Goal: Complete application form

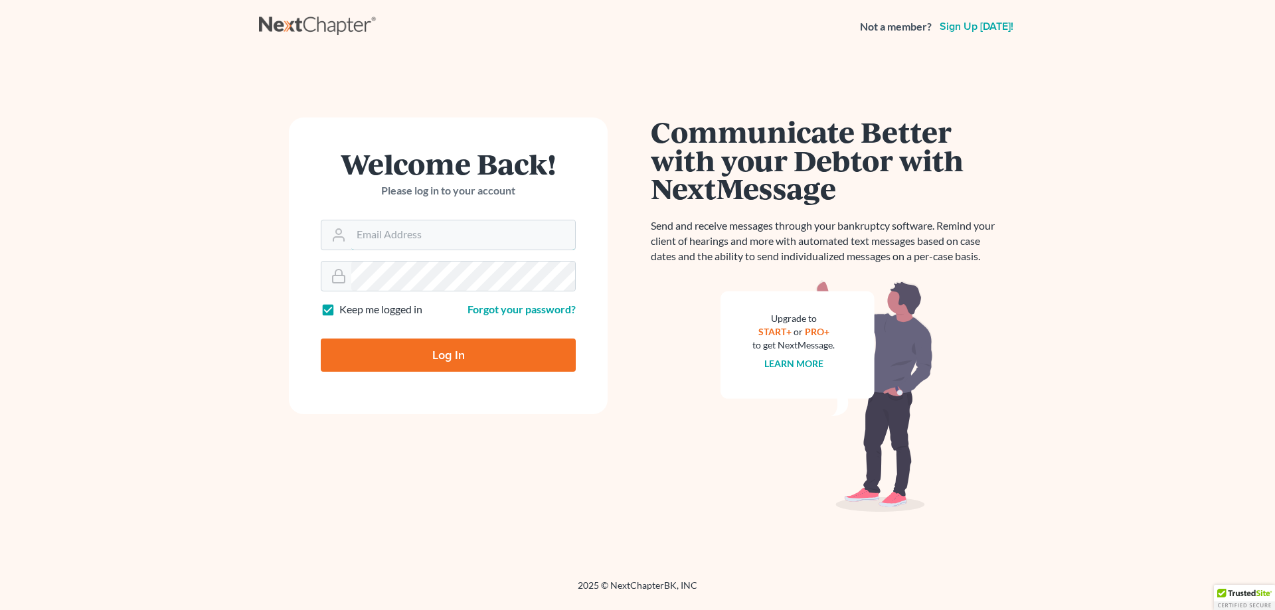
type input "[EMAIL_ADDRESS][DOMAIN_NAME]"
click at [424, 355] on input "Log In" at bounding box center [448, 355] width 255 height 33
type input "Thinking..."
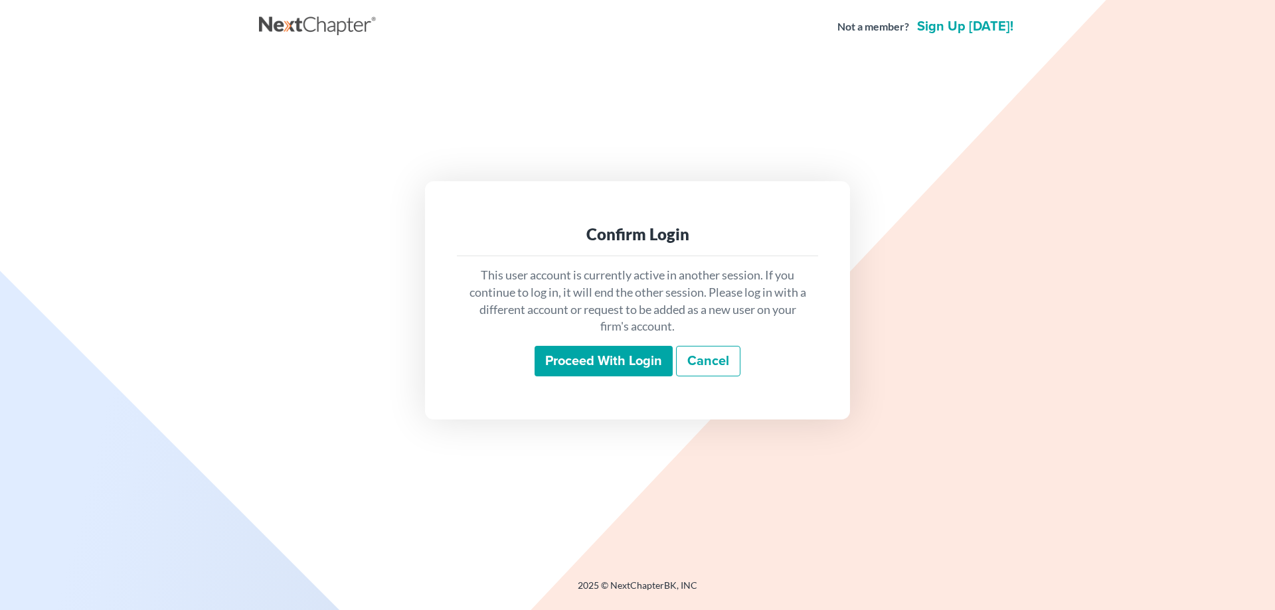
click at [624, 365] on input "Proceed with login" at bounding box center [604, 361] width 138 height 31
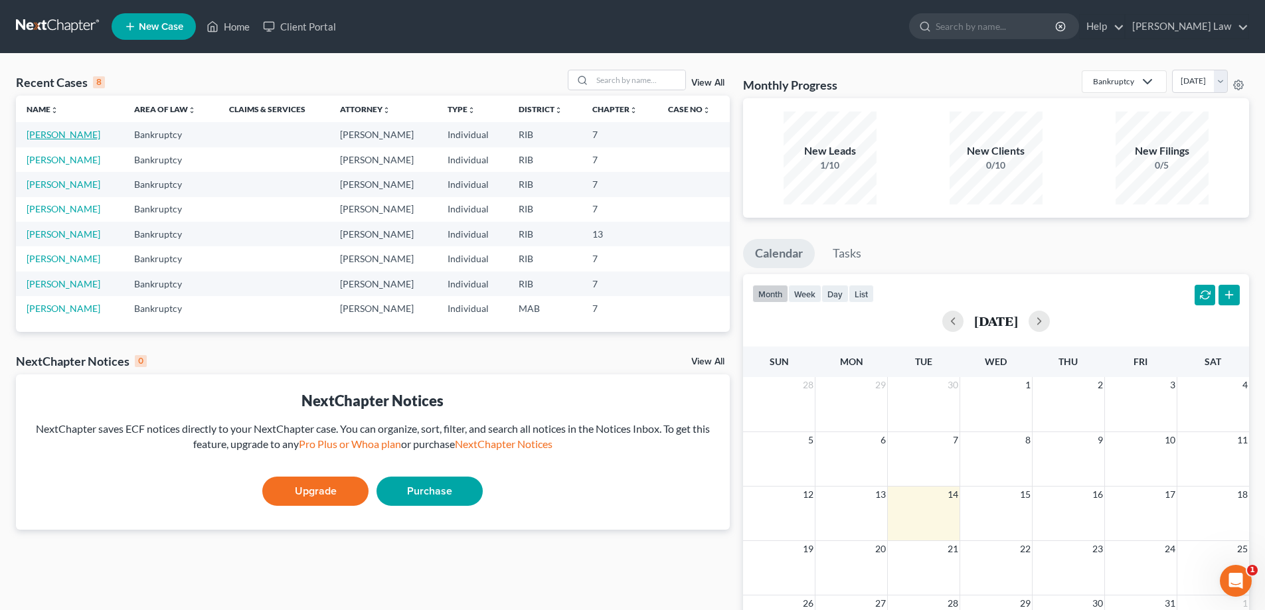
click at [100, 133] on link "Londono-Alvarez, Manuela" at bounding box center [64, 134] width 74 height 11
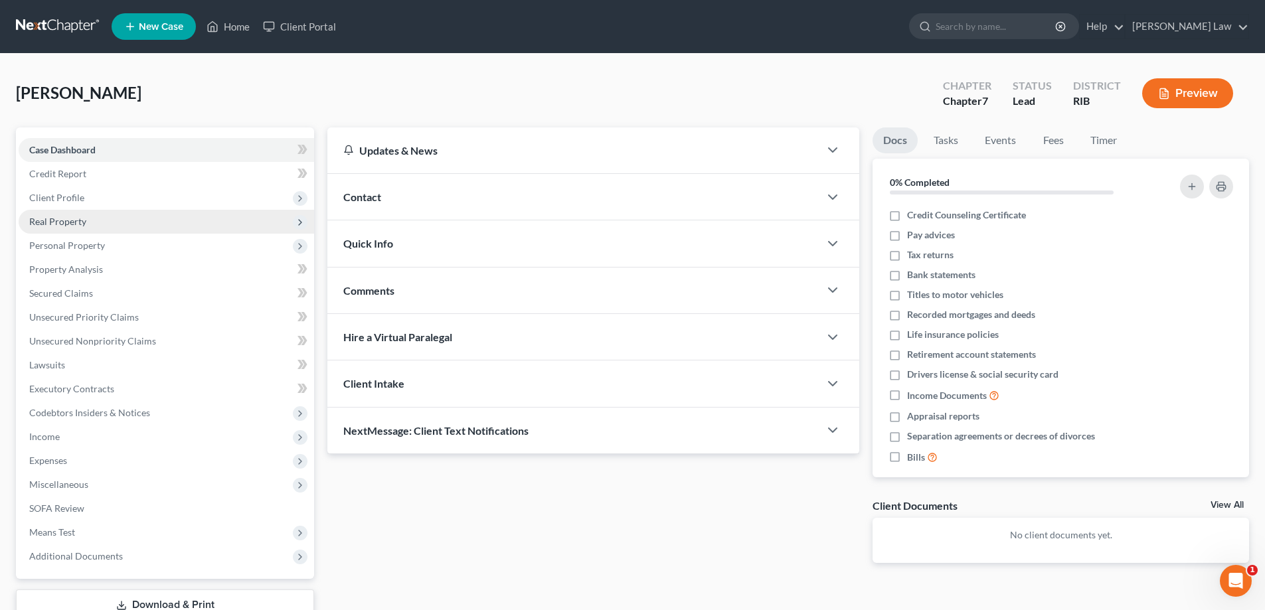
click at [67, 216] on span "Real Property" at bounding box center [57, 221] width 57 height 11
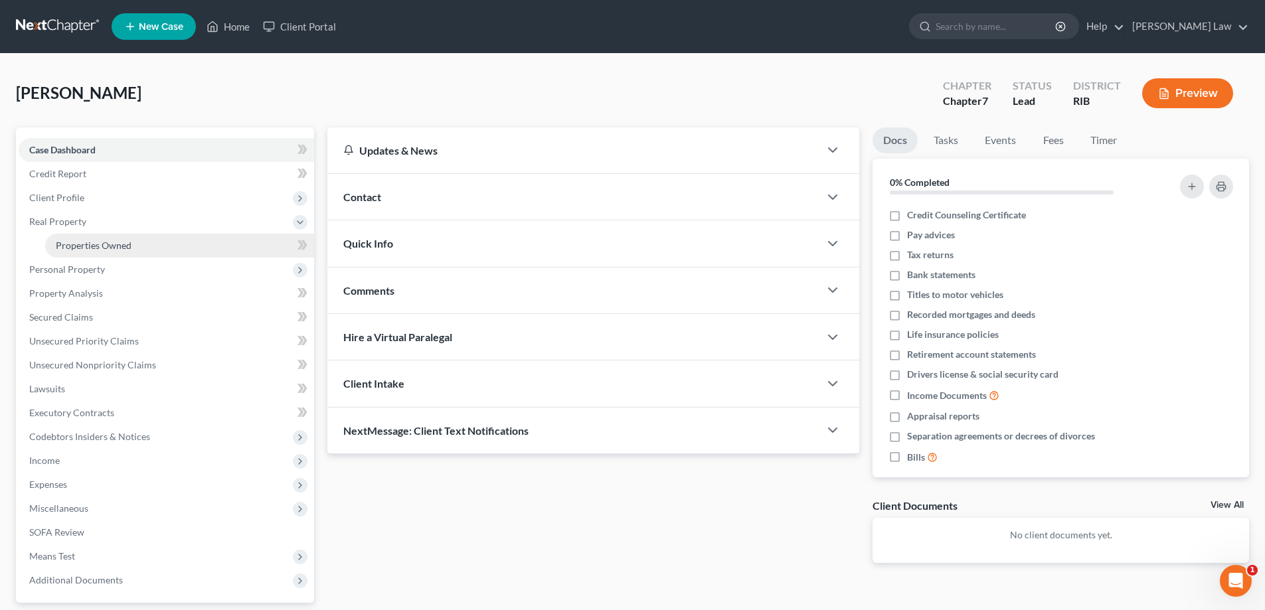
click at [98, 241] on span "Properties Owned" at bounding box center [94, 245] width 76 height 11
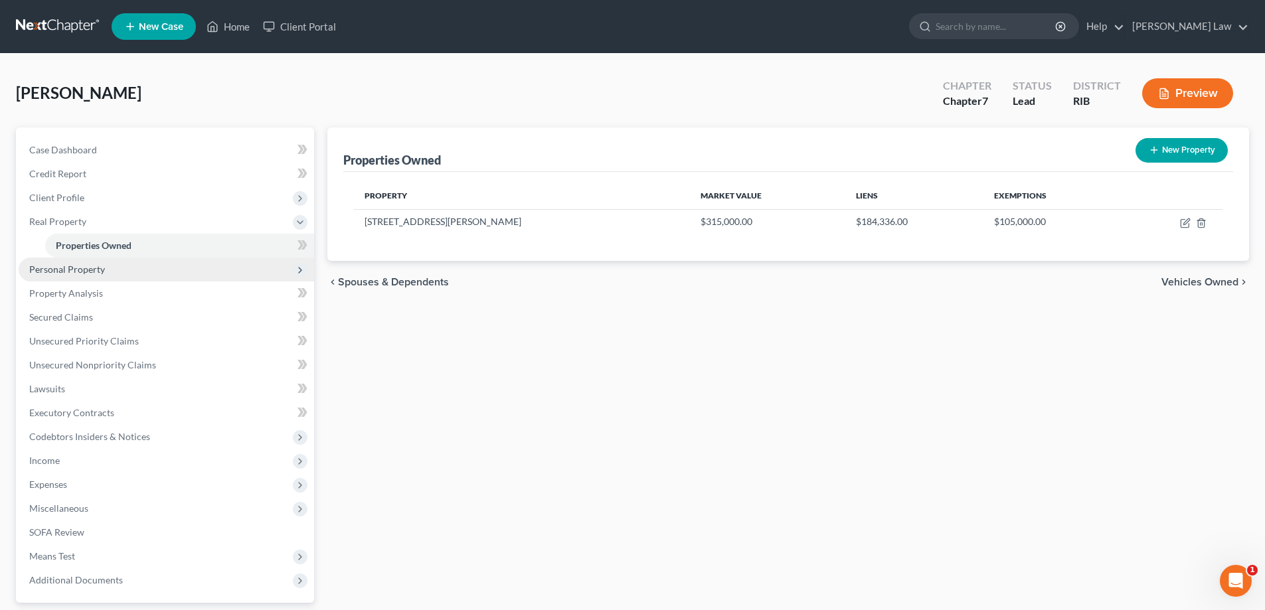
click at [76, 267] on span "Personal Property" at bounding box center [67, 269] width 76 height 11
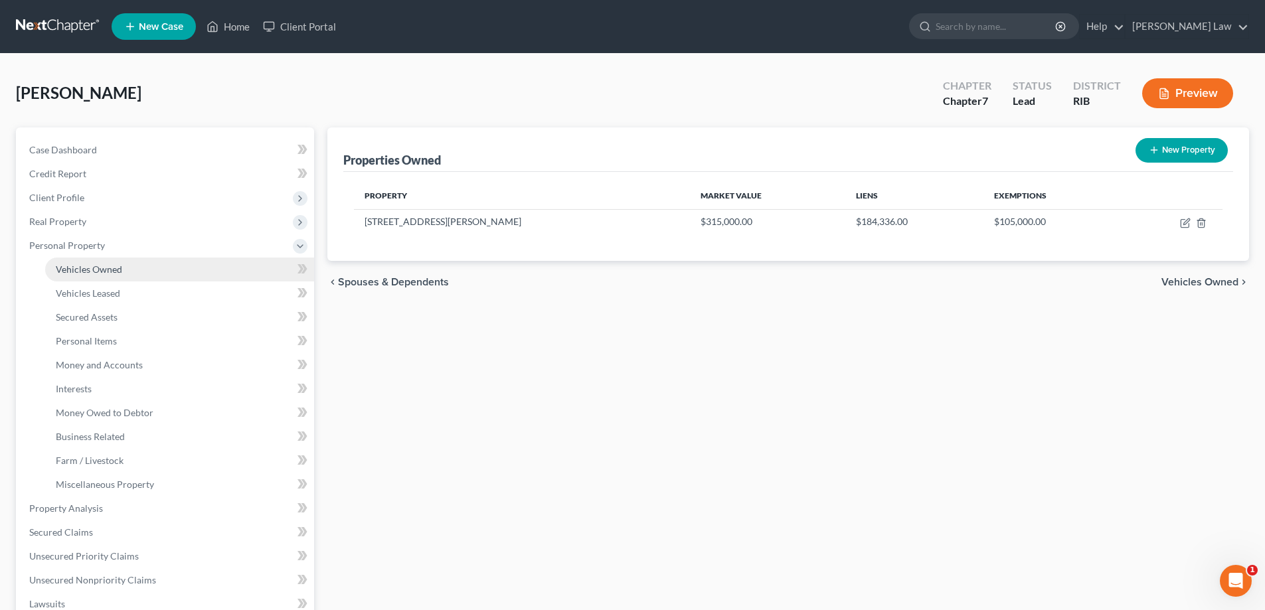
click at [137, 264] on link "Vehicles Owned" at bounding box center [179, 270] width 269 height 24
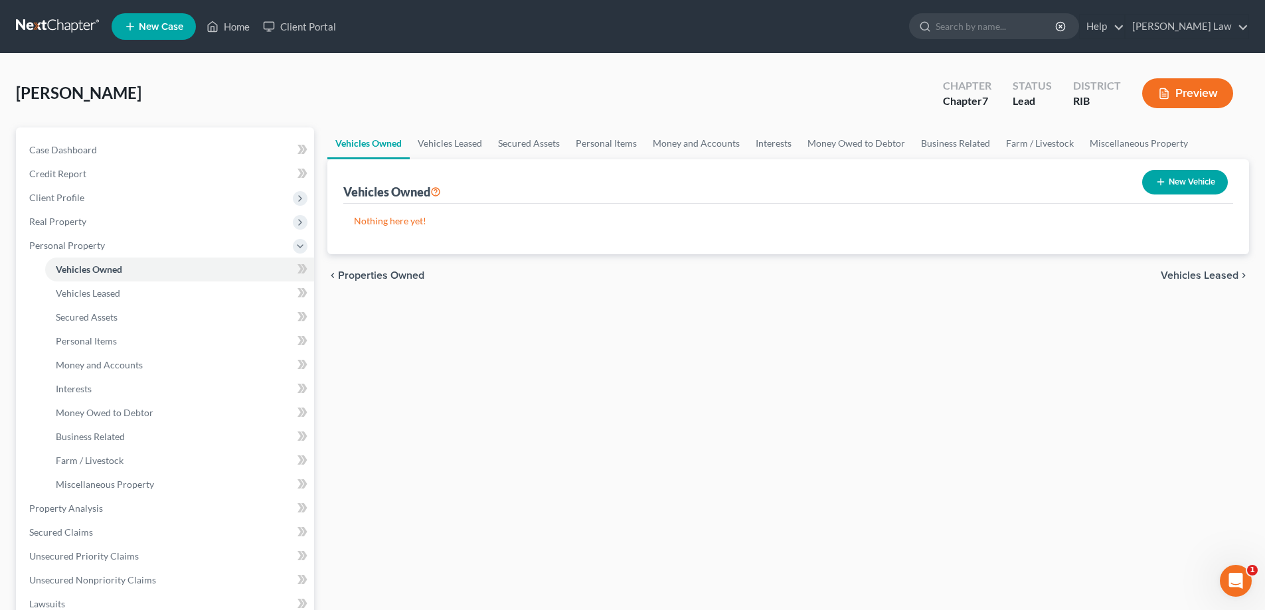
click at [1198, 186] on button "New Vehicle" at bounding box center [1185, 182] width 86 height 25
select select "0"
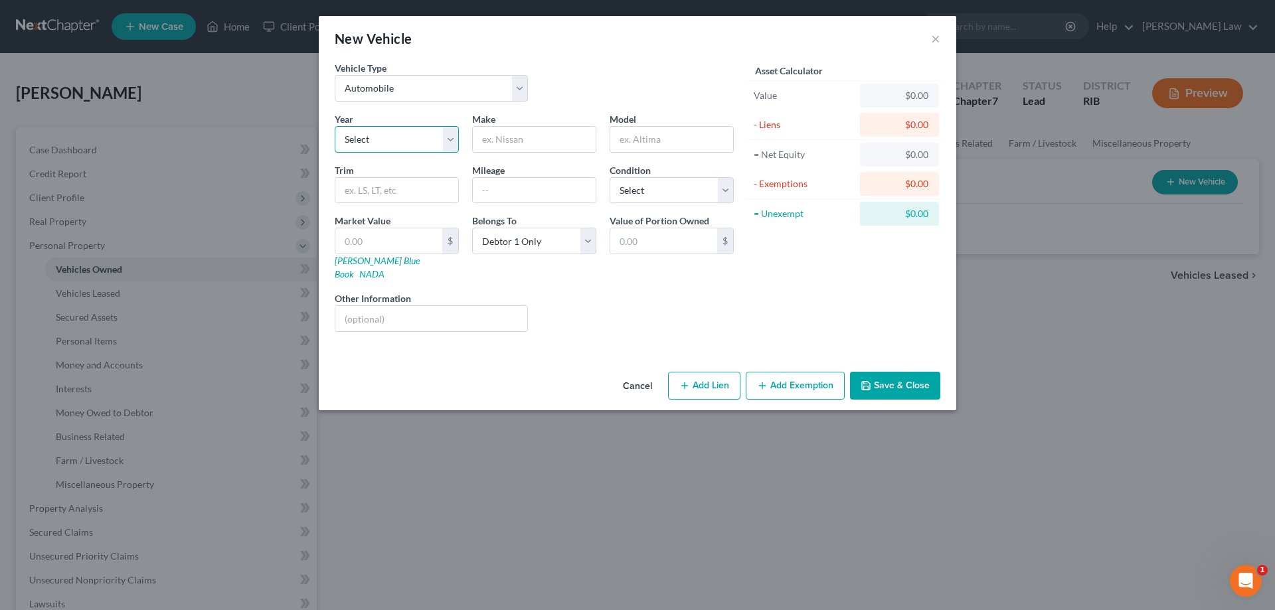
click at [455, 147] on select "Select 2026 2025 2024 2023 2022 2021 2020 2019 2018 2017 2016 2015 2014 2013 20…" at bounding box center [397, 139] width 124 height 27
select select "11"
click at [335, 126] on select "Select 2026 2025 2024 2023 2022 2021 2020 2019 2018 2017 2016 2015 2014 2013 20…" at bounding box center [397, 139] width 124 height 27
click at [529, 150] on input "text" at bounding box center [534, 139] width 123 height 25
type input "Honda"
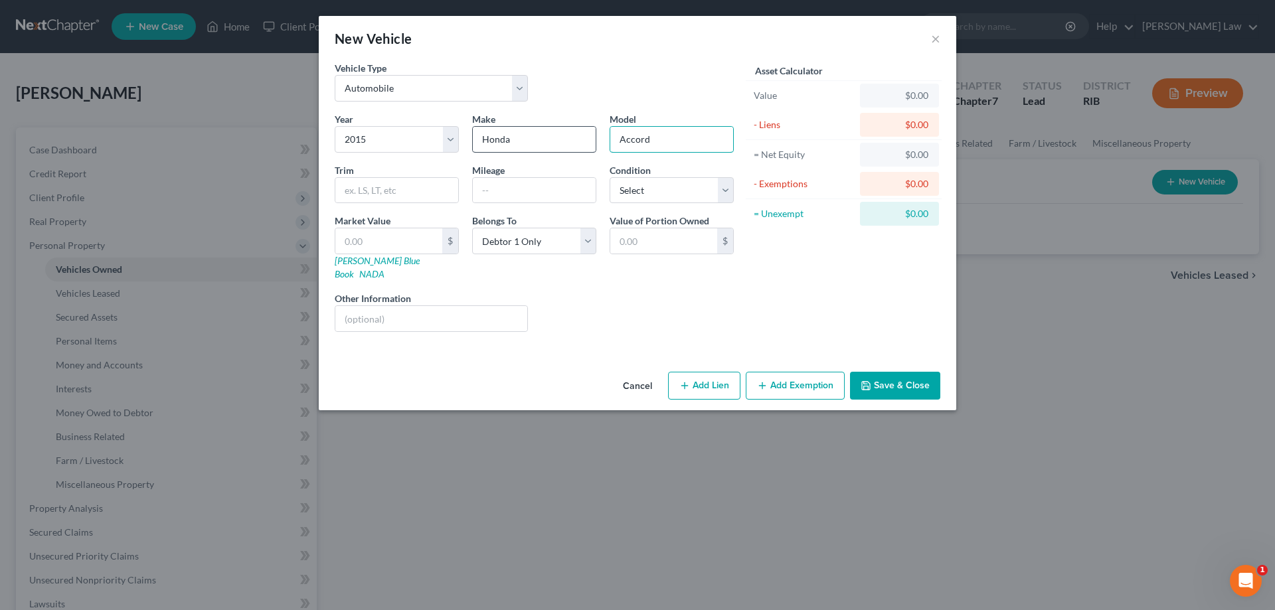
type input "Accord"
type input "95000"
click at [727, 187] on select "Select Excellent Very Good Good Fair Poor" at bounding box center [672, 190] width 124 height 27
select select "3"
click at [610, 177] on select "Select Excellent Very Good Good Fair Poor" at bounding box center [672, 190] width 124 height 27
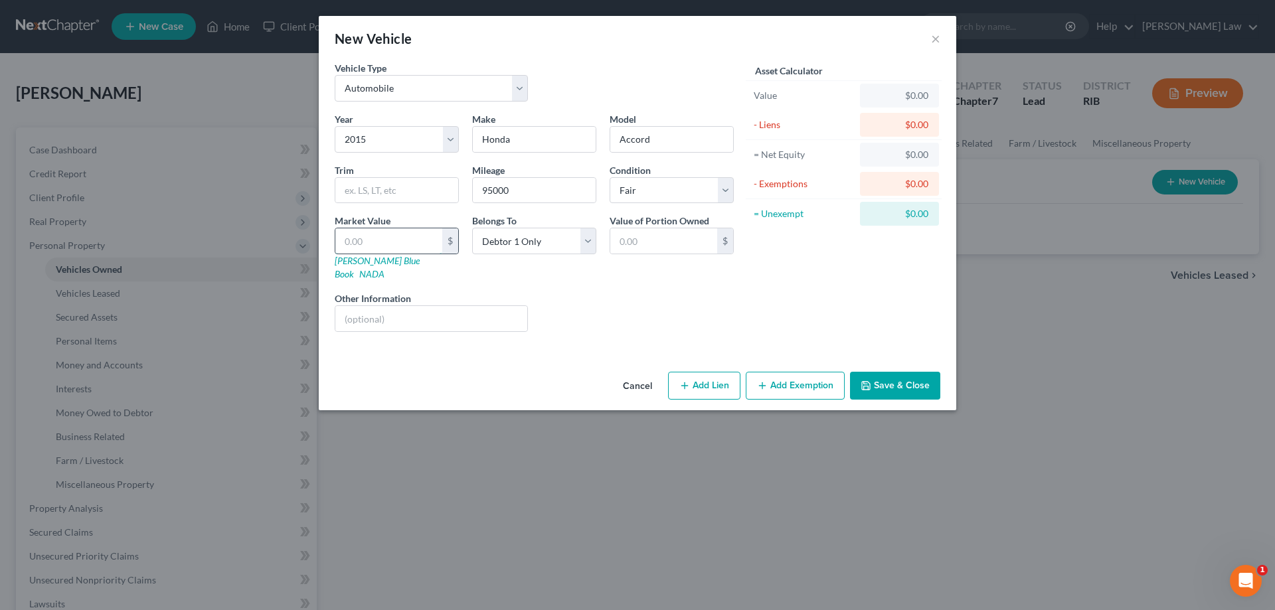
click at [431, 245] on input "text" at bounding box center [388, 240] width 107 height 25
type input "8"
type input "8.00"
type input "82"
type input "82.00"
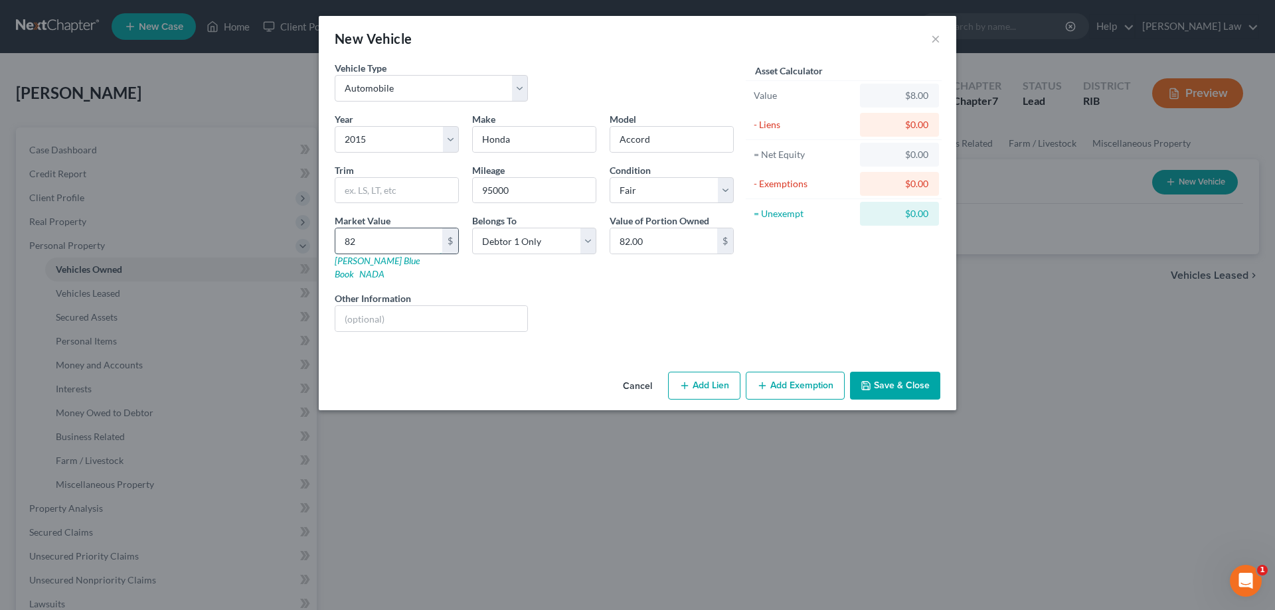
type input "821"
type input "821.00"
type input "8216"
type input "8,216.00"
type input "8,216"
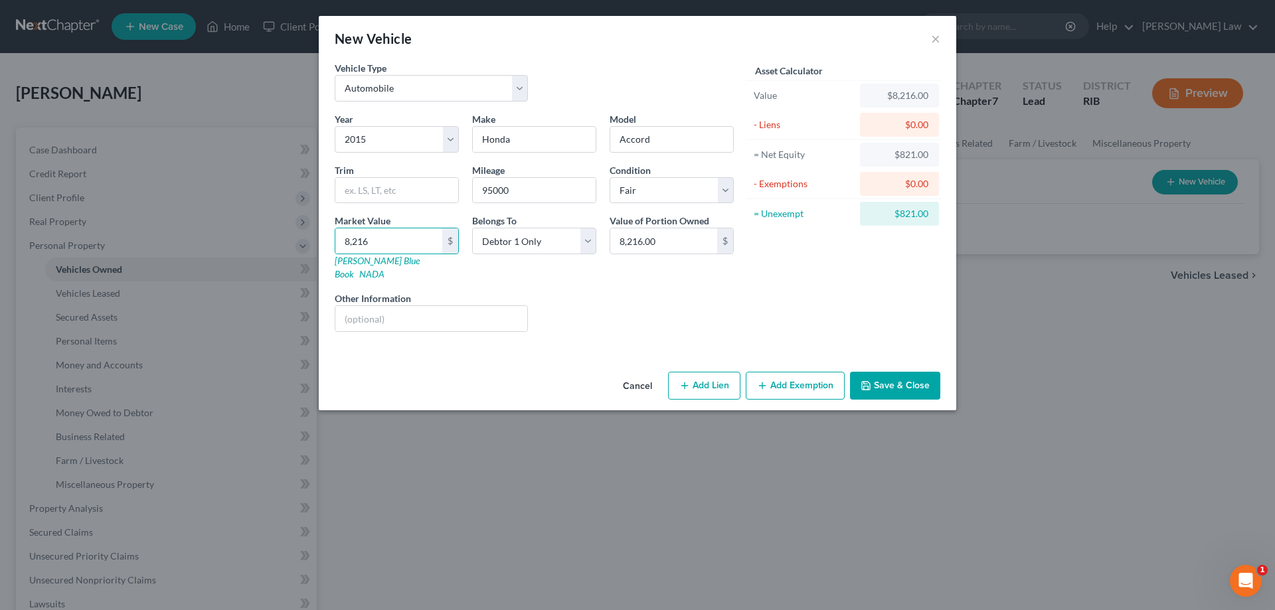
click at [760, 381] on icon "button" at bounding box center [762, 386] width 11 height 11
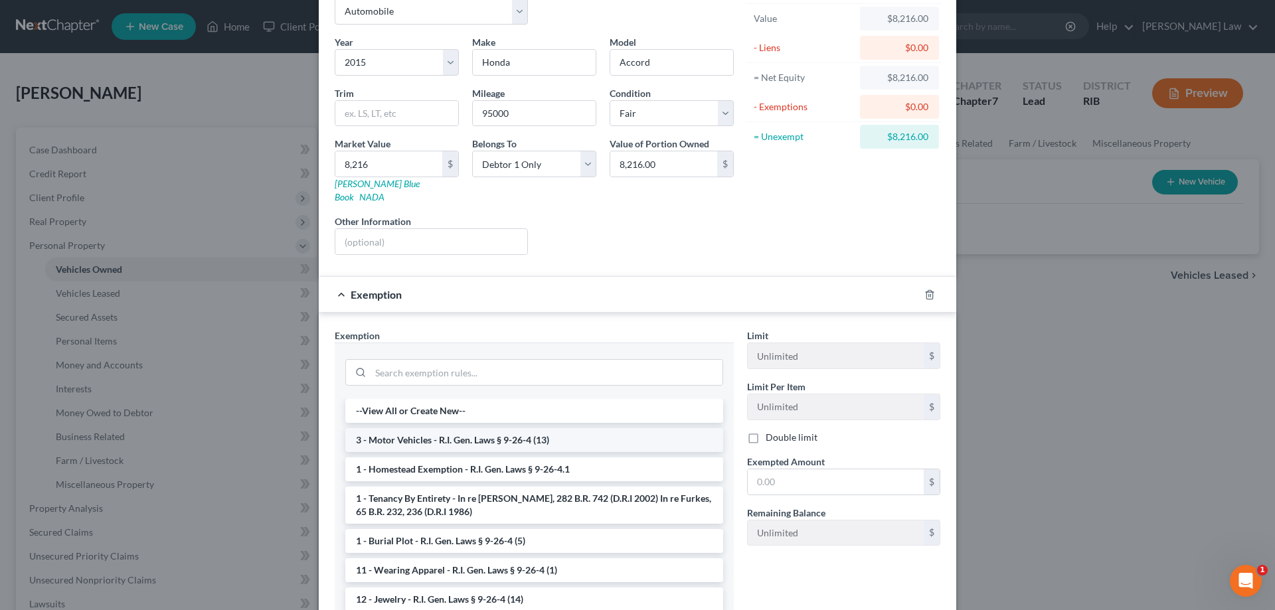
scroll to position [133, 0]
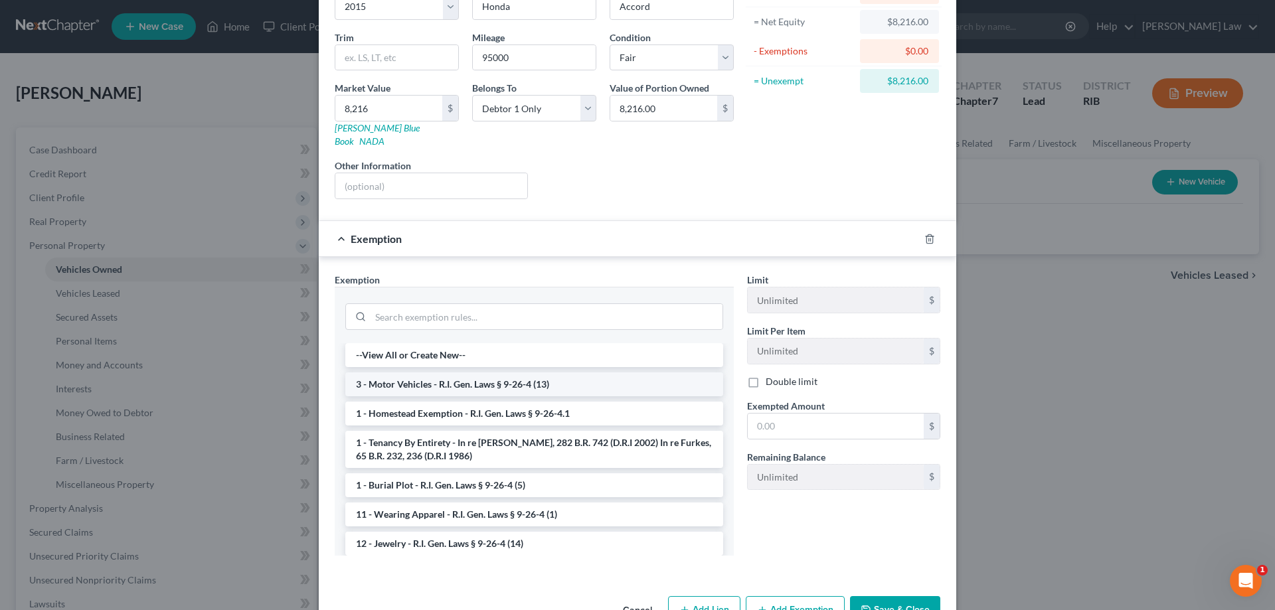
click at [528, 373] on li "3 - Motor Vehicles - R.I. Gen. Laws § 9-26-4 (13)" at bounding box center [534, 385] width 378 height 24
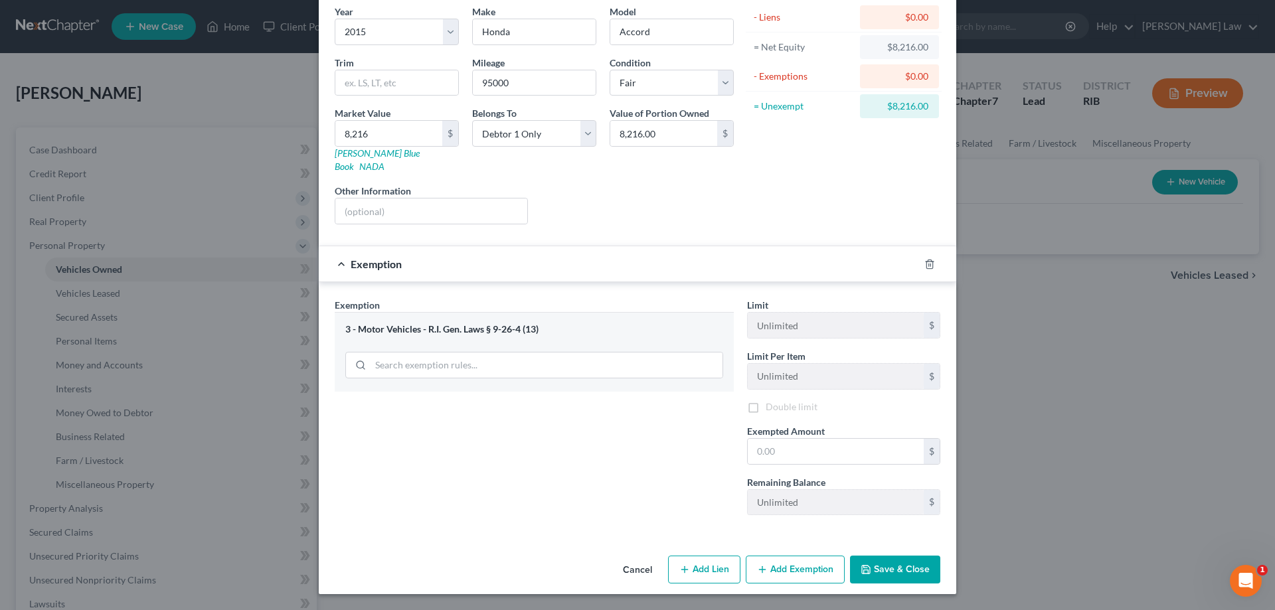
scroll to position [96, 0]
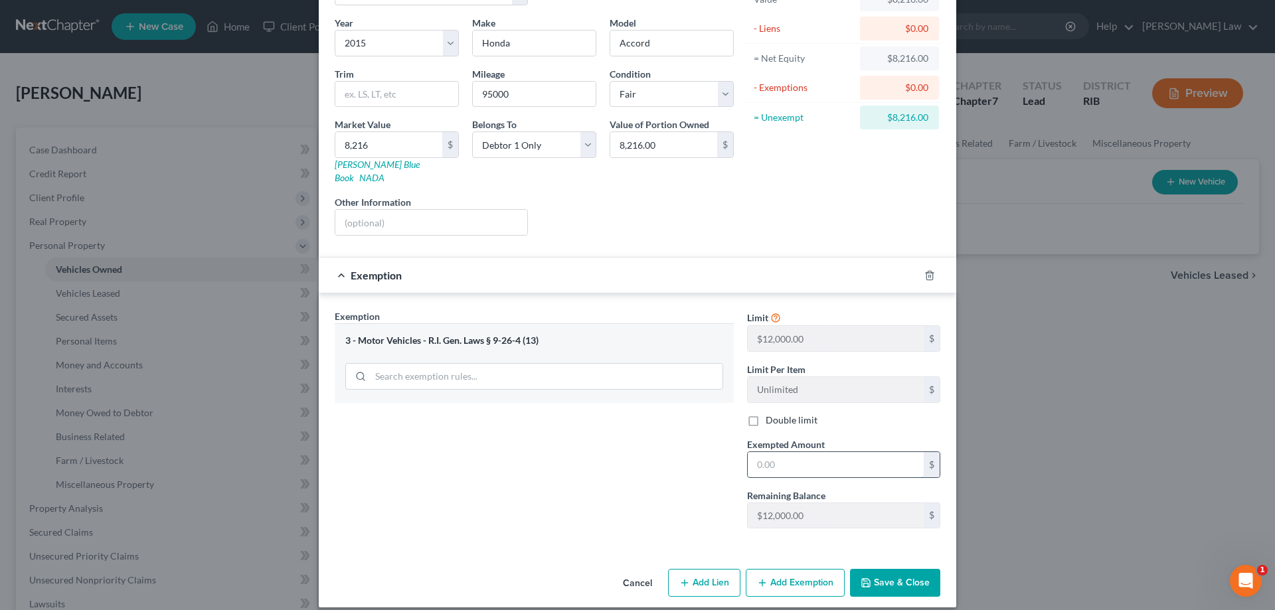
click at [767, 452] on input "text" at bounding box center [836, 464] width 176 height 25
type input "8,216"
click at [887, 569] on button "Save & Close" at bounding box center [895, 583] width 90 height 28
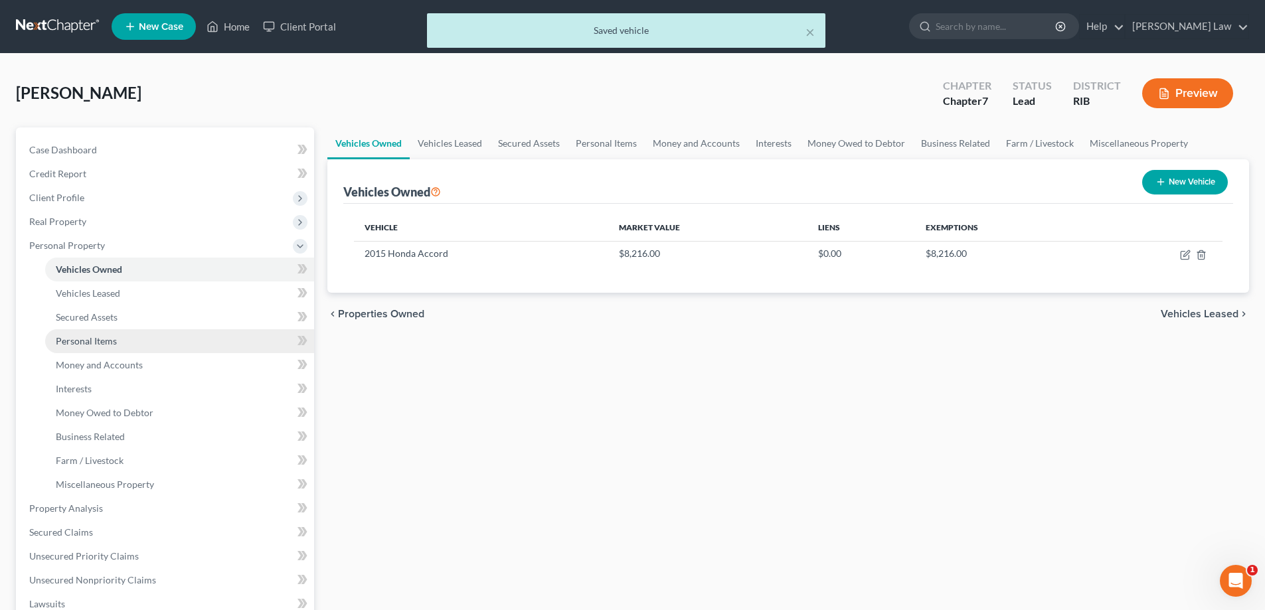
click at [116, 335] on link "Personal Items" at bounding box center [179, 341] width 269 height 24
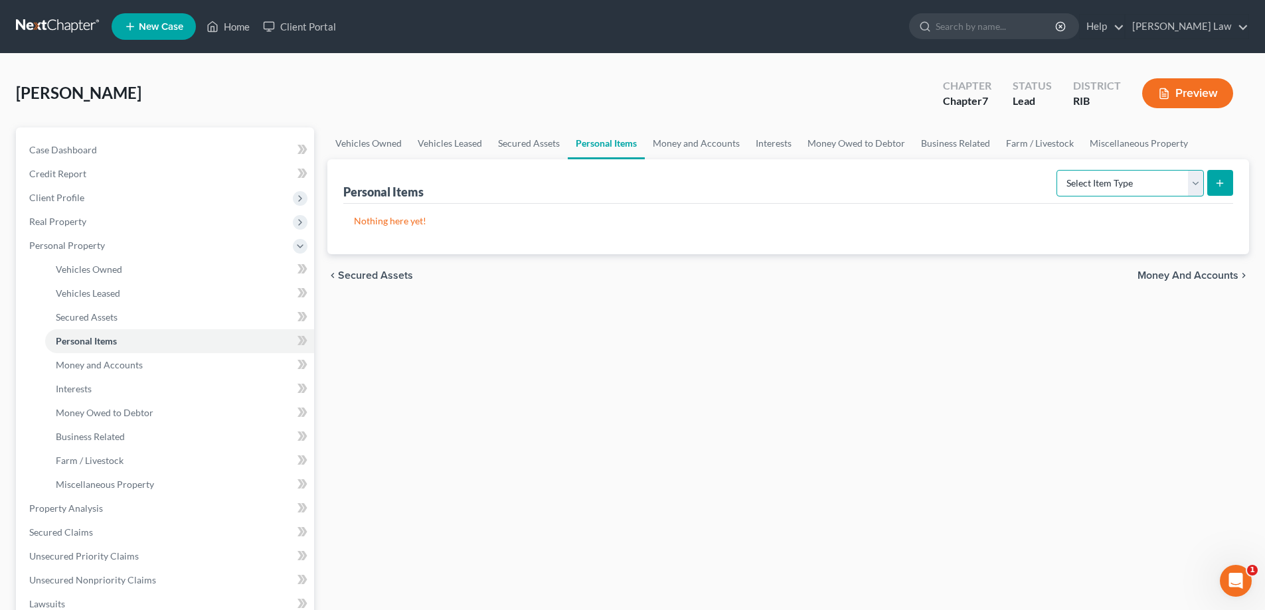
click at [1197, 192] on select "Select Item Type Clothing Collectibles Of Value Electronics Firearms Household …" at bounding box center [1130, 183] width 147 height 27
select select "household_goods"
click at [1058, 170] on select "Select Item Type Clothing Collectibles Of Value Electronics Firearms Household …" at bounding box center [1130, 183] width 147 height 27
click at [1219, 189] on button "submit" at bounding box center [1220, 183] width 26 height 26
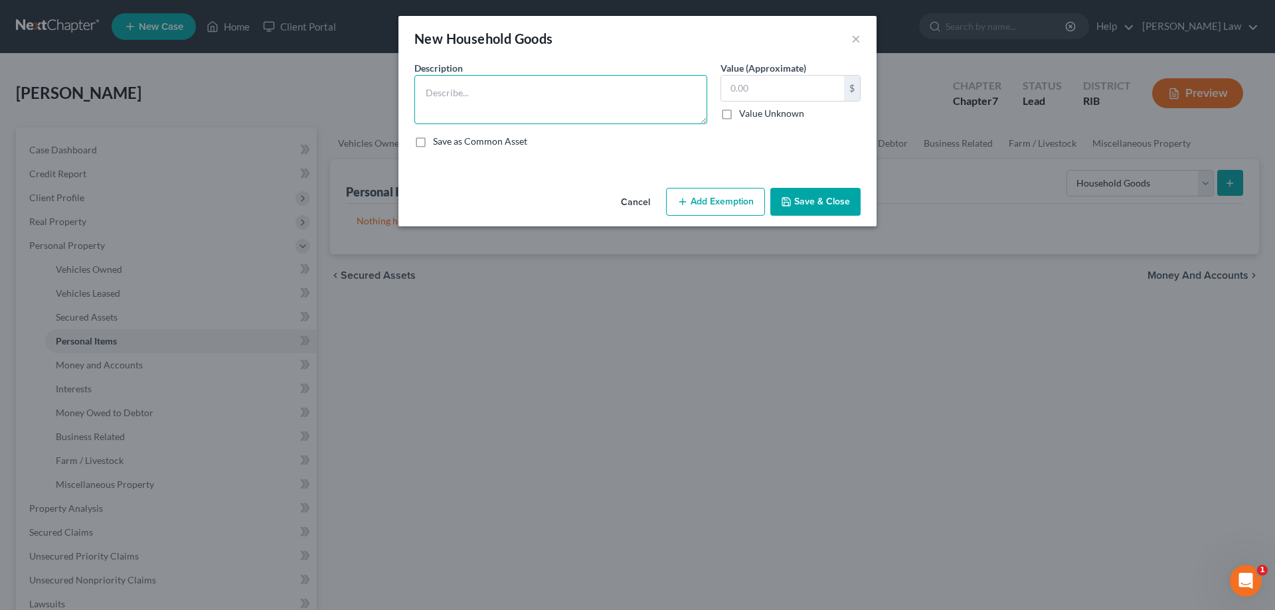
click at [650, 112] on textarea at bounding box center [560, 99] width 293 height 49
type textarea "Household Furnishings"
type input "1,650"
click at [722, 199] on button "Add Exemption" at bounding box center [715, 202] width 99 height 28
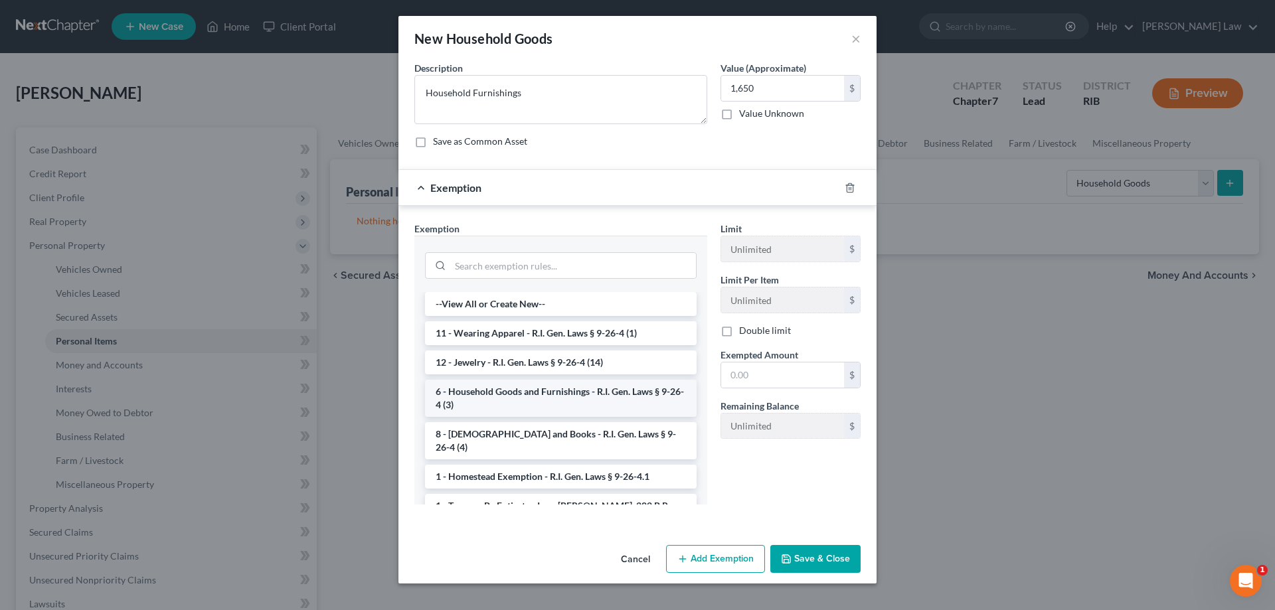
click at [516, 398] on li "6 - Household Goods and Furnishings - R.I. Gen. Laws § 9-26-4 (3)" at bounding box center [561, 398] width 272 height 37
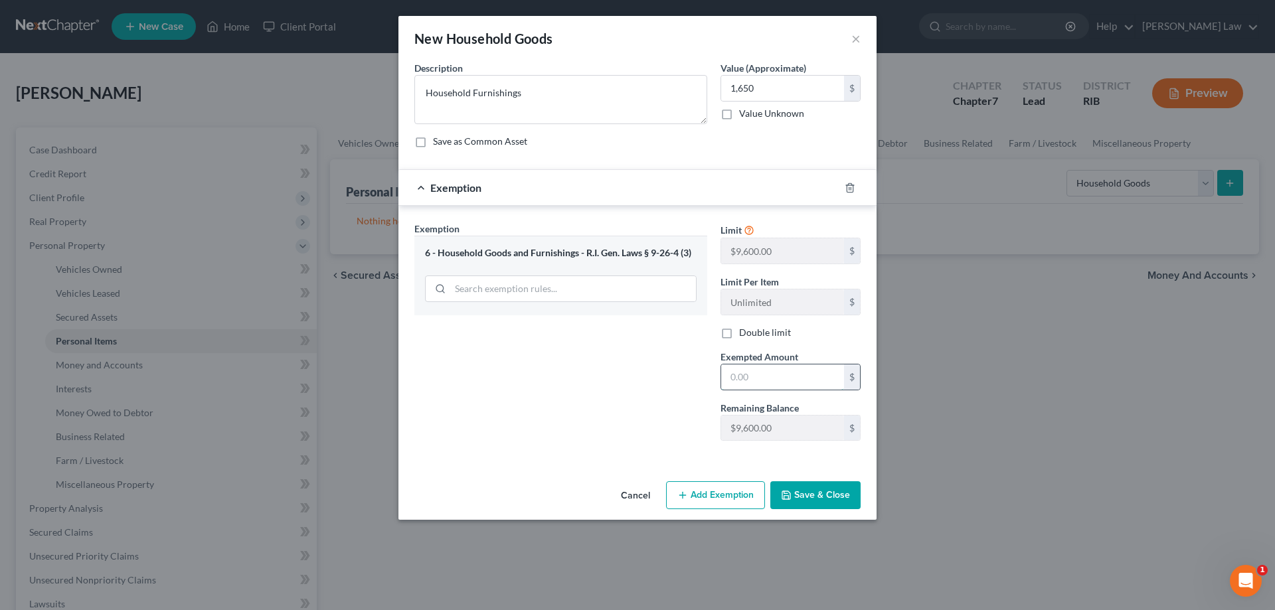
click at [738, 372] on input "text" at bounding box center [782, 377] width 123 height 25
type input "1,650"
click at [814, 489] on button "Save & Close" at bounding box center [815, 495] width 90 height 28
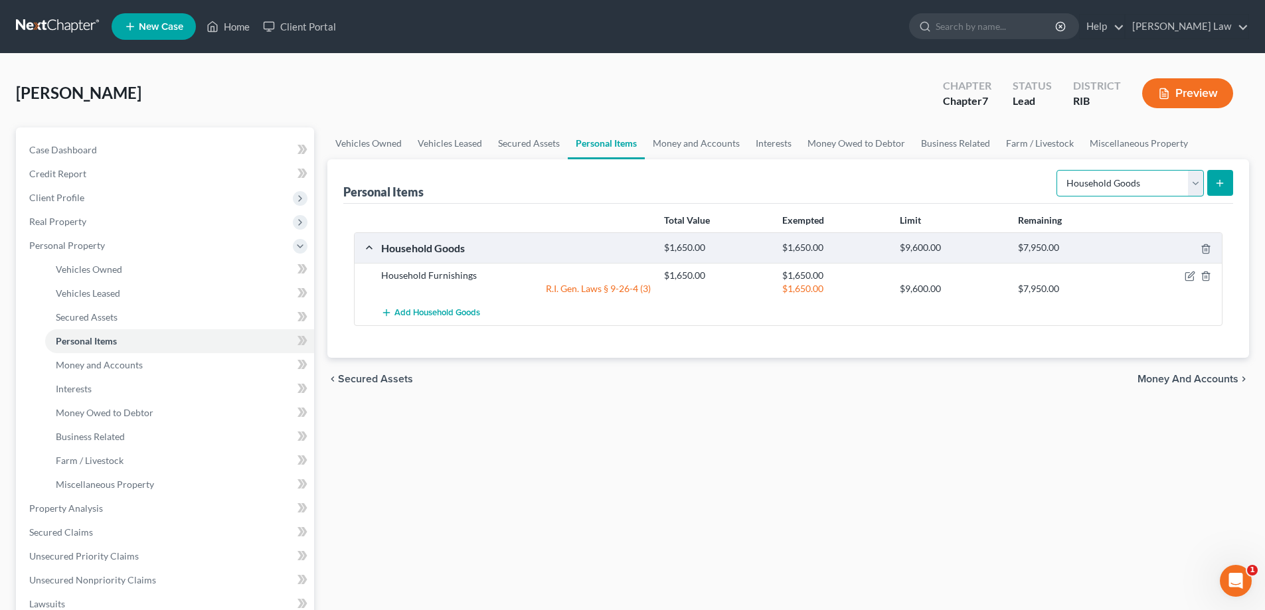
click at [1197, 175] on select "Select Item Type Clothing Collectibles Of Value Electronics Firearms Household …" at bounding box center [1130, 183] width 147 height 27
click at [1058, 170] on select "Select Item Type Clothing Collectibles Of Value Electronics Firearms Household …" at bounding box center [1130, 183] width 147 height 27
click at [1214, 187] on button "submit" at bounding box center [1220, 183] width 26 height 26
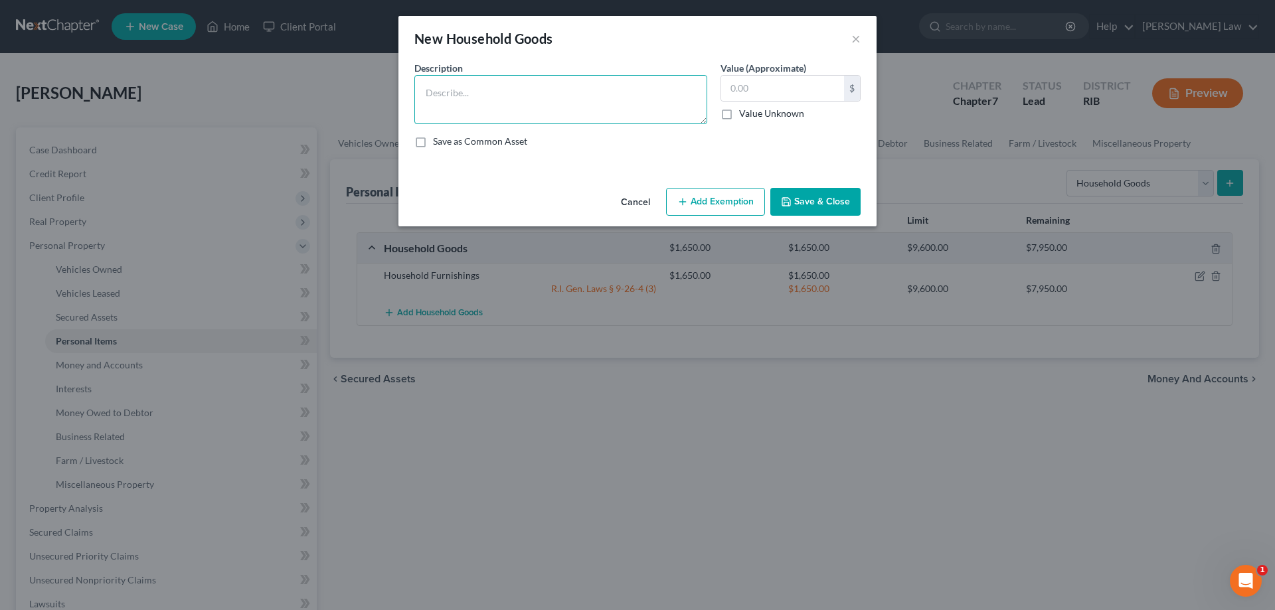
click at [551, 96] on textarea at bounding box center [560, 99] width 293 height 49
type textarea "Appliances & Kitchenware"
type input "875"
click at [717, 213] on button "Add Exemption" at bounding box center [715, 202] width 99 height 28
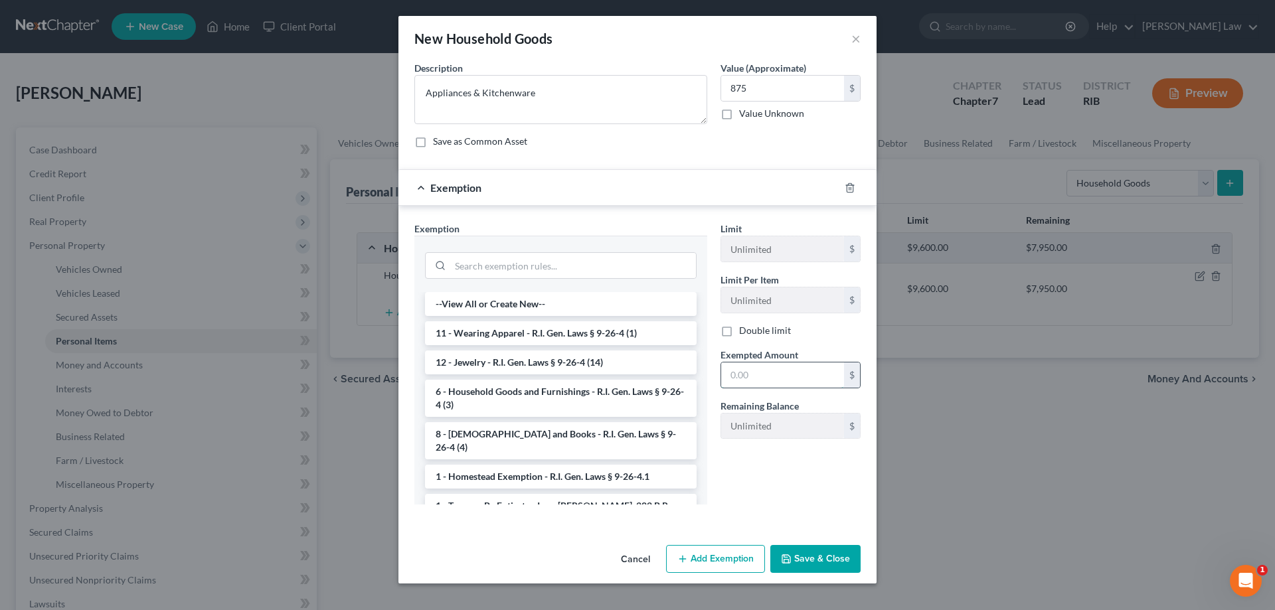
click at [760, 375] on input "text" at bounding box center [782, 375] width 123 height 25
type input "875"
click at [832, 566] on button "Save & Close" at bounding box center [815, 559] width 90 height 28
click at [512, 394] on li "6 - Household Goods and Furnishings - R.I. Gen. Laws § 9-26-4 (3)" at bounding box center [561, 399] width 270 height 37
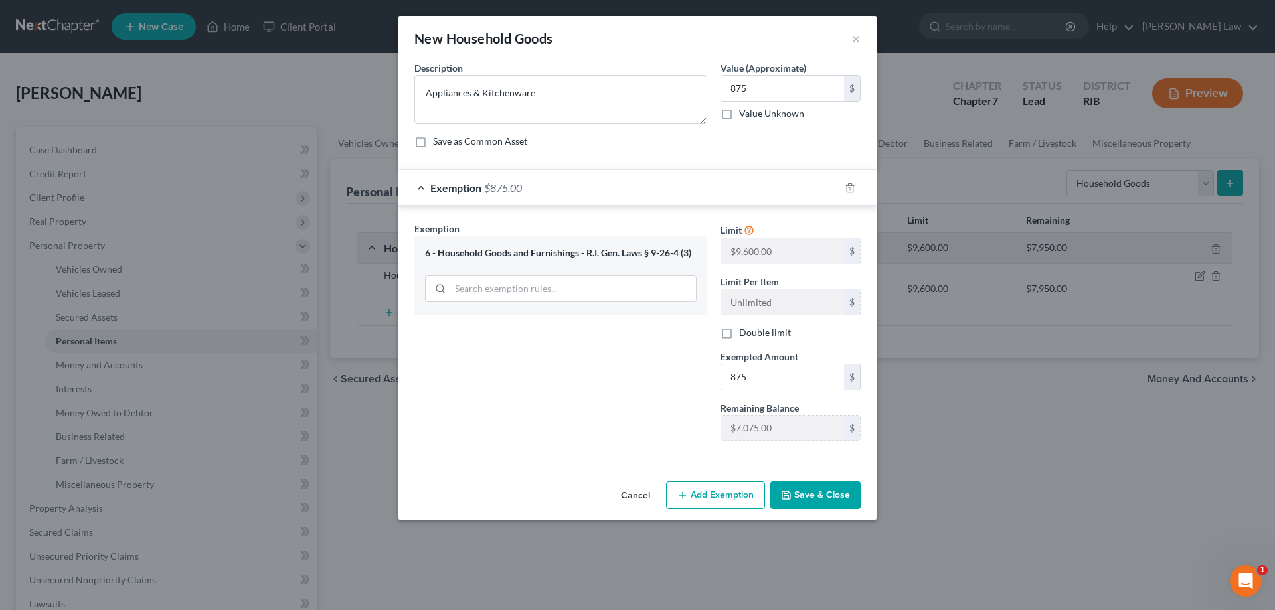
click at [814, 498] on button "Save & Close" at bounding box center [815, 495] width 90 height 28
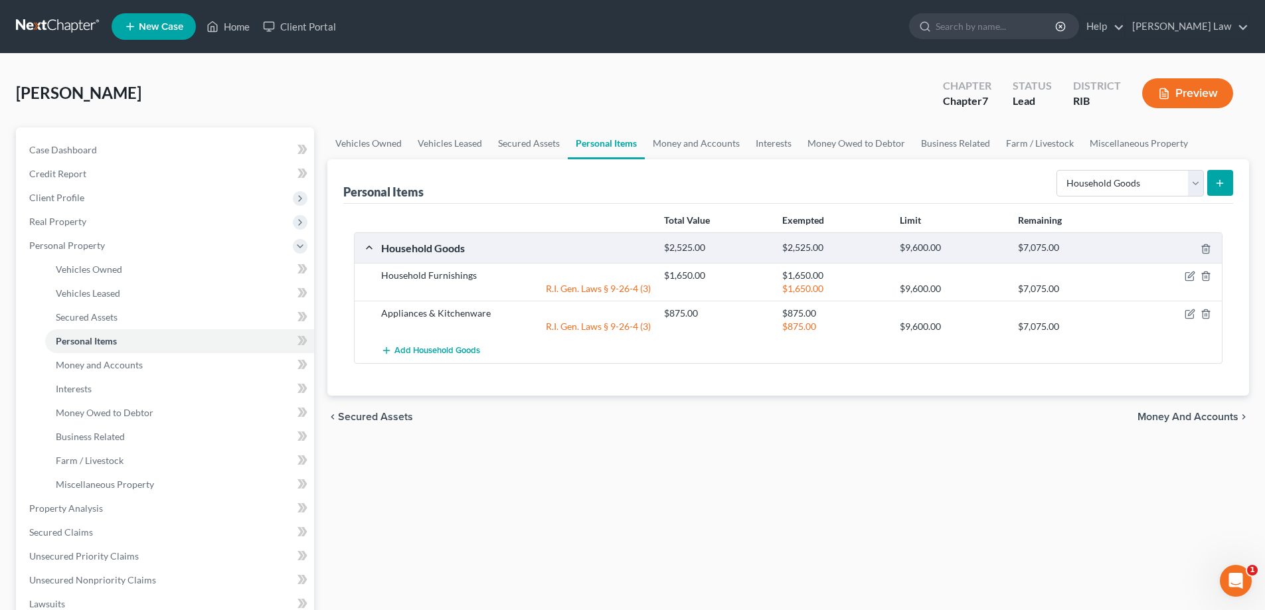
click at [1213, 188] on button "submit" at bounding box center [1220, 183] width 26 height 26
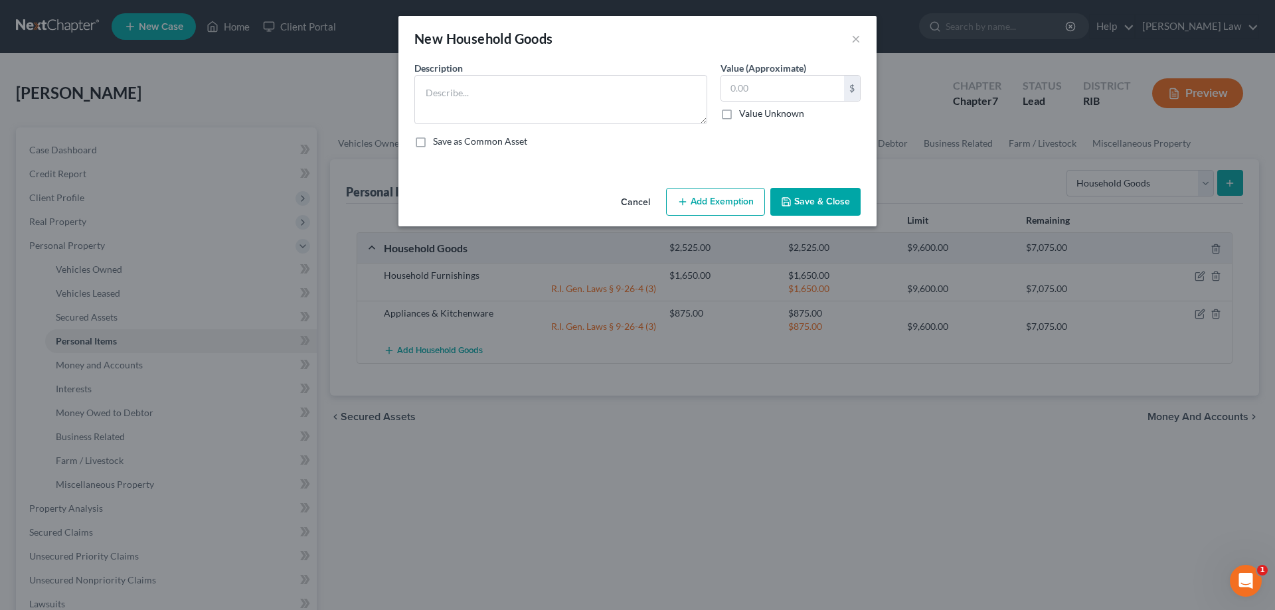
click at [861, 39] on div "New Household Goods ×" at bounding box center [637, 38] width 478 height 45
click at [856, 39] on button "×" at bounding box center [855, 39] width 9 height 16
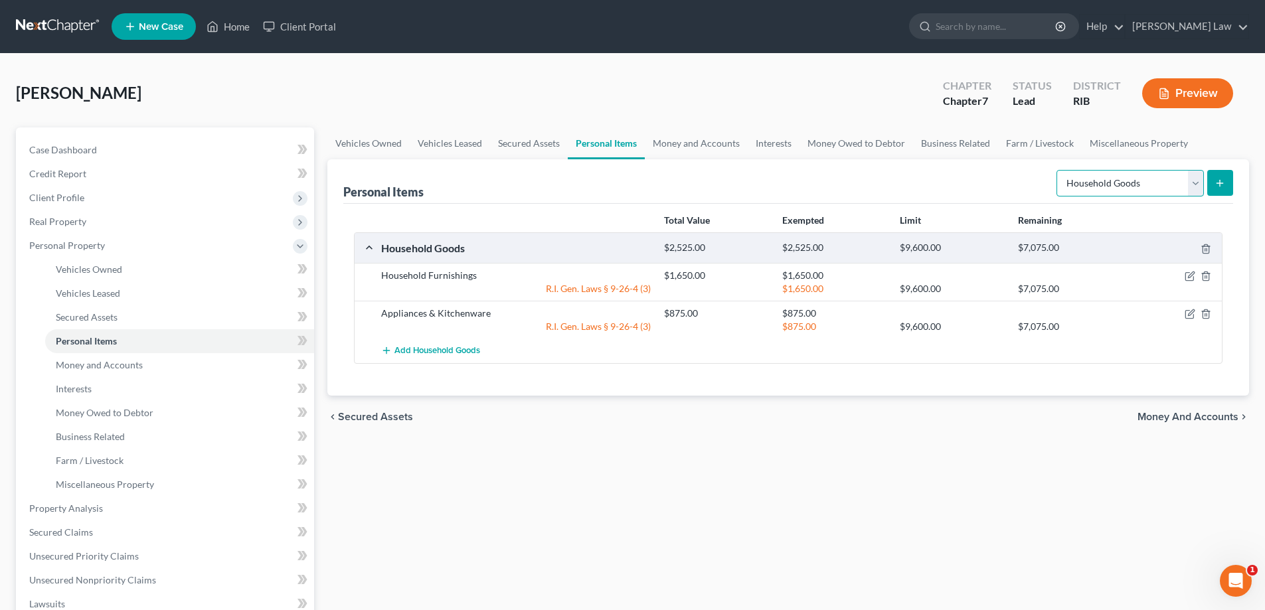
click at [1192, 176] on select "Select Item Type Clothing Collectibles Of Value Electronics Firearms Household …" at bounding box center [1130, 183] width 147 height 27
select select "electronics"
click at [1058, 170] on select "Select Item Type Clothing Collectibles Of Value Electronics Firearms Household …" at bounding box center [1130, 183] width 147 height 27
click at [1220, 189] on button "submit" at bounding box center [1220, 183] width 26 height 26
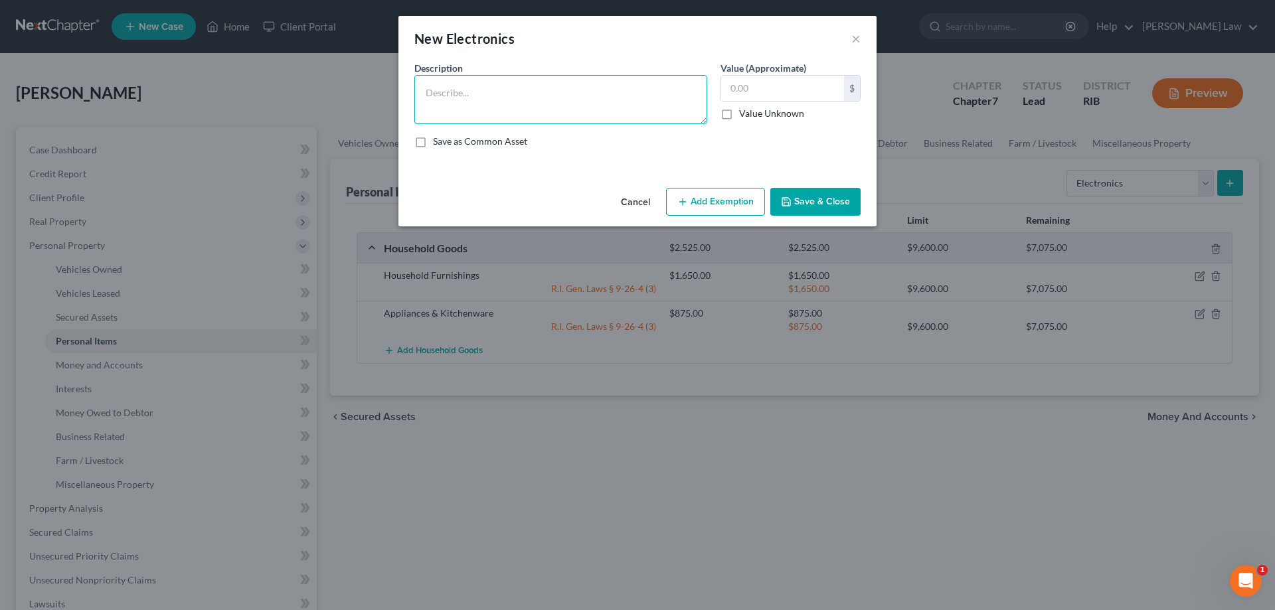
click at [657, 95] on textarea at bounding box center [560, 99] width 293 height 49
type textarea "Computers and Consumer Electronics"
type input "1,300"
click at [729, 197] on button "Add Exemption" at bounding box center [715, 202] width 99 height 28
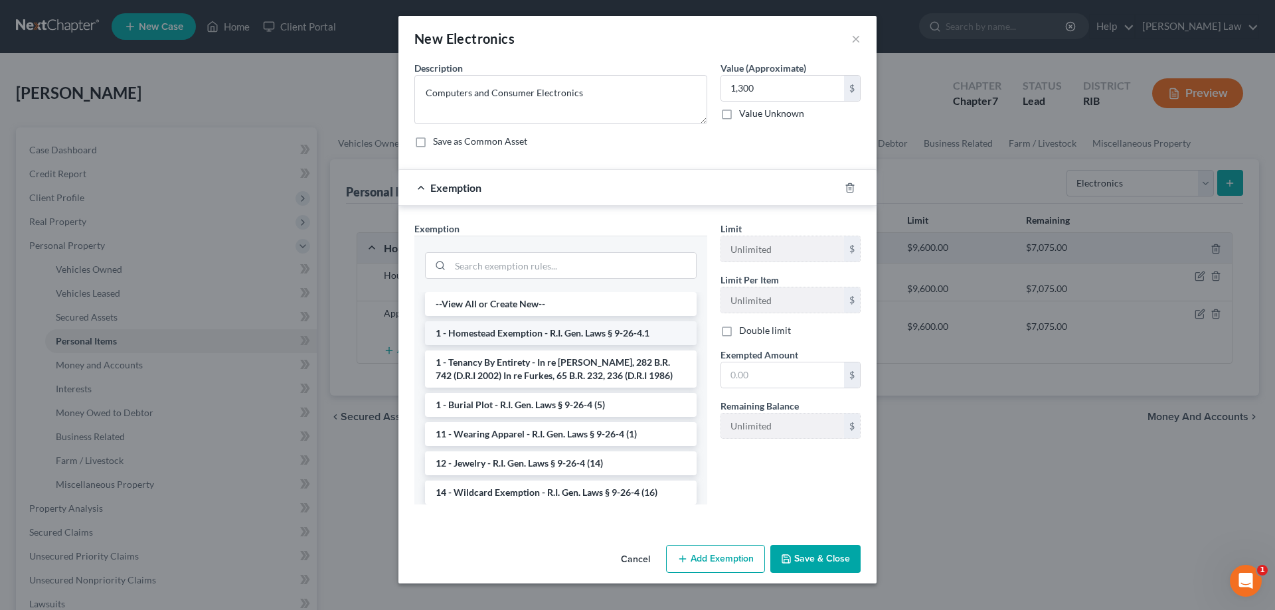
click at [560, 335] on li "1 - Homestead Exemption - R.I. Gen. Laws § 9-26-4.1" at bounding box center [561, 333] width 272 height 24
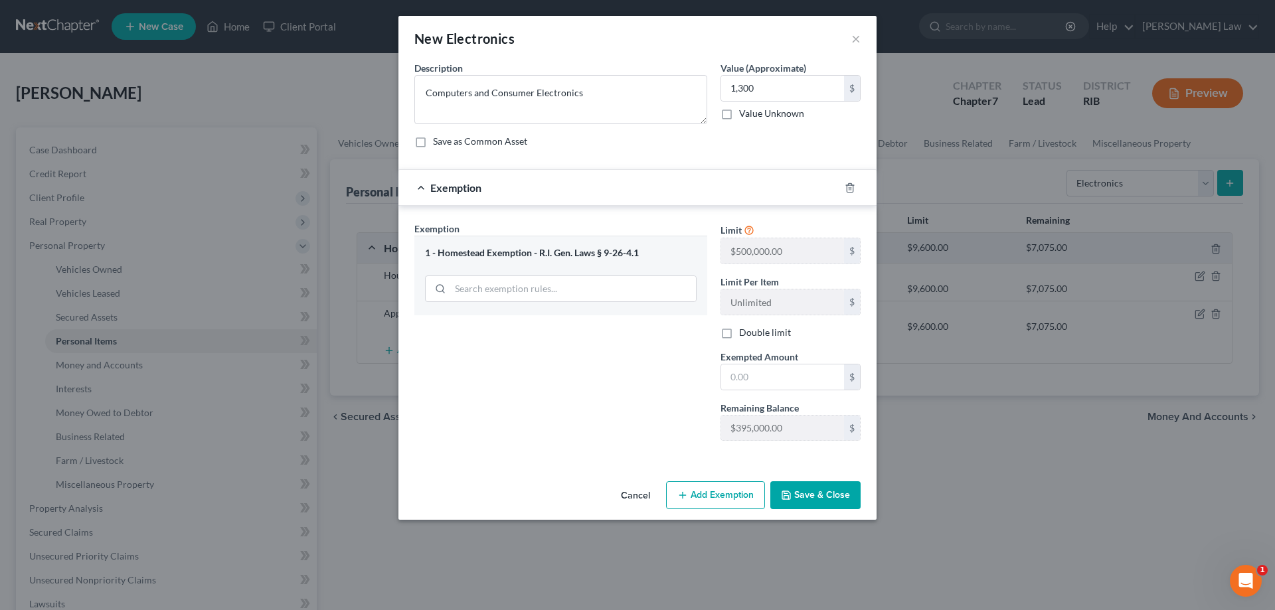
click at [556, 267] on div "1 - Homestead Exemption - R.I. Gen. Laws § 9-26-4.1" at bounding box center [560, 275] width 293 height 79
click at [528, 260] on div "1 - Homestead Exemption - R.I. Gen. Laws § 9-26-4.1" at bounding box center [560, 275] width 293 height 79
click at [846, 189] on icon "button" at bounding box center [850, 188] width 11 height 11
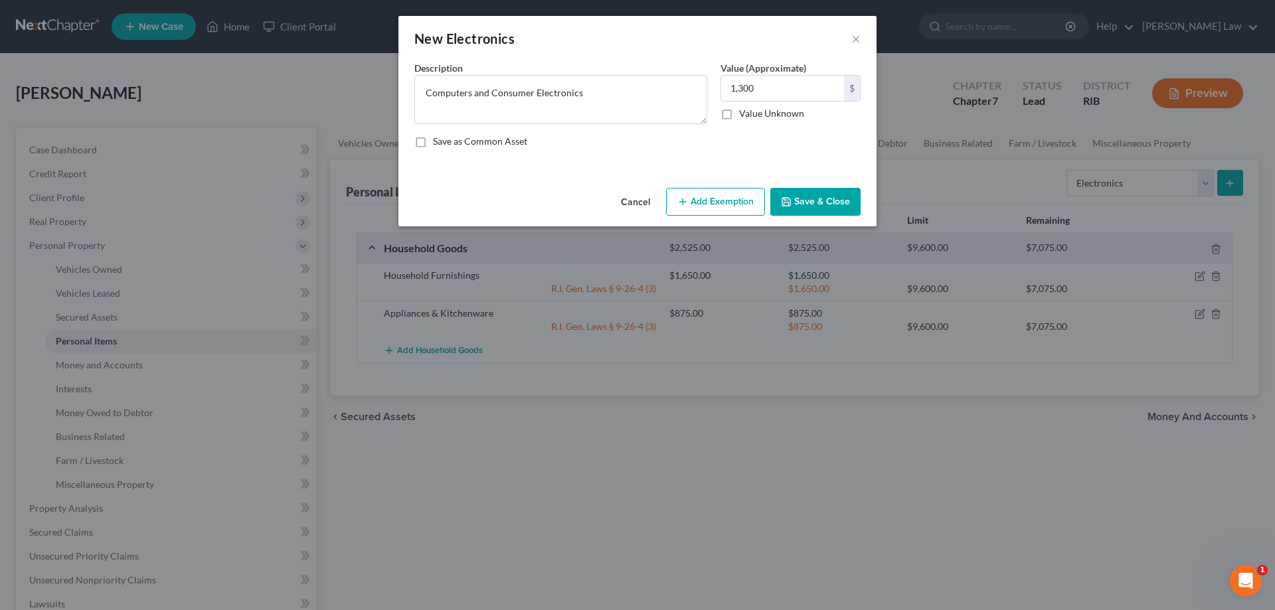
click at [733, 207] on button "Add Exemption" at bounding box center [715, 202] width 99 height 28
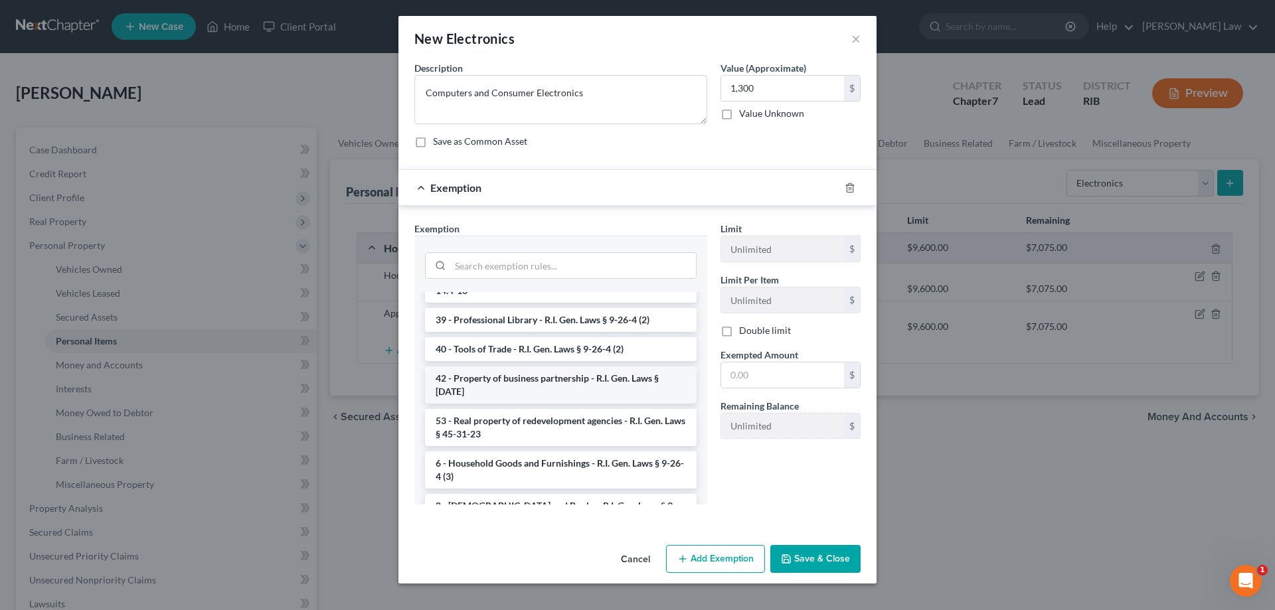
scroll to position [1272, 0]
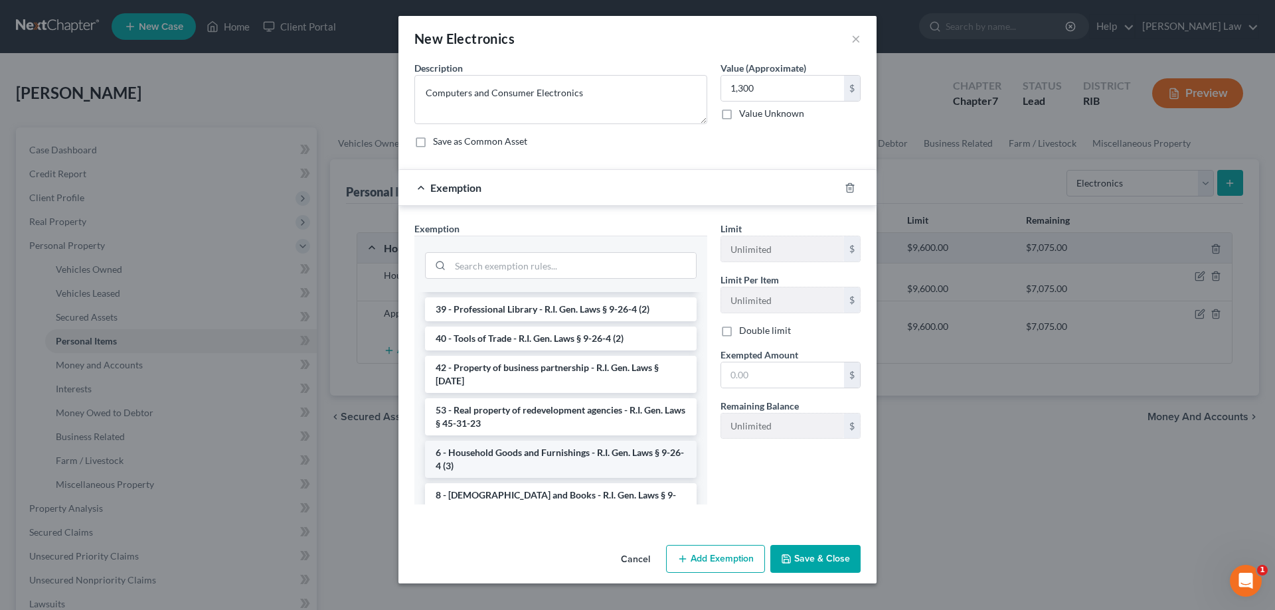
click at [554, 441] on li "6 - Household Goods and Furnishings - R.I. Gen. Laws § 9-26-4 (3)" at bounding box center [561, 459] width 272 height 37
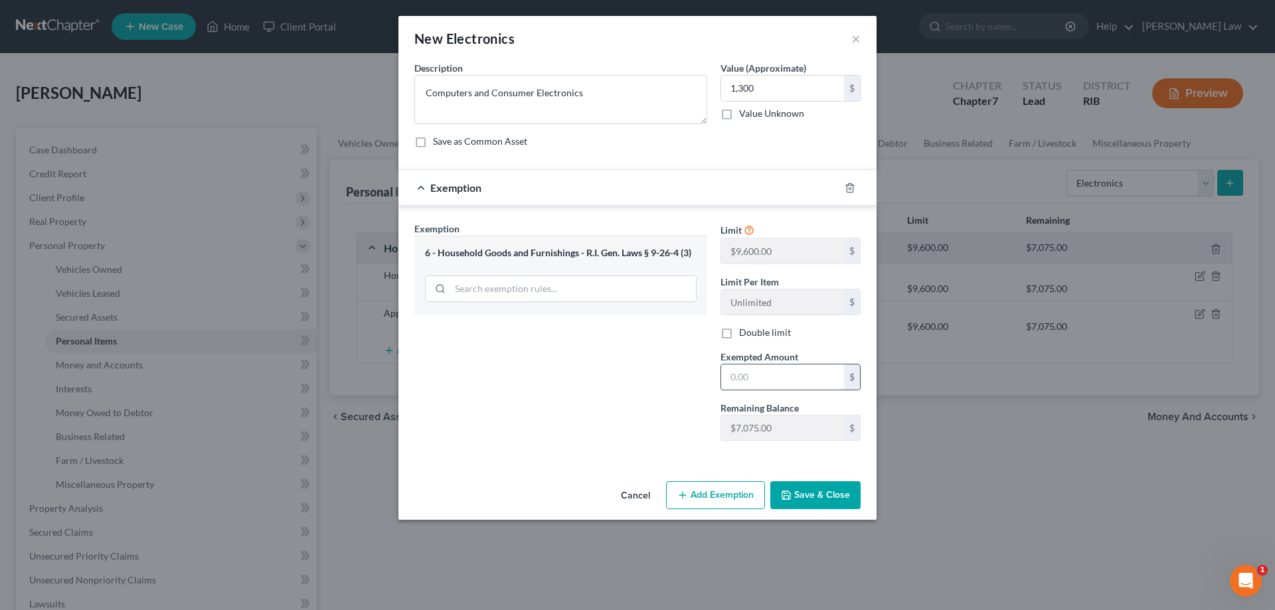
click at [741, 381] on input "text" at bounding box center [782, 377] width 123 height 25
type input "1,300"
click at [804, 497] on button "Save & Close" at bounding box center [815, 495] width 90 height 28
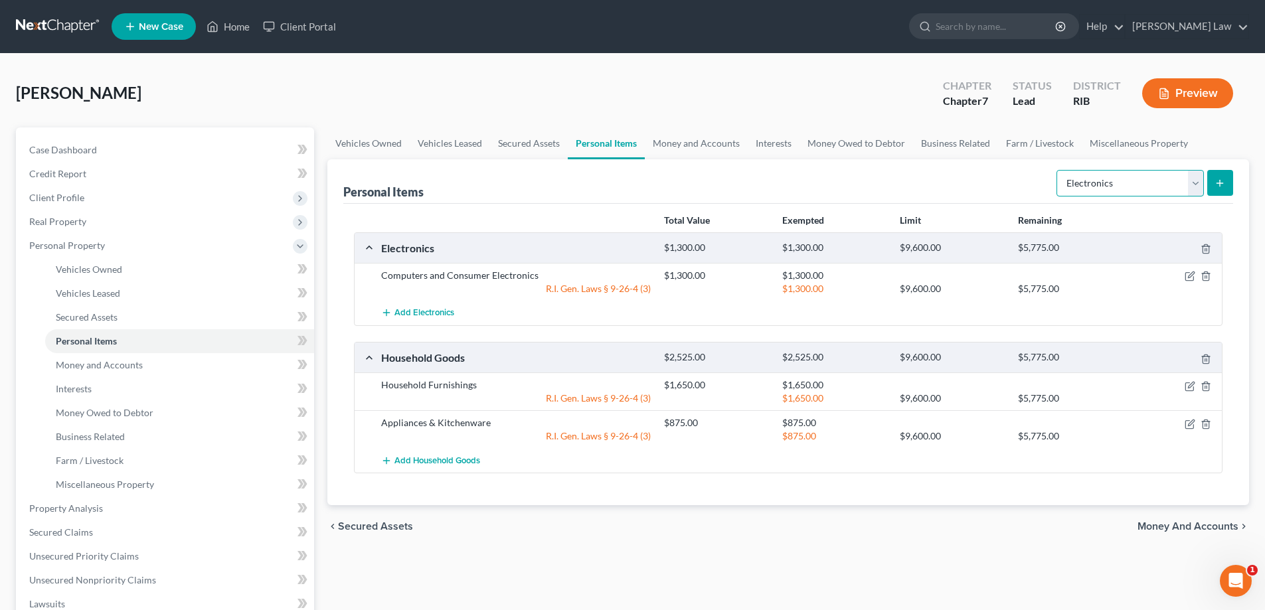
click at [1186, 177] on select "Select Item Type Clothing Collectibles Of Value Electronics Firearms Household …" at bounding box center [1130, 183] width 147 height 27
select select "clothing"
click at [1058, 170] on select "Select Item Type Clothing Collectibles Of Value Electronics Firearms Household …" at bounding box center [1130, 183] width 147 height 27
click at [1216, 181] on icon "submit" at bounding box center [1220, 183] width 11 height 11
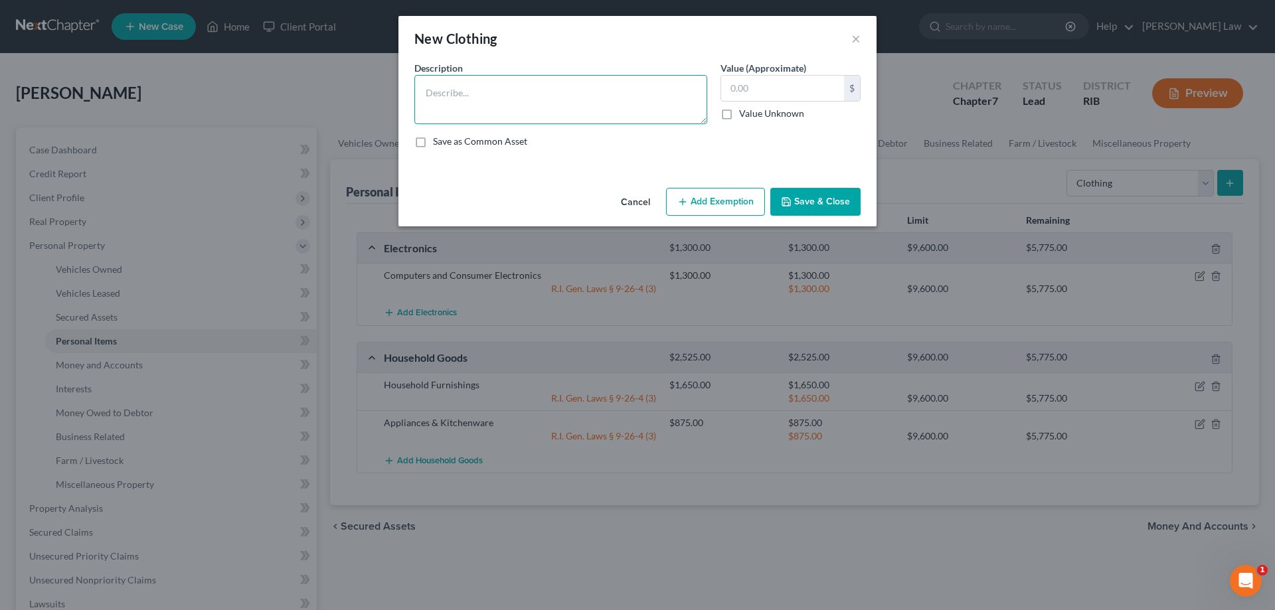
click at [611, 88] on textarea at bounding box center [560, 99] width 293 height 49
type textarea "Clothing & Shoes"
type input "900"
click at [713, 204] on button "Add Exemption" at bounding box center [715, 202] width 99 height 28
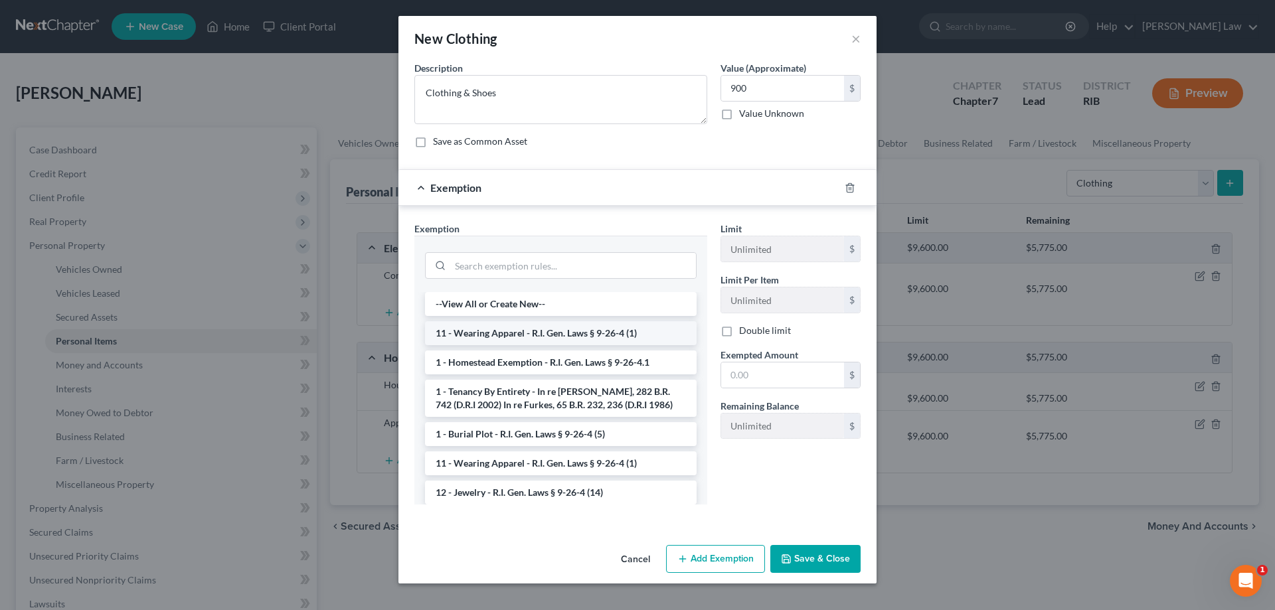
click at [575, 331] on li "11 - Wearing Apparel - R.I. Gen. Laws § 9-26-4 (1)" at bounding box center [561, 333] width 272 height 24
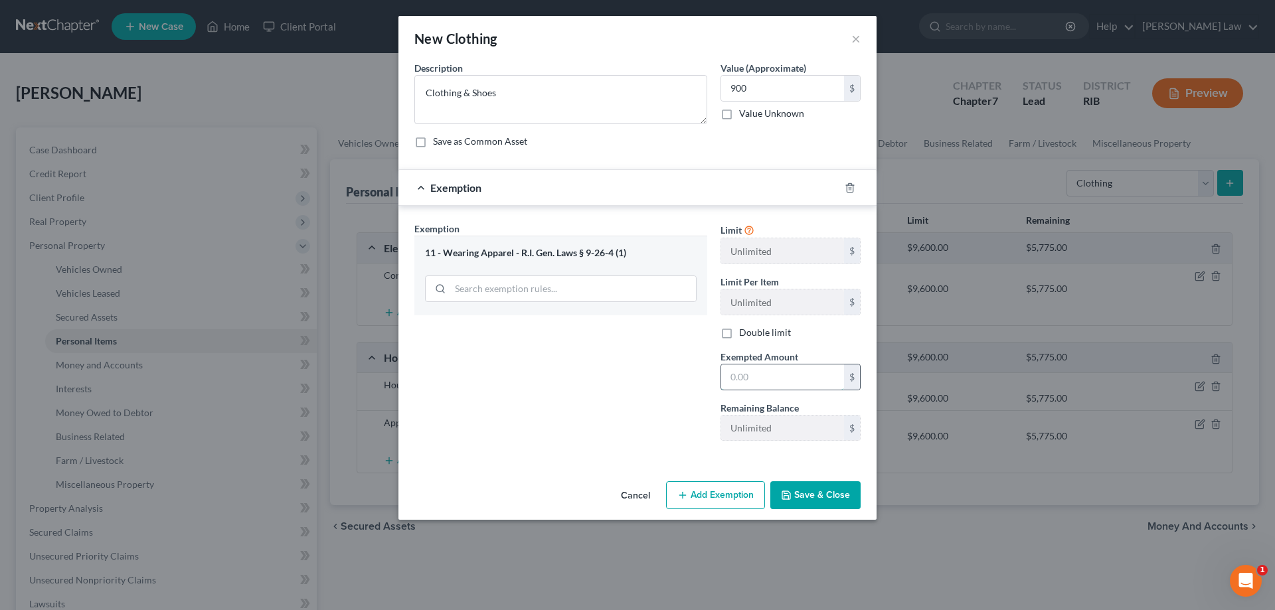
click at [752, 381] on input "text" at bounding box center [782, 377] width 123 height 25
type input "900"
click at [823, 506] on button "Save & Close" at bounding box center [815, 495] width 90 height 28
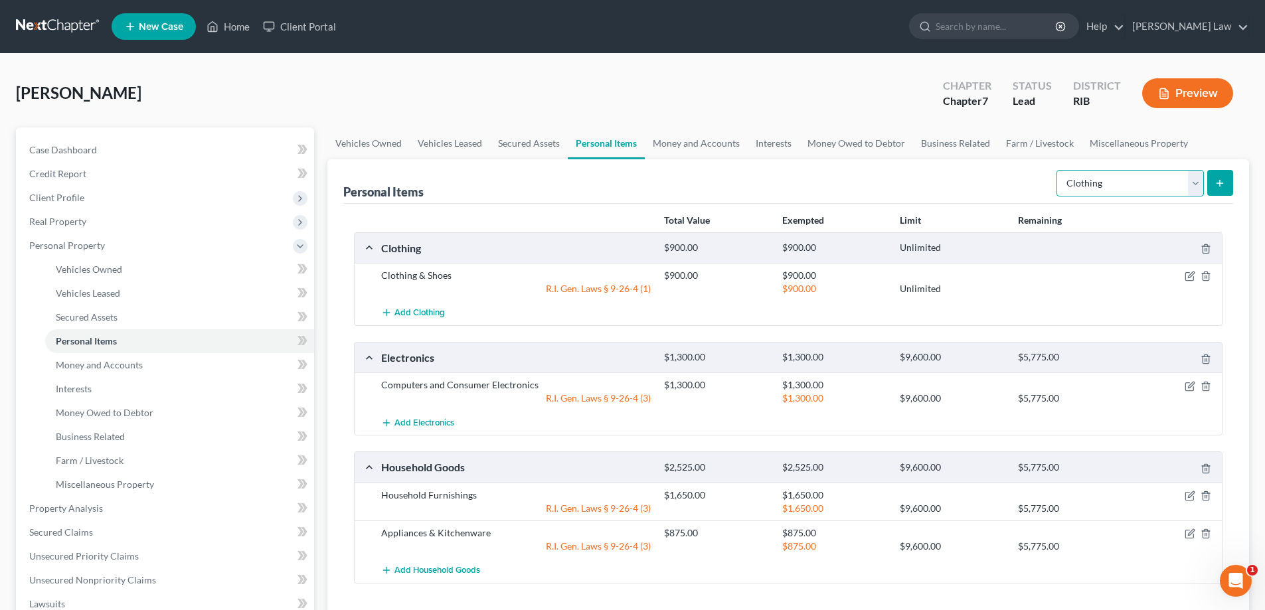
click at [1193, 183] on select "Select Item Type Clothing Collectibles Of Value Electronics Firearms Household …" at bounding box center [1130, 183] width 147 height 27
select select "jewelry"
click at [1058, 170] on select "Select Item Type Clothing Collectibles Of Value Electronics Firearms Household …" at bounding box center [1130, 183] width 147 height 27
click at [1221, 177] on button "submit" at bounding box center [1220, 183] width 26 height 26
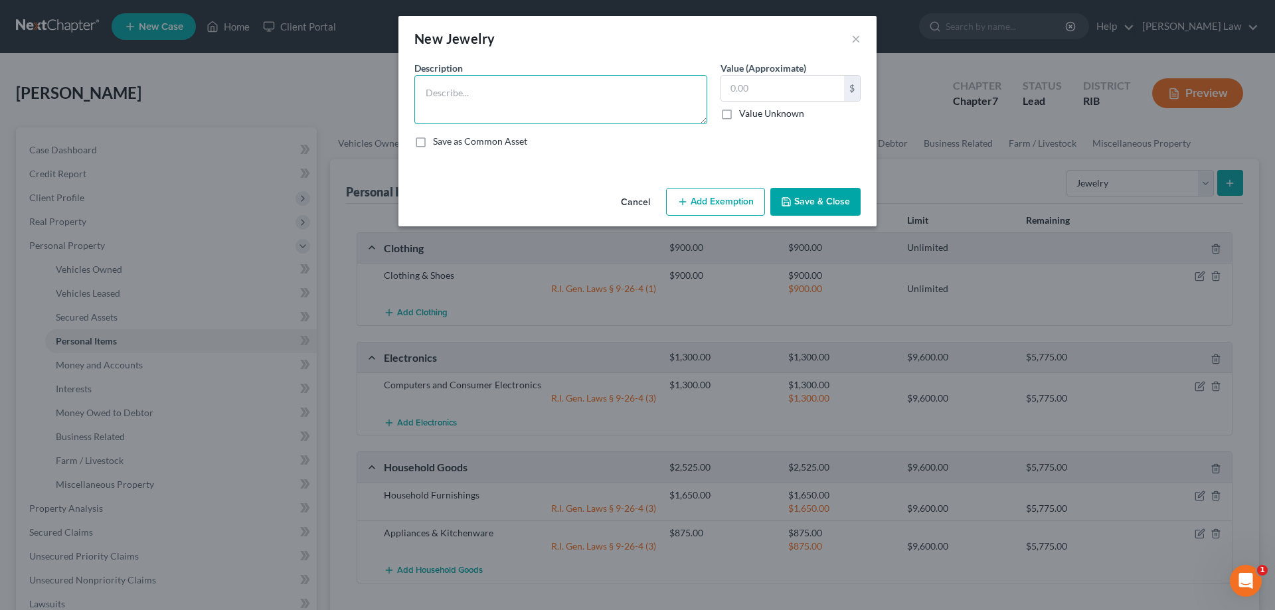
click at [545, 87] on textarea at bounding box center [560, 99] width 293 height 49
type textarea "Jewelry & Watch"
type input "1,175"
click at [736, 207] on button "Add Exemption" at bounding box center [715, 202] width 99 height 28
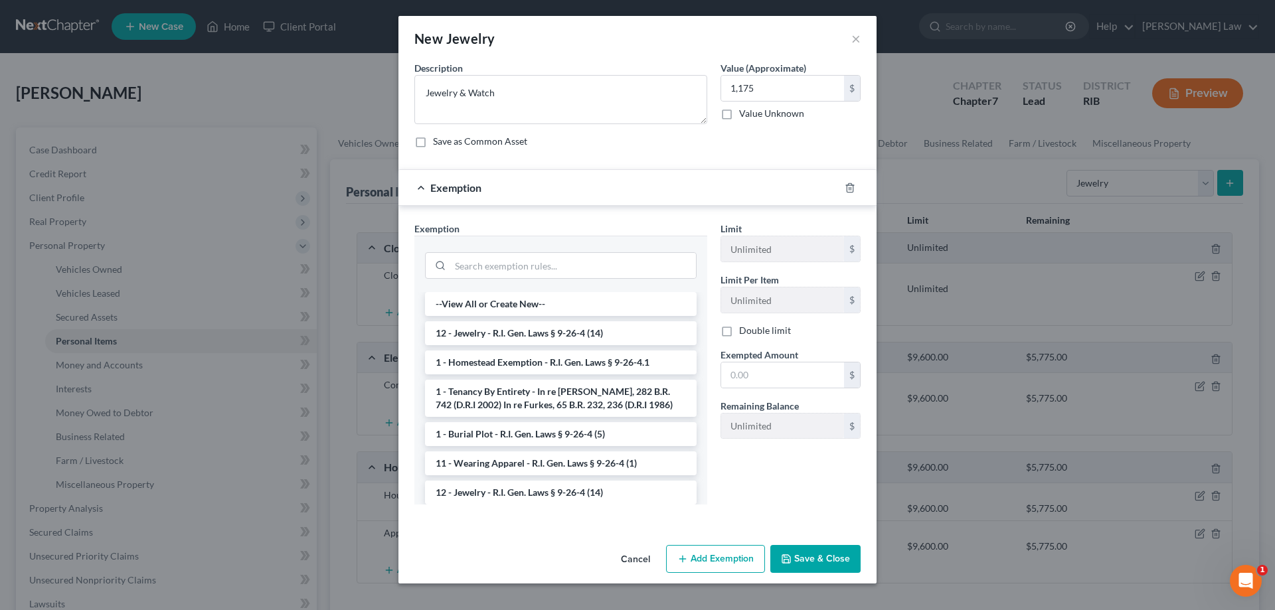
click at [647, 333] on li "12 - Jewelry - R.I. Gen. Laws § 9-26-4 (14)" at bounding box center [561, 333] width 272 height 24
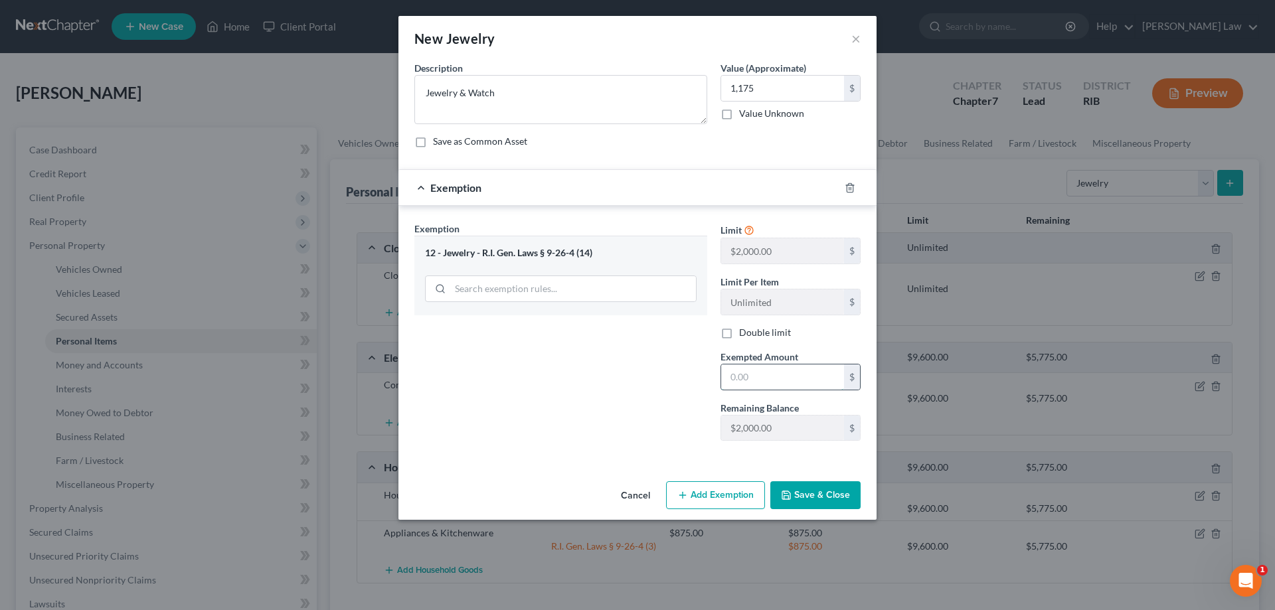
click at [772, 370] on input "text" at bounding box center [782, 377] width 123 height 25
type input "1,175"
click at [804, 501] on button "Save & Close" at bounding box center [815, 495] width 90 height 28
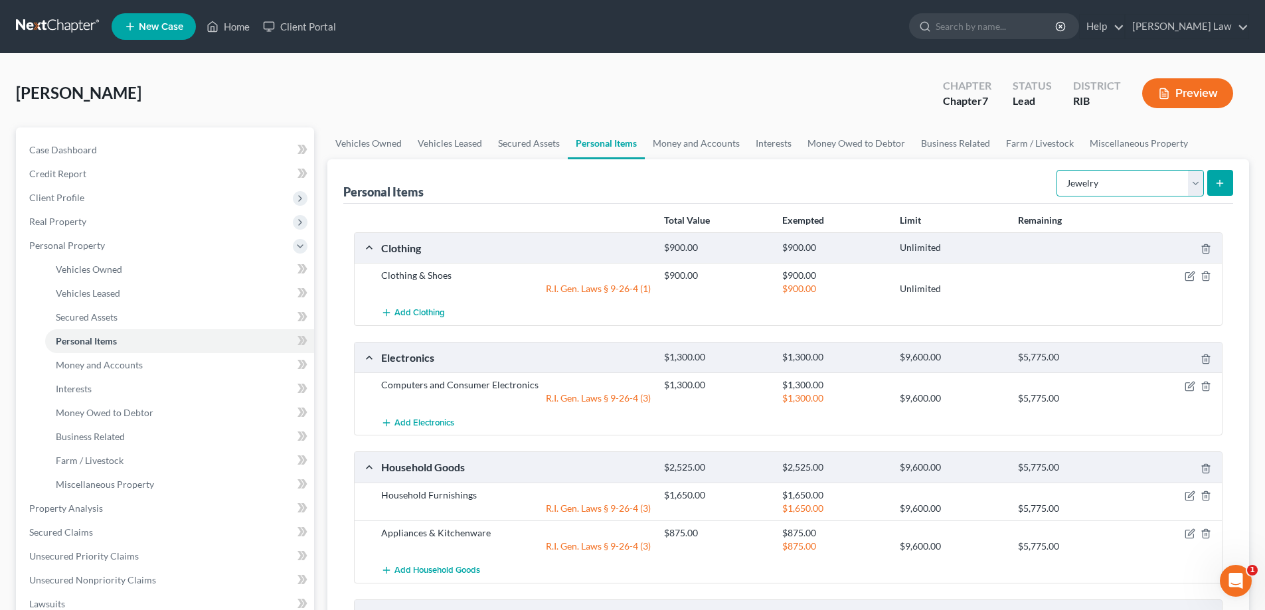
click at [1199, 188] on select "Select Item Type Clothing Collectibles Of Value Electronics Firearms Household …" at bounding box center [1130, 183] width 147 height 27
select select "sports_and_hobby_equipment"
click at [1058, 170] on select "Select Item Type Clothing Collectibles Of Value Electronics Firearms Household …" at bounding box center [1130, 183] width 147 height 27
click at [1223, 182] on icon "submit" at bounding box center [1220, 183] width 11 height 11
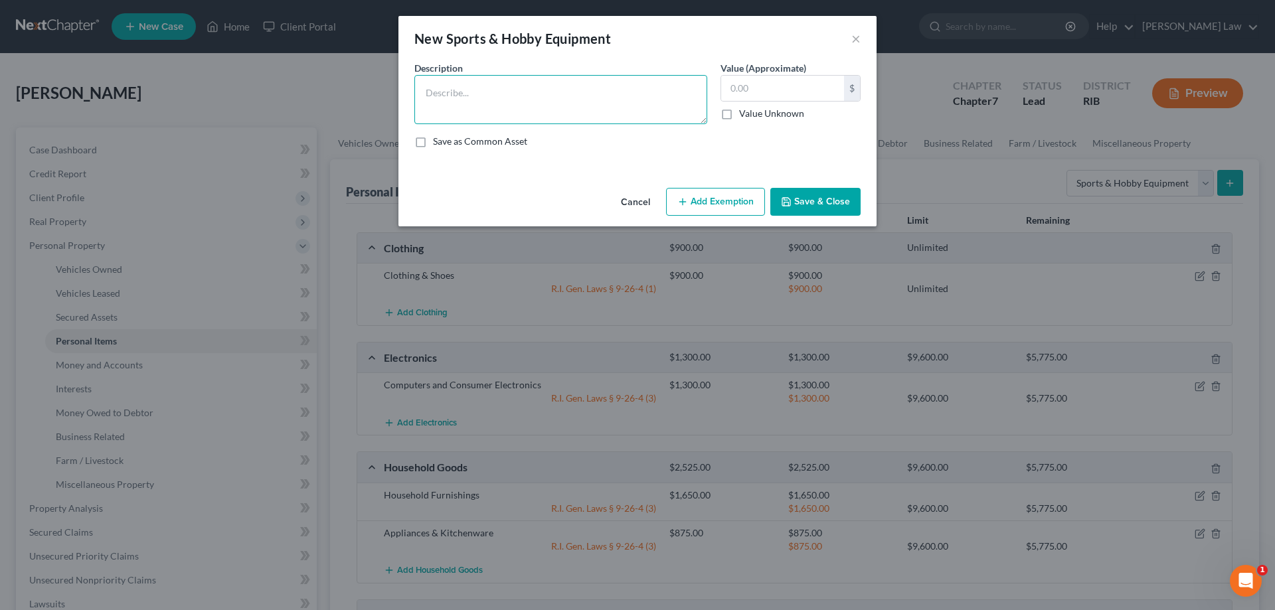
click at [681, 90] on textarea at bounding box center [560, 99] width 293 height 49
type textarea "Sporting Goods & Toys"
click at [786, 92] on input "text" at bounding box center [782, 88] width 123 height 25
type input "150"
click at [744, 201] on button "Add Exemption" at bounding box center [715, 202] width 99 height 28
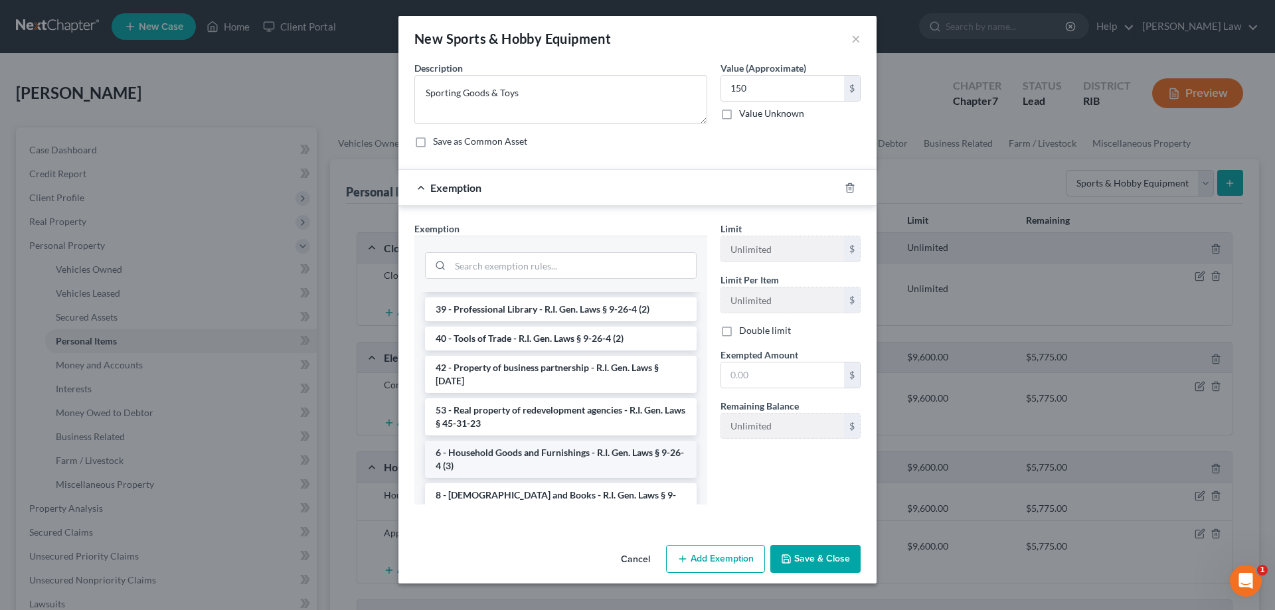
click at [562, 453] on li "6 - Household Goods and Furnishings - R.I. Gen. Laws § 9-26-4 (3)" at bounding box center [561, 459] width 272 height 37
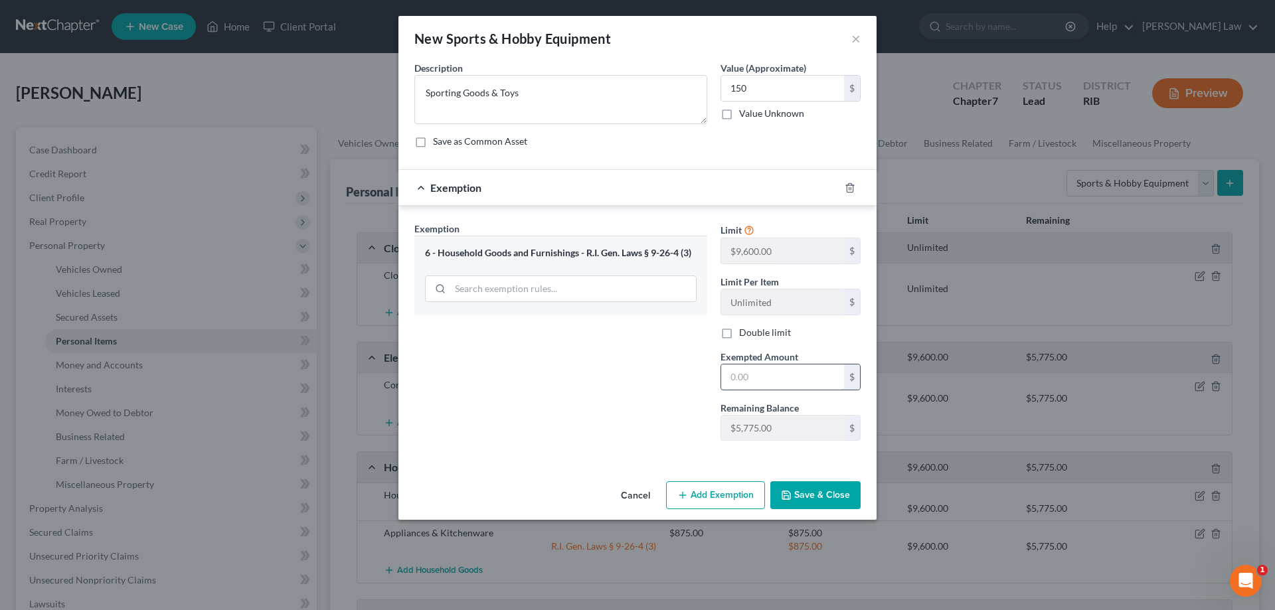
click at [752, 373] on input "text" at bounding box center [782, 377] width 123 height 25
type input "150"
click at [816, 485] on button "Save & Close" at bounding box center [815, 495] width 90 height 28
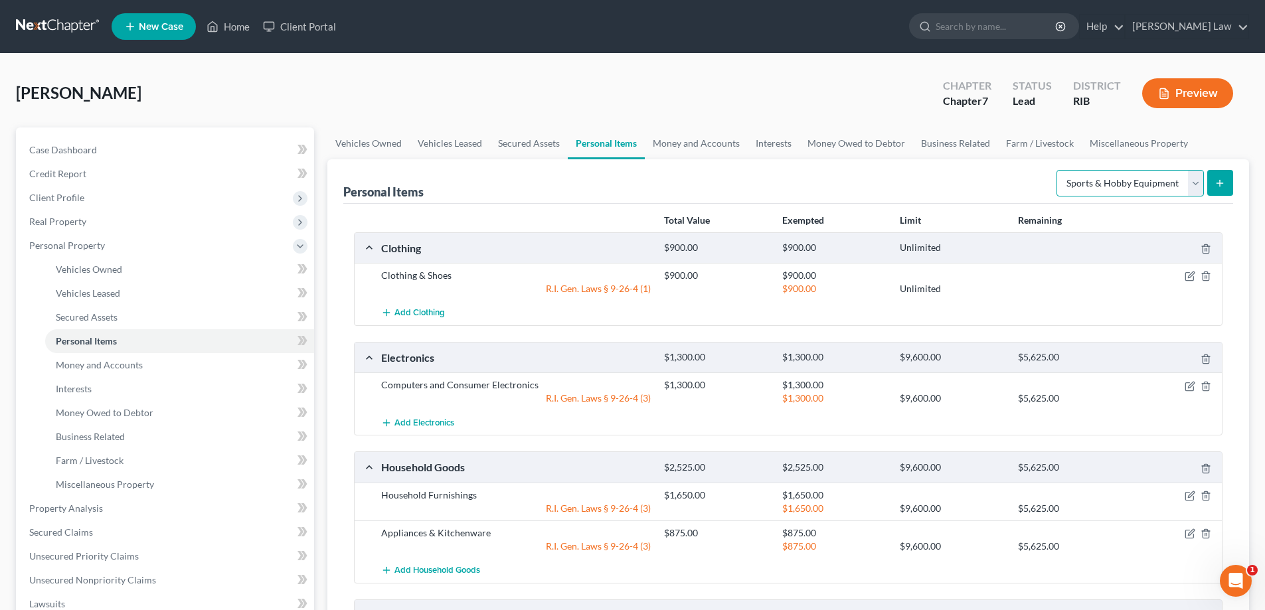
click at [1192, 176] on select "Select Item Type Clothing Collectibles Of Value Electronics Firearms Household …" at bounding box center [1130, 183] width 147 height 27
select select "household_goods"
click at [1058, 170] on select "Select Item Type Clothing Collectibles Of Value Electronics Firearms Household …" at bounding box center [1130, 183] width 147 height 27
click at [1216, 179] on icon "submit" at bounding box center [1220, 183] width 11 height 11
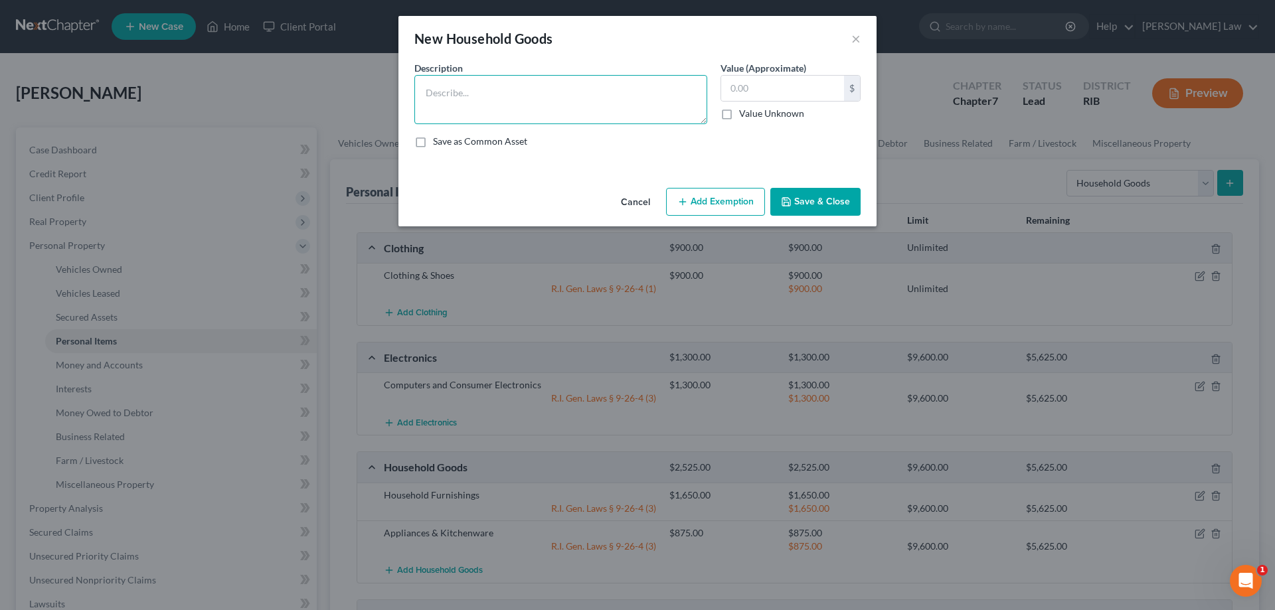
click at [586, 98] on textarea at bounding box center [560, 99] width 293 height 49
click at [624, 95] on textarea "Household Decorations, Hobby Items, Book/DVD/CD's" at bounding box center [560, 99] width 293 height 49
type textarea "Household Decorations, Hobby Items, Book/DVD's/CD's"
click at [741, 87] on input "text" at bounding box center [782, 88] width 123 height 25
type input "275"
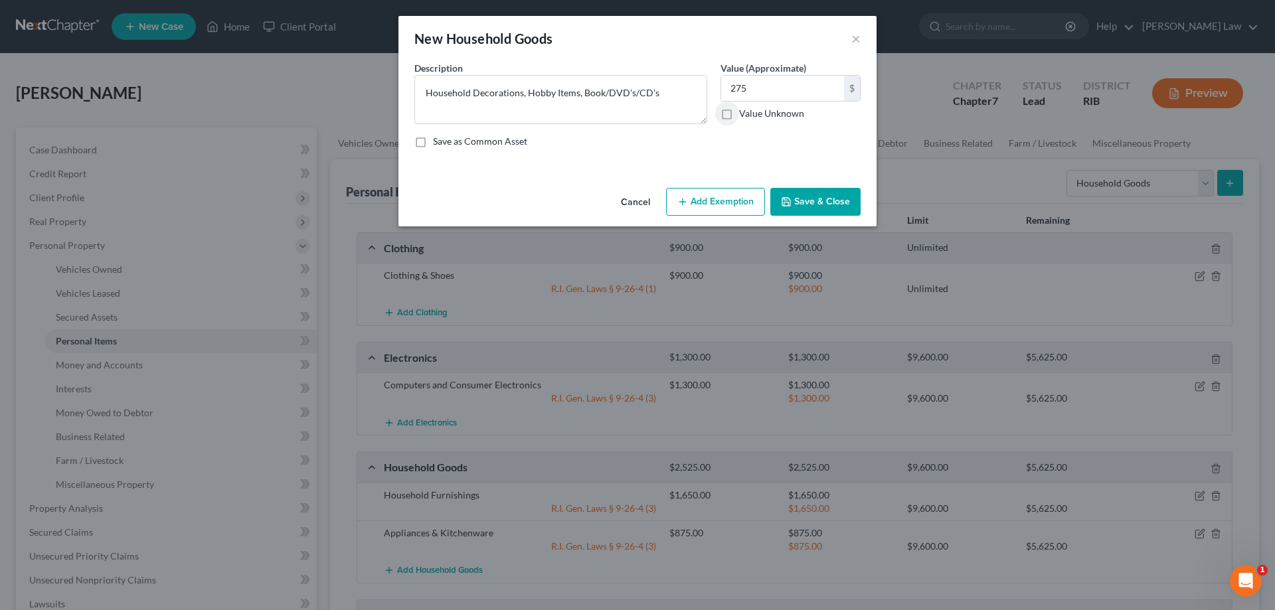
click at [717, 205] on button "Add Exemption" at bounding box center [715, 202] width 99 height 28
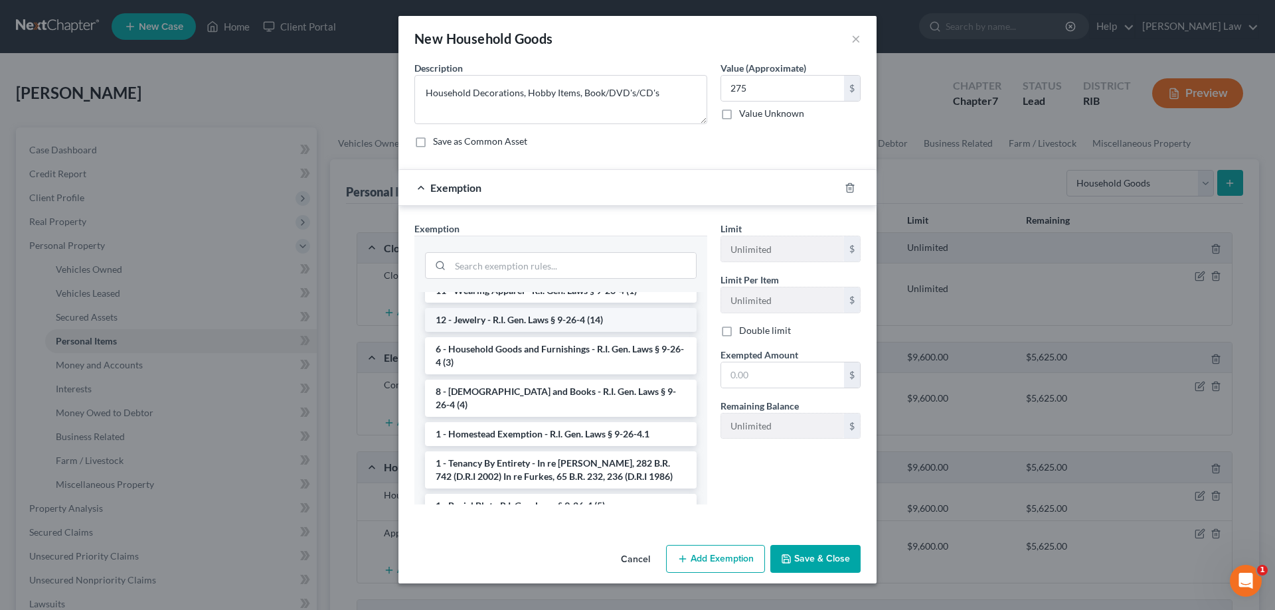
scroll to position [66, 0]
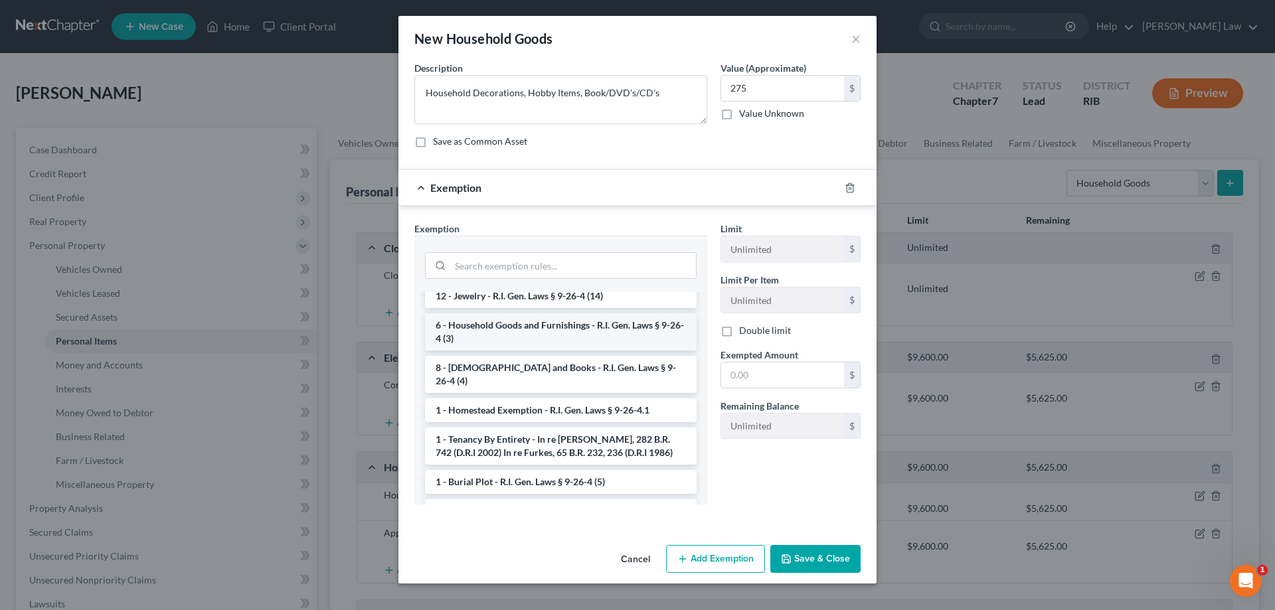
click at [556, 338] on li "6 - Household Goods and Furnishings - R.I. Gen. Laws § 9-26-4 (3)" at bounding box center [561, 331] width 272 height 37
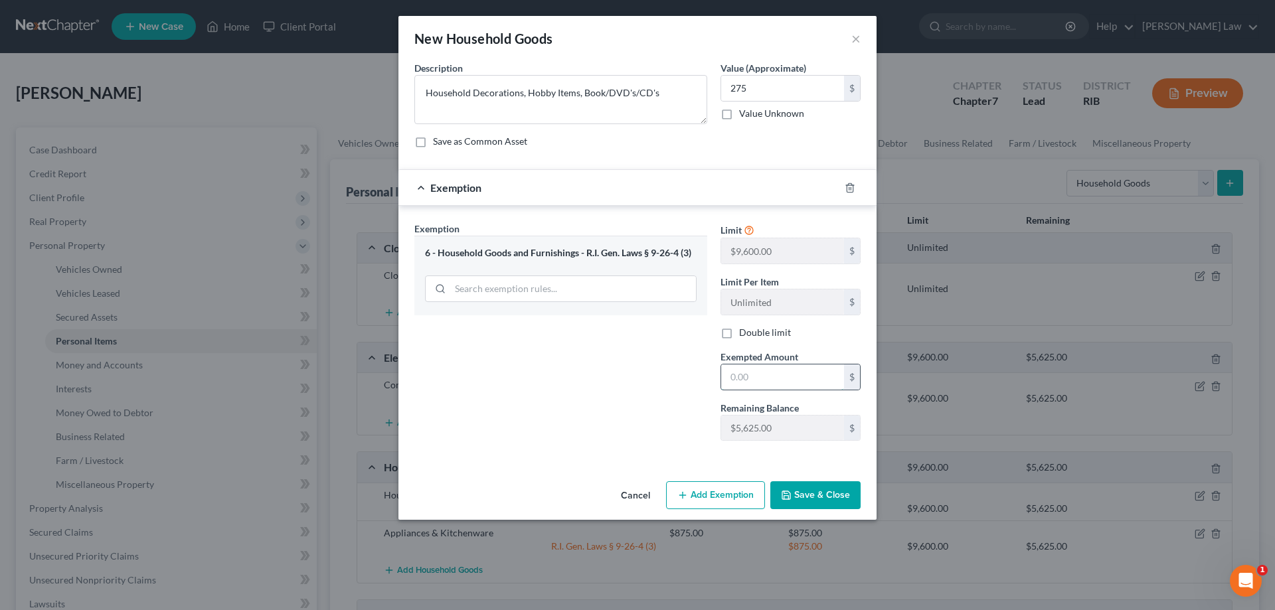
click at [752, 376] on input "text" at bounding box center [782, 377] width 123 height 25
type input "275"
click at [818, 495] on button "Save & Close" at bounding box center [815, 495] width 90 height 28
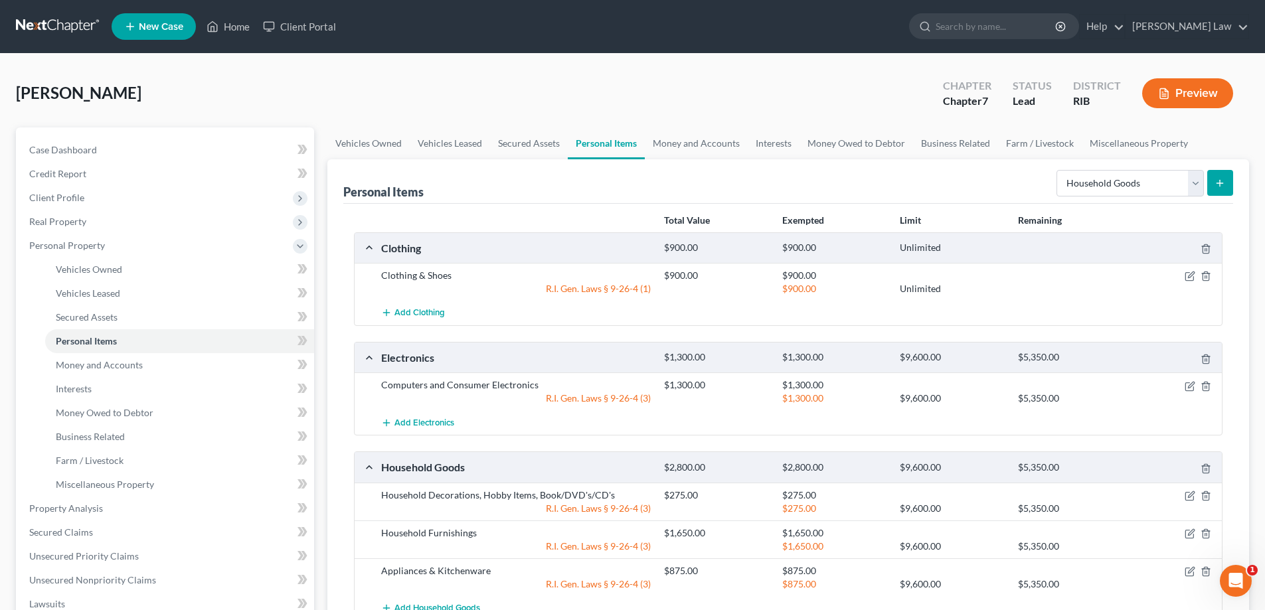
click at [1222, 176] on button "submit" at bounding box center [1220, 183] width 26 height 26
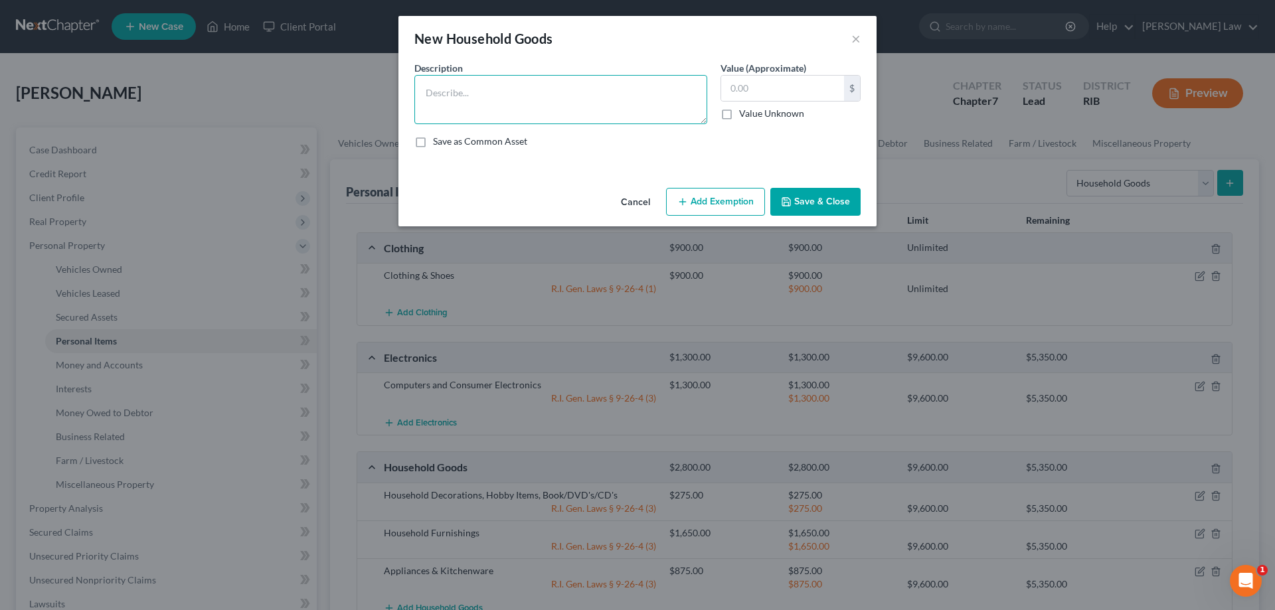
click at [599, 82] on textarea at bounding box center [560, 99] width 293 height 49
type textarea "H"
type textarea "Tools & Lawn Care Equipment"
type input "400"
click at [726, 193] on button "Add Exemption" at bounding box center [715, 202] width 99 height 28
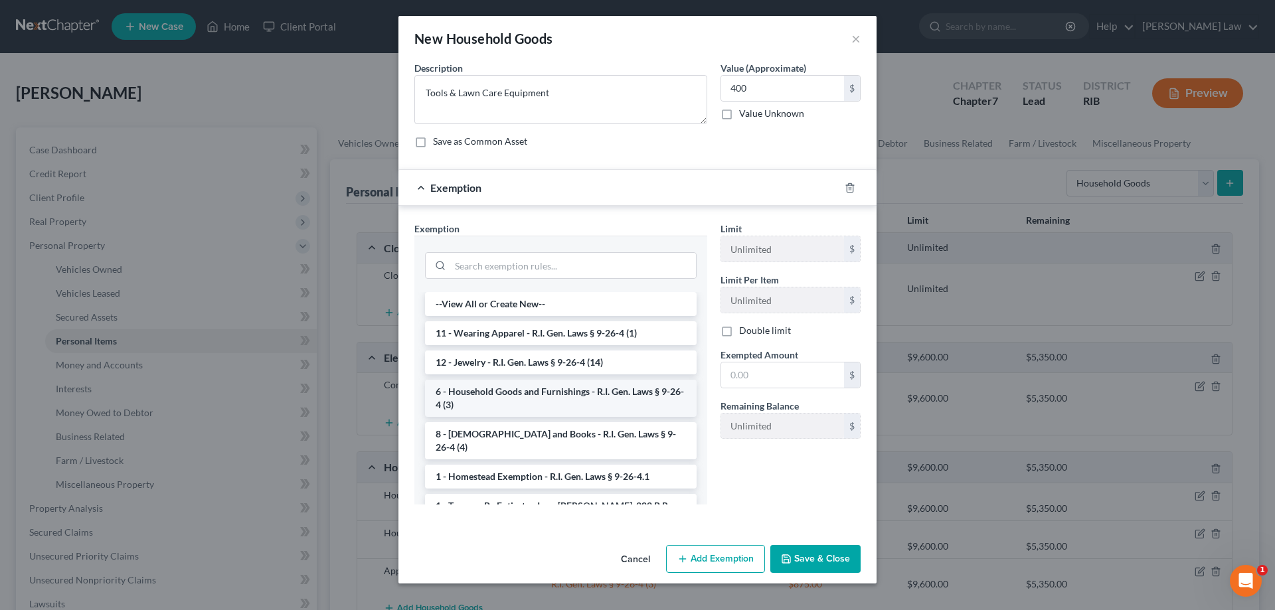
click at [536, 397] on li "6 - Household Goods and Furnishings - R.I. Gen. Laws § 9-26-4 (3)" at bounding box center [561, 398] width 272 height 37
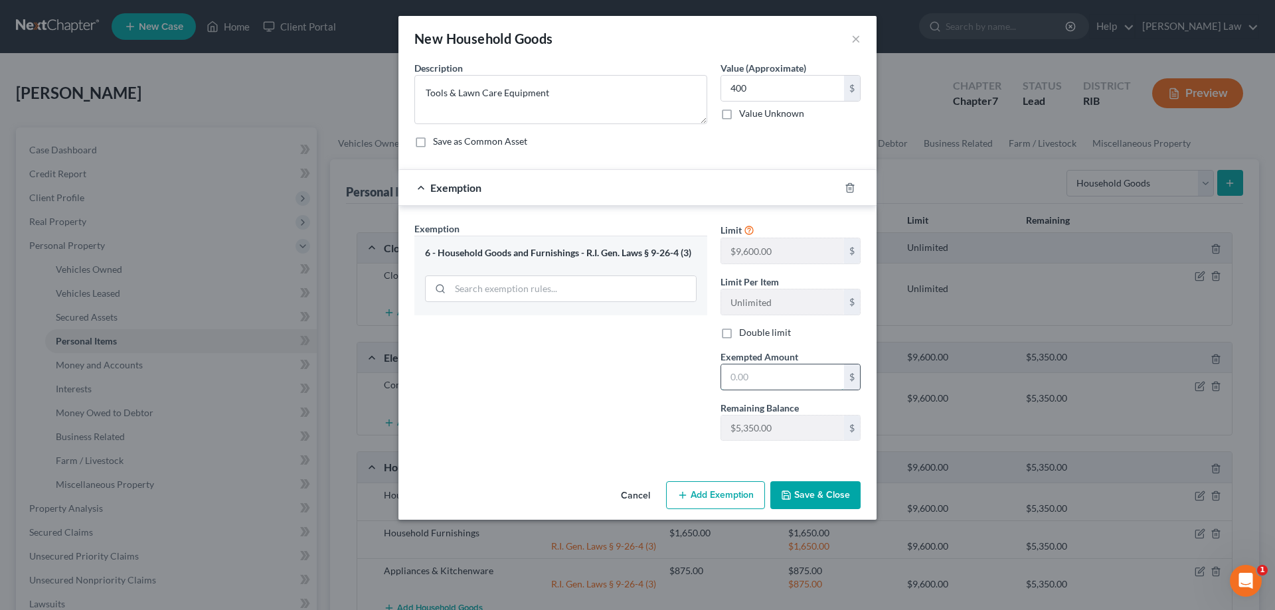
click at [778, 385] on input "text" at bounding box center [782, 377] width 123 height 25
type input "400"
click at [809, 493] on button "Save & Close" at bounding box center [815, 495] width 90 height 28
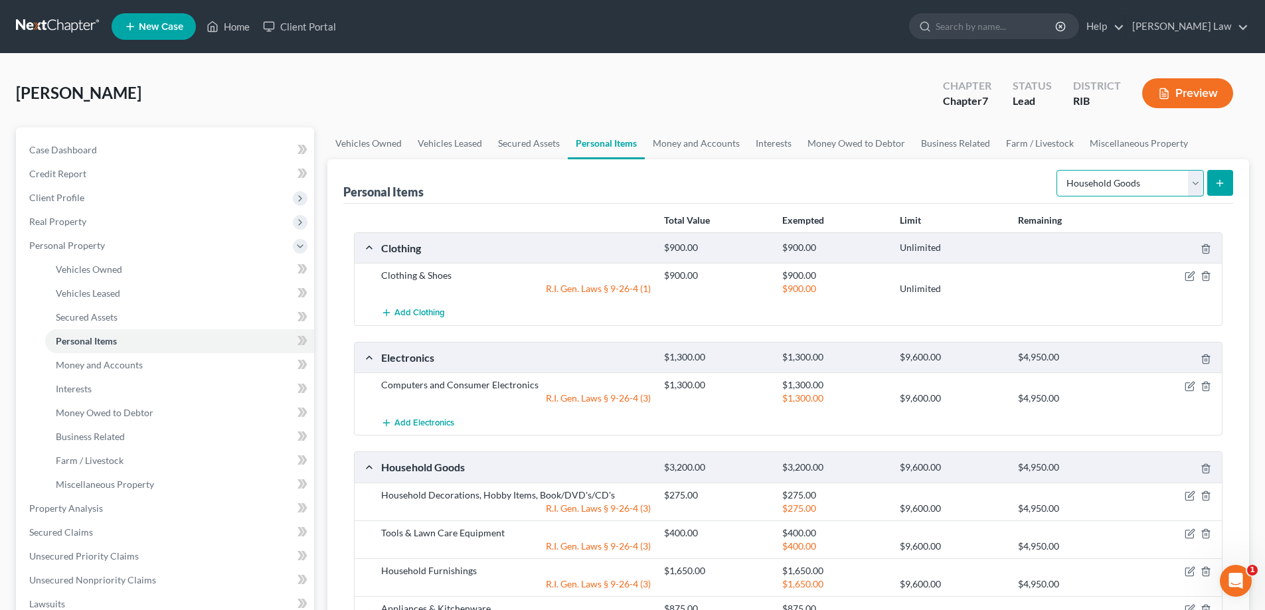
click at [1193, 182] on select "Select Item Type Clothing Collectibles Of Value Electronics Firearms Household …" at bounding box center [1130, 183] width 147 height 27
select select "pets"
click at [1058, 170] on select "Select Item Type Clothing Collectibles Of Value Electronics Firearms Household …" at bounding box center [1130, 183] width 147 height 27
click at [1223, 187] on icon "submit" at bounding box center [1220, 183] width 11 height 11
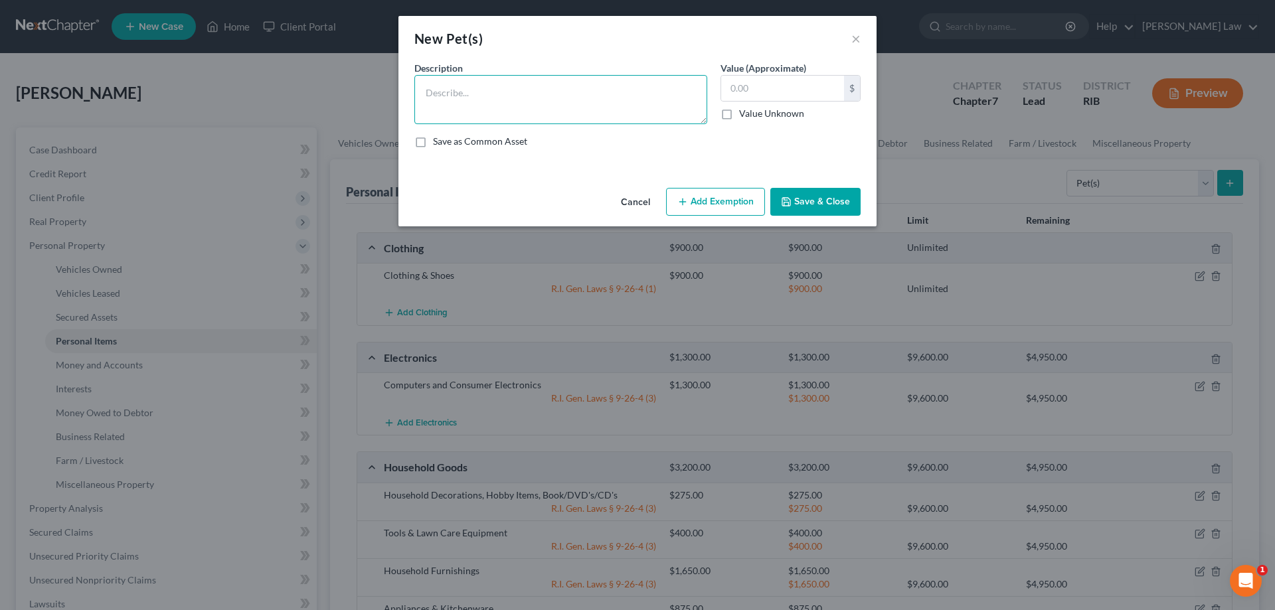
click at [543, 84] on textarea at bounding box center [560, 99] width 293 height 49
type textarea "2 Cats"
type input "250"
click at [685, 201] on icon "button" at bounding box center [682, 202] width 11 height 11
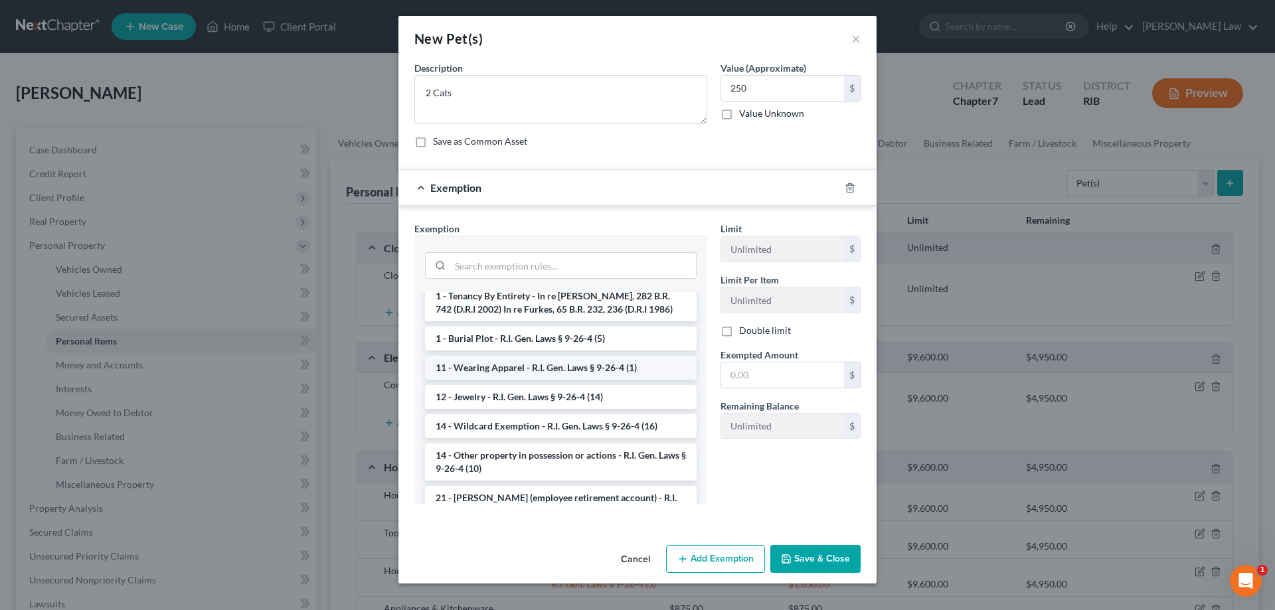
scroll to position [133, 0]
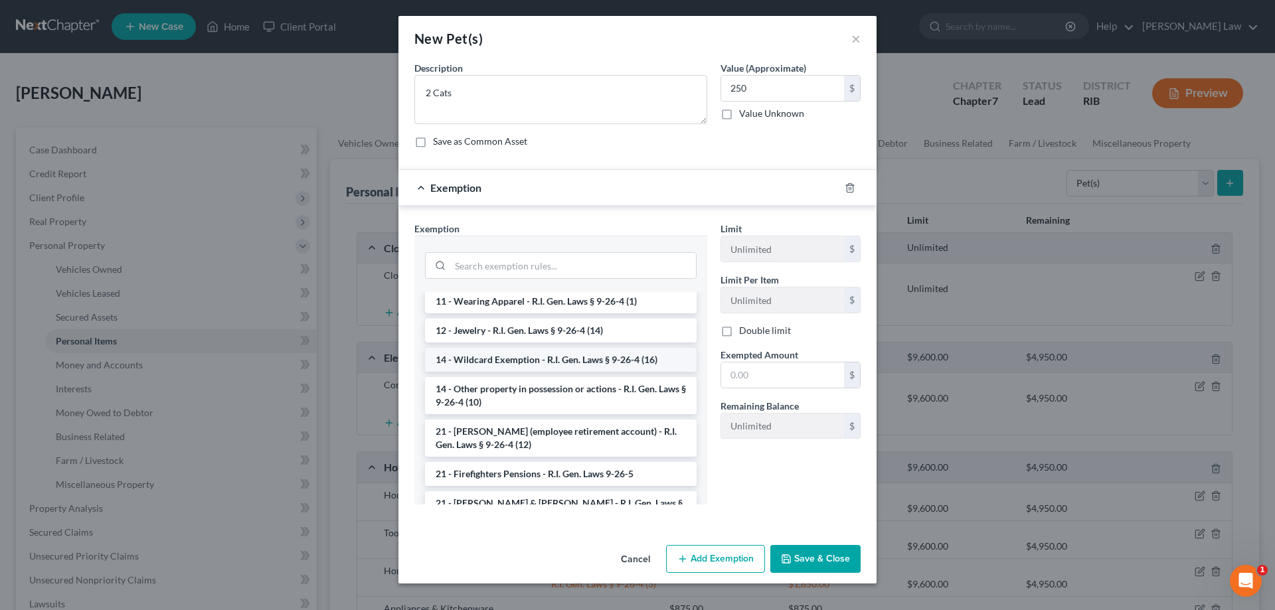
click at [553, 361] on li "14 - Wildcard Exemption - R.I. Gen. Laws § 9-26-4 (16)" at bounding box center [561, 360] width 272 height 24
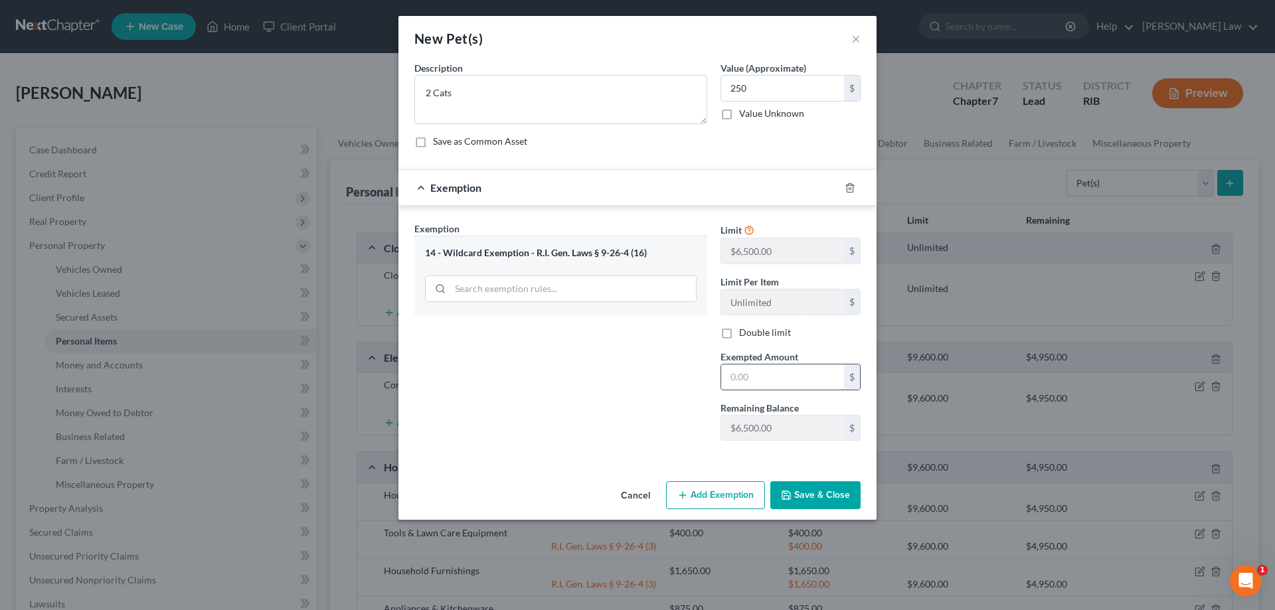
click at [784, 385] on input "text" at bounding box center [782, 377] width 123 height 25
type input "250"
click at [833, 495] on button "Save & Close" at bounding box center [815, 495] width 90 height 28
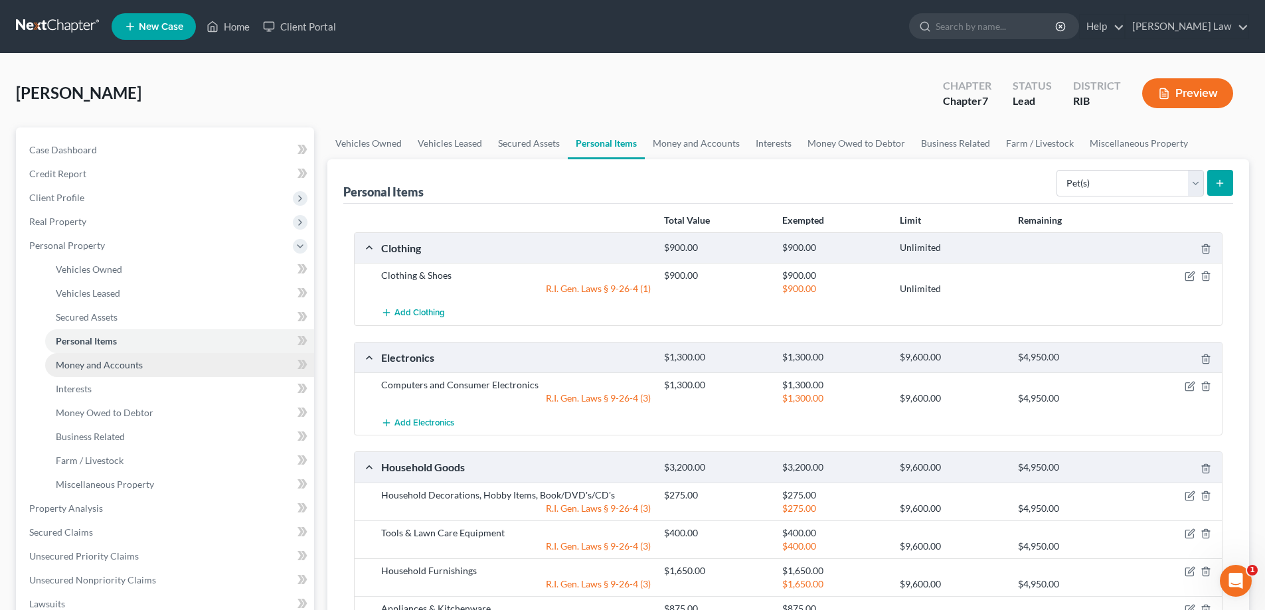
click at [147, 373] on link "Money and Accounts" at bounding box center [179, 365] width 269 height 24
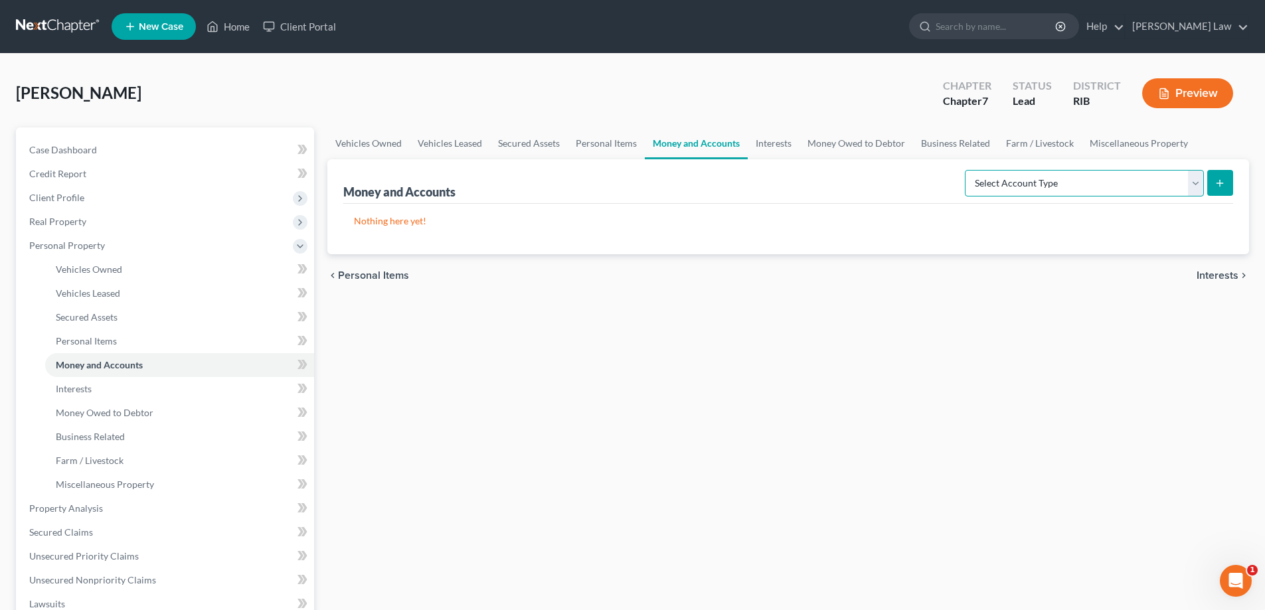
click at [1195, 181] on select "Select Account Type Brokerage Cash on Hand Certificates of Deposit Checking Acc…" at bounding box center [1084, 183] width 239 height 27
select select "cash_on_hand"
click at [968, 170] on select "Select Account Type Brokerage Cash on Hand Certificates of Deposit Checking Acc…" at bounding box center [1084, 183] width 239 height 27
click at [1210, 180] on button "submit" at bounding box center [1220, 183] width 26 height 26
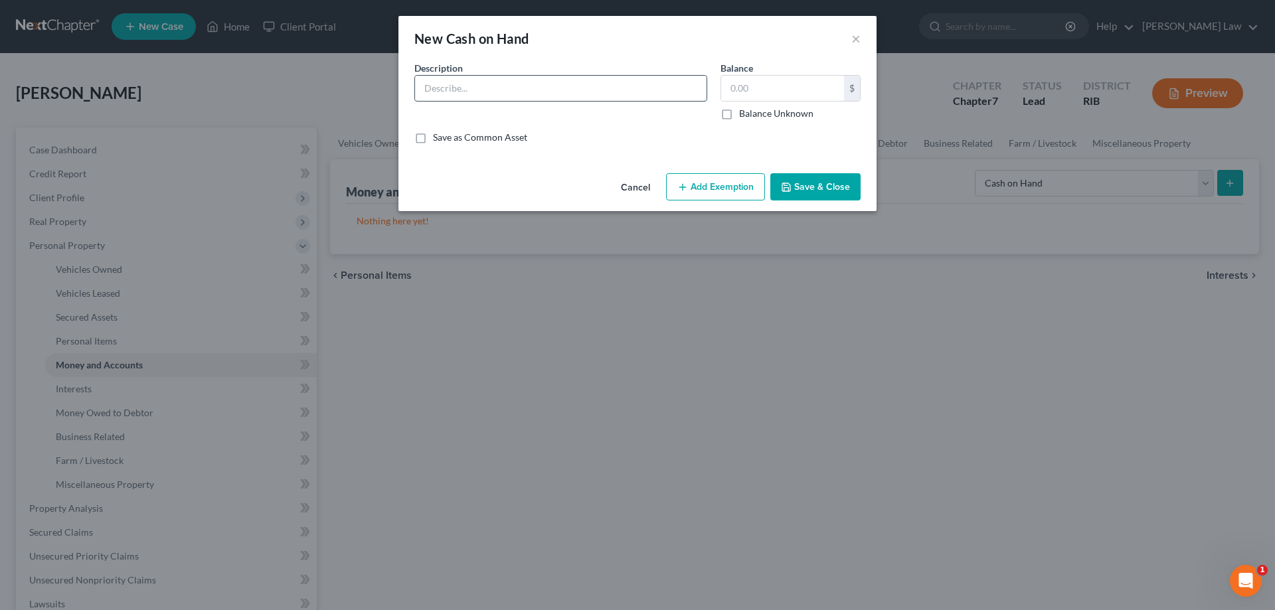
click at [553, 82] on input "text" at bounding box center [561, 88] width 292 height 25
type input "Cash"
type input "400"
click at [748, 191] on button "Add Exemption" at bounding box center [715, 187] width 99 height 28
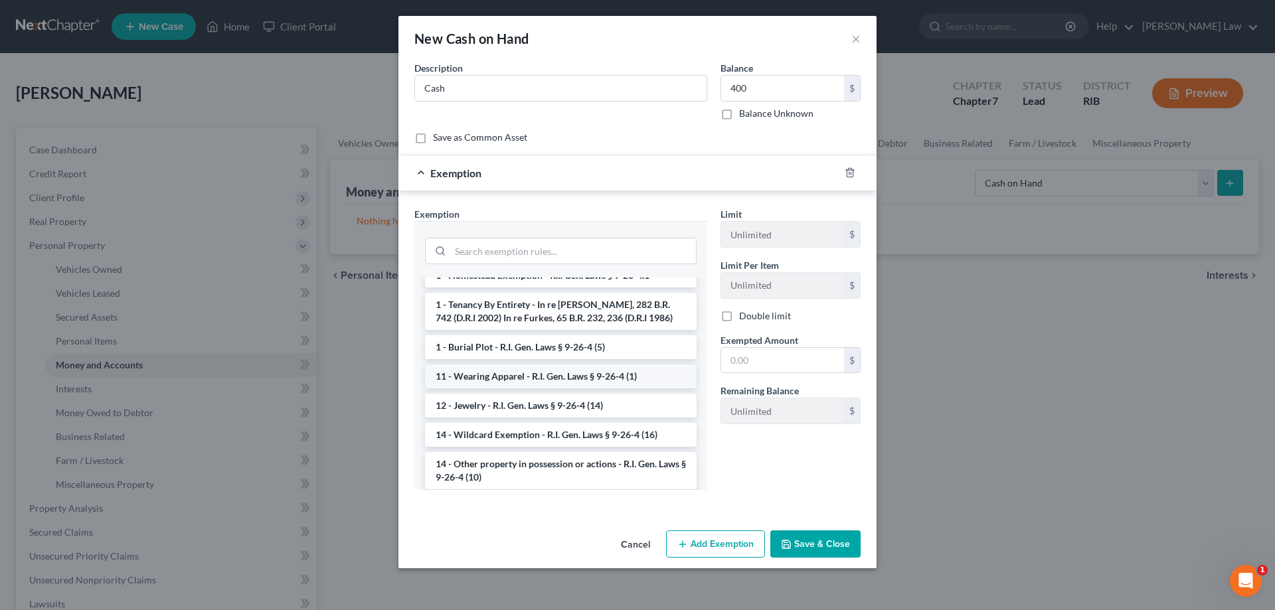
scroll to position [66, 0]
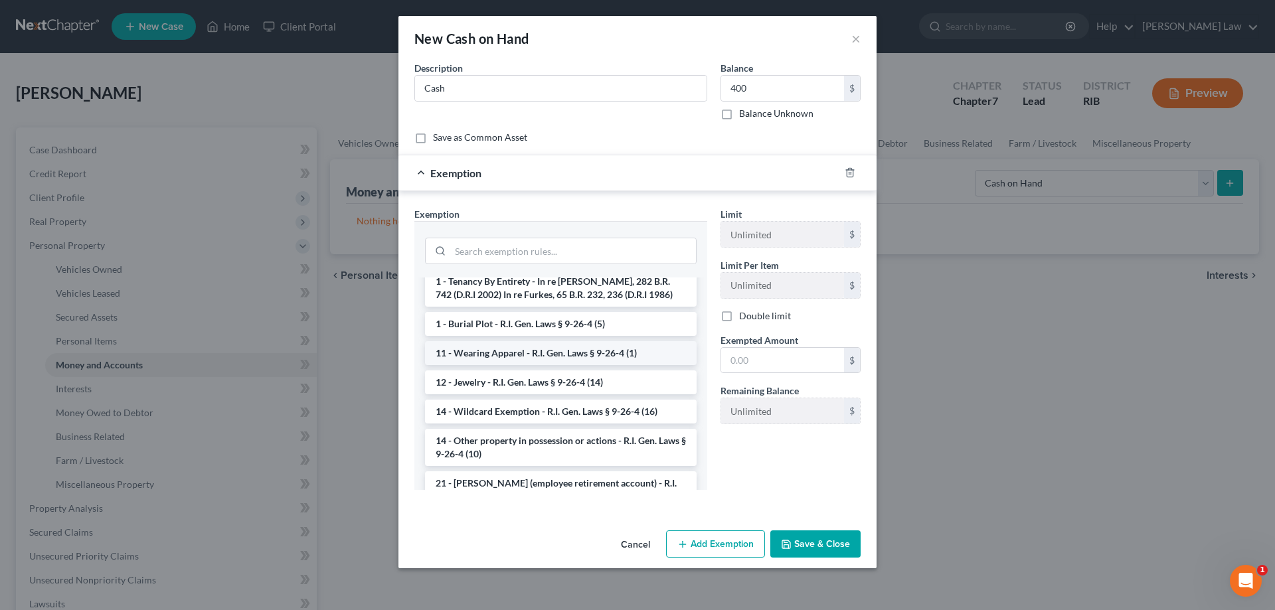
click at [557, 416] on li "14 - Wildcard Exemption - R.I. Gen. Laws § 9-26-4 (16)" at bounding box center [561, 412] width 272 height 24
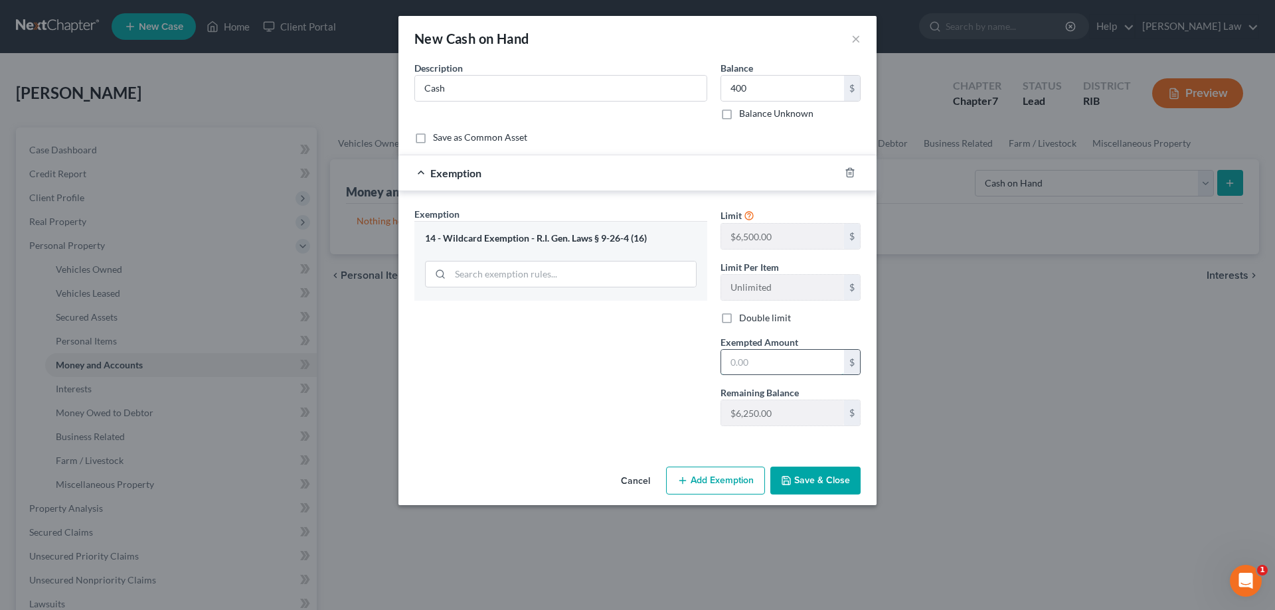
click at [780, 359] on input "text" at bounding box center [782, 362] width 123 height 25
type input "400"
click at [817, 485] on button "Save & Close" at bounding box center [815, 481] width 90 height 28
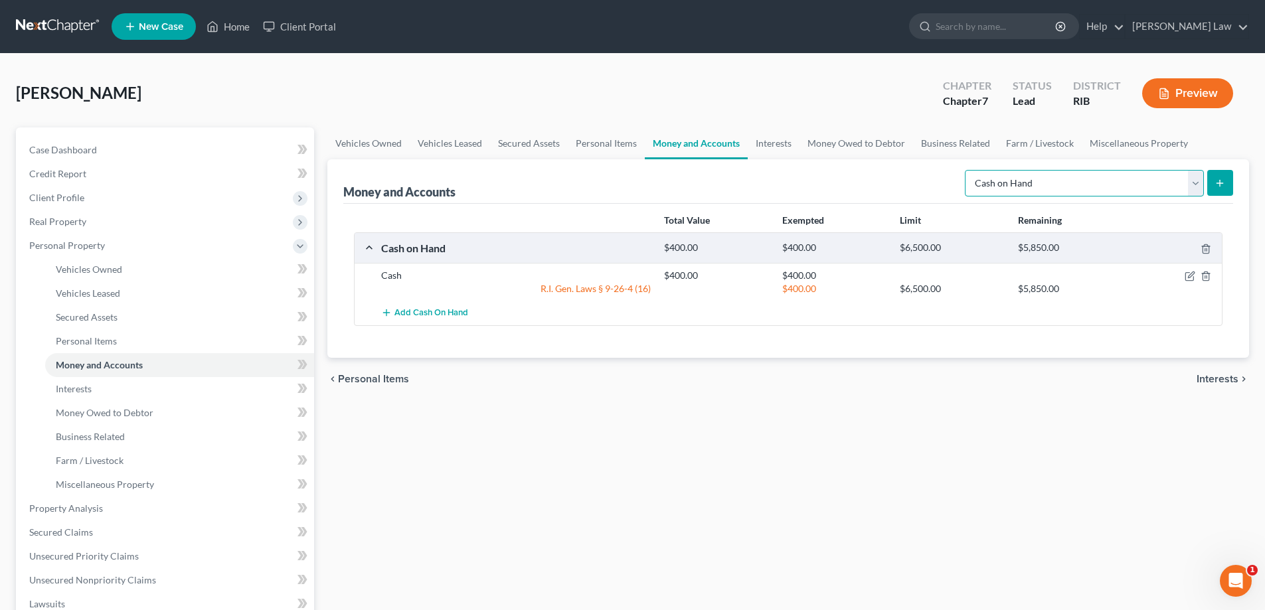
click at [1192, 182] on select "Select Account Type Brokerage Cash on Hand Certificates of Deposit Checking Acc…" at bounding box center [1084, 183] width 239 height 27
select select "checking"
click at [968, 170] on select "Select Account Type Brokerage Cash on Hand Certificates of Deposit Checking Acc…" at bounding box center [1084, 183] width 239 height 27
click at [1223, 186] on icon "submit" at bounding box center [1220, 183] width 11 height 11
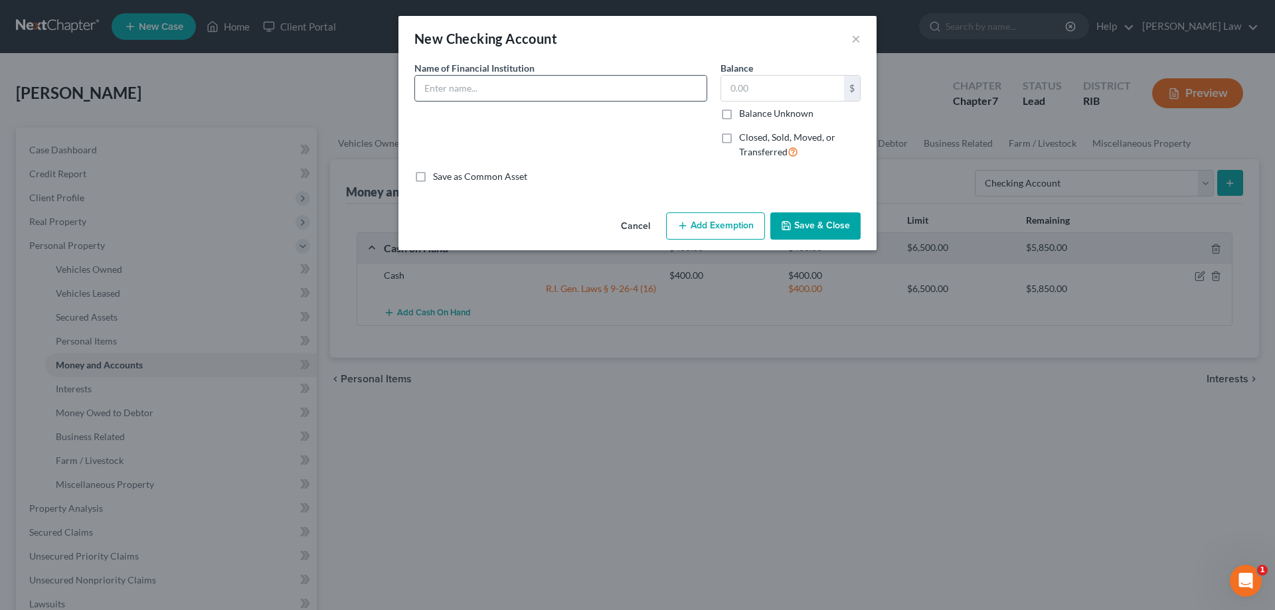
click at [478, 92] on input "text" at bounding box center [561, 88] width 292 height 25
type input "RI Credit Union Joint Checking for Mortgage"
type input "25"
click at [725, 229] on button "Add Exemption" at bounding box center [715, 227] width 99 height 28
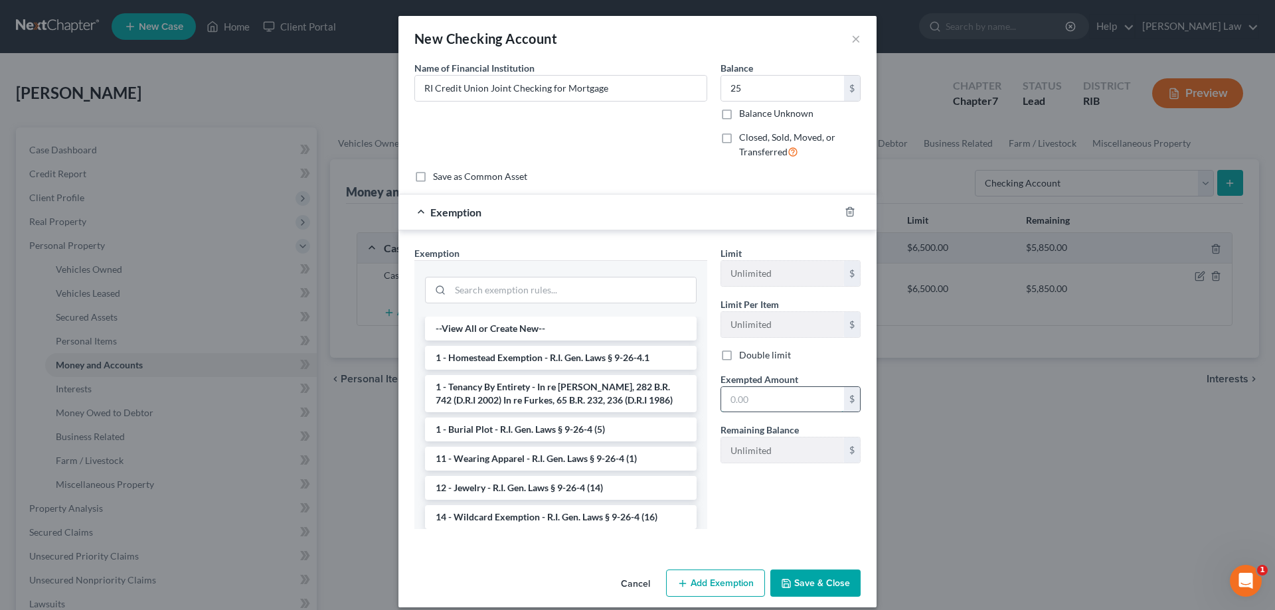
click at [766, 396] on input "text" at bounding box center [782, 399] width 123 height 25
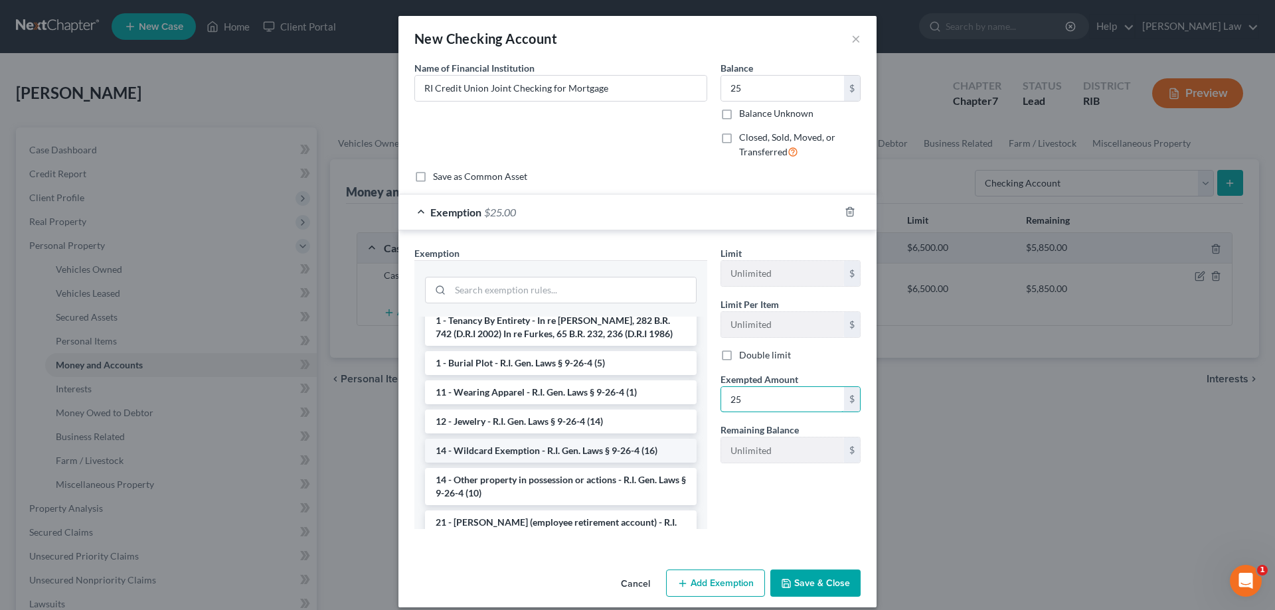
type input "25"
click at [534, 453] on li "14 - Wildcard Exemption - R.I. Gen. Laws § 9-26-4 (16)" at bounding box center [561, 451] width 272 height 24
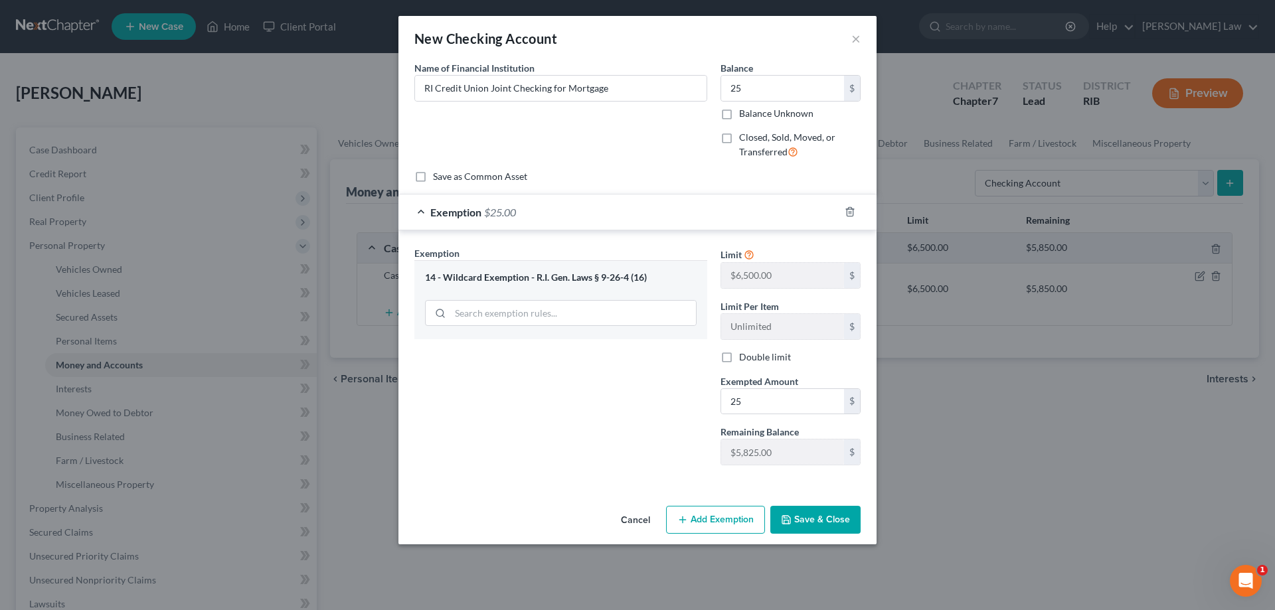
click at [817, 521] on button "Save & Close" at bounding box center [815, 520] width 90 height 28
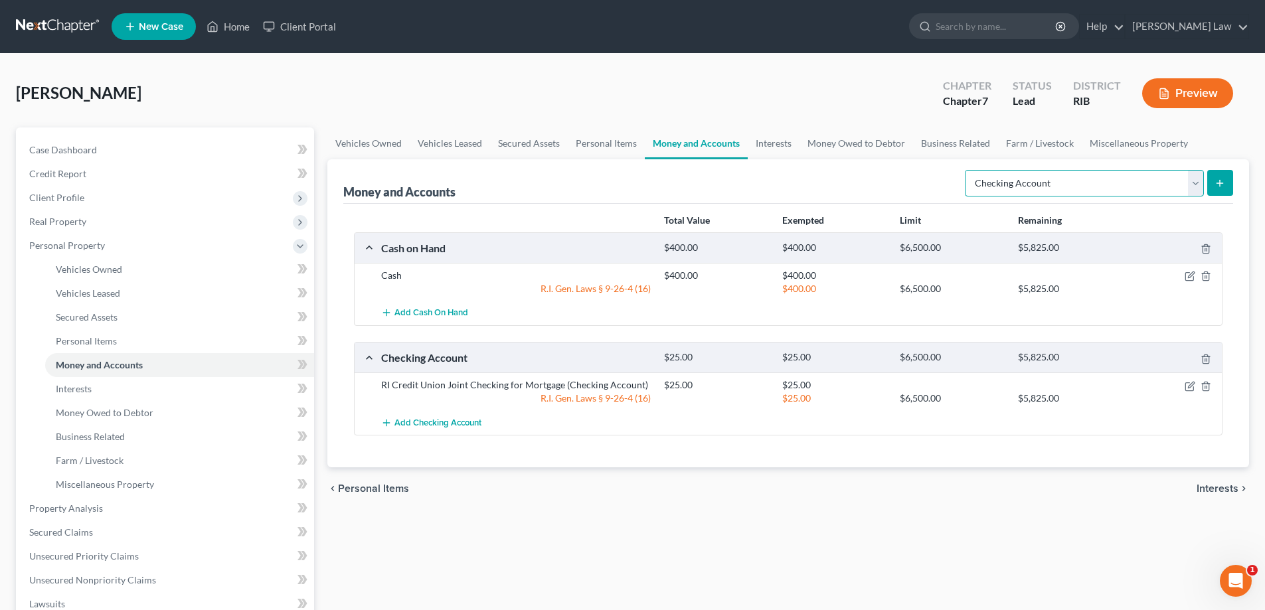
click at [1190, 185] on select "Select Account Type Brokerage Cash on Hand Certificates of Deposit Checking Acc…" at bounding box center [1084, 183] width 239 height 27
click at [968, 170] on select "Select Account Type Brokerage Cash on Hand Certificates of Deposit Checking Acc…" at bounding box center [1084, 183] width 239 height 27
click at [1208, 187] on button "submit" at bounding box center [1220, 183] width 26 height 26
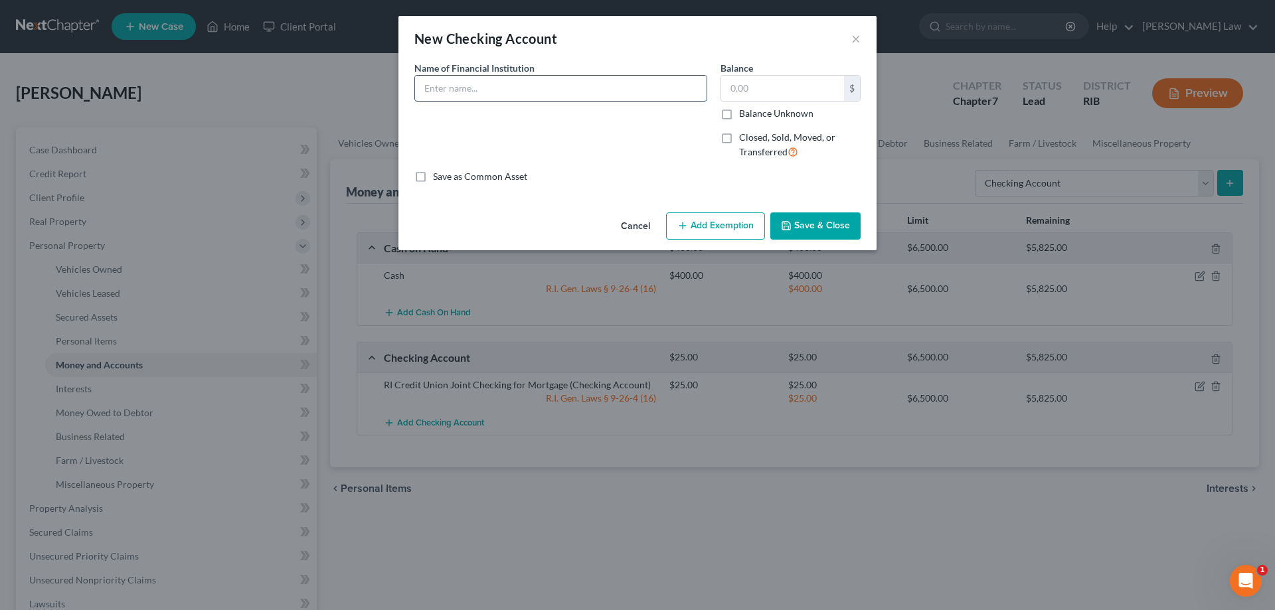
click at [689, 93] on input "text" at bounding box center [561, 88] width 292 height 25
type input "Coastal One"
type input "7"
click at [727, 224] on button "Add Exemption" at bounding box center [715, 227] width 99 height 28
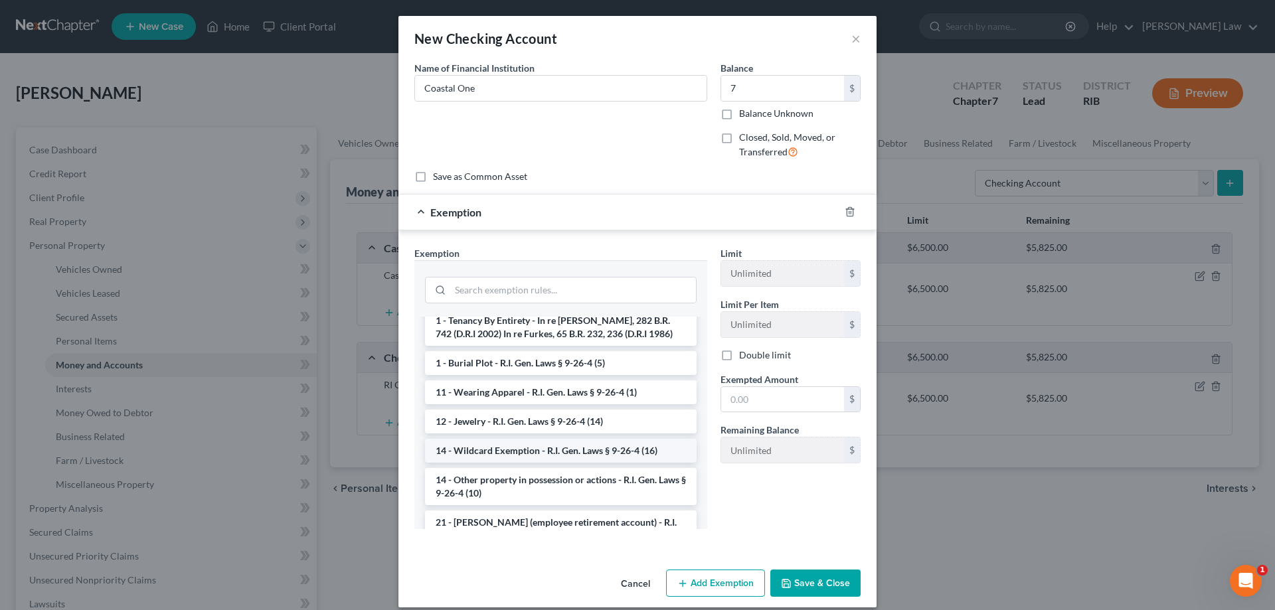
click at [528, 454] on li "14 - Wildcard Exemption - R.I. Gen. Laws § 9-26-4 (16)" at bounding box center [561, 451] width 272 height 24
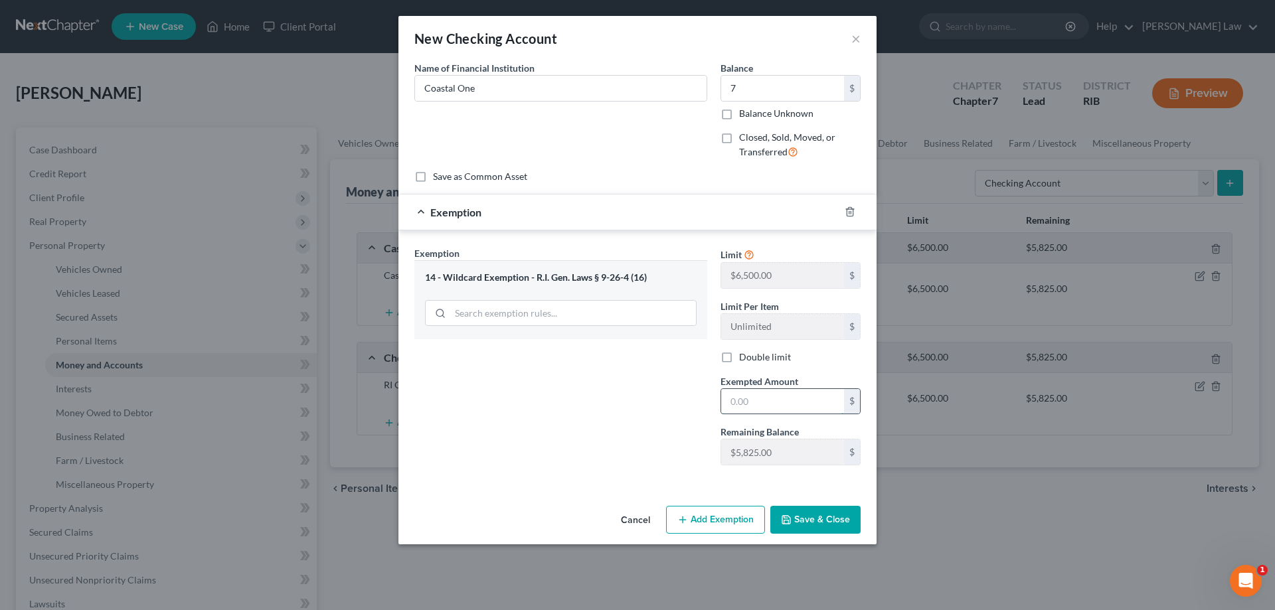
click at [767, 399] on input "text" at bounding box center [782, 401] width 123 height 25
type input "7"
click at [832, 515] on button "Save & Close" at bounding box center [815, 520] width 90 height 28
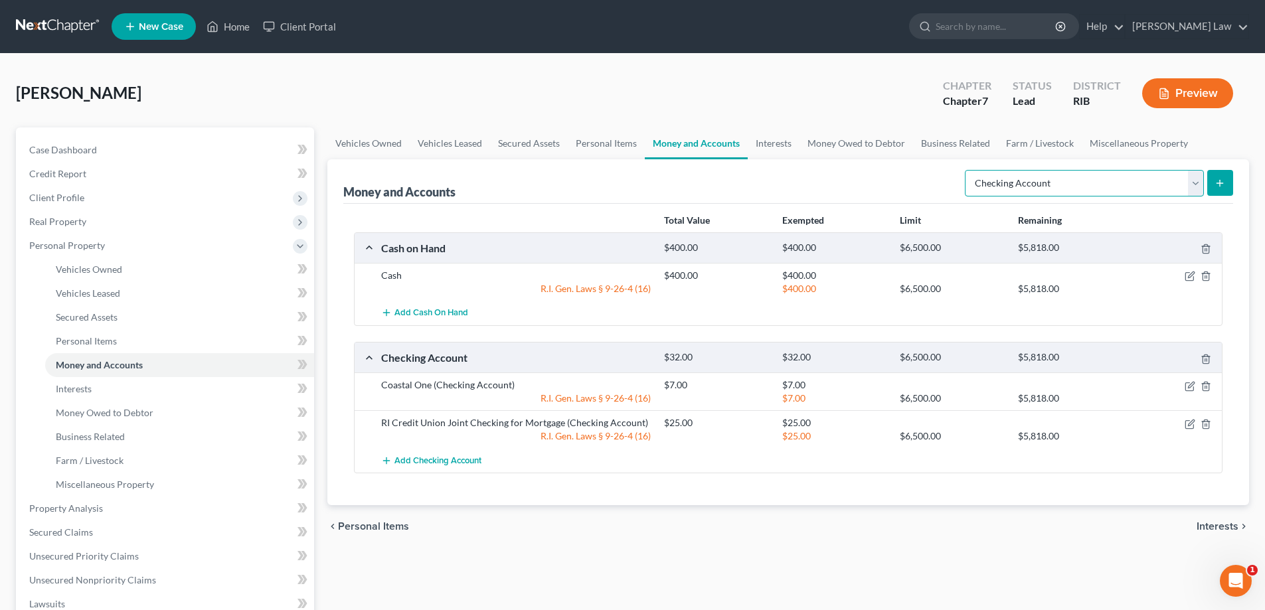
click at [1191, 179] on select "Select Account Type Brokerage Cash on Hand Certificates of Deposit Checking Acc…" at bounding box center [1084, 183] width 239 height 27
select select "savings"
click at [968, 170] on select "Select Account Type Brokerage Cash on Hand Certificates of Deposit Checking Acc…" at bounding box center [1084, 183] width 239 height 27
click at [1231, 183] on button "submit" at bounding box center [1220, 183] width 26 height 26
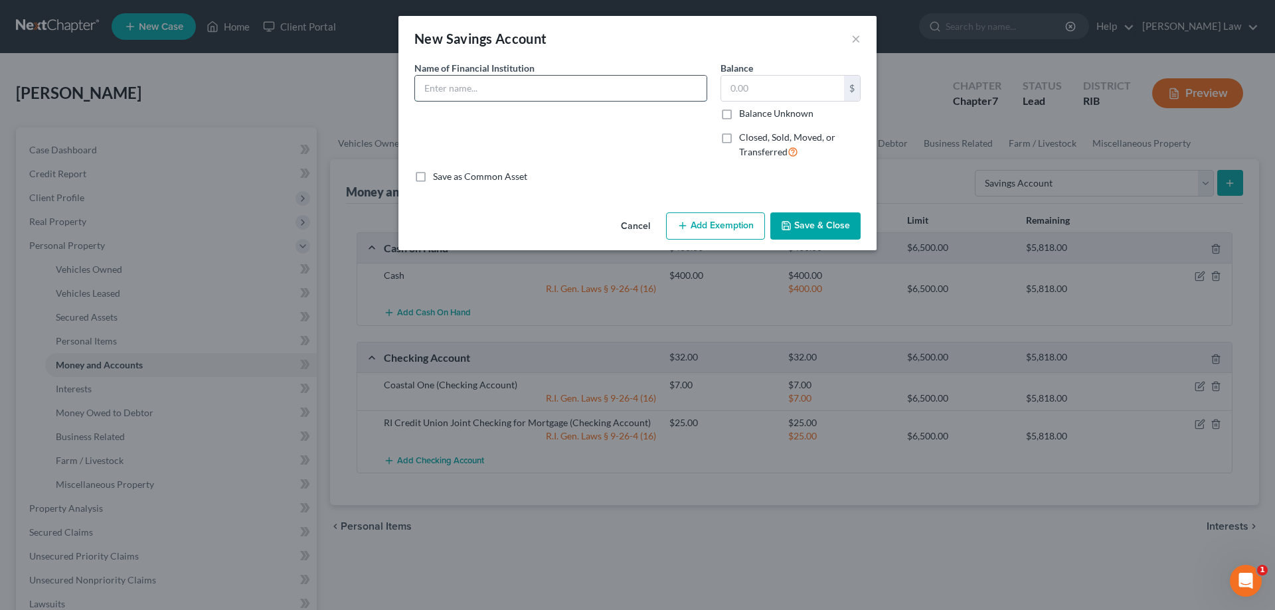
click at [533, 86] on input "text" at bounding box center [561, 88] width 292 height 25
type input "Coastal One"
type input "36"
click at [708, 229] on button "Add Exemption" at bounding box center [715, 227] width 99 height 28
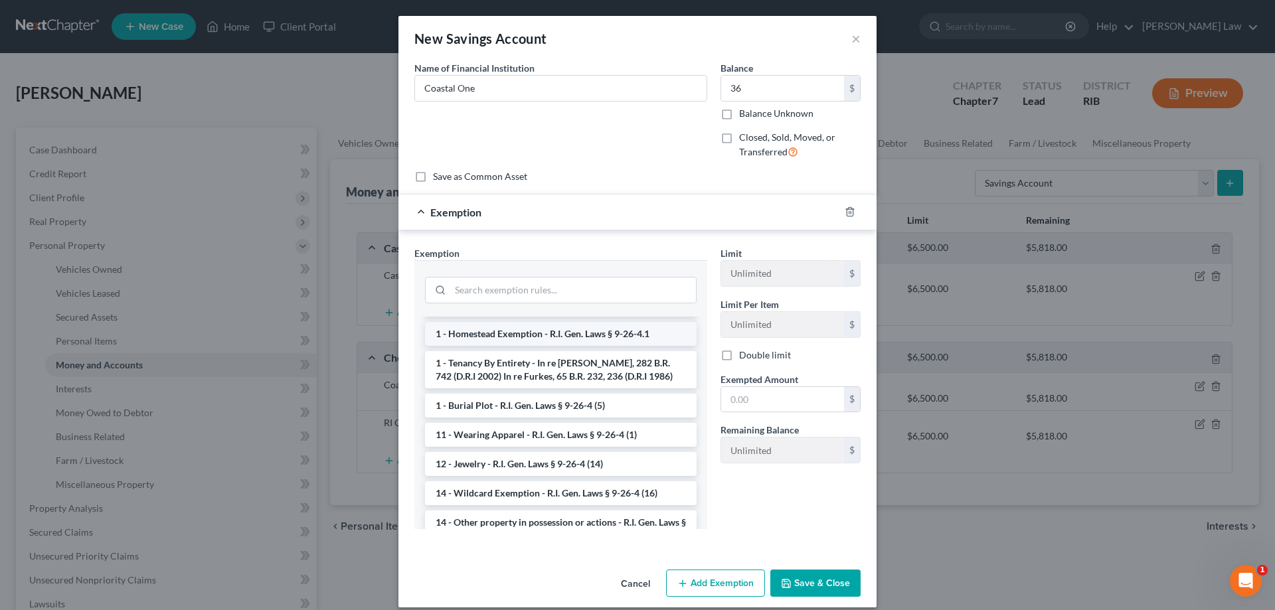
scroll to position [133, 0]
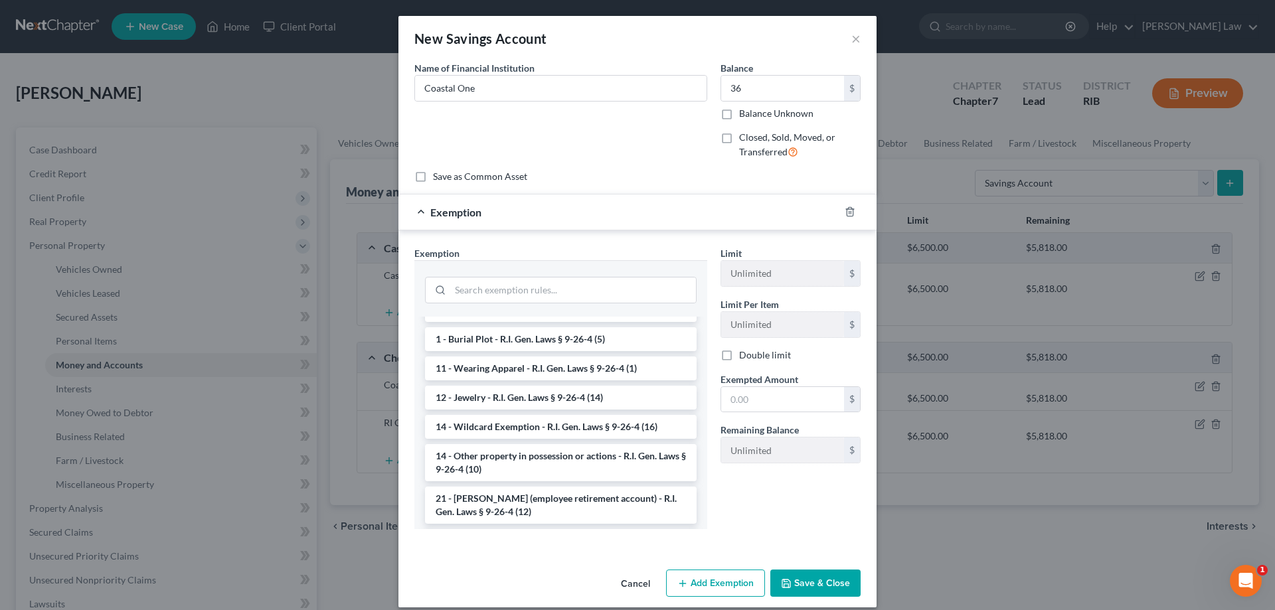
click at [500, 432] on li "14 - Wildcard Exemption - R.I. Gen. Laws § 9-26-4 (16)" at bounding box center [561, 427] width 272 height 24
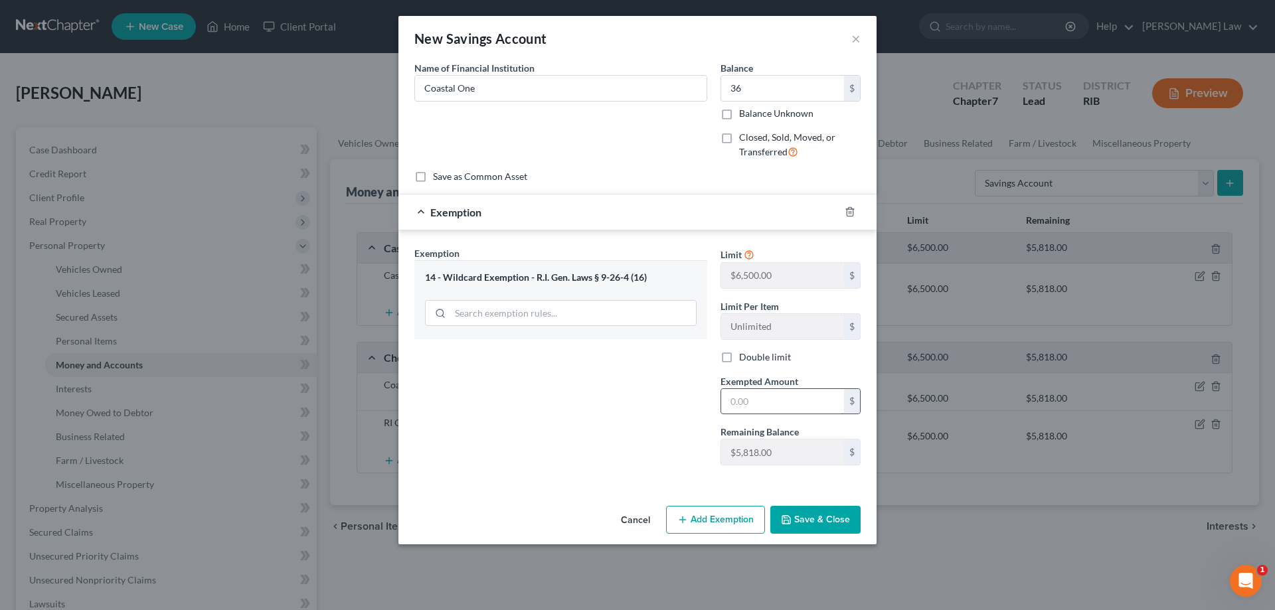
click at [762, 404] on input "text" at bounding box center [782, 401] width 123 height 25
type input "36"
click at [820, 521] on button "Save & Close" at bounding box center [815, 520] width 90 height 28
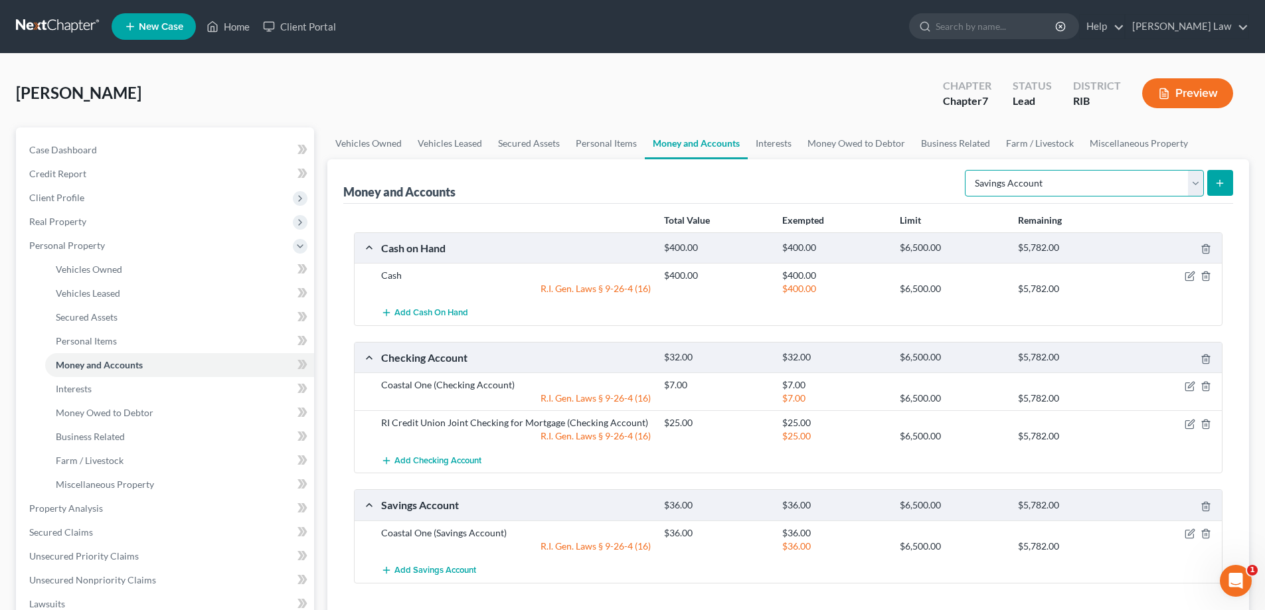
click at [1200, 185] on select "Select Account Type Brokerage Cash on Hand Certificates of Deposit Checking Acc…" at bounding box center [1084, 183] width 239 height 27
select select "other"
click at [968, 170] on select "Select Account Type Brokerage Cash on Hand Certificates of Deposit Checking Acc…" at bounding box center [1084, 183] width 239 height 27
click at [1226, 179] on button "submit" at bounding box center [1220, 183] width 26 height 26
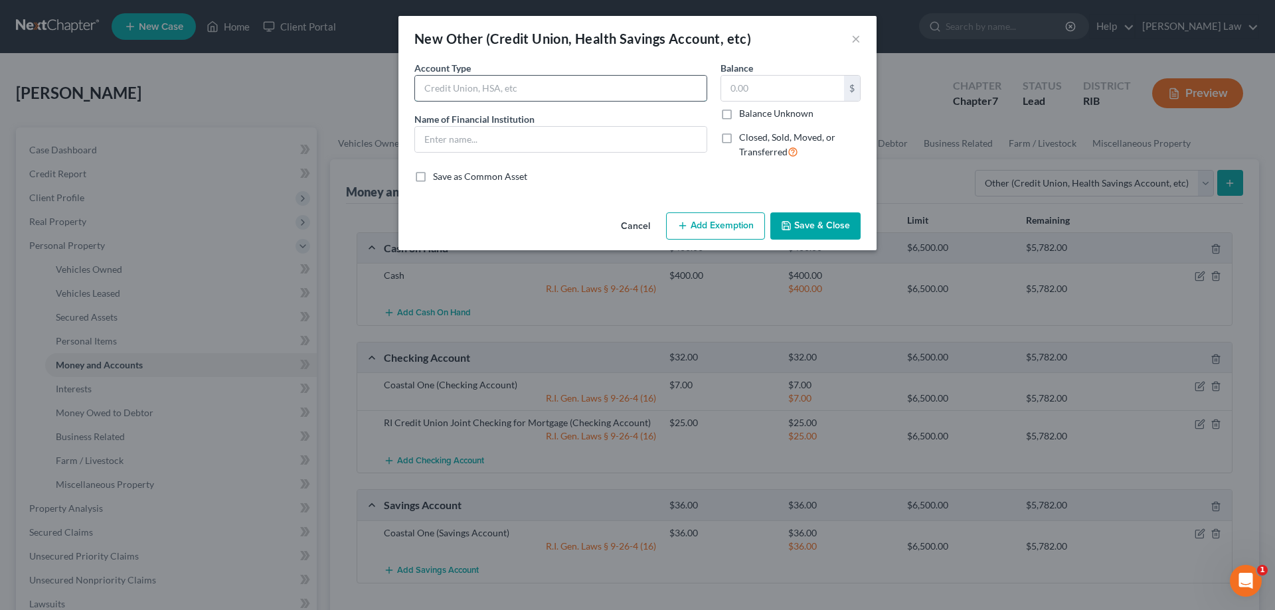
click at [550, 94] on input "text" at bounding box center [561, 88] width 292 height 25
type input "CashApp"
click at [800, 220] on button "Save & Close" at bounding box center [815, 227] width 90 height 28
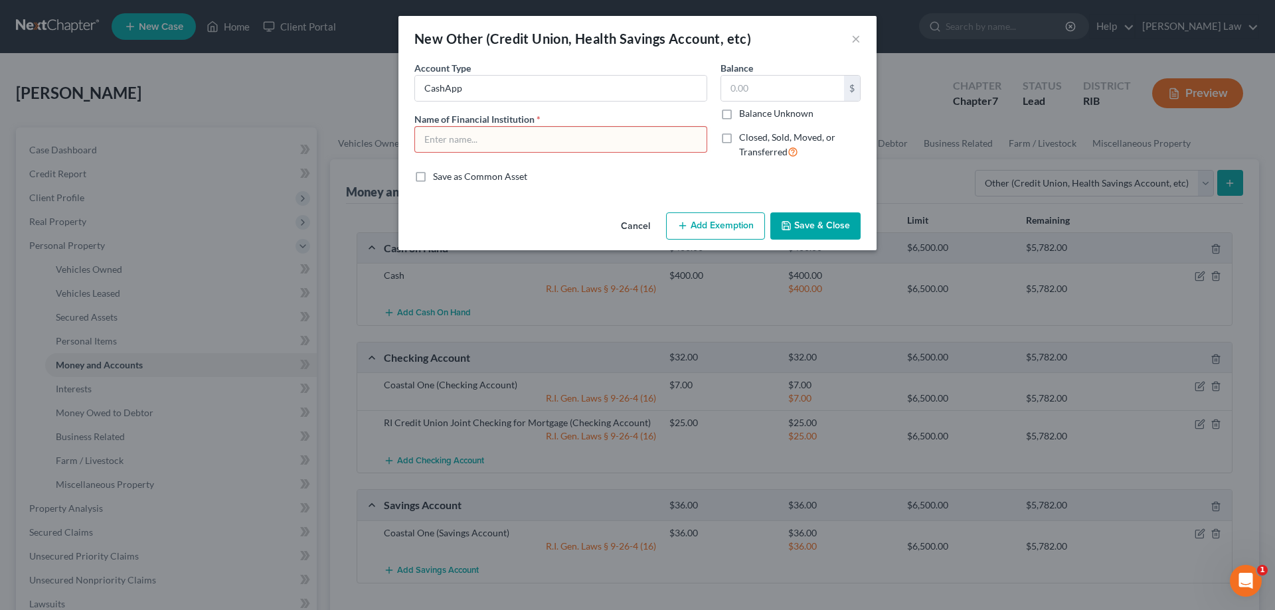
click at [593, 143] on input "text" at bounding box center [561, 139] width 292 height 25
type input "CashApp"
click at [812, 222] on button "Save & Close" at bounding box center [815, 227] width 90 height 28
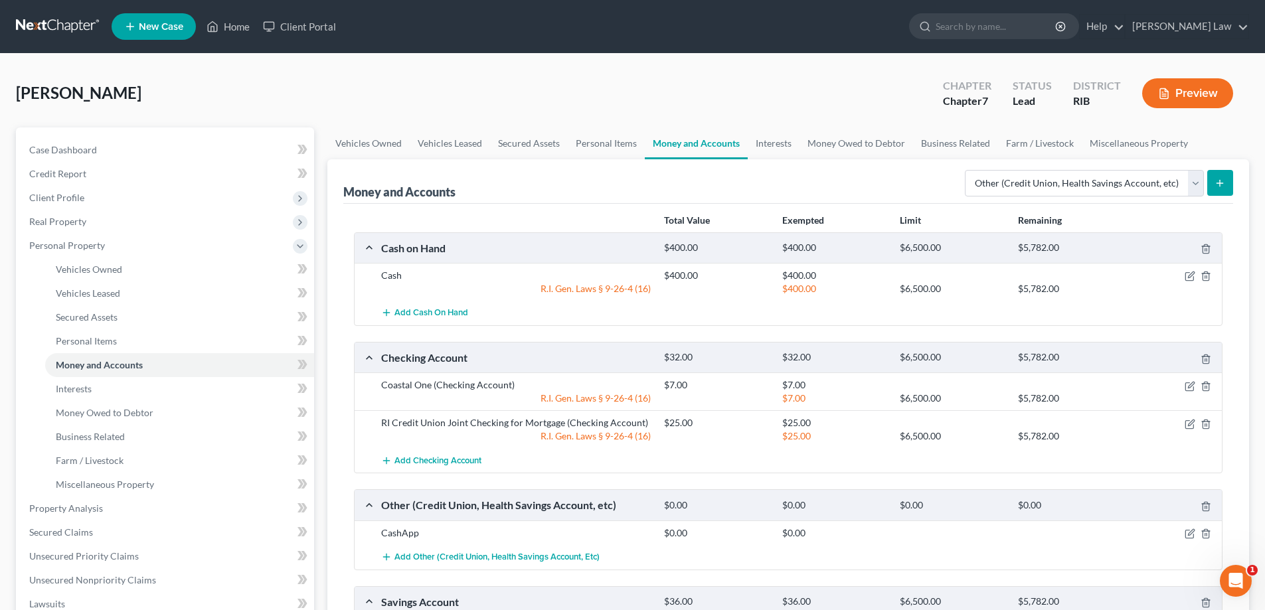
click at [1217, 181] on icon "submit" at bounding box center [1220, 183] width 11 height 11
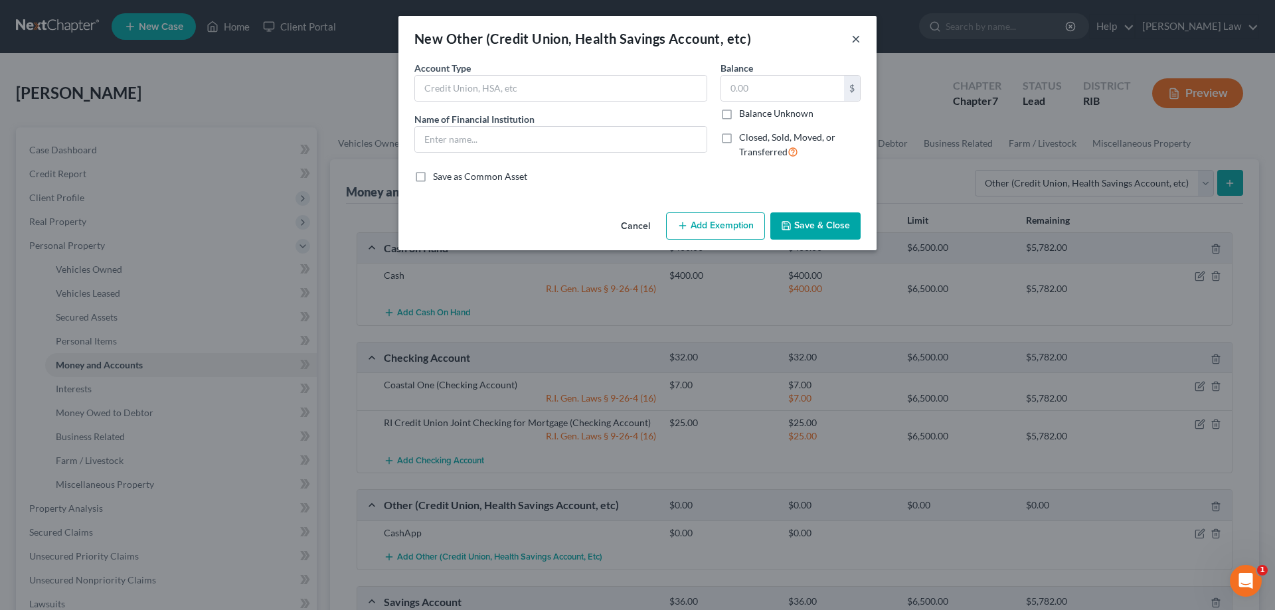
click at [855, 46] on button "×" at bounding box center [855, 39] width 9 height 16
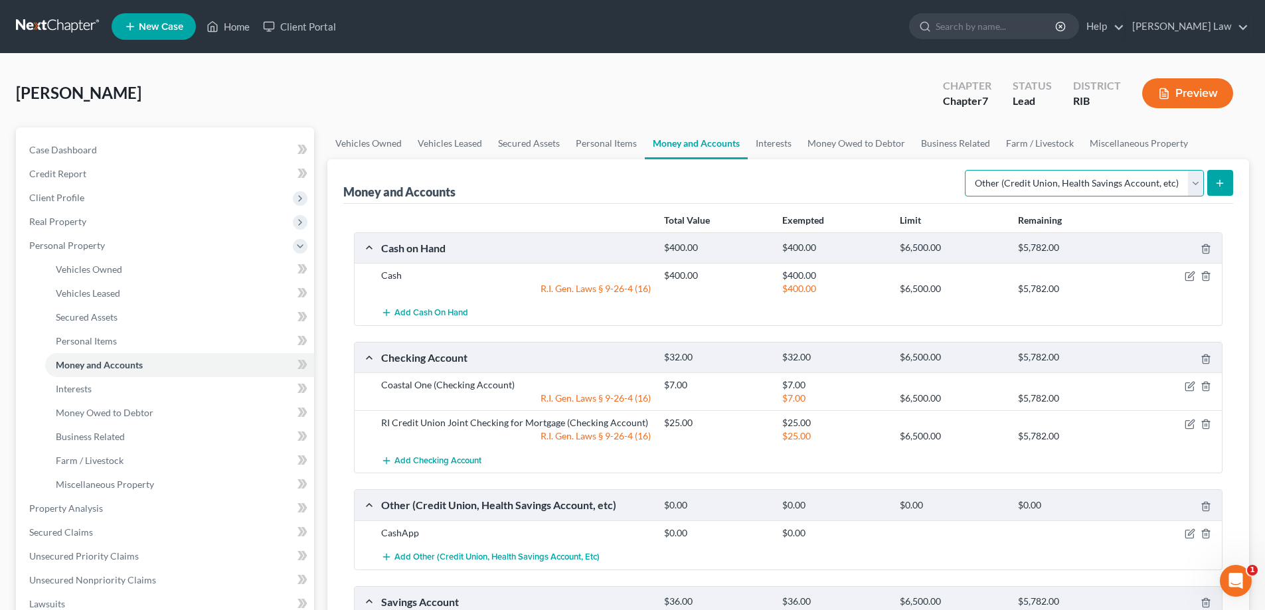
click at [1197, 183] on select "Select Account Type Brokerage Cash on Hand Certificates of Deposit Checking Acc…" at bounding box center [1084, 183] width 239 height 27
select select "brokerage"
click at [968, 170] on select "Select Account Type Brokerage Cash on Hand Certificates of Deposit Checking Acc…" at bounding box center [1084, 183] width 239 height 27
click at [1227, 183] on button "submit" at bounding box center [1220, 183] width 26 height 26
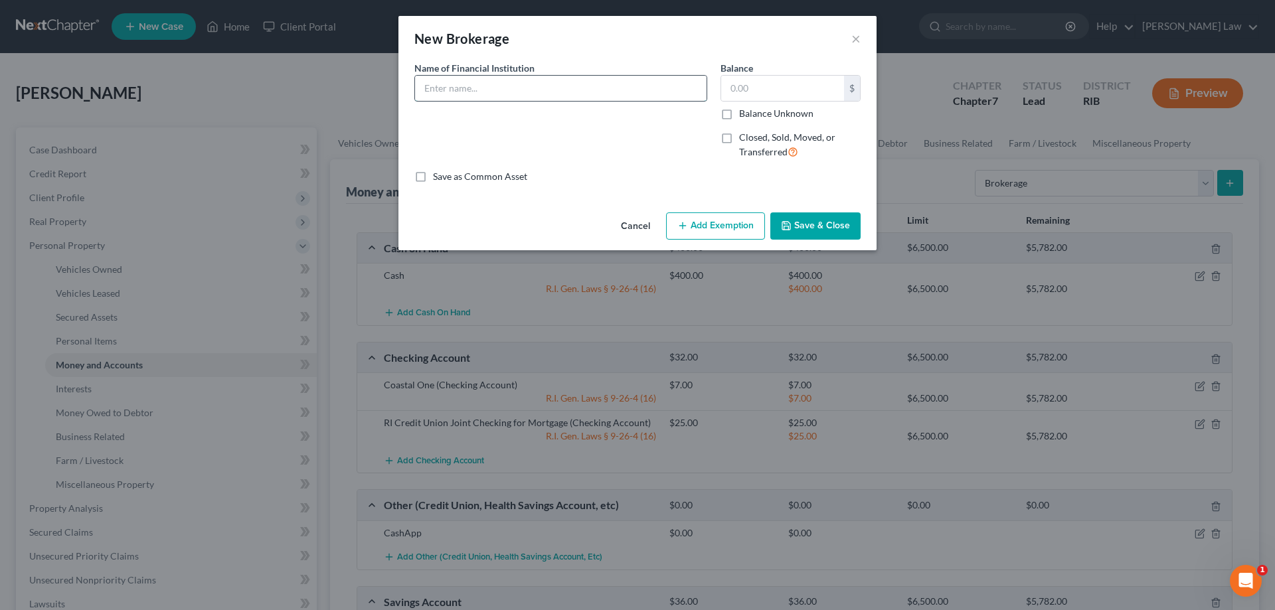
click at [633, 82] on input "text" at bounding box center [561, 88] width 292 height 25
type input "Fidelity (Brokerage Account)"
type input "40"
click at [719, 230] on button "Add Exemption" at bounding box center [715, 227] width 99 height 28
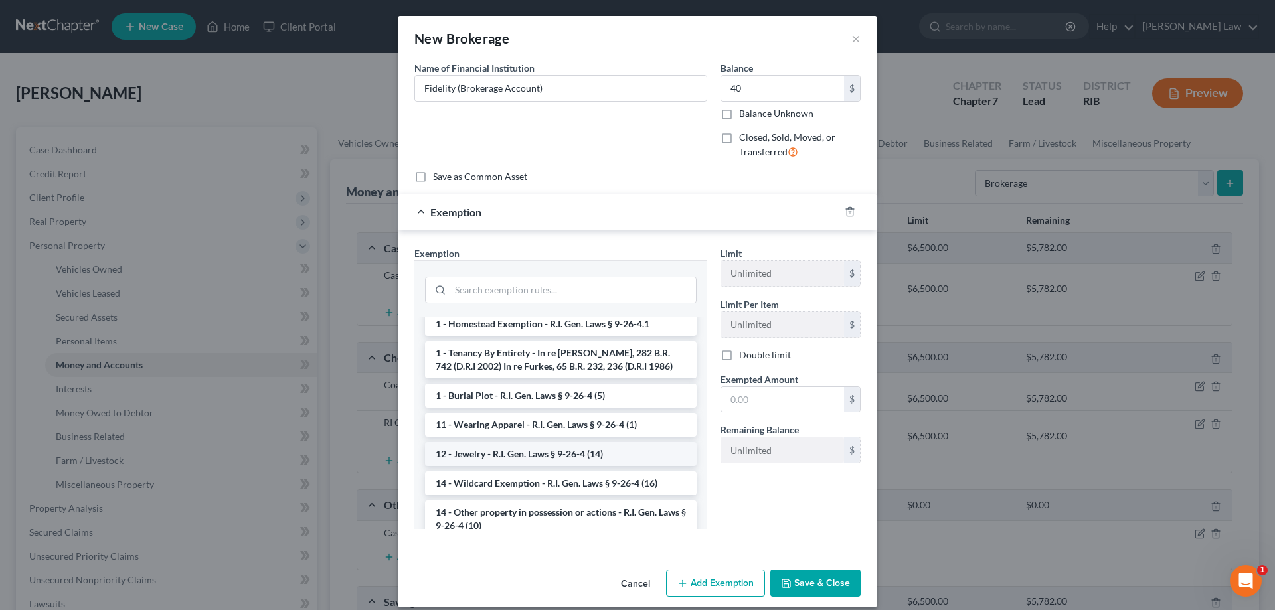
scroll to position [66, 0]
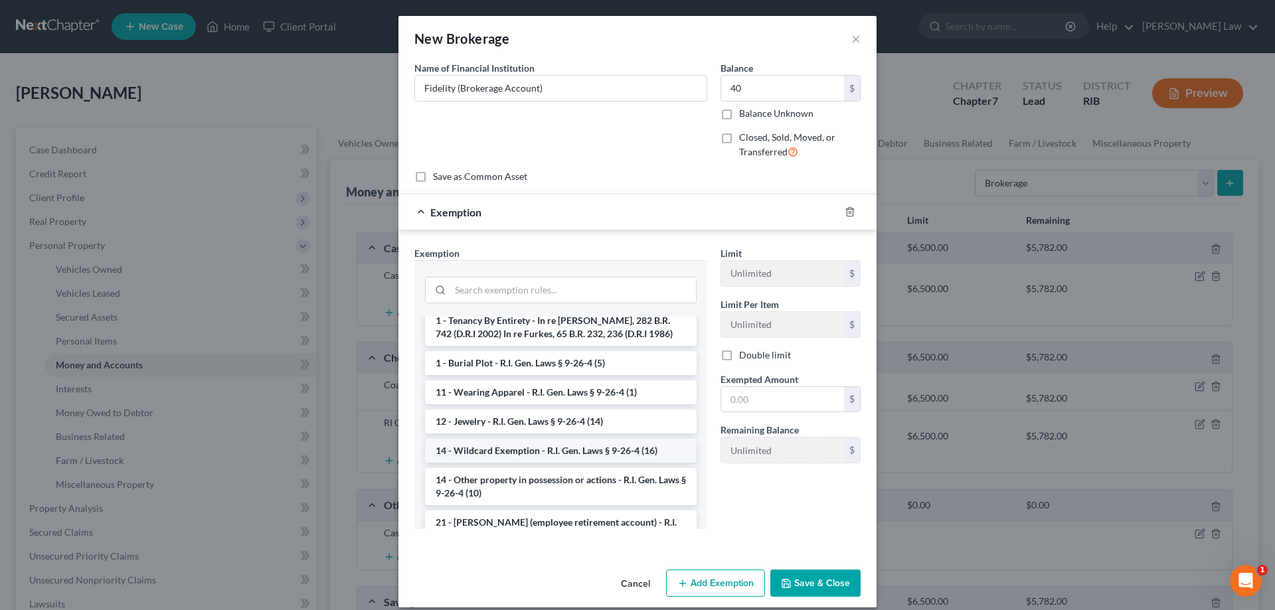
click at [569, 455] on li "14 - Wildcard Exemption - R.I. Gen. Laws § 9-26-4 (16)" at bounding box center [561, 451] width 272 height 24
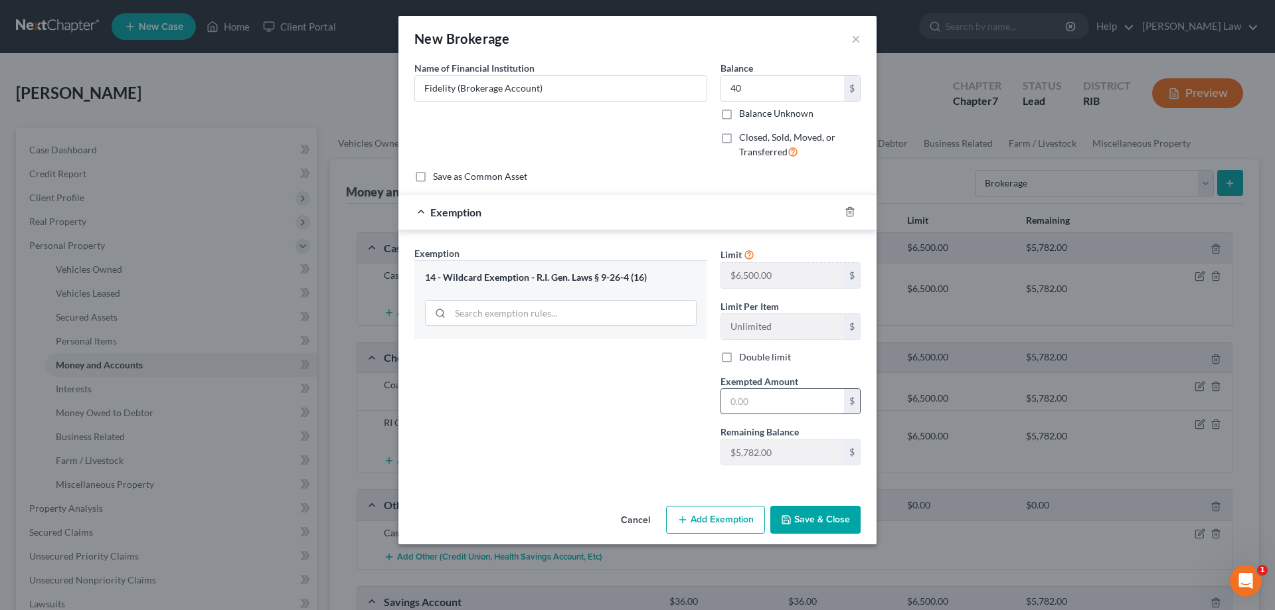
click at [760, 412] on input "text" at bounding box center [782, 401] width 123 height 25
type input "40.00"
click at [843, 519] on button "Save & Close" at bounding box center [815, 520] width 90 height 28
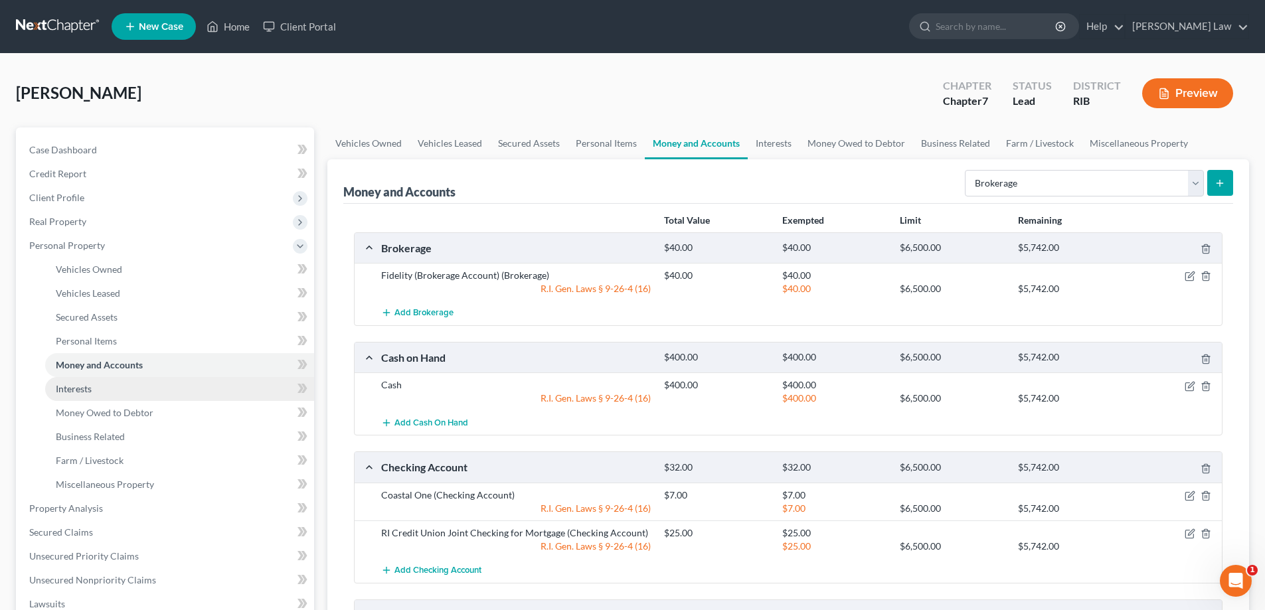
click at [75, 392] on span "Interests" at bounding box center [74, 388] width 36 height 11
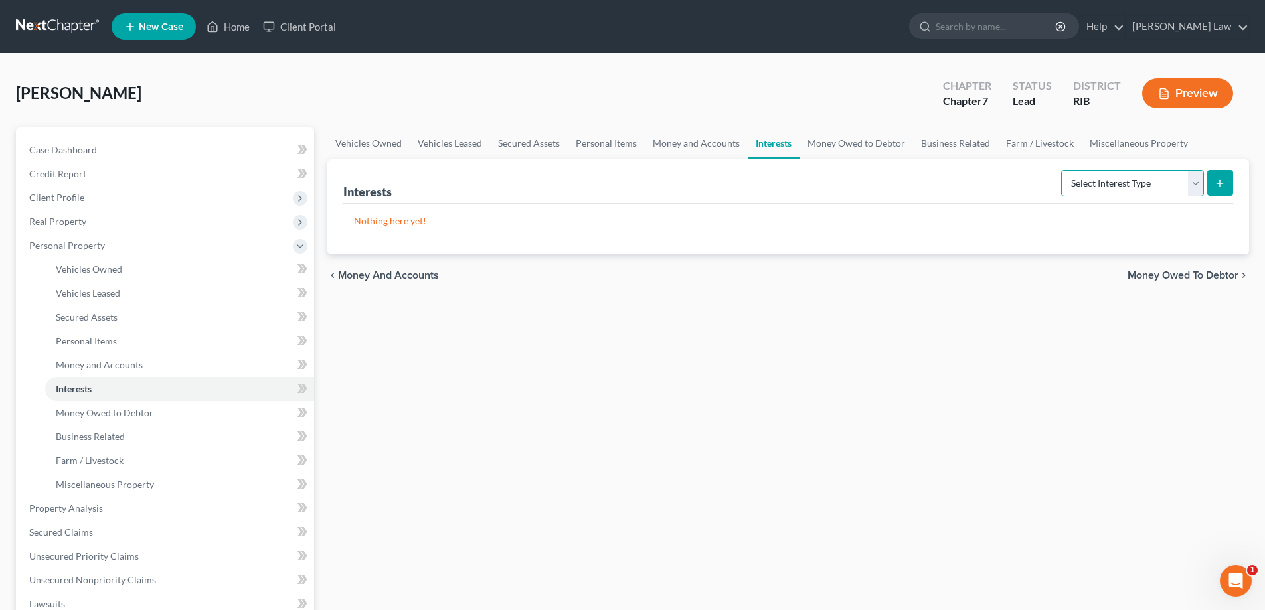
click at [1195, 190] on select "Select Interest Type 401K Annuity Bond Education IRA Government Bond Government…" at bounding box center [1132, 183] width 143 height 27
select select "401k"
click at [1063, 170] on select "Select Interest Type 401K Annuity Bond Education IRA Government Bond Government…" at bounding box center [1132, 183] width 143 height 27
click at [1226, 186] on button "submit" at bounding box center [1220, 183] width 26 height 26
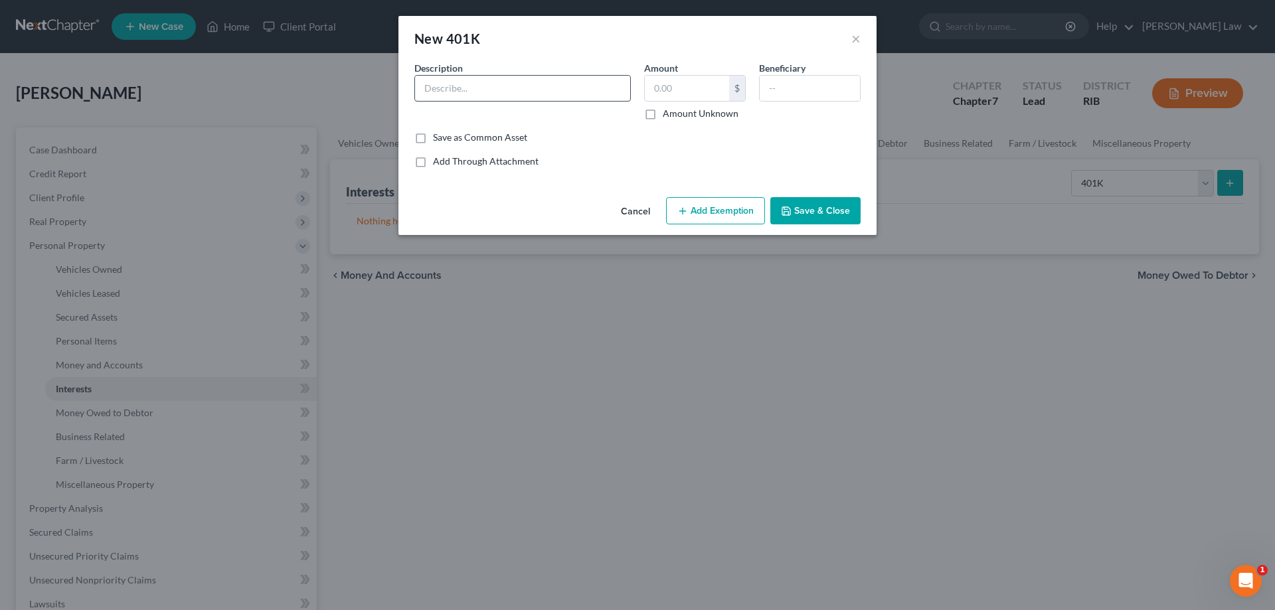
click at [442, 89] on input "text" at bounding box center [522, 88] width 215 height 25
type input "FIdelity 401k"
type input "41,740"
click at [725, 210] on button "Add Exemption" at bounding box center [715, 211] width 99 height 28
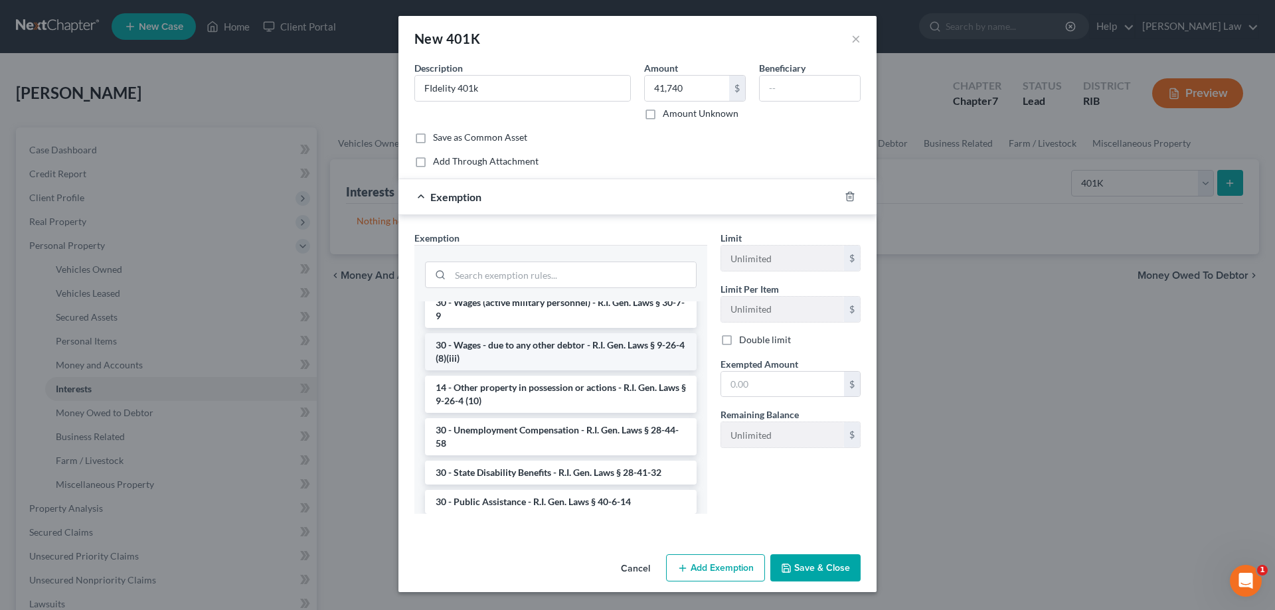
scroll to position [675, 0]
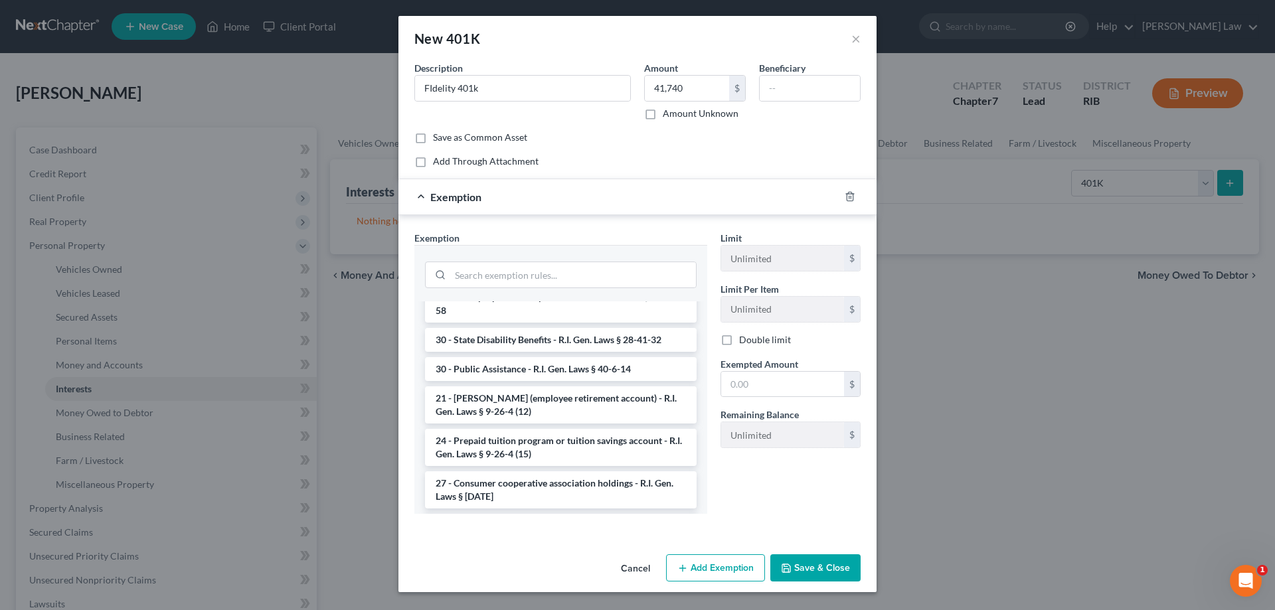
click at [529, 386] on li "21 - ERISA (employee retirement account) - R.I. Gen. Laws § 9-26-4 (12)" at bounding box center [561, 404] width 272 height 37
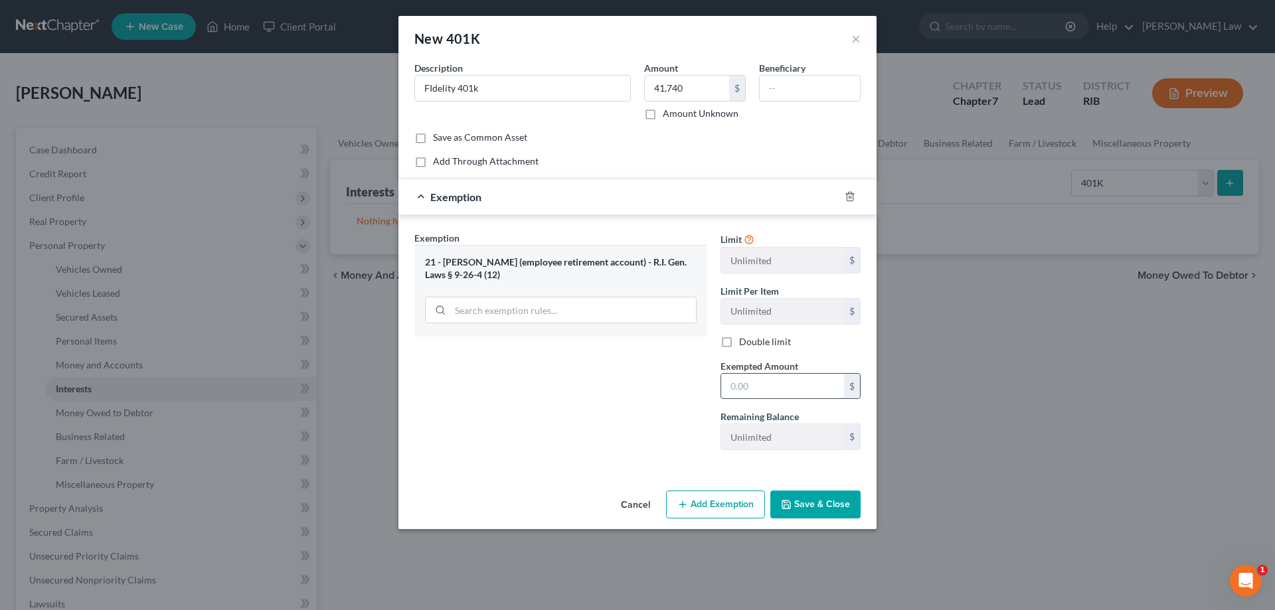
click at [755, 392] on input "text" at bounding box center [782, 386] width 123 height 25
type input "41,740"
click at [808, 503] on button "Save & Close" at bounding box center [815, 505] width 90 height 28
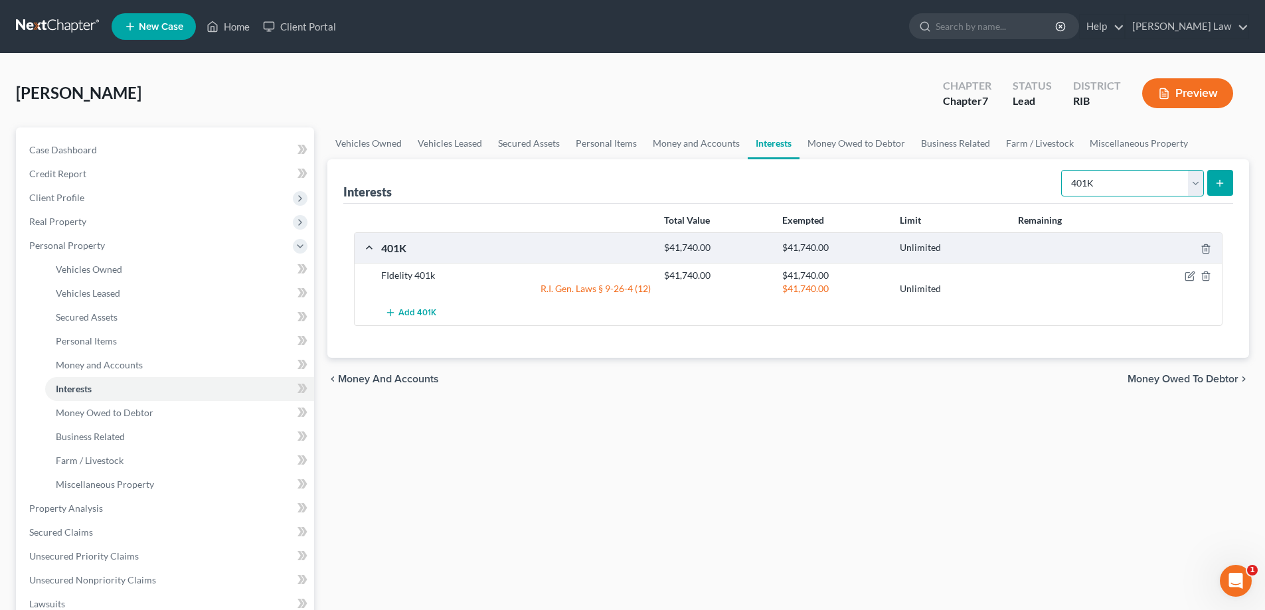
click at [1193, 183] on select "Select Interest Type 401K Annuity Bond Education IRA Government Bond Government…" at bounding box center [1132, 183] width 143 height 27
click at [86, 408] on span "Money Owed to Debtor" at bounding box center [105, 412] width 98 height 11
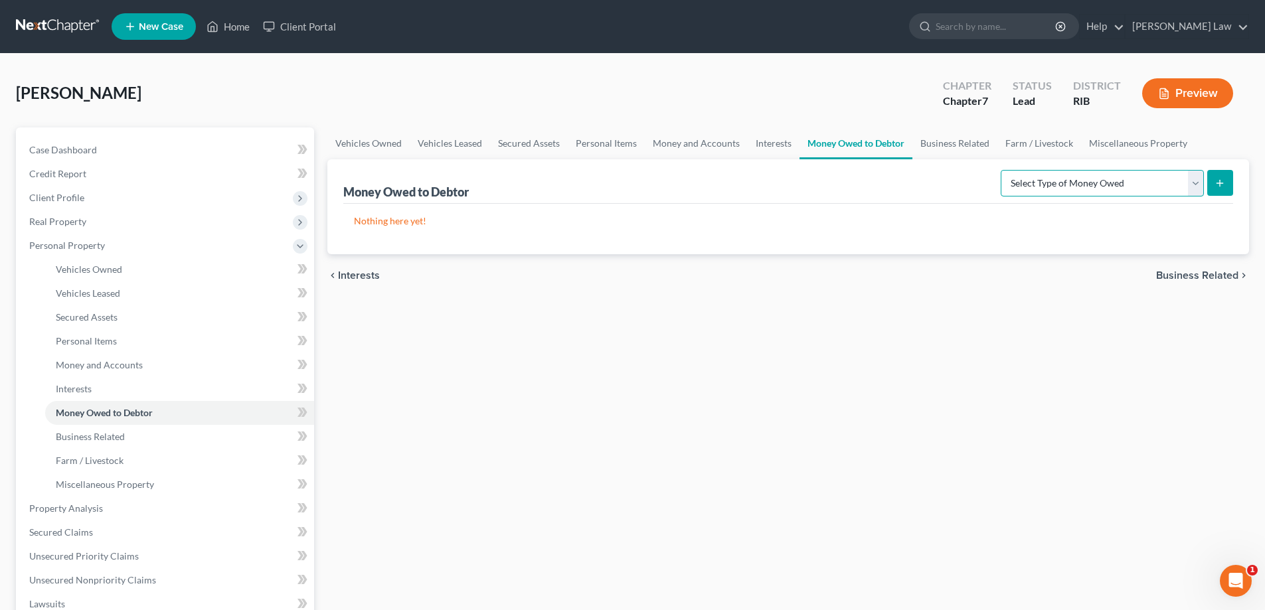
click at [1197, 189] on select "Select Type of Money Owed Accounts Receivable Alimony Child Support Claims Agai…" at bounding box center [1102, 183] width 203 height 27
select select "expected_tax_refund"
click at [1003, 170] on select "Select Type of Money Owed Accounts Receivable Alimony Child Support Claims Agai…" at bounding box center [1102, 183] width 203 height 27
click at [1217, 185] on icon "submit" at bounding box center [1220, 183] width 11 height 11
select select "0"
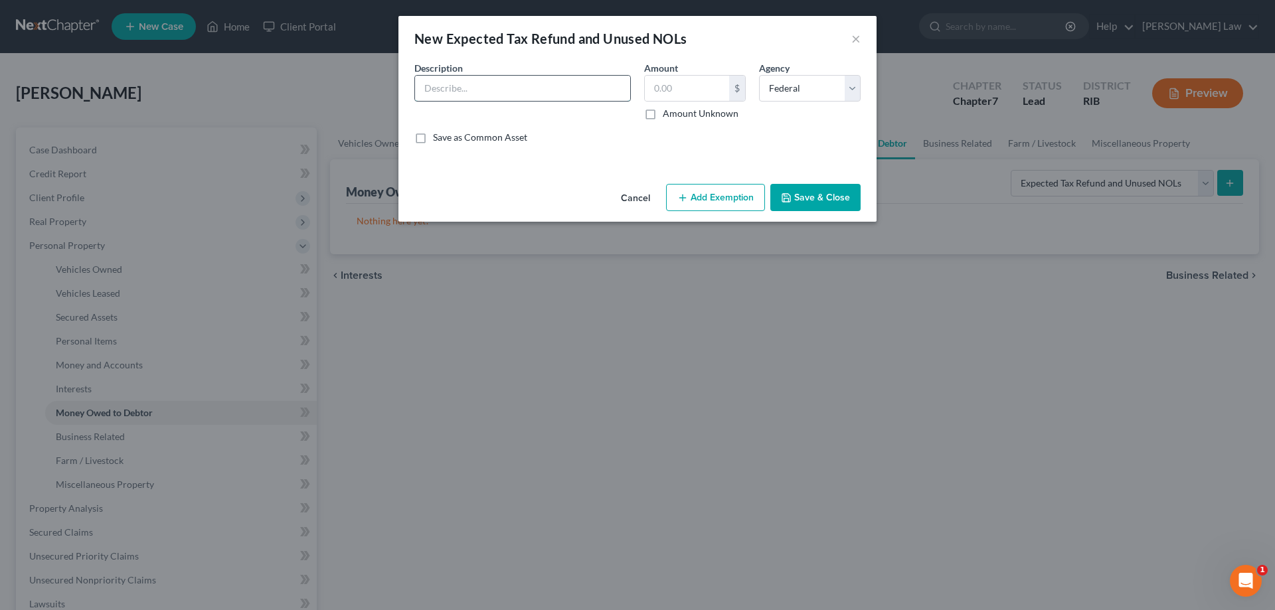
drag, startPoint x: 602, startPoint y: 90, endPoint x: 610, endPoint y: 94, distance: 9.5
click at [601, 90] on input "text" at bounding box center [522, 88] width 215 height 25
type input "POssible 2025 Tax Refund"
type input "1,500"
click at [719, 207] on button "Add Exemption" at bounding box center [715, 198] width 99 height 28
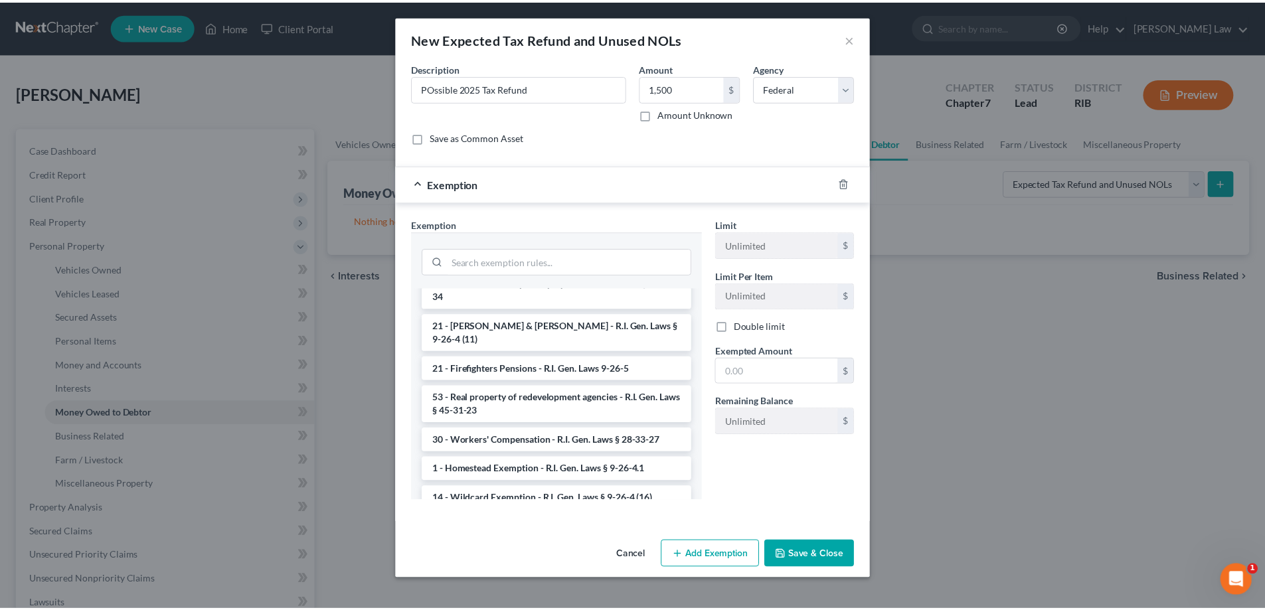
scroll to position [1262, 0]
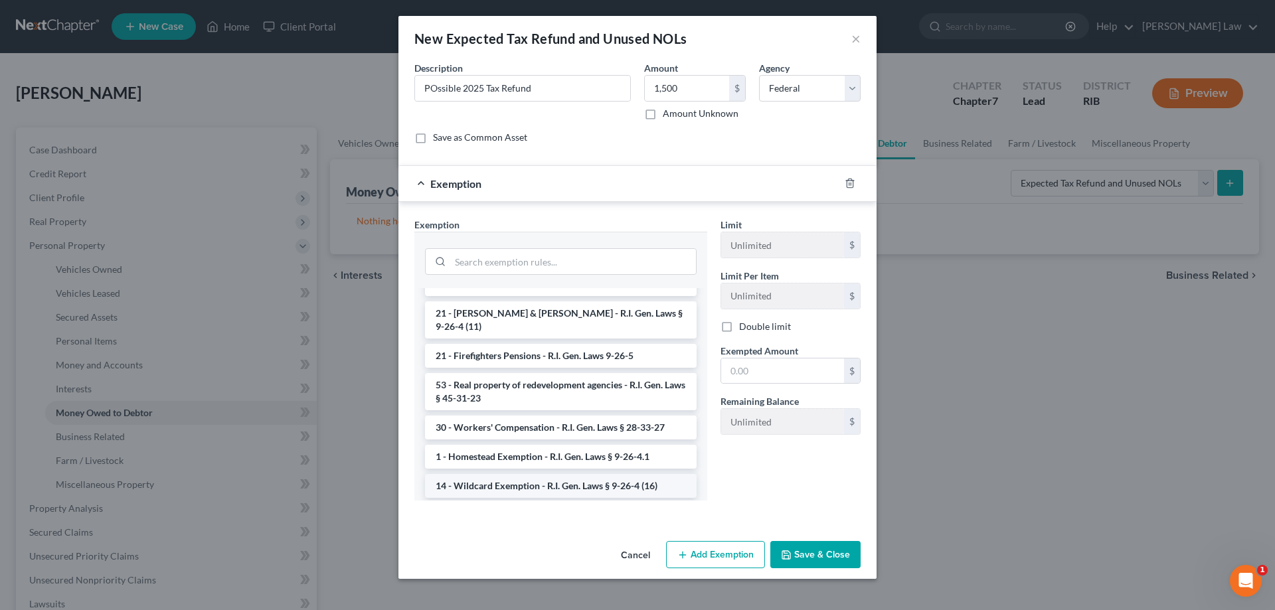
click at [584, 474] on li "14 - Wildcard Exemption - R.I. Gen. Laws § 9-26-4 (16)" at bounding box center [561, 486] width 272 height 24
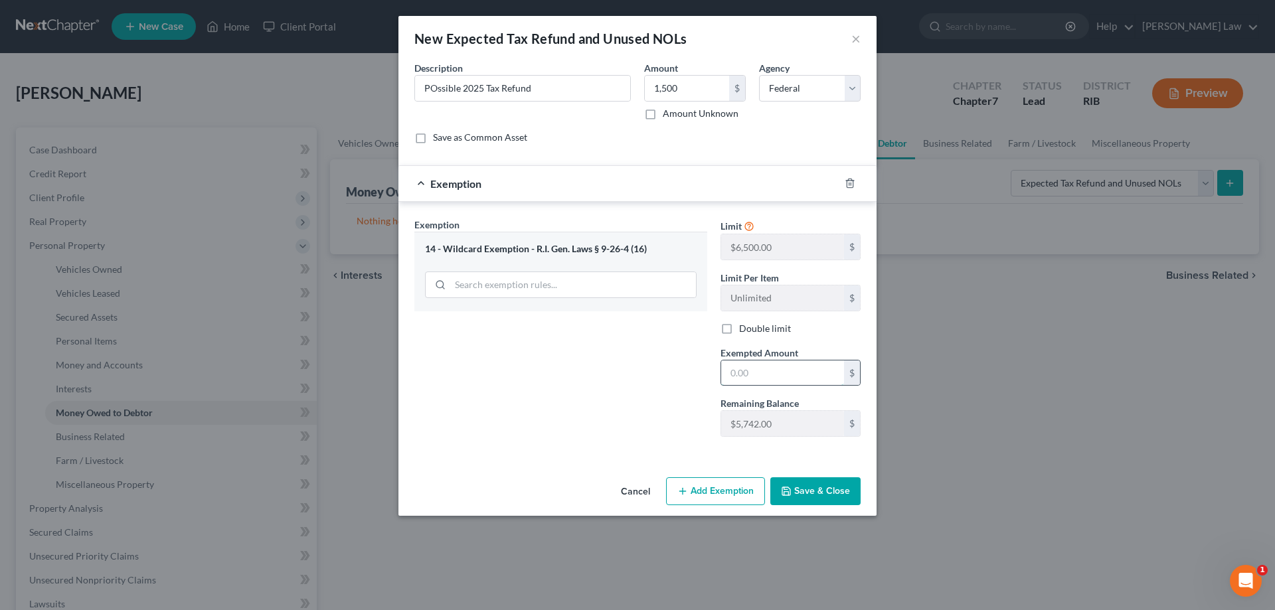
click at [752, 369] on input "text" at bounding box center [782, 373] width 123 height 25
type input "1,500"
click at [831, 491] on button "Save & Close" at bounding box center [815, 491] width 90 height 28
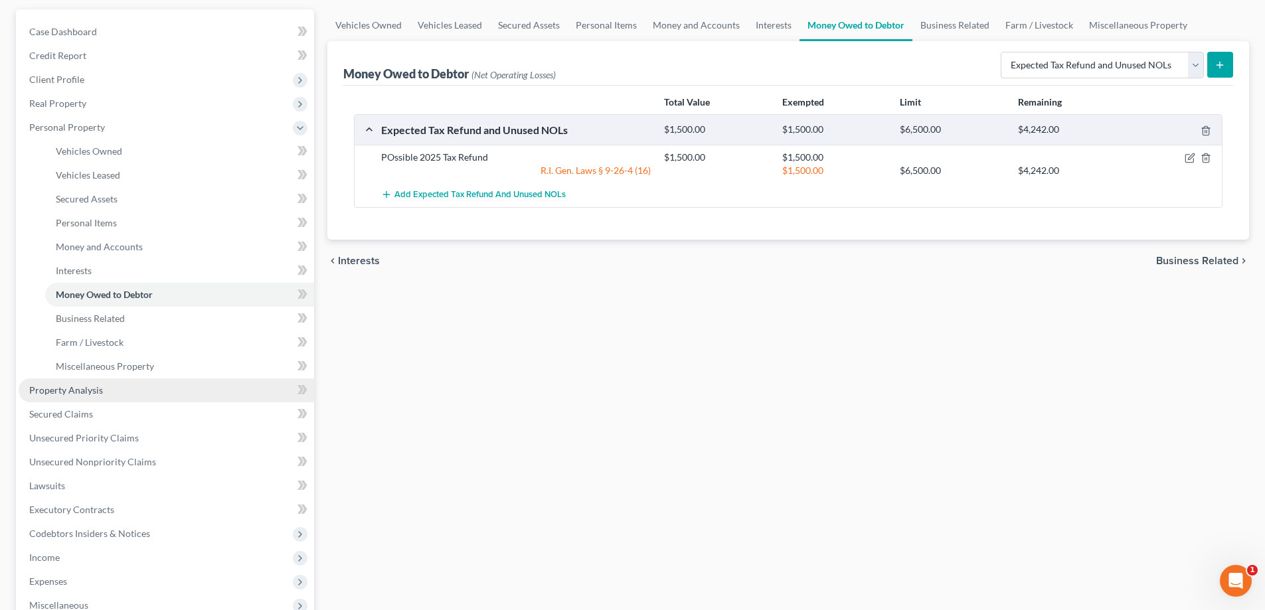
scroll to position [133, 0]
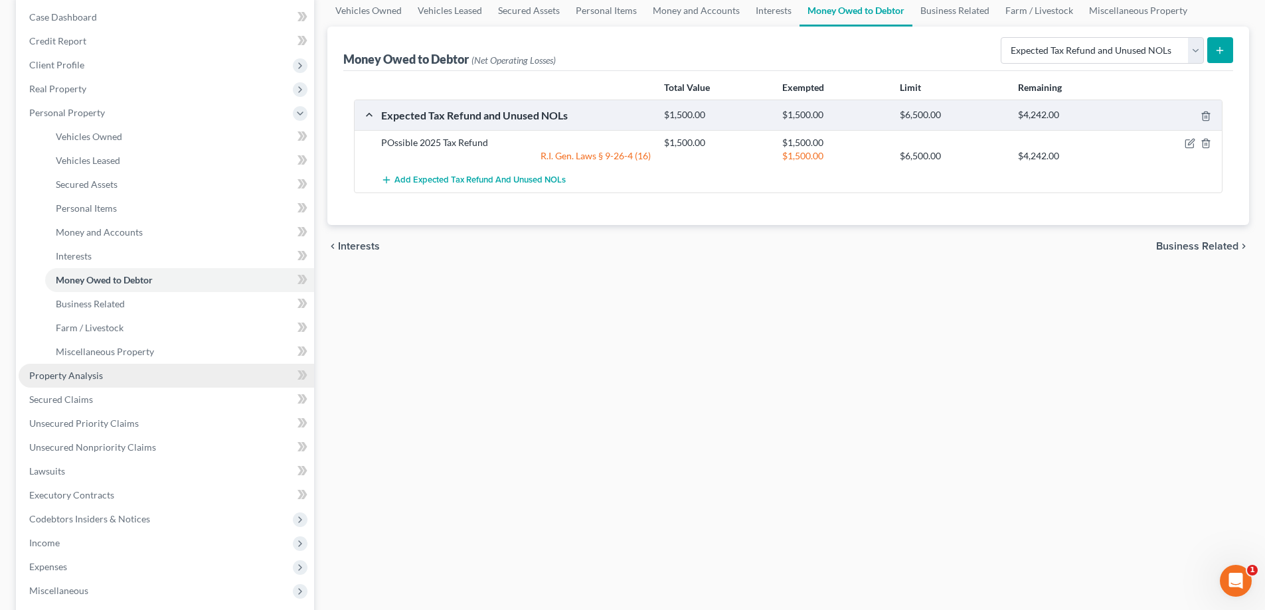
click at [85, 379] on span "Property Analysis" at bounding box center [66, 375] width 74 height 11
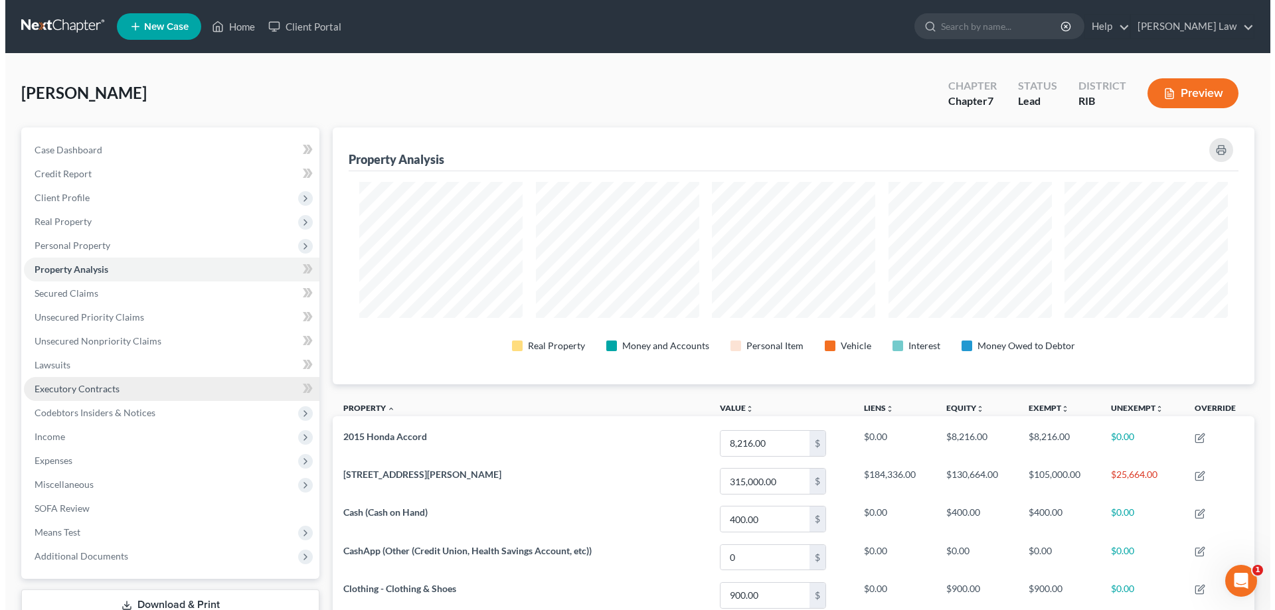
scroll to position [66, 0]
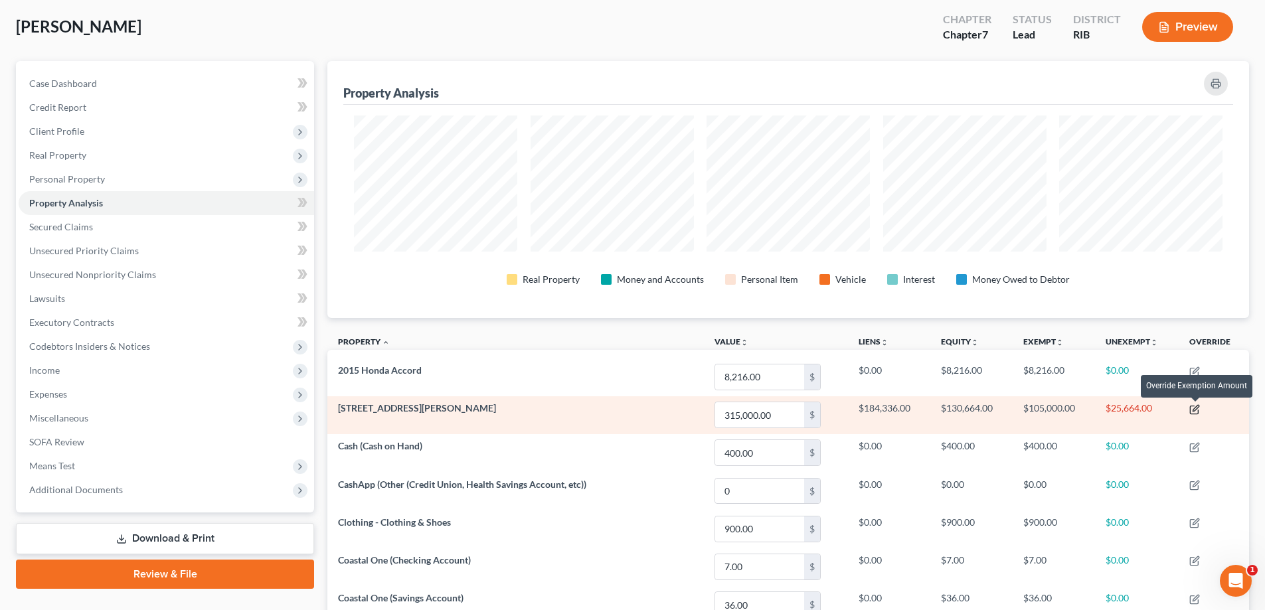
click at [1196, 414] on icon "button" at bounding box center [1194, 410] width 8 height 8
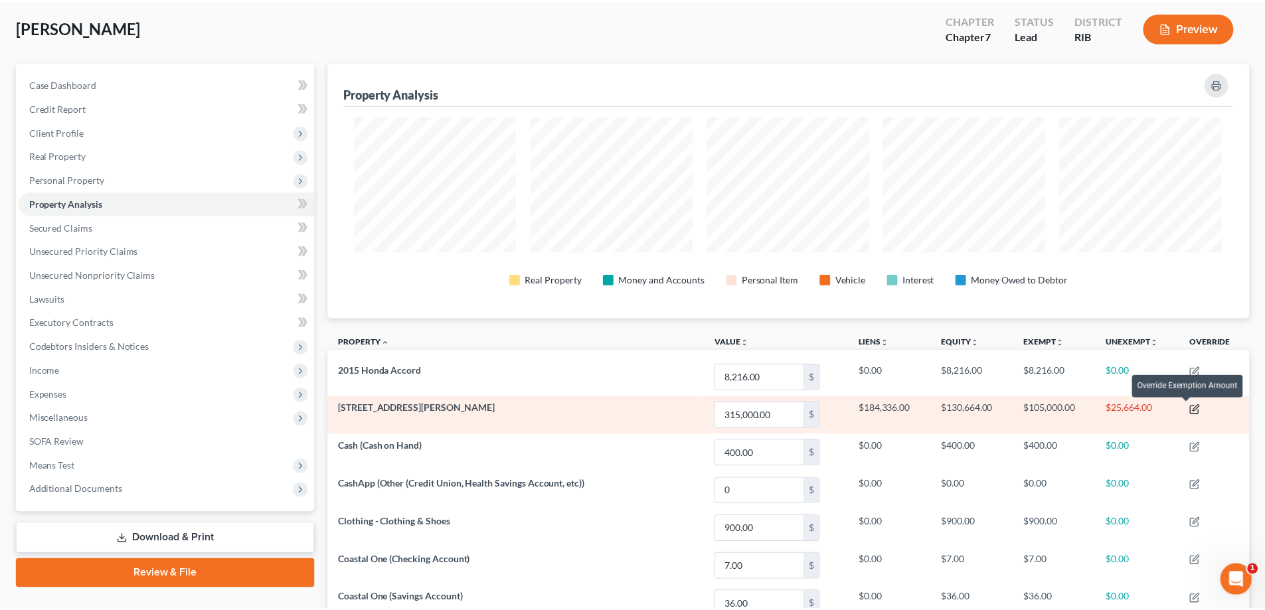
scroll to position [258, 929]
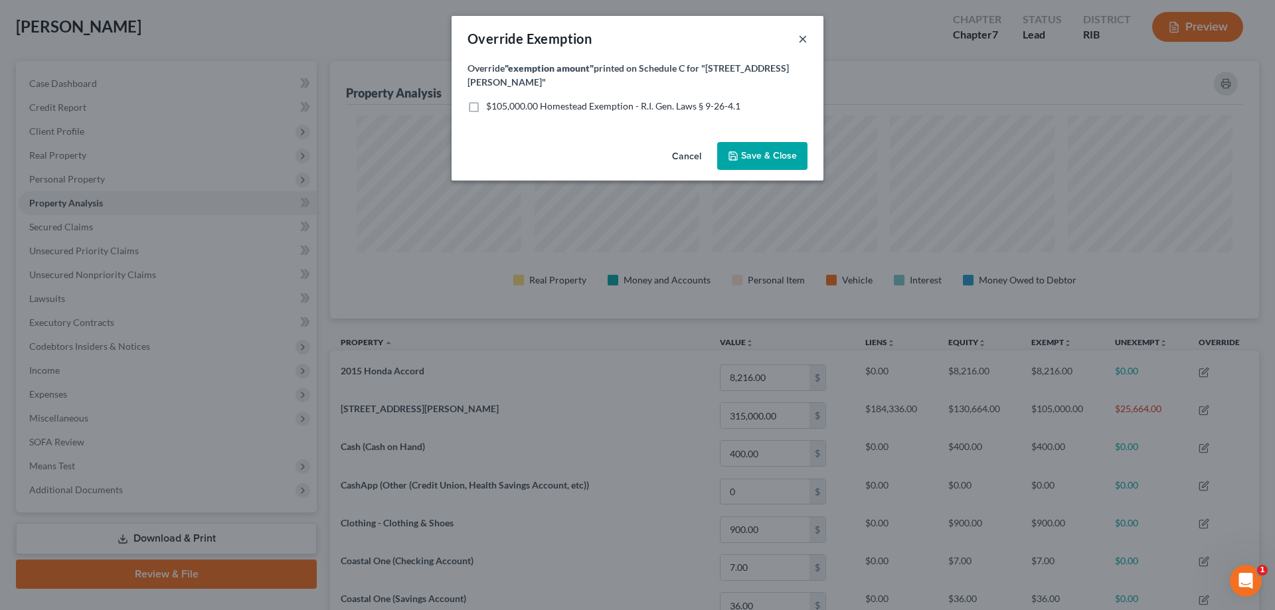
click at [800, 38] on button "×" at bounding box center [802, 39] width 9 height 16
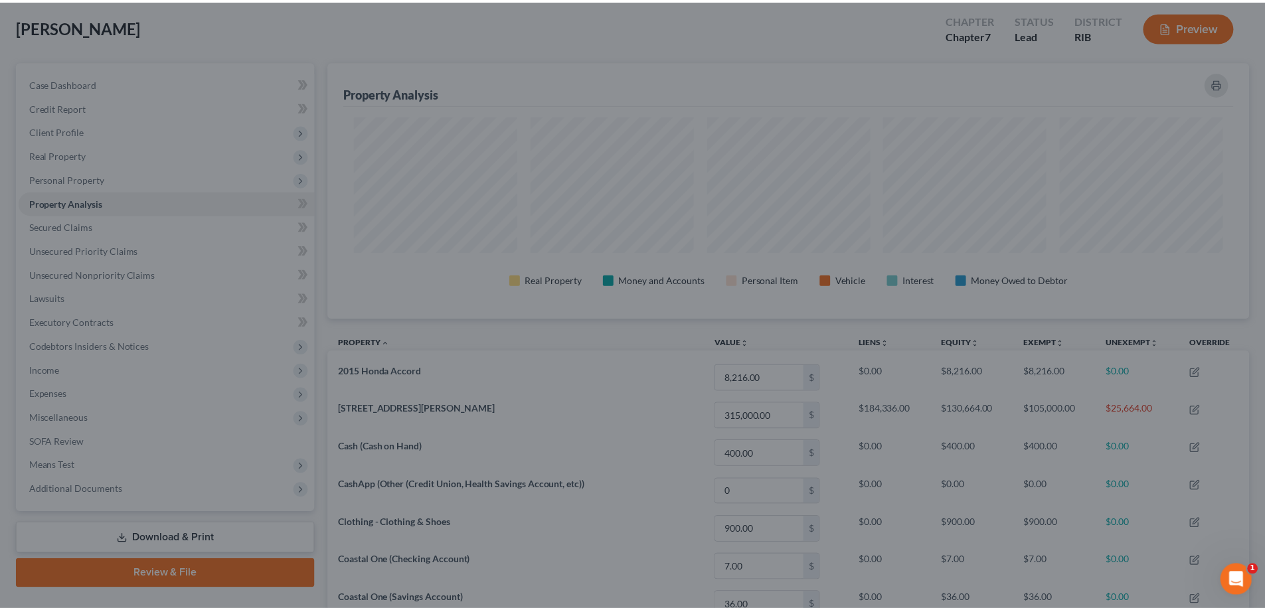
scroll to position [257, 922]
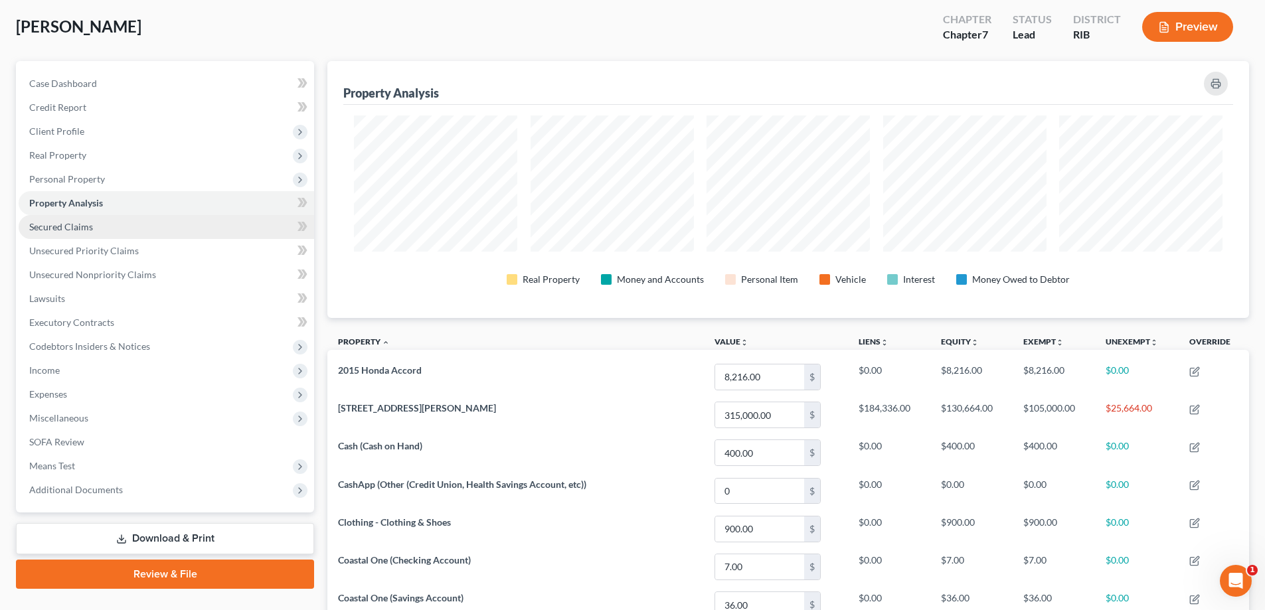
click at [87, 230] on span "Secured Claims" at bounding box center [61, 226] width 64 height 11
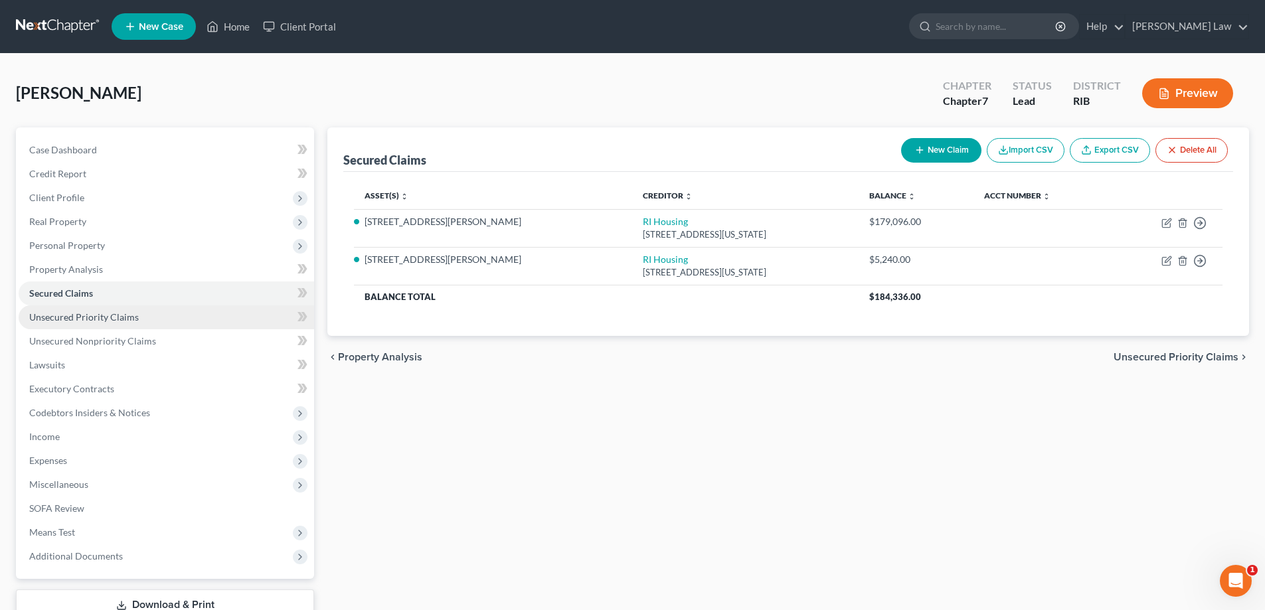
click at [112, 316] on span "Unsecured Priority Claims" at bounding box center [84, 316] width 110 height 11
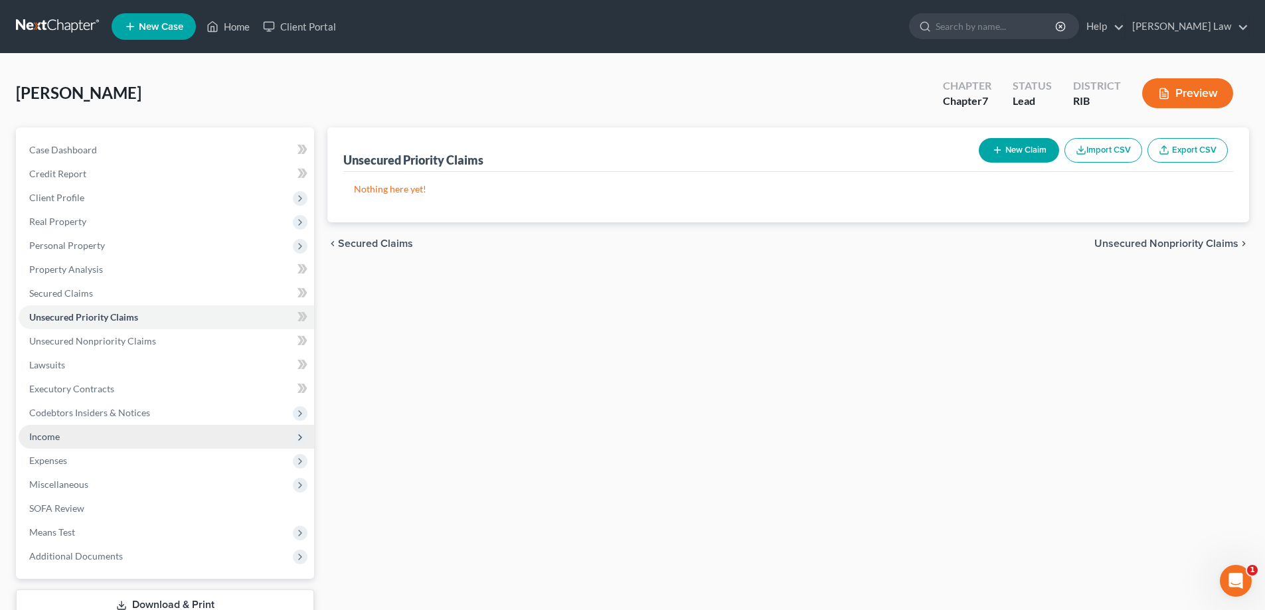
click at [87, 436] on span "Income" at bounding box center [167, 437] width 296 height 24
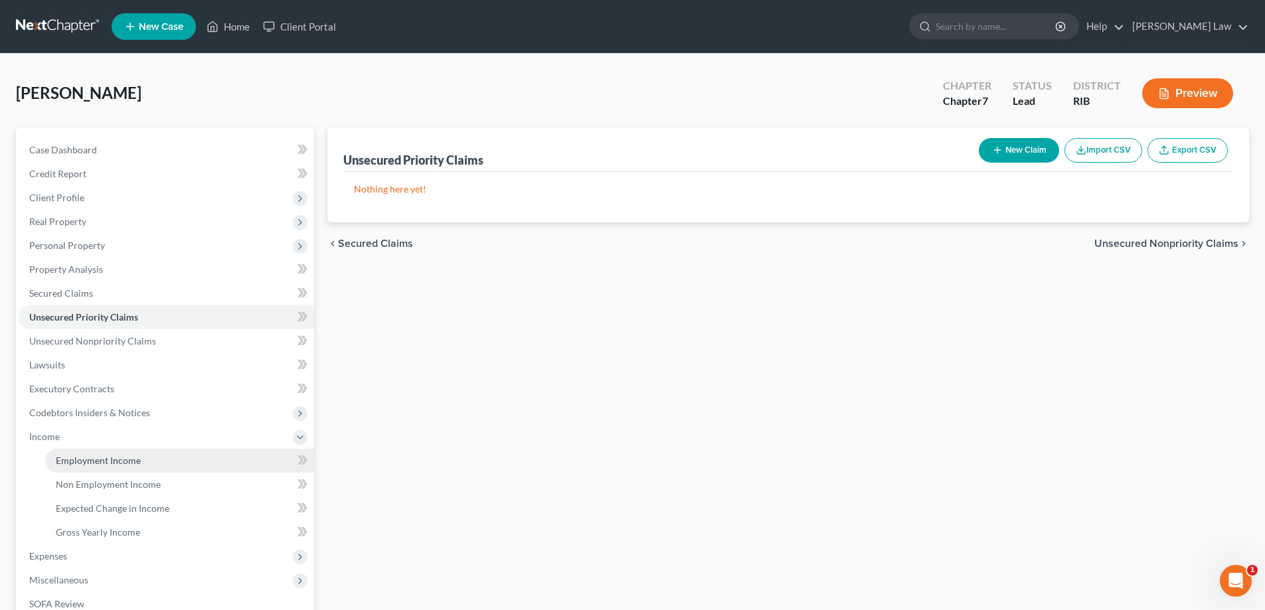
click at [181, 461] on link "Employment Income" at bounding box center [179, 461] width 269 height 24
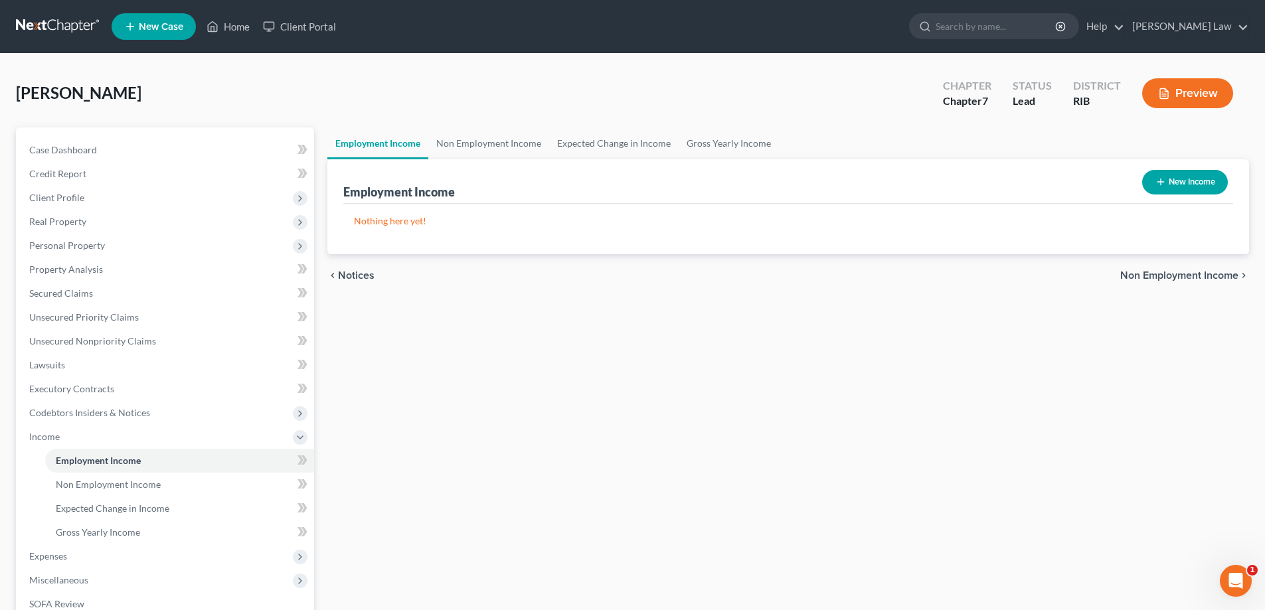
click at [1171, 184] on button "New Income" at bounding box center [1185, 182] width 86 height 25
select select "0"
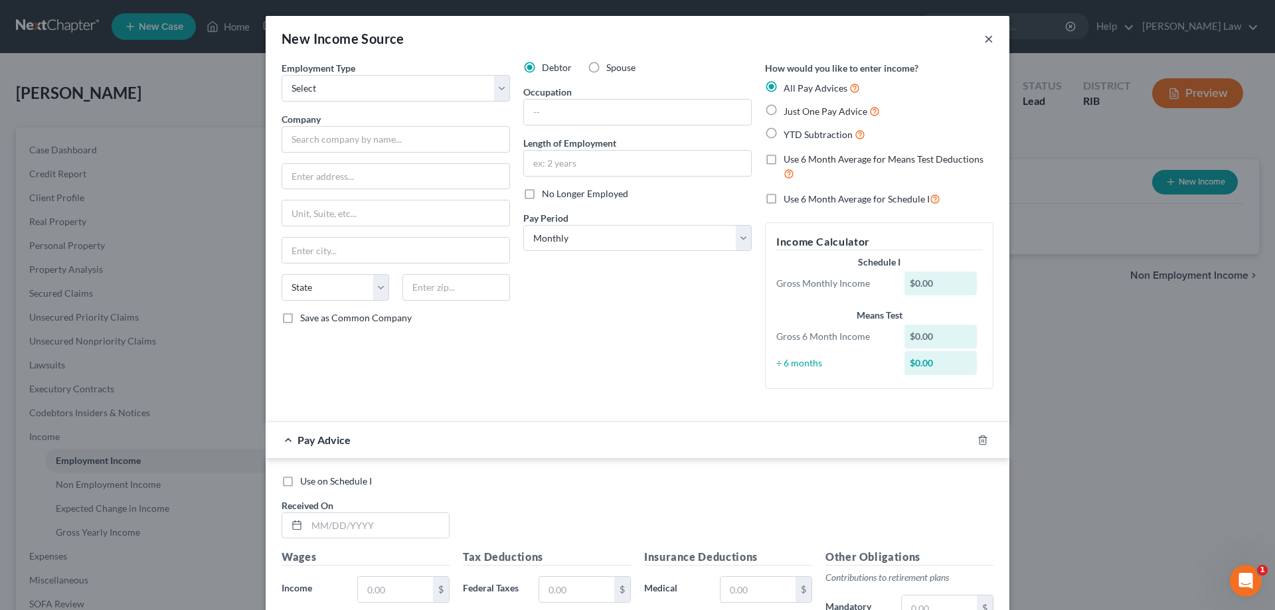
click at [987, 38] on button "×" at bounding box center [988, 39] width 9 height 16
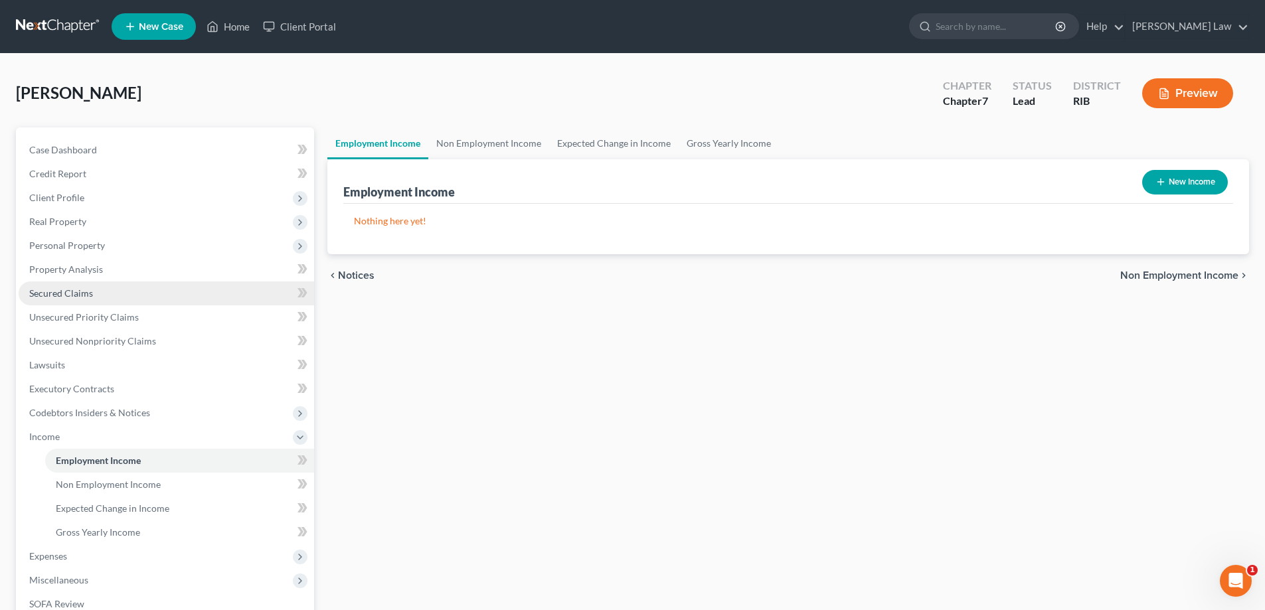
click at [82, 296] on span "Secured Claims" at bounding box center [61, 293] width 64 height 11
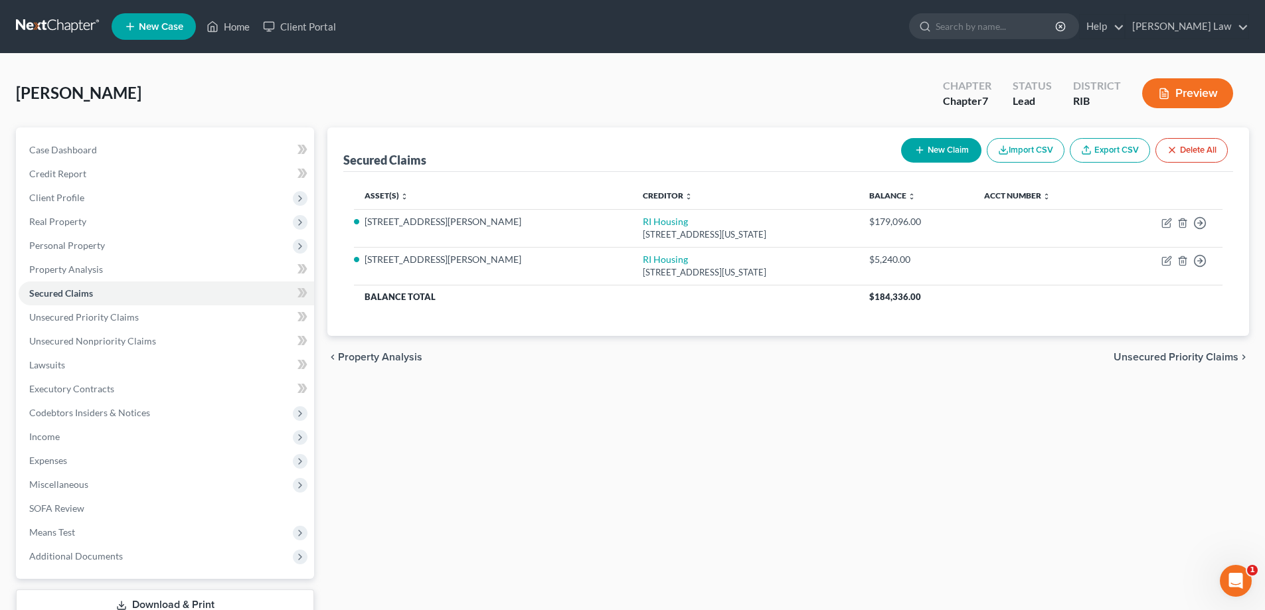
click at [946, 155] on button "New Claim" at bounding box center [941, 150] width 80 height 25
select select "0"
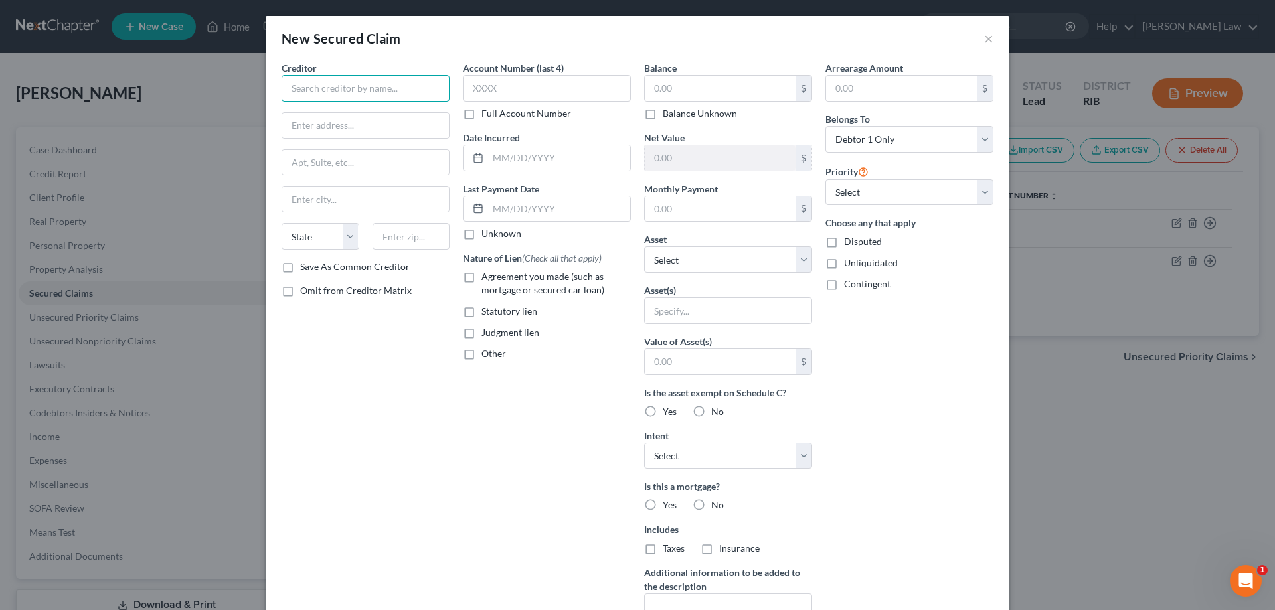
click at [354, 93] on input "text" at bounding box center [366, 88] width 168 height 27
type input "Fidelity"
click at [491, 84] on input "text" at bounding box center [547, 88] width 168 height 27
click at [540, 159] on input "text" at bounding box center [559, 157] width 142 height 25
click at [707, 93] on input "text" at bounding box center [720, 88] width 151 height 25
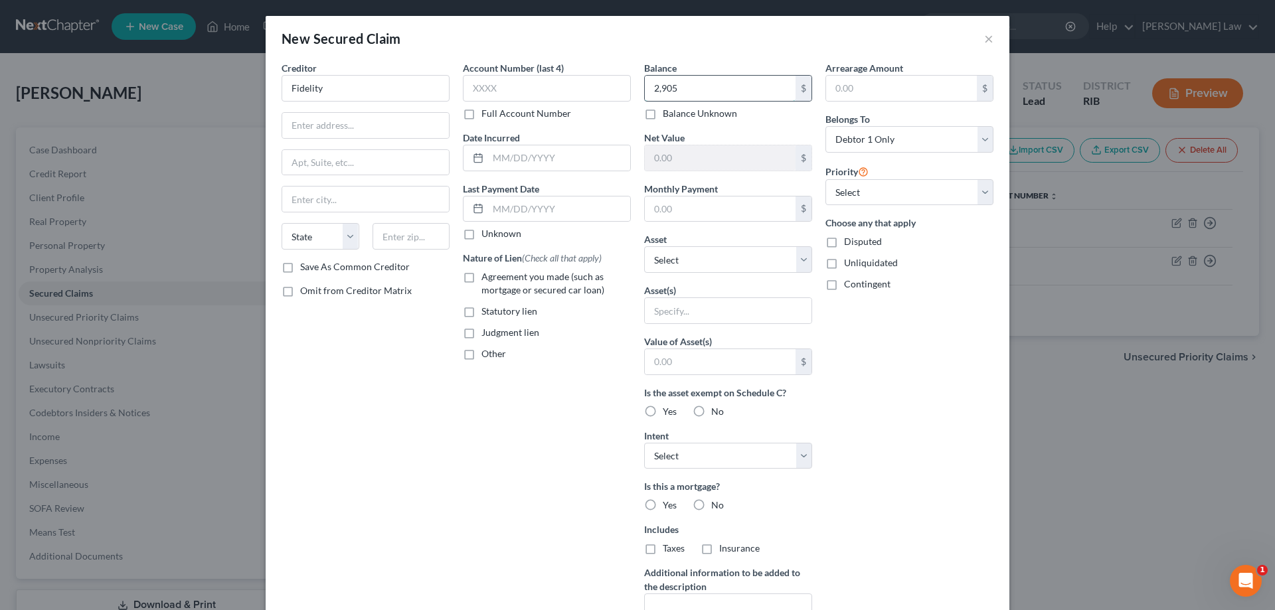
type input "2,905"
click at [743, 205] on input "text" at bounding box center [720, 209] width 151 height 25
type input "81"
click at [798, 260] on select "Select Other Multiple Assets 25 Butler Avenue - $315000.0 Cash (Cash on Hand) -…" at bounding box center [728, 259] width 168 height 27
click at [801, 258] on select "Select Other Multiple Assets 25 Butler Avenue - $315000.0 Cash (Cash on Hand) -…" at bounding box center [728, 259] width 168 height 27
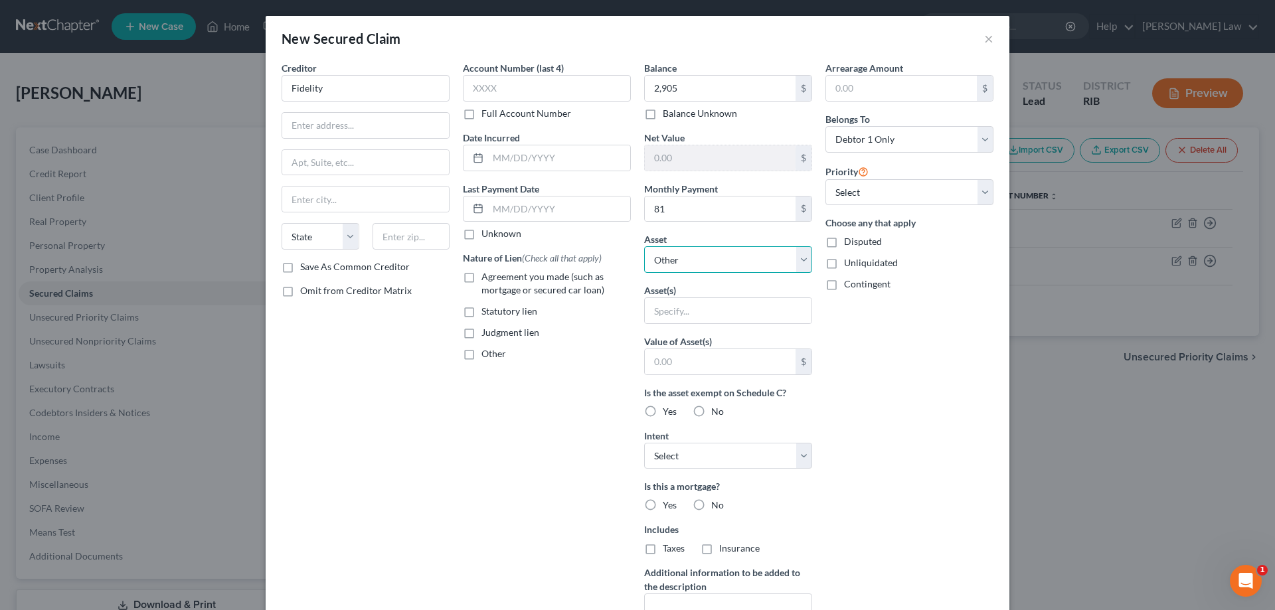
select select "19"
click at [644, 246] on select "Select Other Multiple Assets 25 Butler Avenue - $315000.0 Cash (Cash on Hand) -…" at bounding box center [728, 259] width 168 height 27
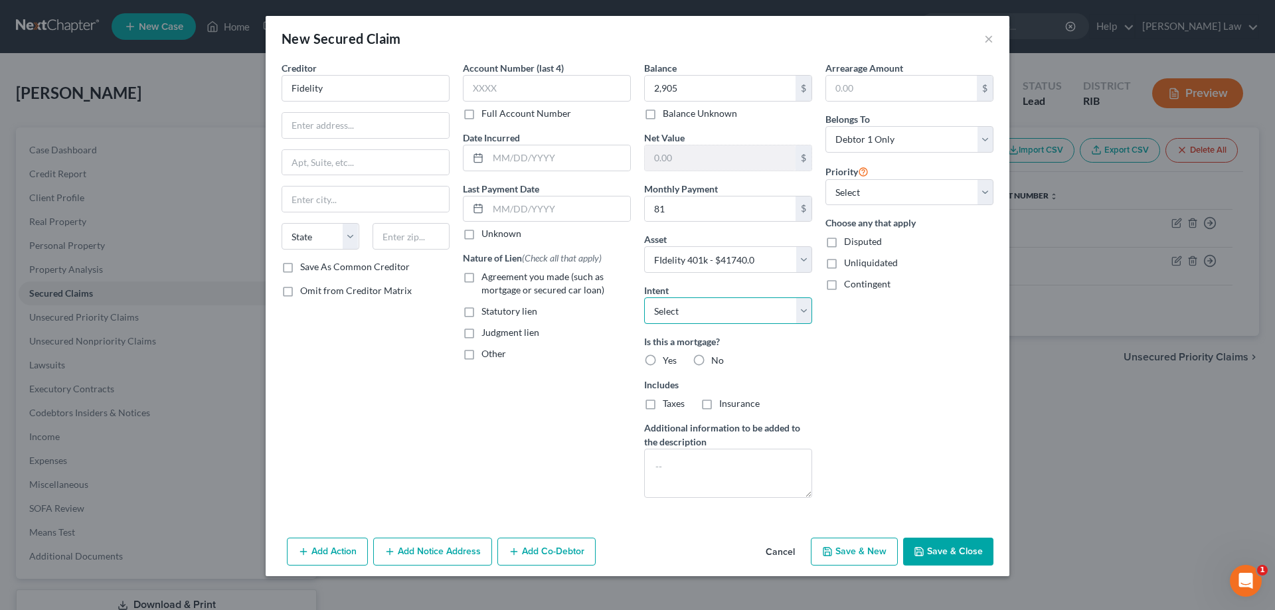
click at [807, 306] on select "Select Surrender Redeem Reaffirm Avoid Other" at bounding box center [728, 311] width 168 height 27
select select "2"
click at [644, 298] on select "Select Surrender Redeem Reaffirm Avoid Other" at bounding box center [728, 311] width 168 height 27
click at [711, 364] on label "No" at bounding box center [717, 360] width 13 height 13
click at [717, 363] on input "No" at bounding box center [721, 358] width 9 height 9
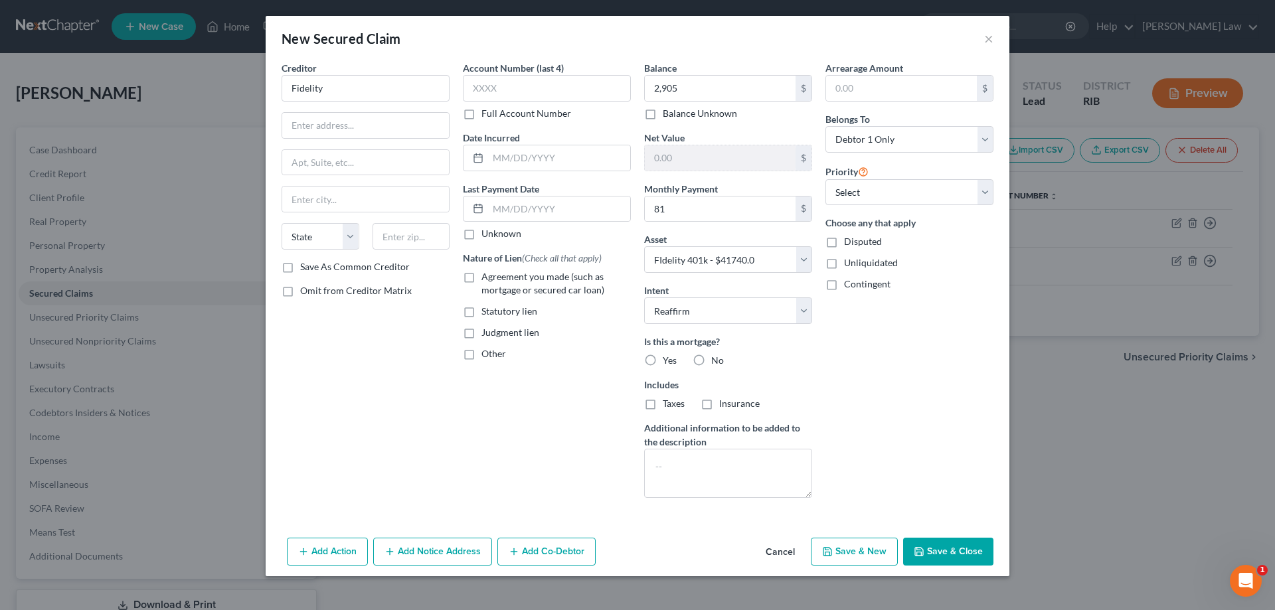
radio input "true"
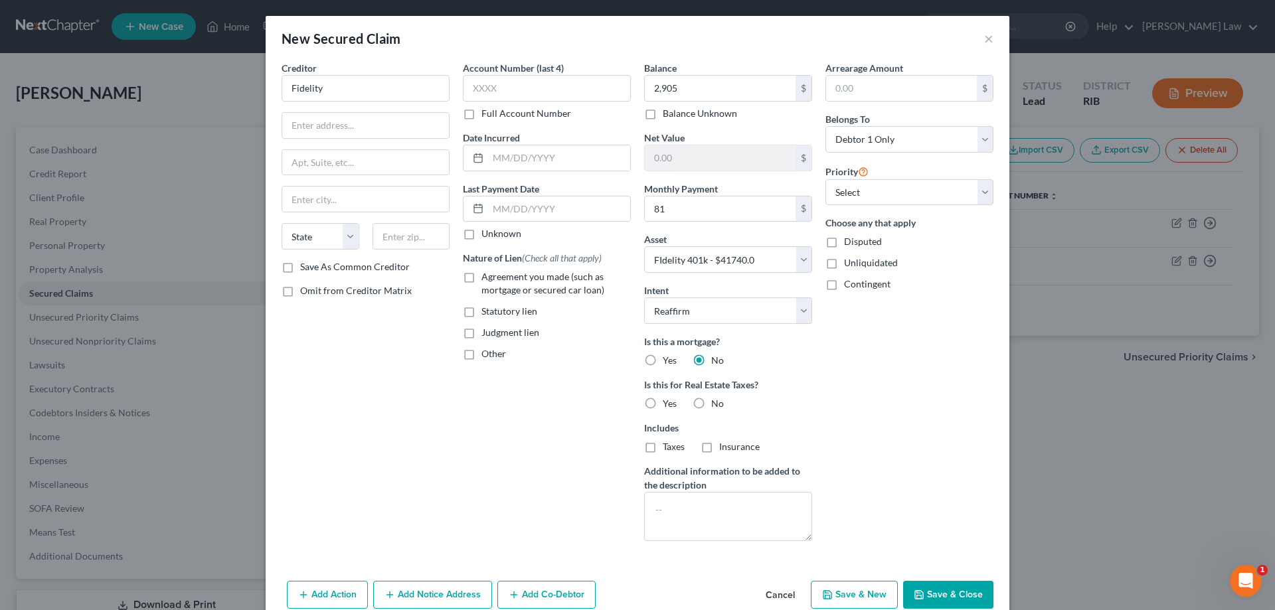
click at [711, 402] on label "No" at bounding box center [717, 403] width 13 height 13
click at [717, 402] on input "No" at bounding box center [721, 401] width 9 height 9
radio input "true"
click at [685, 503] on textarea at bounding box center [728, 516] width 168 height 49
type textarea "401k Loan"
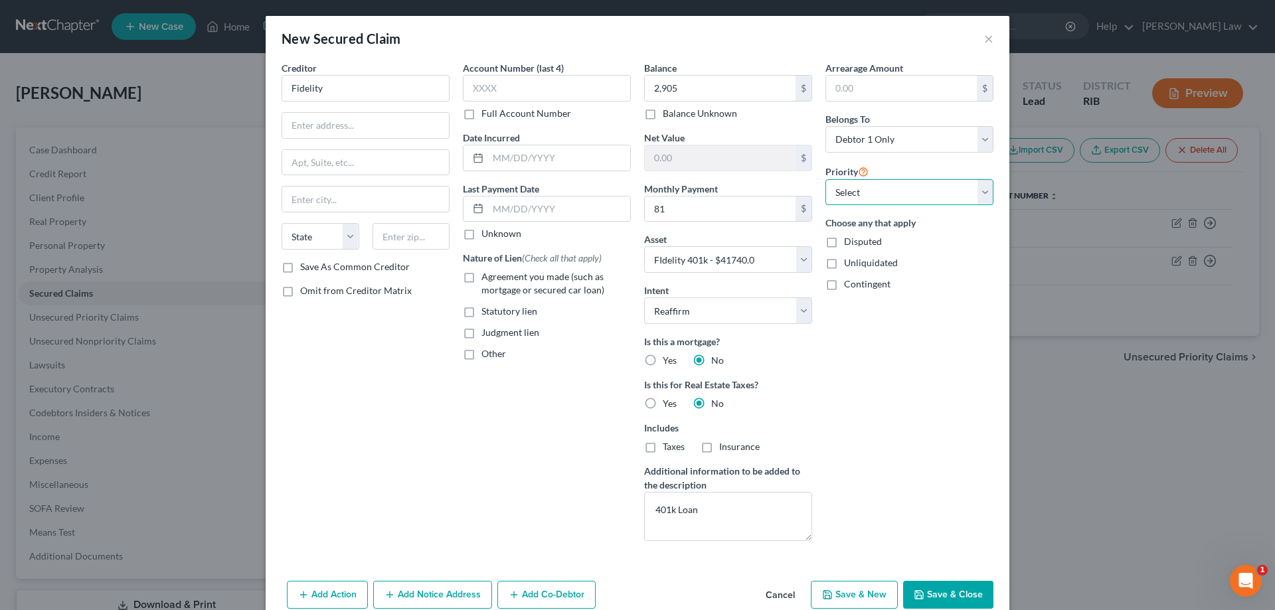
click at [979, 183] on select "Select 1st 2nd 3rd 4th 5th 6th 7th 8th 9th 10th 11th 12th 13th 14th 15th 16th 1…" at bounding box center [909, 192] width 168 height 27
select select "0"
click at [825, 179] on select "Select 1st 2nd 3rd 4th 5th 6th 7th 8th 9th 10th 11th 12th 13th 14th 15th 16th 1…" at bounding box center [909, 192] width 168 height 27
click at [957, 602] on button "Save & Close" at bounding box center [948, 595] width 90 height 28
select select
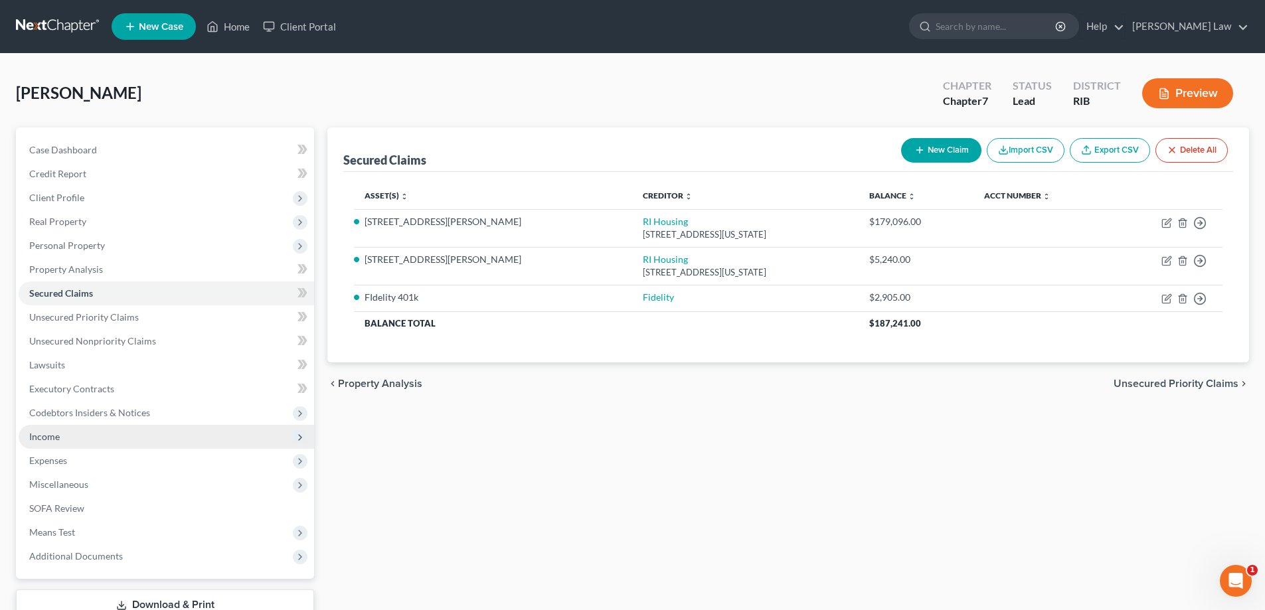
click at [90, 440] on span "Income" at bounding box center [167, 437] width 296 height 24
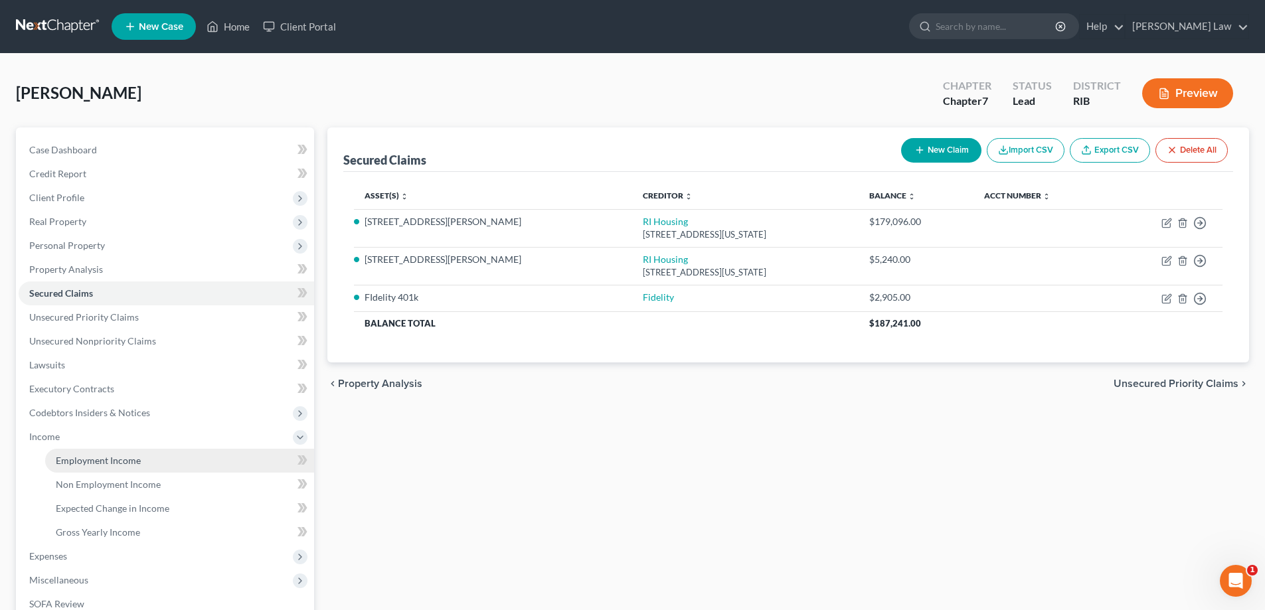
click at [143, 456] on link "Employment Income" at bounding box center [179, 461] width 269 height 24
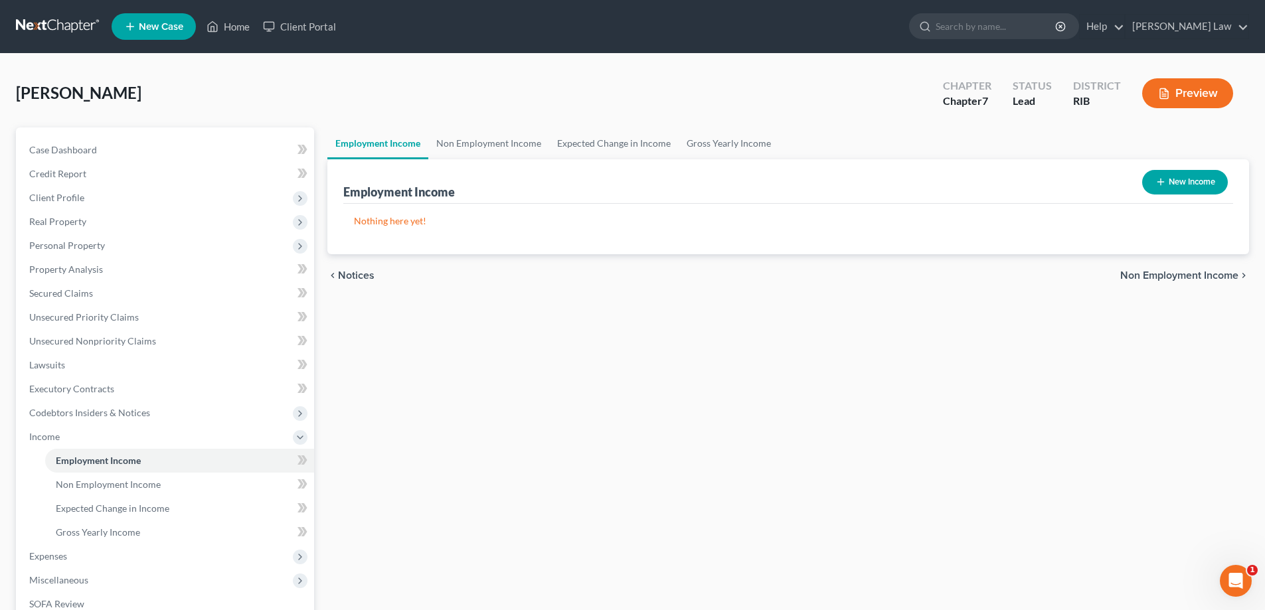
click at [1156, 179] on icon "button" at bounding box center [1161, 182] width 11 height 11
select select "0"
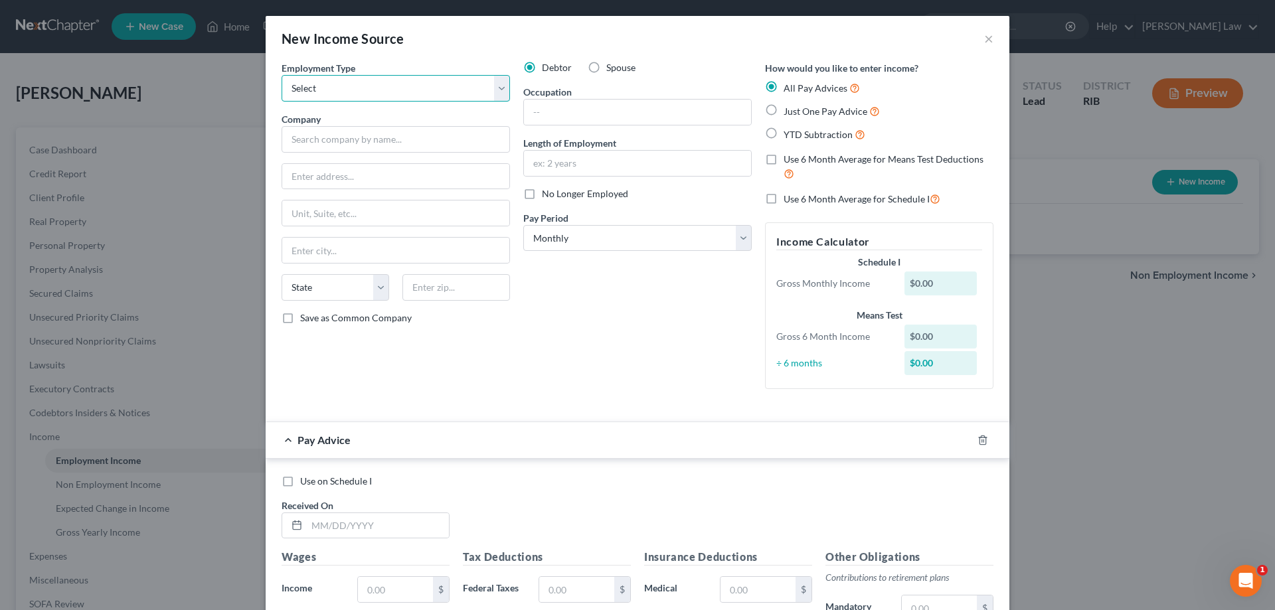
click at [495, 84] on select "Select Full or Part Time Employment Self Employment" at bounding box center [396, 88] width 228 height 27
select select "0"
click at [282, 75] on select "Select Full or Part Time Employment Self Employment" at bounding box center [396, 88] width 228 height 27
click at [359, 147] on input "text" at bounding box center [396, 139] width 228 height 27
type input "Fidelity"
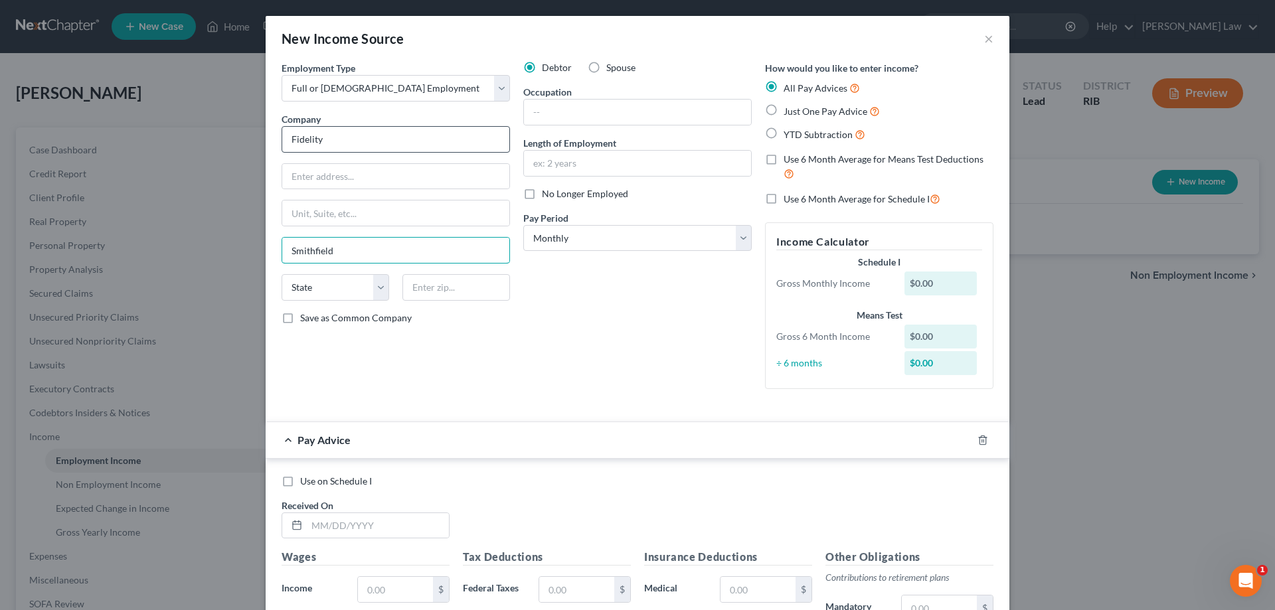
type input "Smithfield"
select select "41"
click at [560, 96] on label "Occupation" at bounding box center [547, 92] width 48 height 14
click at [556, 104] on input "text" at bounding box center [637, 112] width 227 height 25
type input "Customer Service"
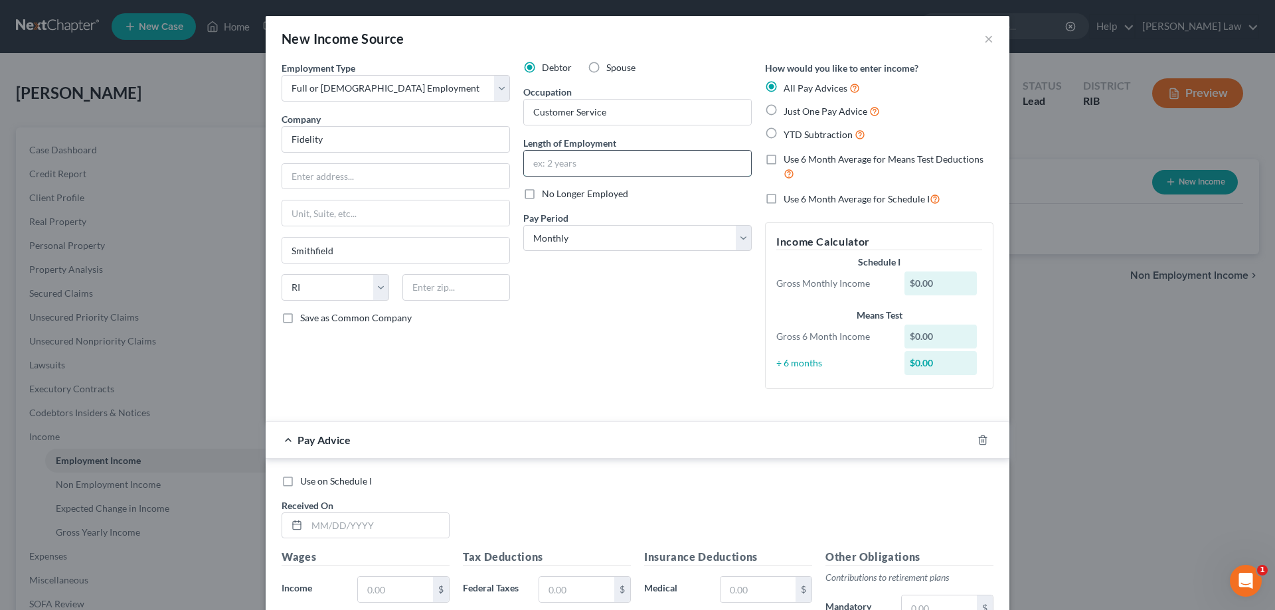
click at [558, 164] on input "text" at bounding box center [637, 163] width 227 height 25
type input "4"
click at [730, 241] on select "Select Monthly Twice Monthly Every Other Week Weekly" at bounding box center [637, 238] width 228 height 27
select select "2"
click at [523, 225] on select "Select Monthly Twice Monthly Every Other Week Weekly" at bounding box center [637, 238] width 228 height 27
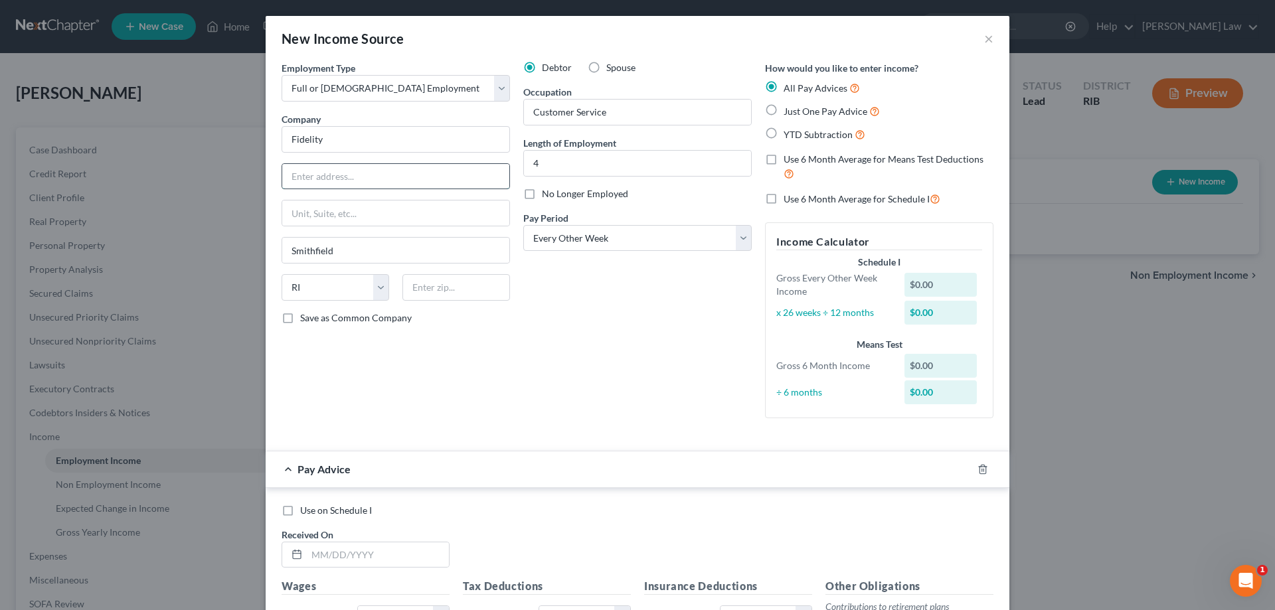
click at [373, 170] on input "text" at bounding box center [395, 176] width 227 height 25
click at [340, 176] on input "text" at bounding box center [395, 176] width 227 height 25
type input "245 Summer Street"
type input "Boston"
select select "22"
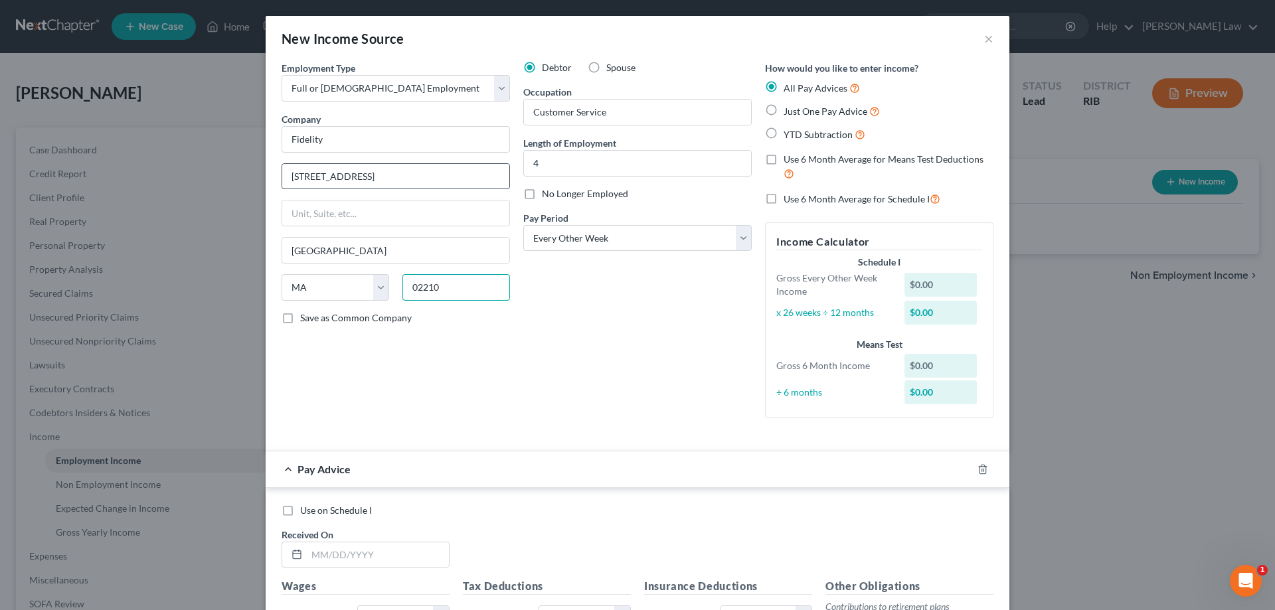
type input "02210"
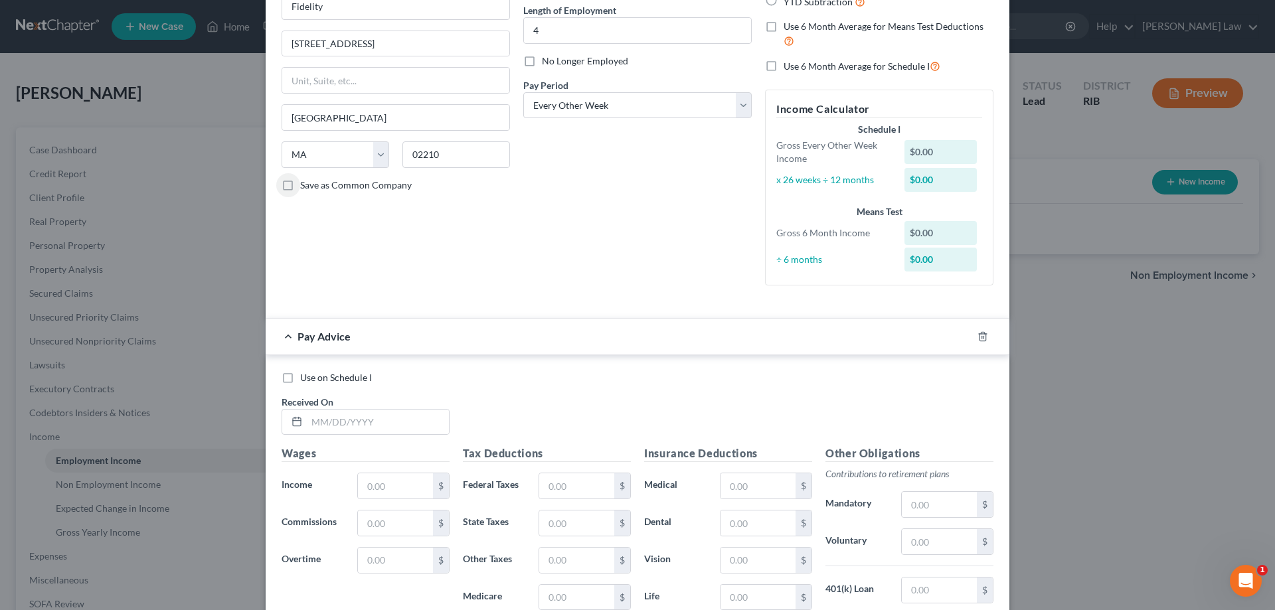
scroll to position [199, 0]
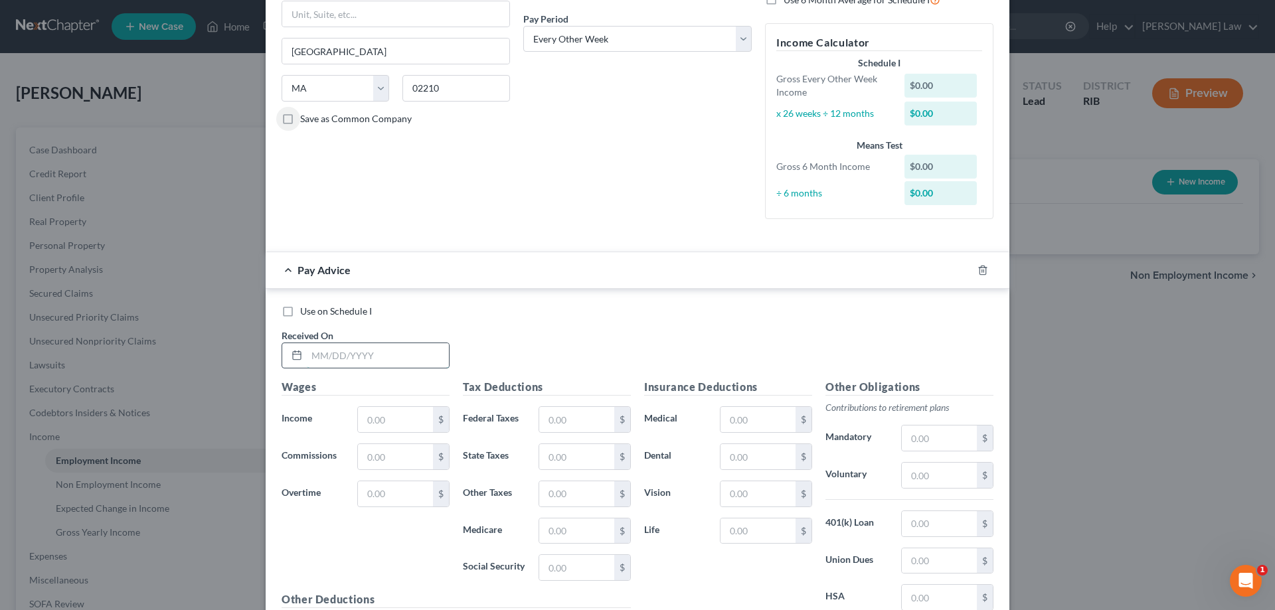
click at [333, 363] on input "text" at bounding box center [378, 355] width 142 height 25
type input "9/12/25"
type input "2,333.63"
type input "152.25"
type input "84.12"
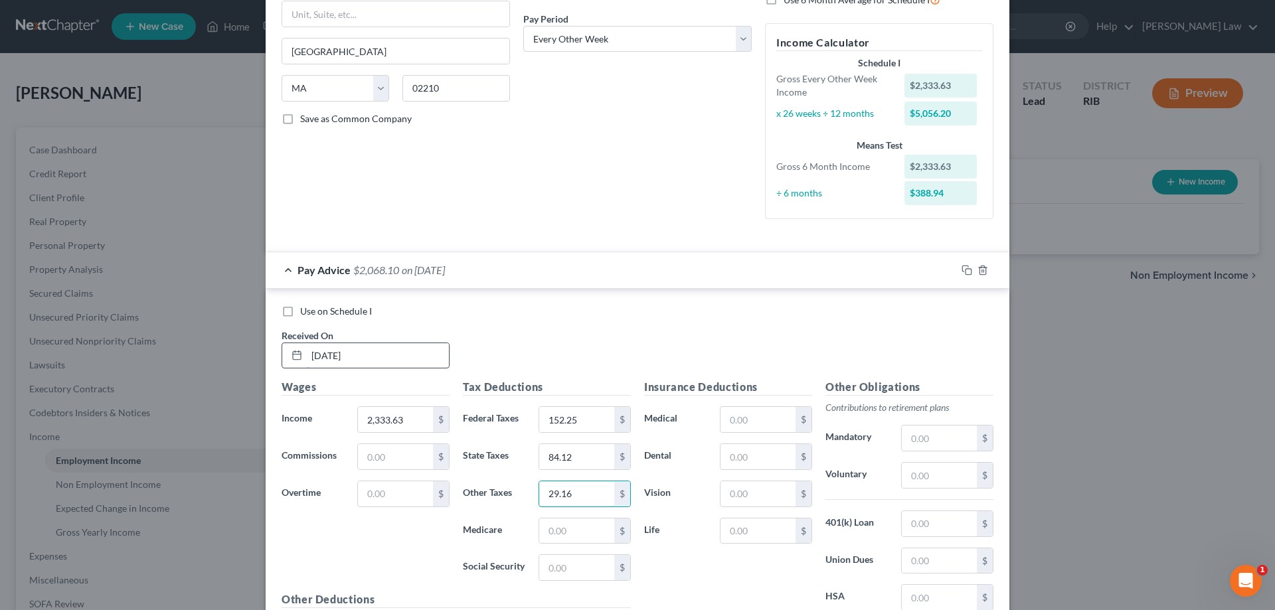
type input "29.16"
type input "32.52"
type input "139.07"
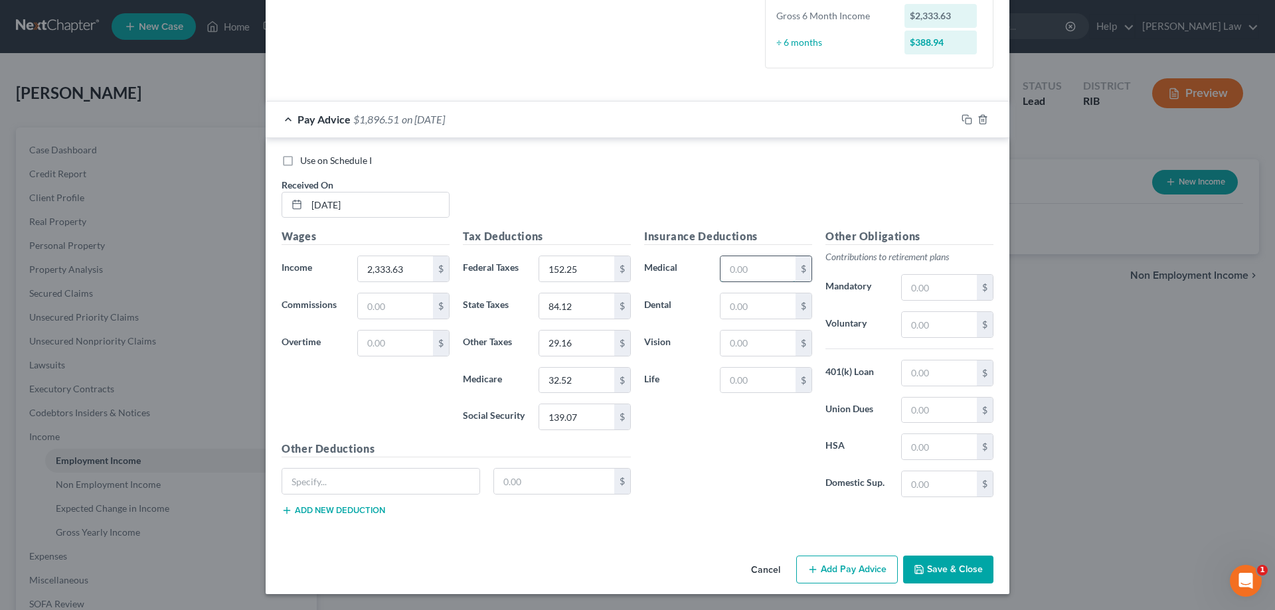
click at [746, 266] on input "text" at bounding box center [758, 268] width 75 height 25
type input "80"
type input "9"
type input "1.5"
click at [935, 369] on input "text" at bounding box center [939, 373] width 75 height 25
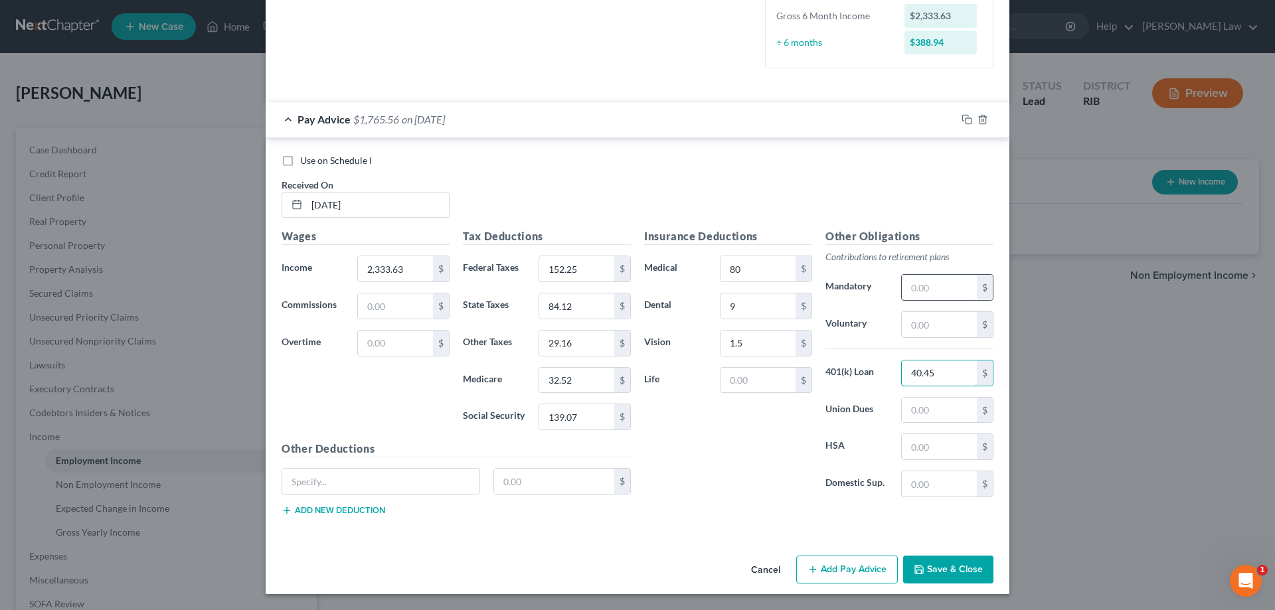
type input "40.45"
click at [926, 288] on input "text" at bounding box center [939, 287] width 75 height 25
click at [930, 331] on input "text" at bounding box center [939, 324] width 75 height 25
type input "116.35"
click at [756, 377] on input "text" at bounding box center [758, 380] width 75 height 25
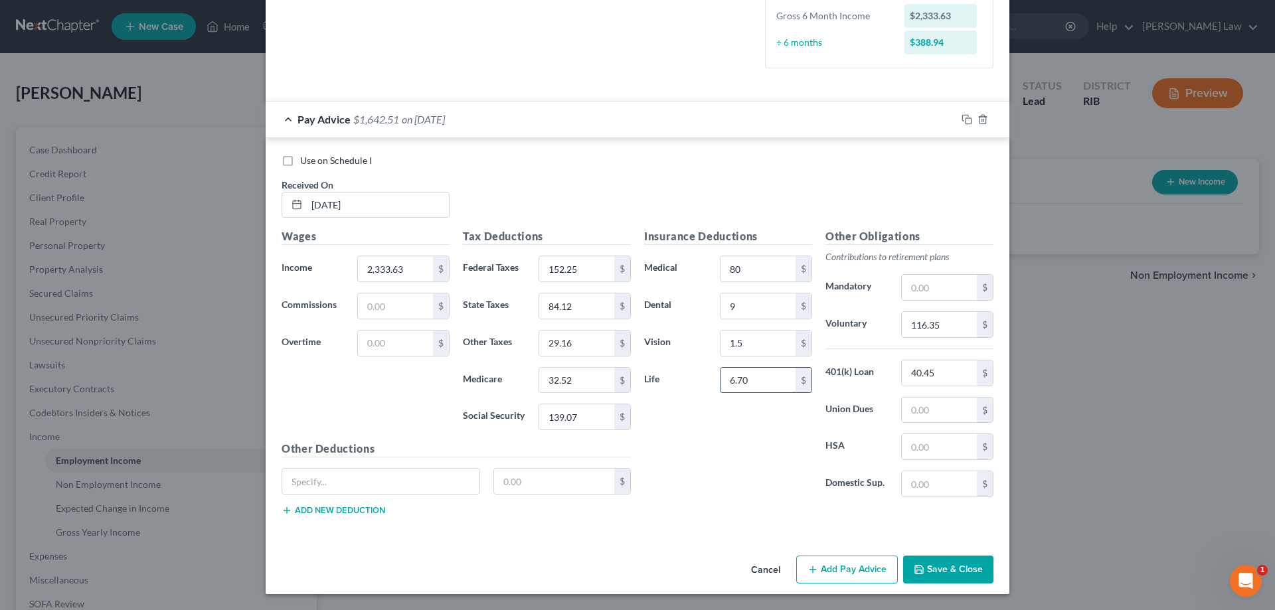
type input "6.70"
click at [875, 566] on button "Add Pay Advice" at bounding box center [847, 570] width 102 height 28
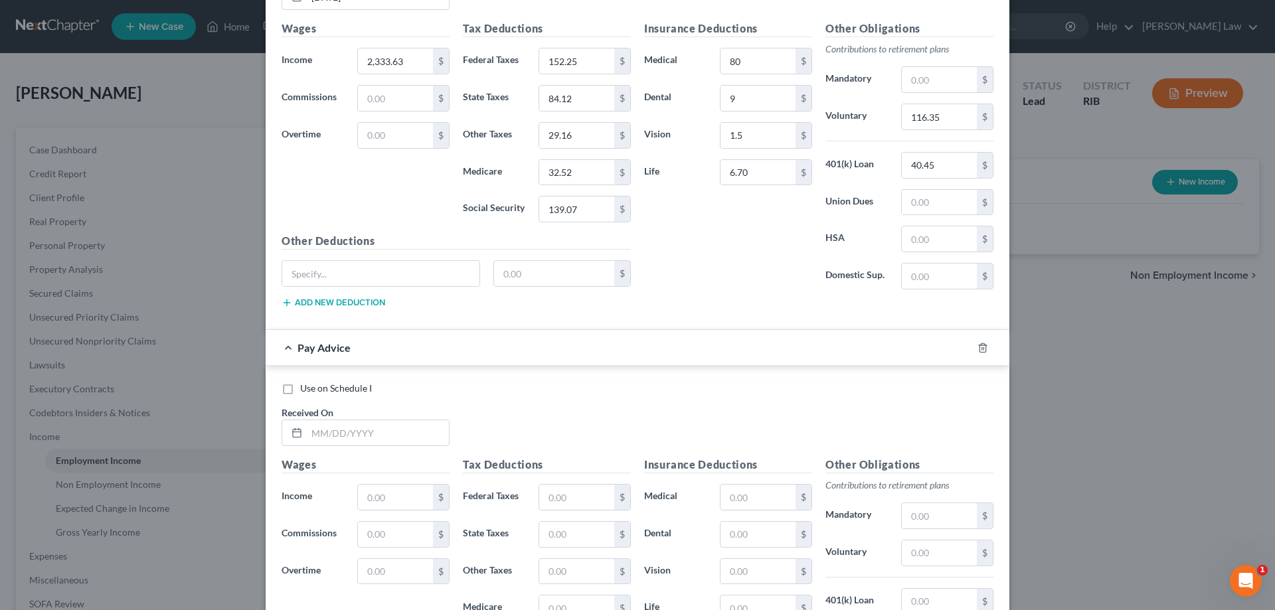
scroll to position [616, 0]
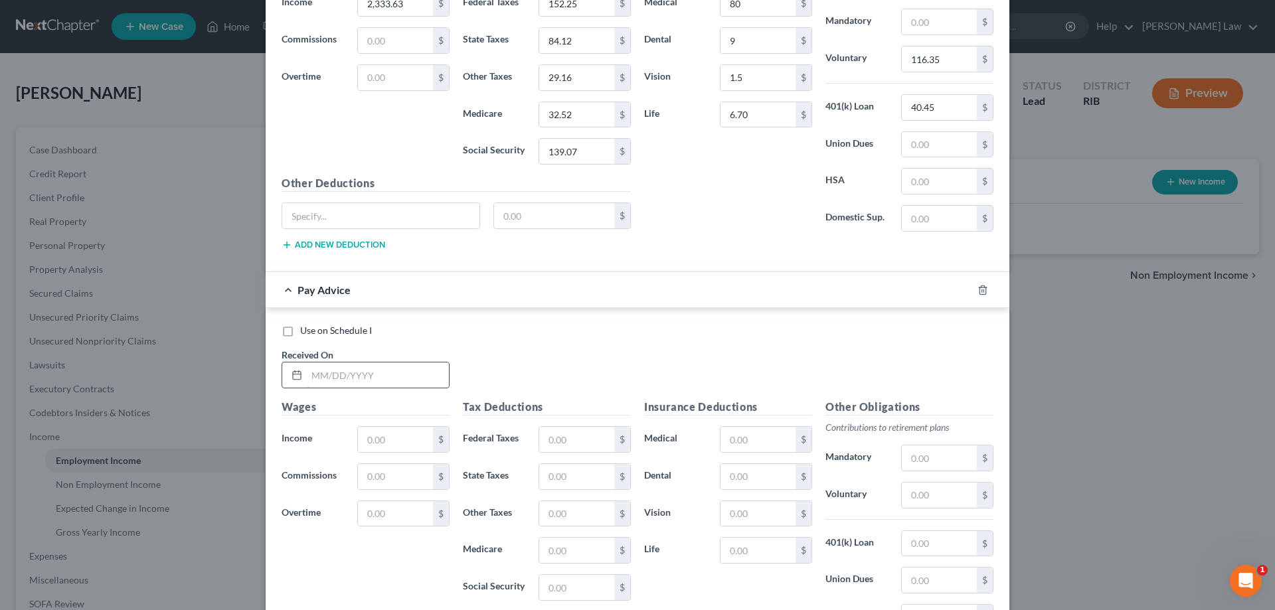
click at [321, 366] on input "text" at bounding box center [378, 375] width 142 height 25
type input "8"
type input "8/29/25"
type input "3,212.82"
type input "323.46"
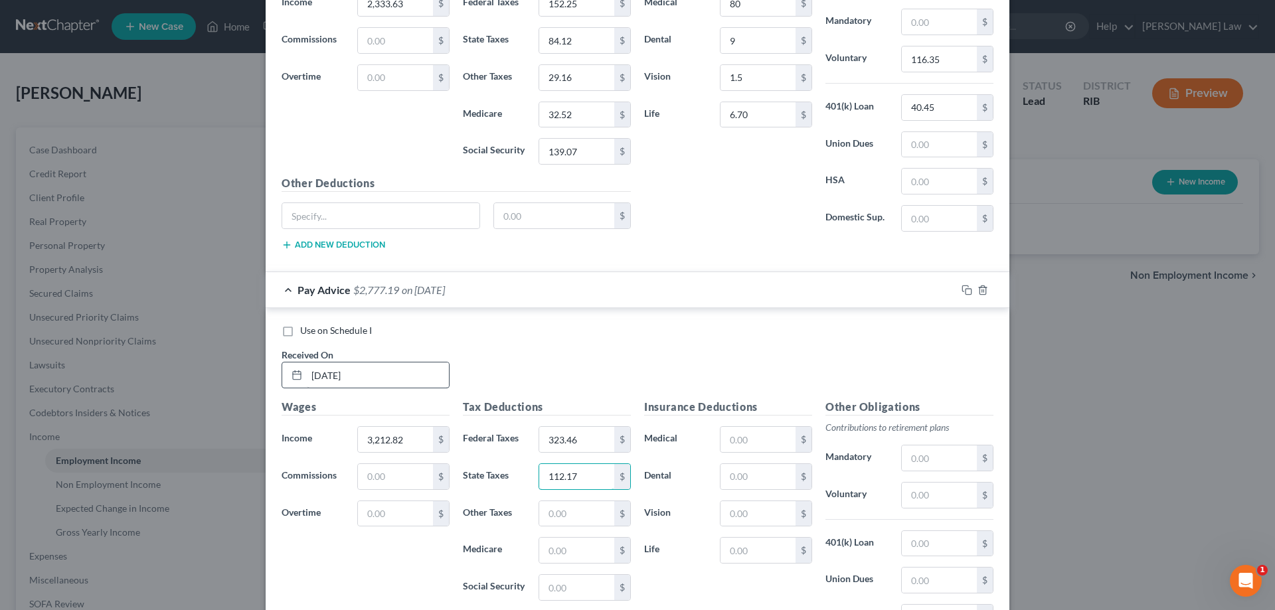
type input "112.17"
type input "38.89"
type input "45.28"
type input "193.59"
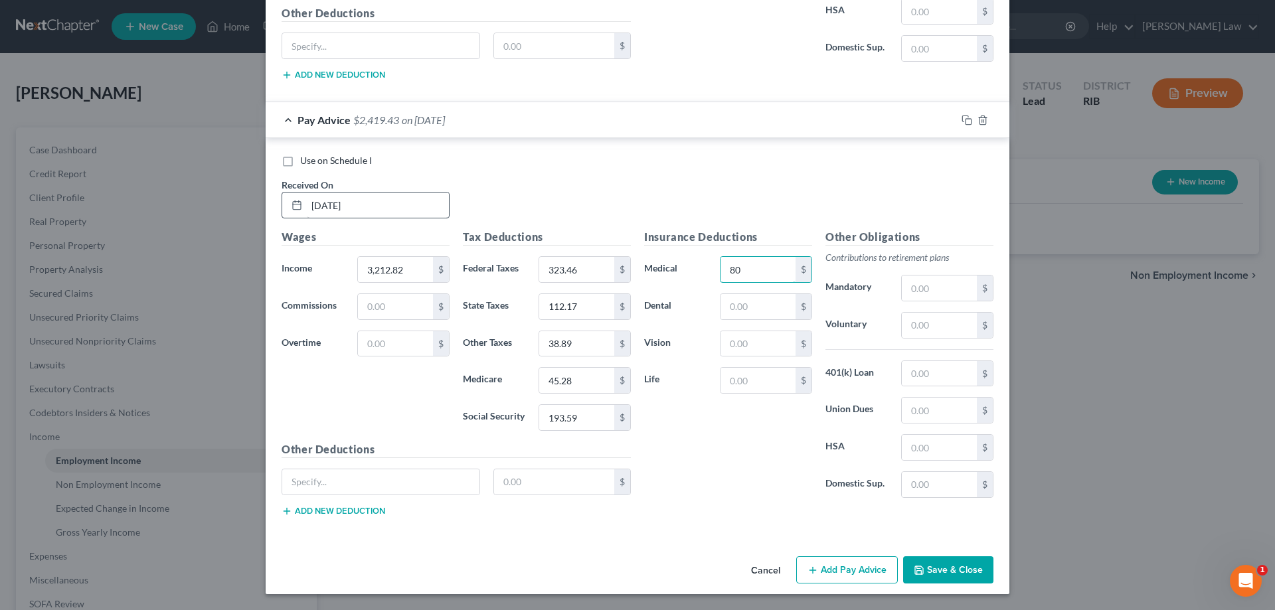
type input "80"
type input "9"
type input "1.5"
type input "6.70"
type input "116.56"
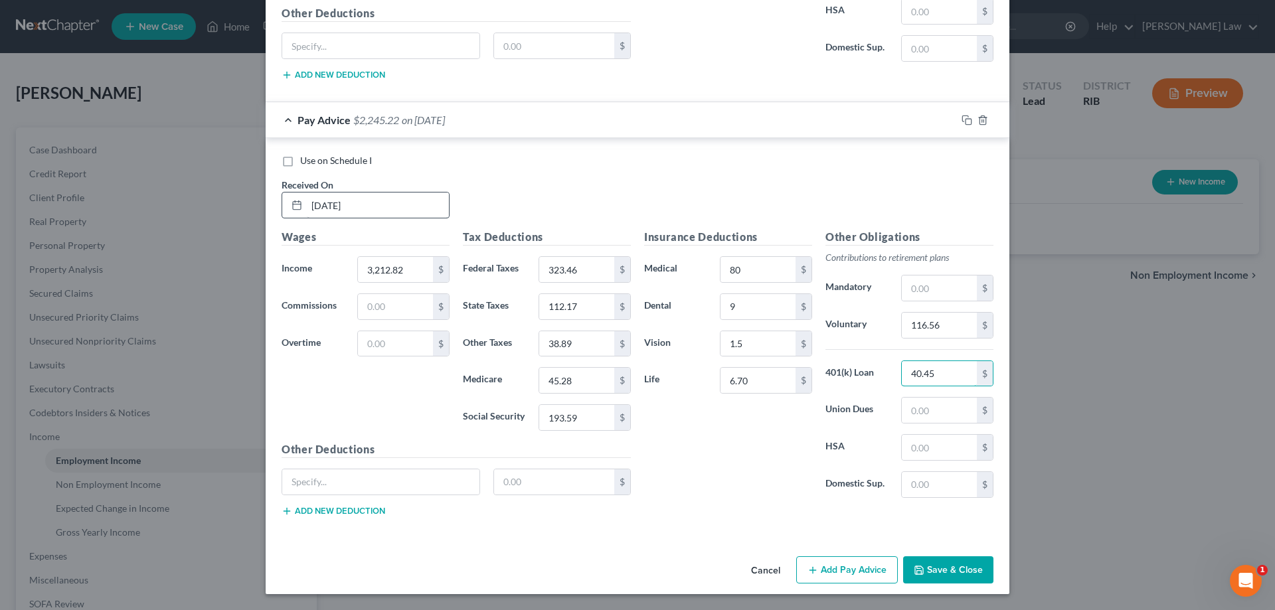
type input "40.45"
click at [829, 564] on button "Add Pay Advice" at bounding box center [847, 571] width 102 height 28
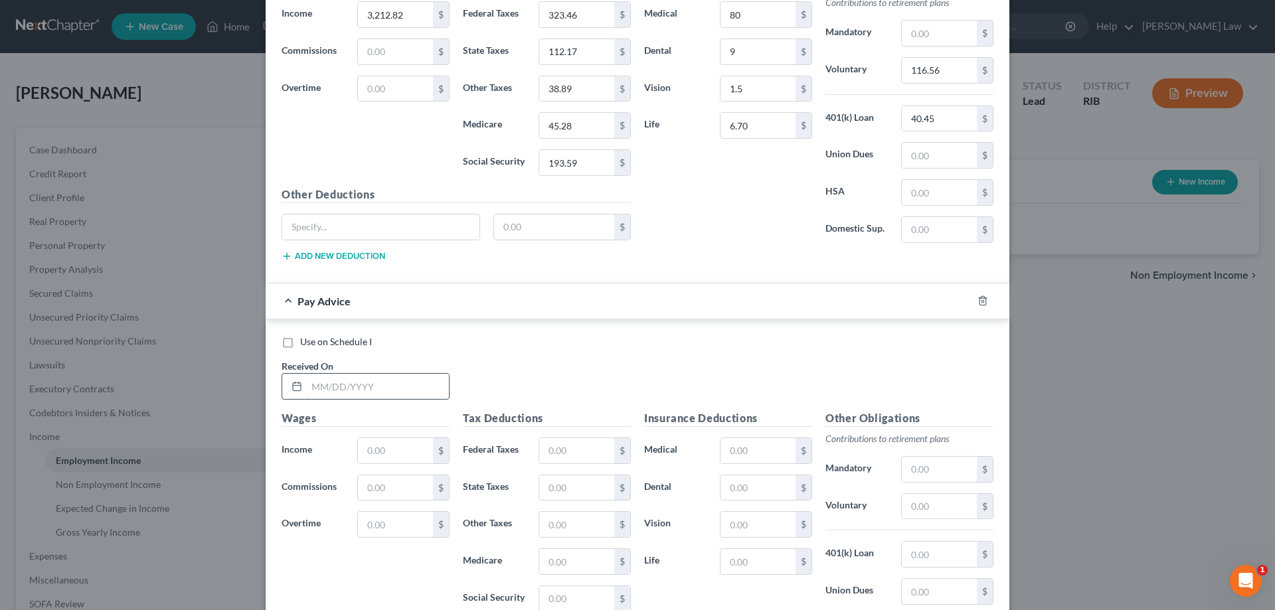
scroll to position [1118, 0]
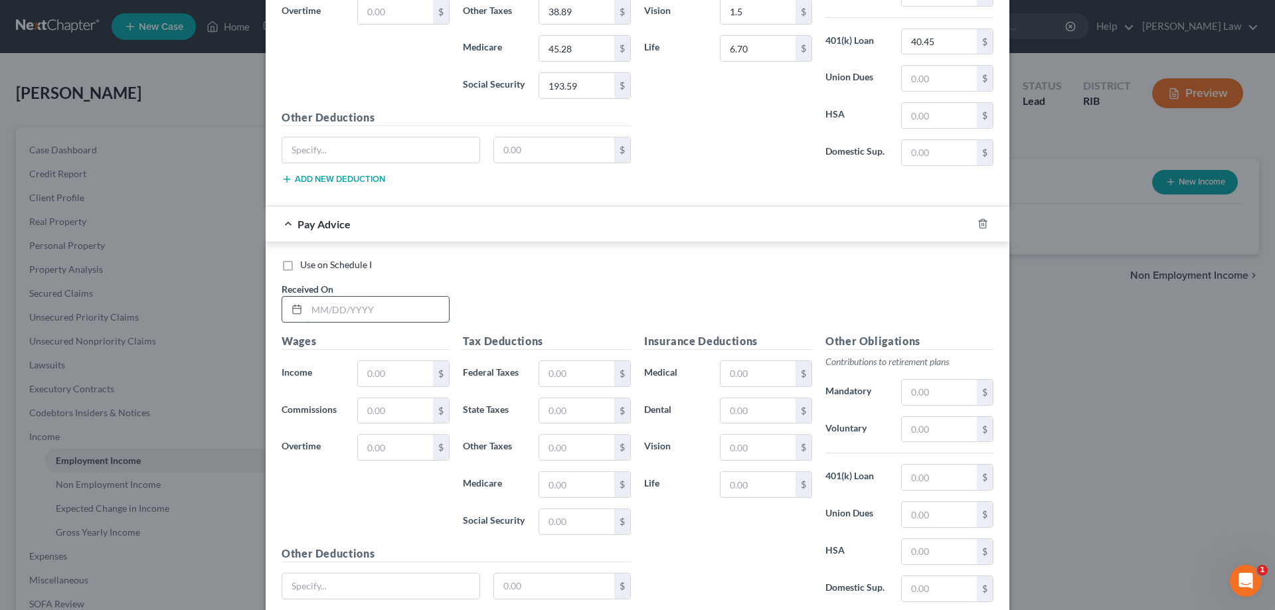
click at [337, 313] on input "text" at bounding box center [378, 309] width 142 height 25
type input "8/15/25"
type input "2,690.79"
type input "152.25"
type input "84.12"
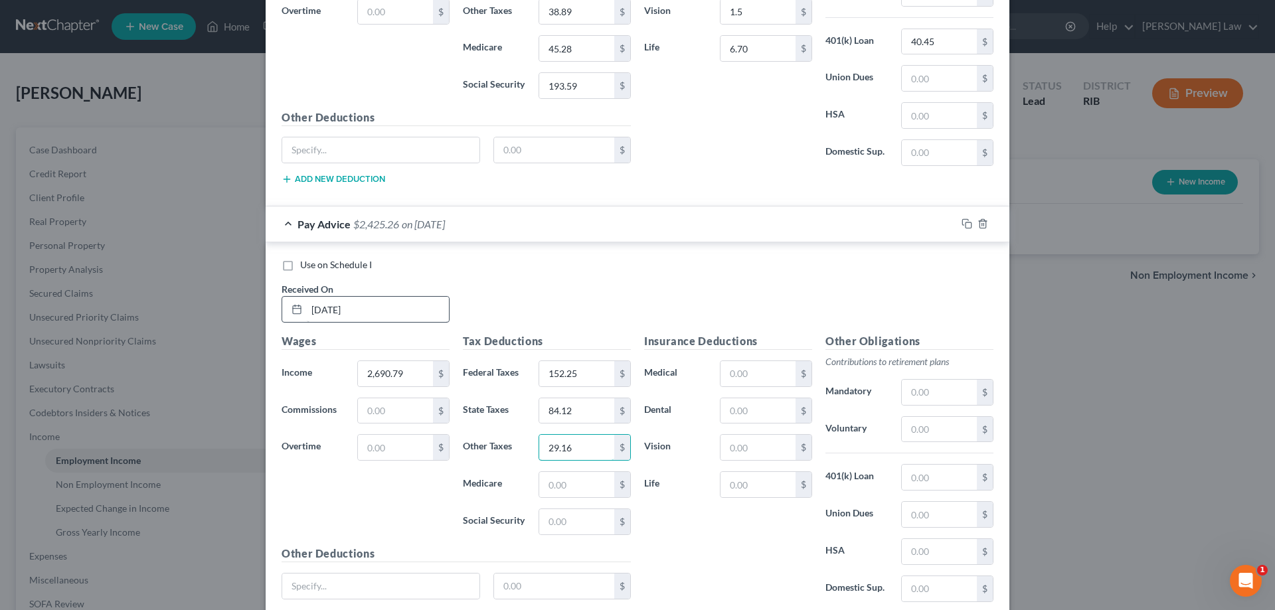
type input "29.16"
type input "32.52"
type input "139.07"
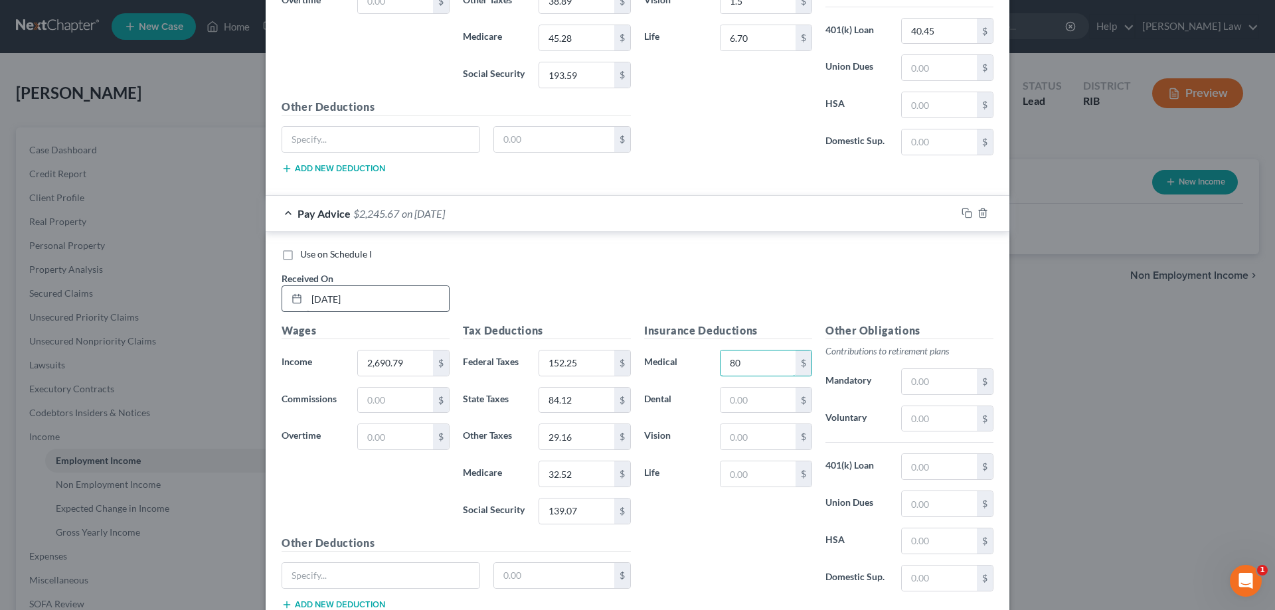
type input "80"
type input "9"
type input "1.5"
type input "6.70"
type input "116.35"
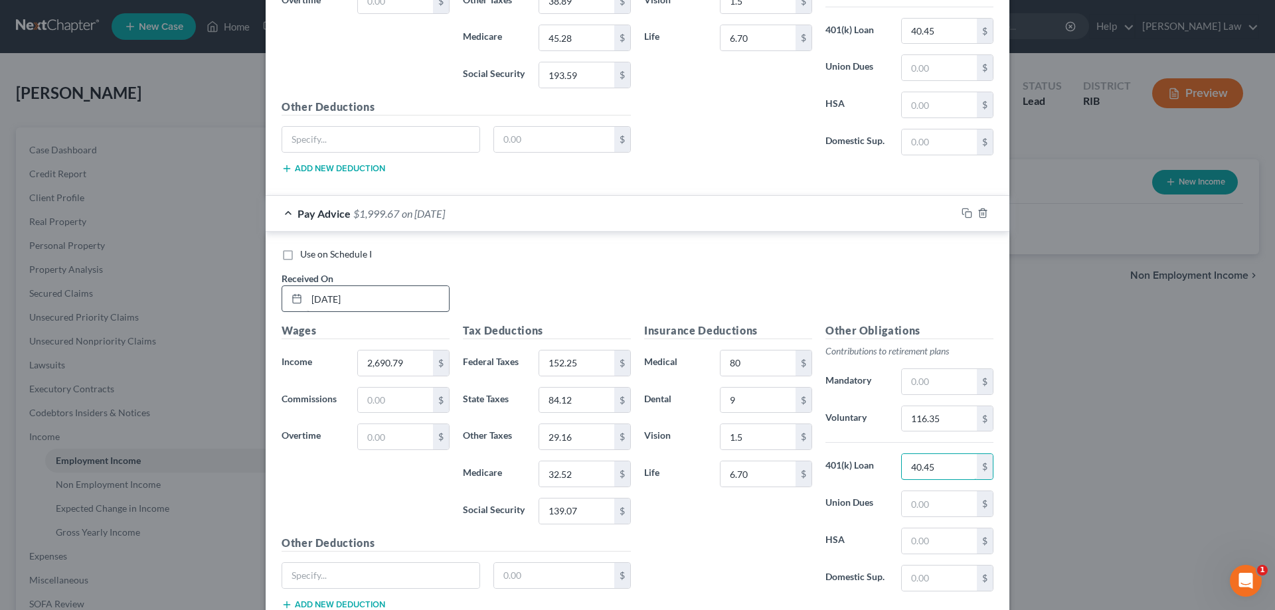
type input "40.45"
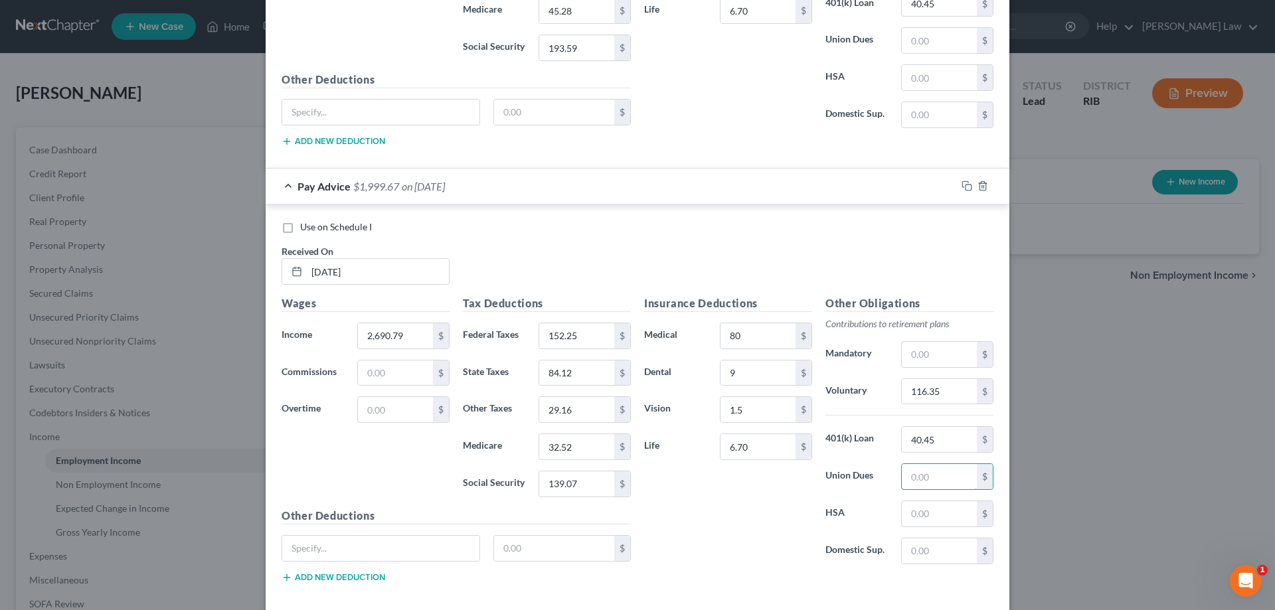
scroll to position [1222, 0]
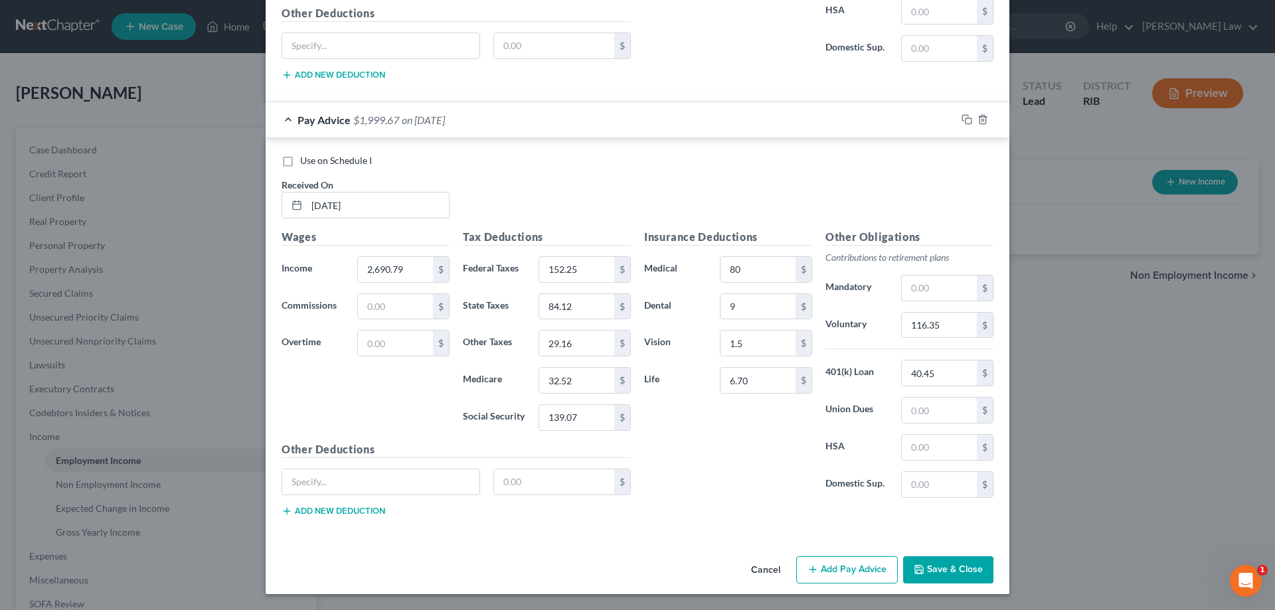
click at [848, 568] on button "Add Pay Advice" at bounding box center [847, 571] width 102 height 28
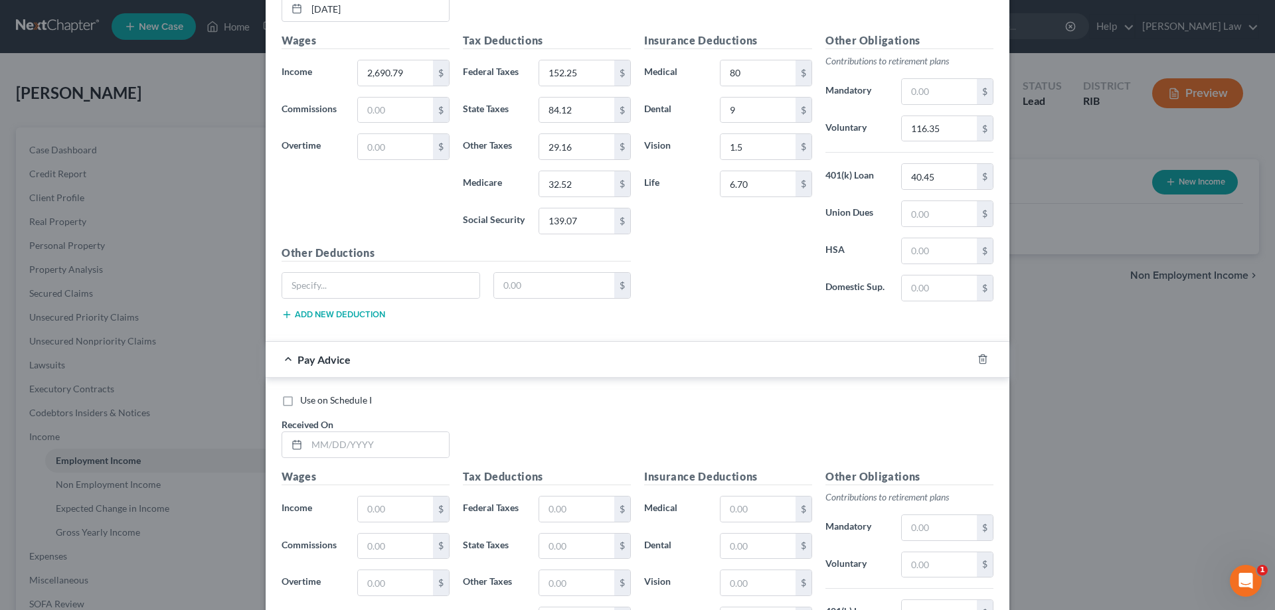
scroll to position [1421, 0]
click at [344, 436] on input "text" at bounding box center [378, 442] width 142 height 25
type input "7/27/25"
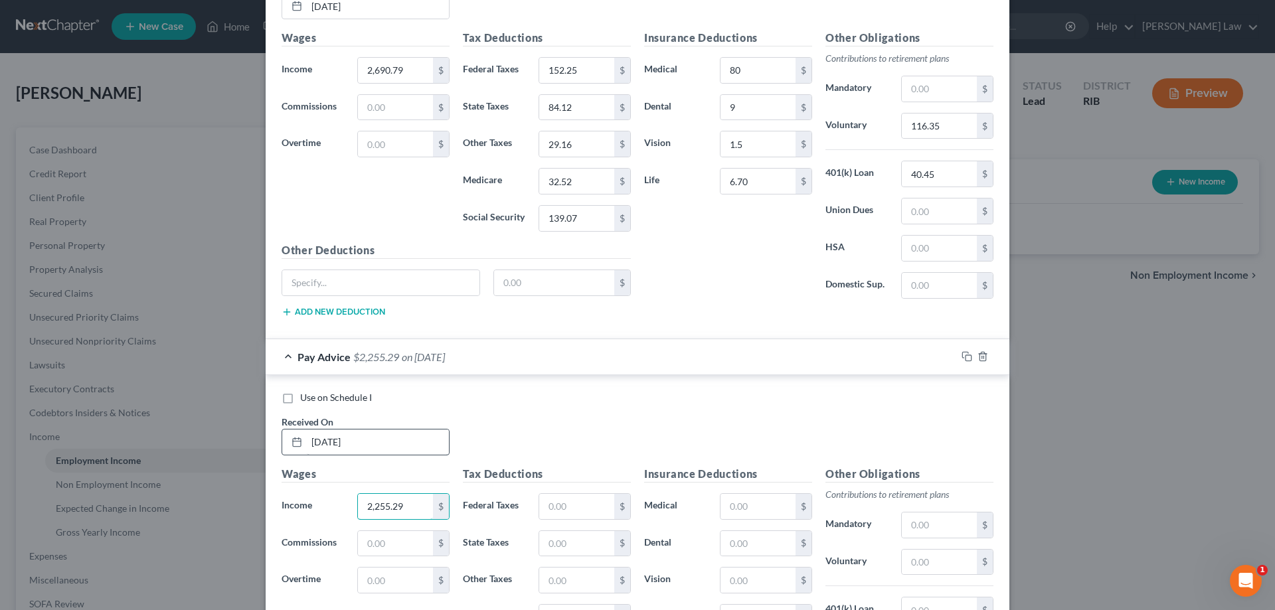
type input "2,255.29"
type input "181.37"
type input "81.18"
type input "28.14"
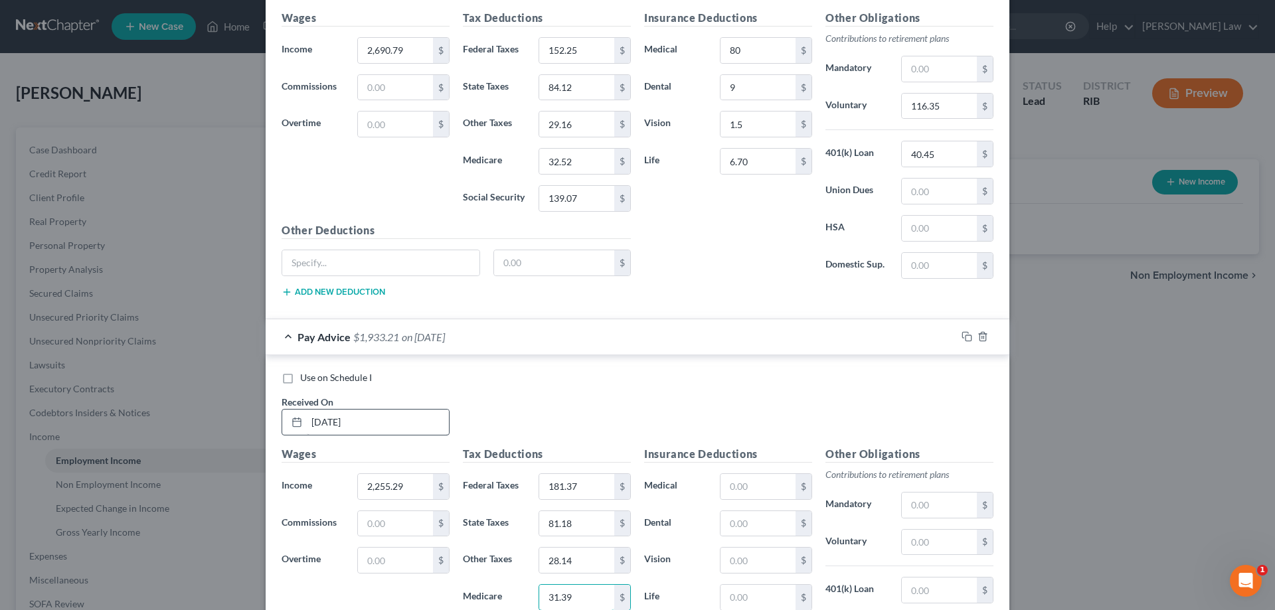
type input "31.39"
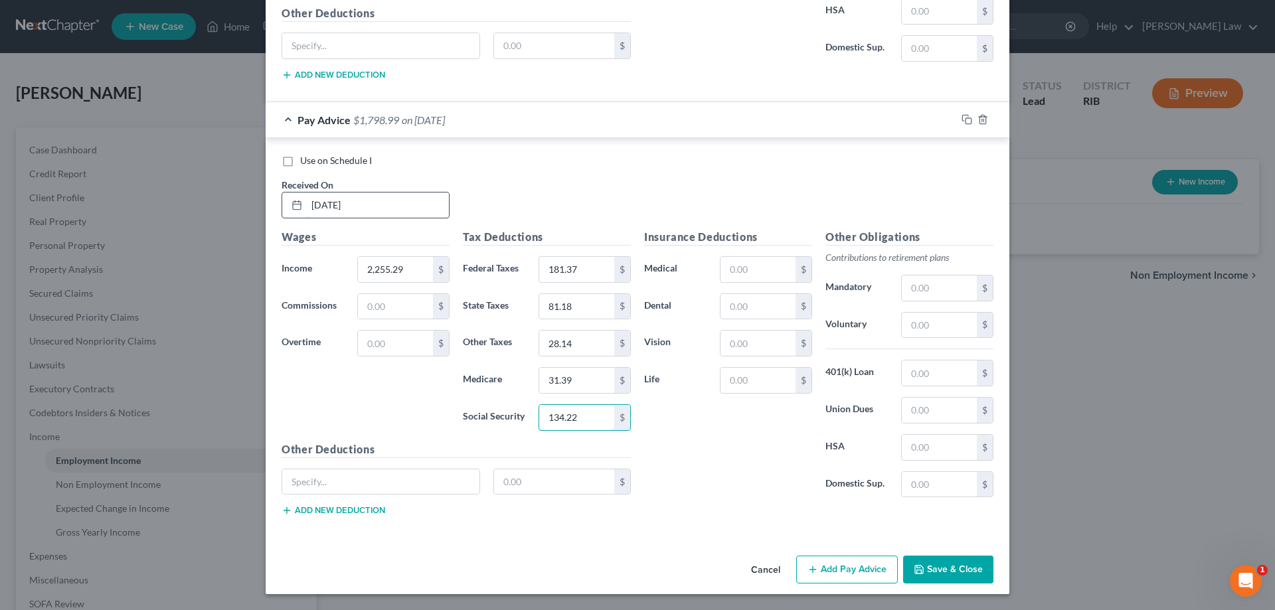
type input "134.22"
type input "80"
type input "9"
click at [756, 310] on input "9" at bounding box center [758, 306] width 75 height 25
type input "4"
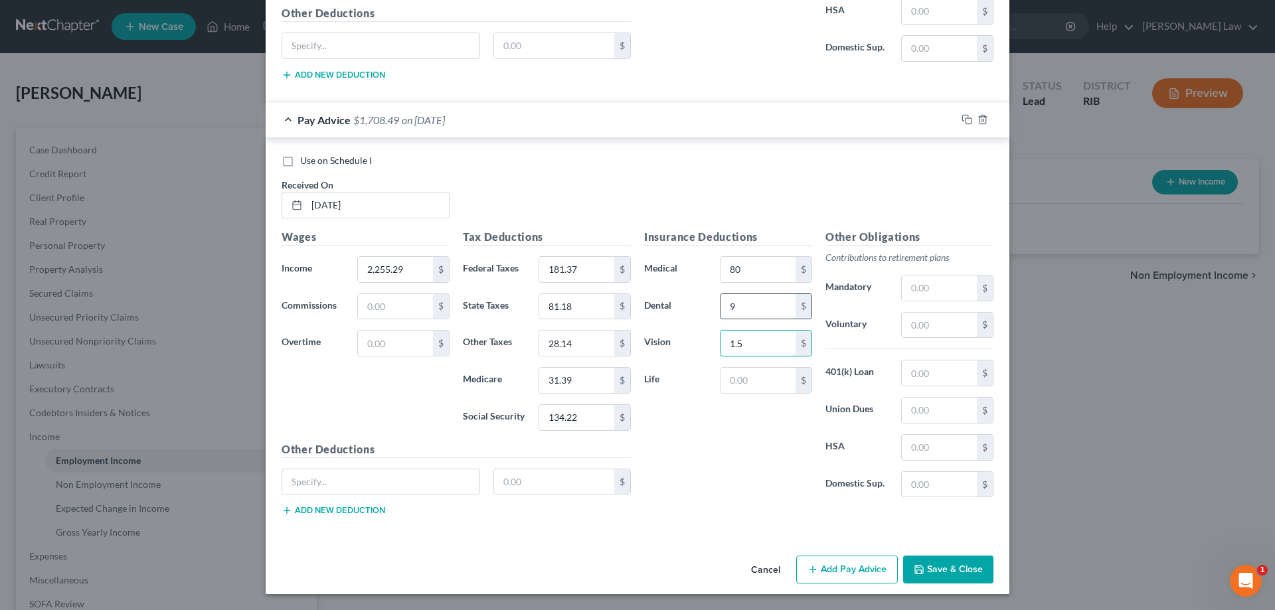
type input "1.5"
type input "6.09"
type input "112.46"
type input "40.45"
click at [857, 570] on button "Add Pay Advice" at bounding box center [847, 570] width 102 height 28
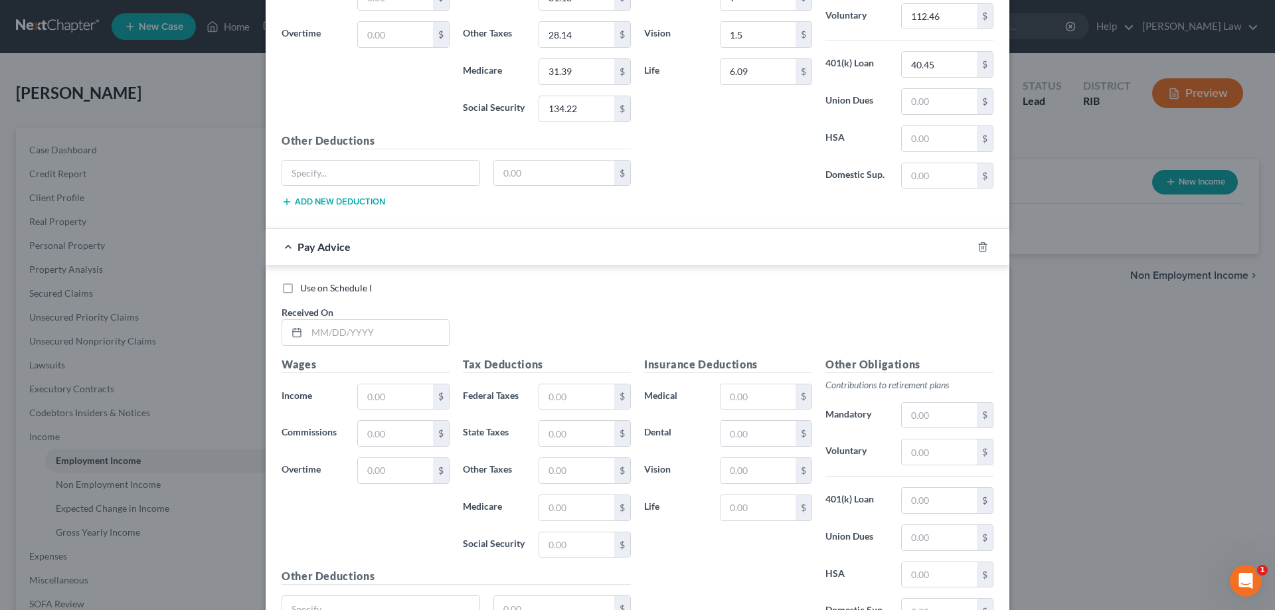
scroll to position [1990, 0]
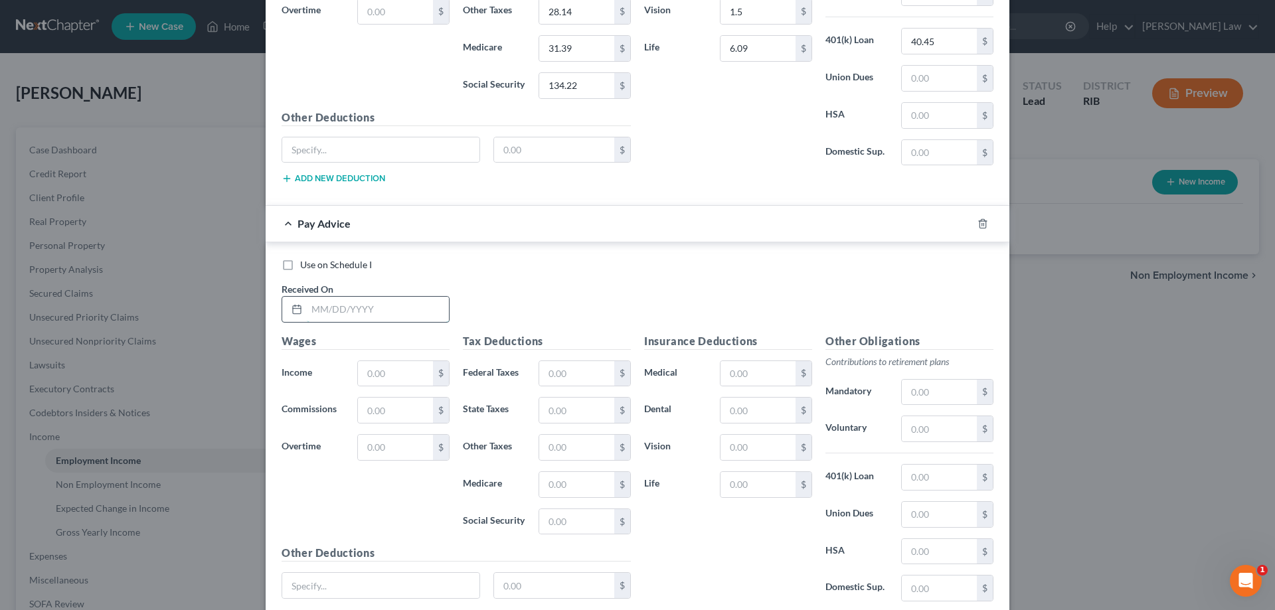
click at [321, 310] on input "text" at bounding box center [378, 309] width 142 height 25
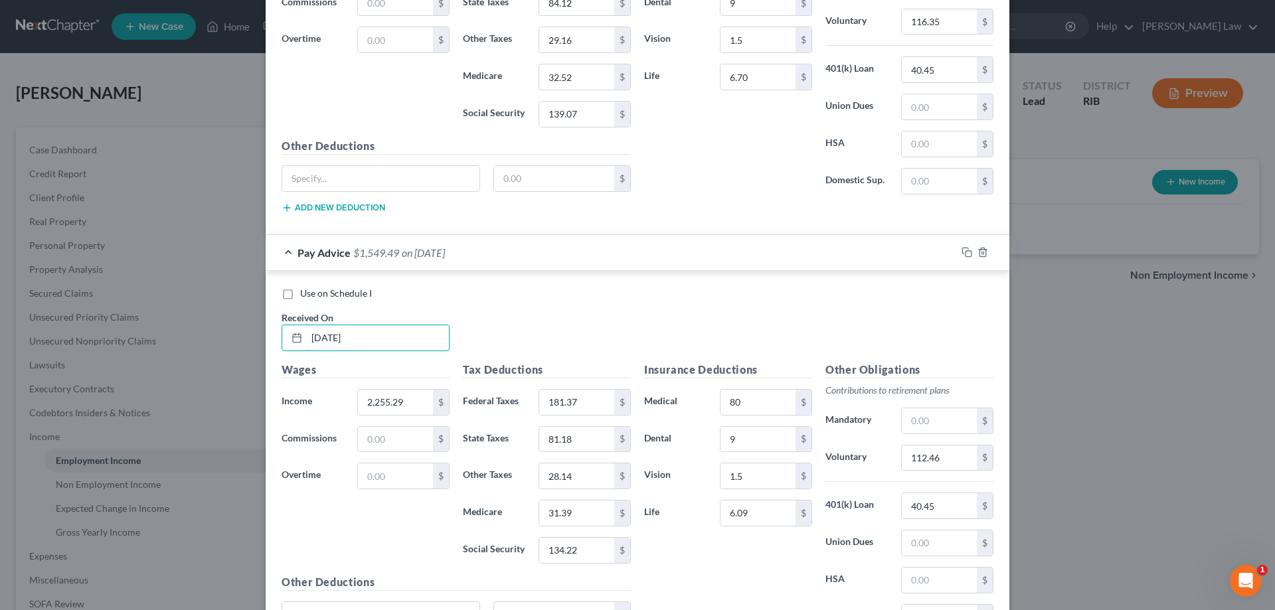
drag, startPoint x: 348, startPoint y: 333, endPoint x: 248, endPoint y: 321, distance: 100.3
click at [248, 321] on div "New Income Source × Employment Type * Select Full or Part Time Employment Self …" at bounding box center [637, 305] width 1275 height 610
type input "8/1/25"
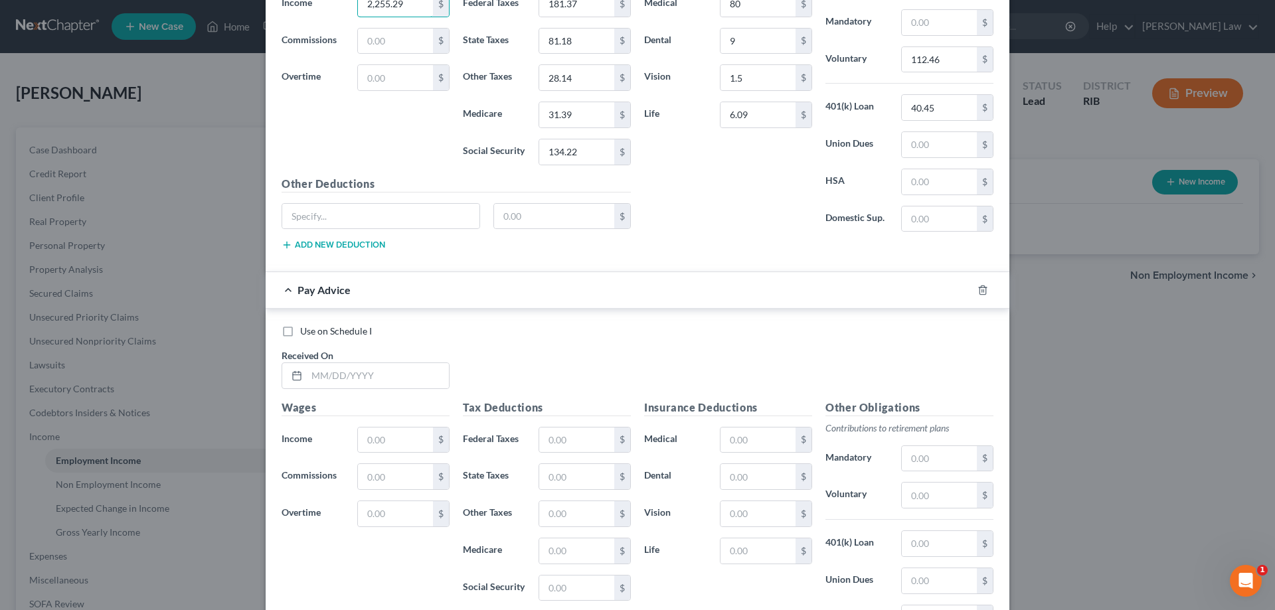
scroll to position [1990, 0]
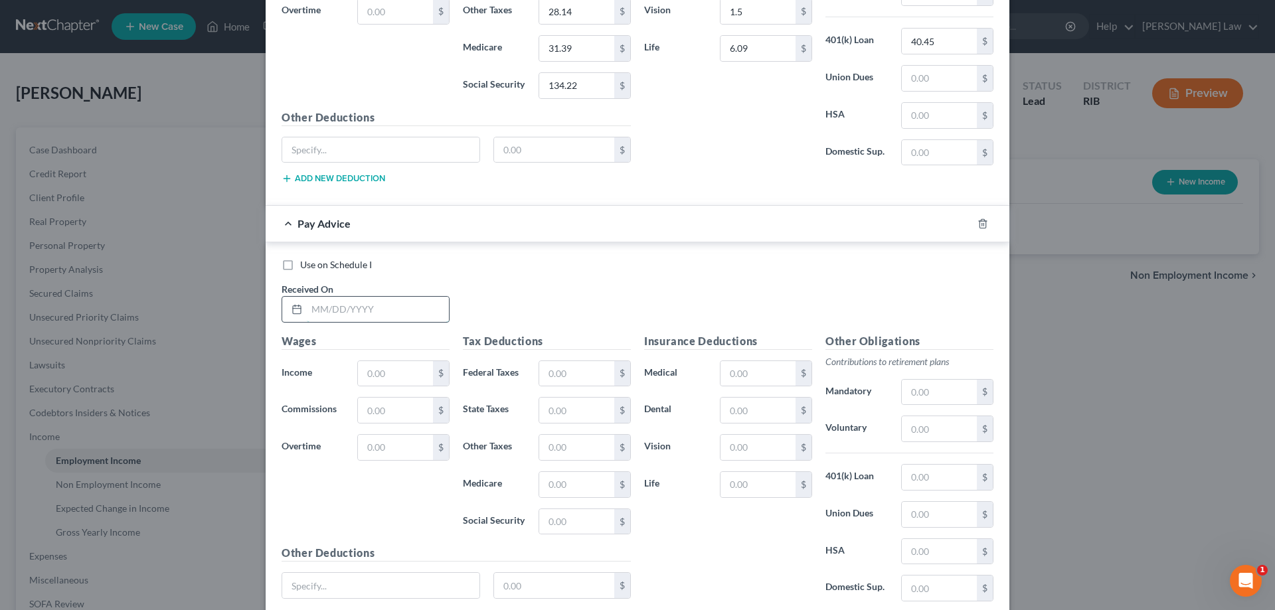
click at [341, 314] on input "text" at bounding box center [378, 309] width 142 height 25
type input "7/18/25"
type input "2,217.77"
type input "176.87"
type input "79.77"
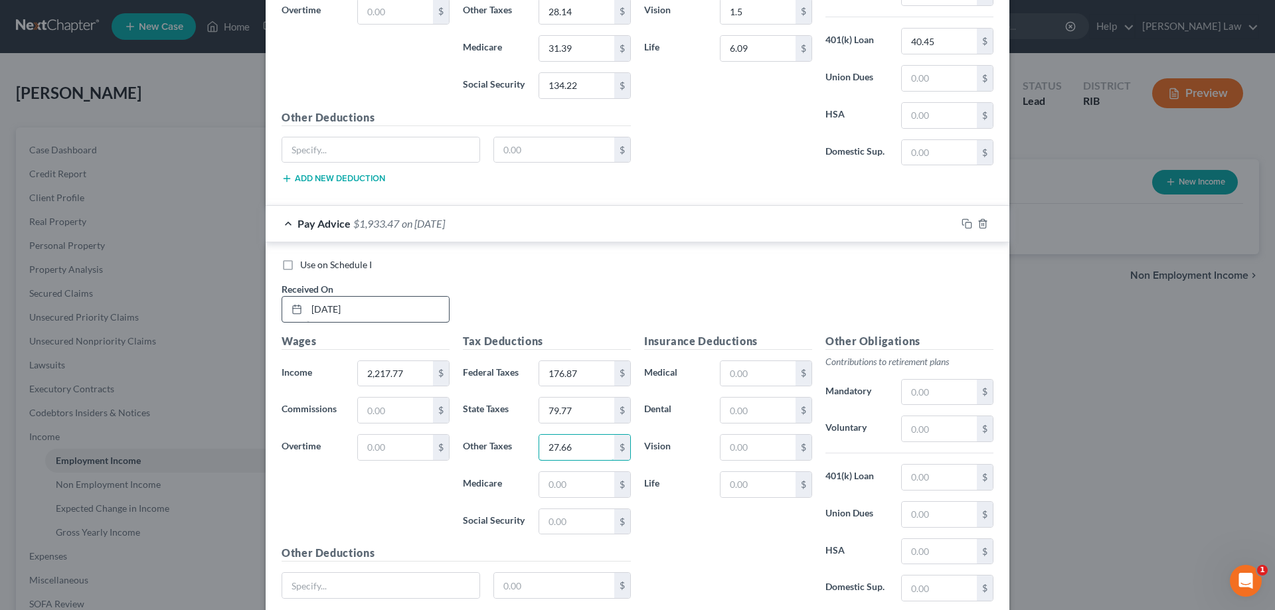
type input "27.66"
type input "30.85"
type input "131.89"
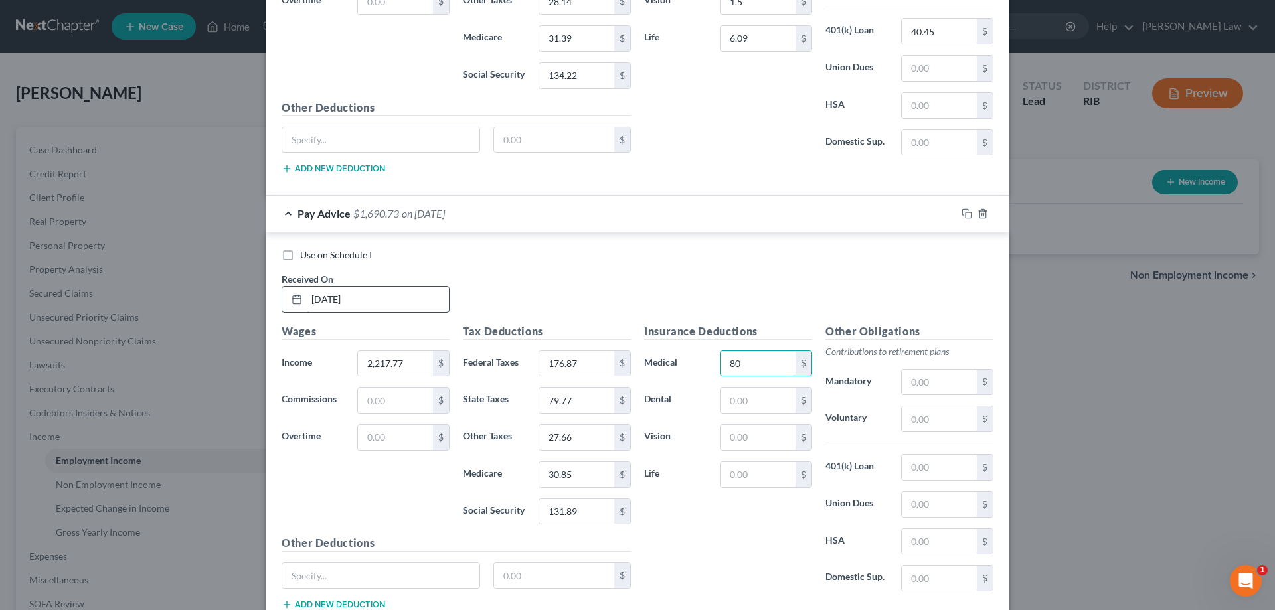
type input "80"
type input "9"
type input "1.5"
type input "6.09"
type input "110.58"
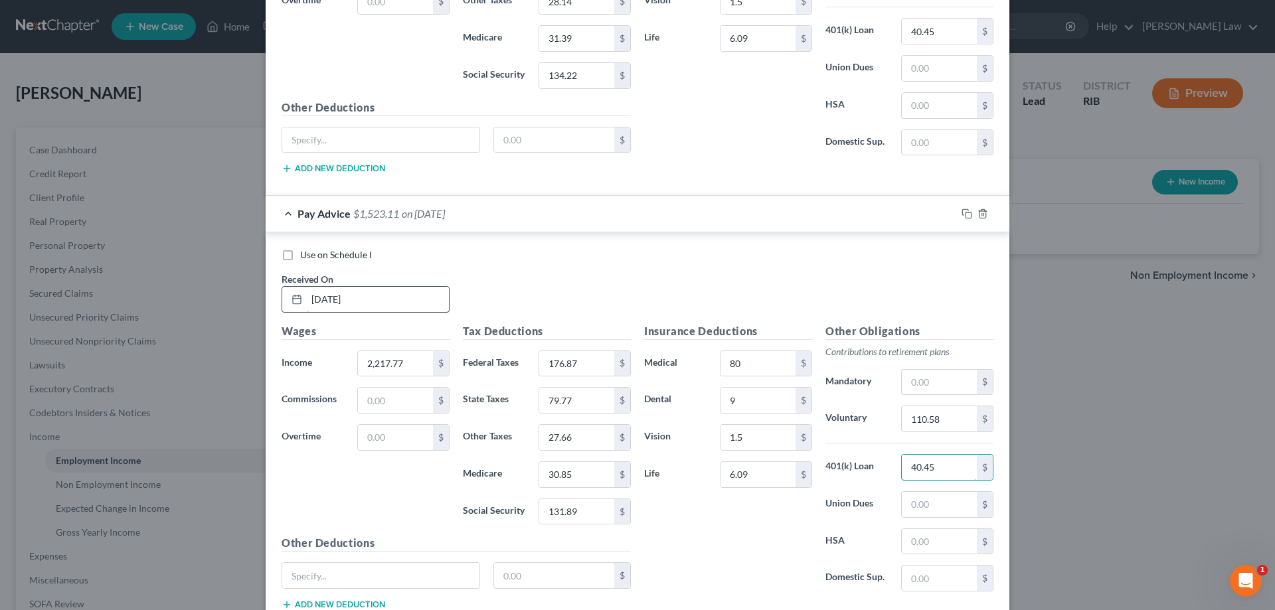
type input "40.45"
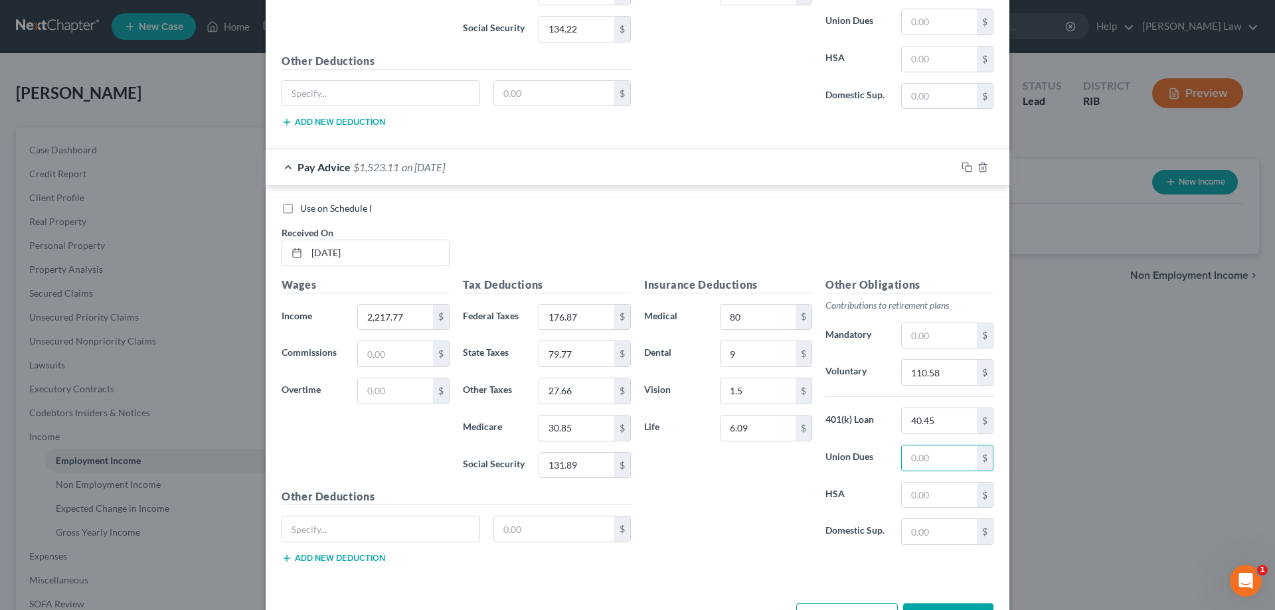
scroll to position [2095, 0]
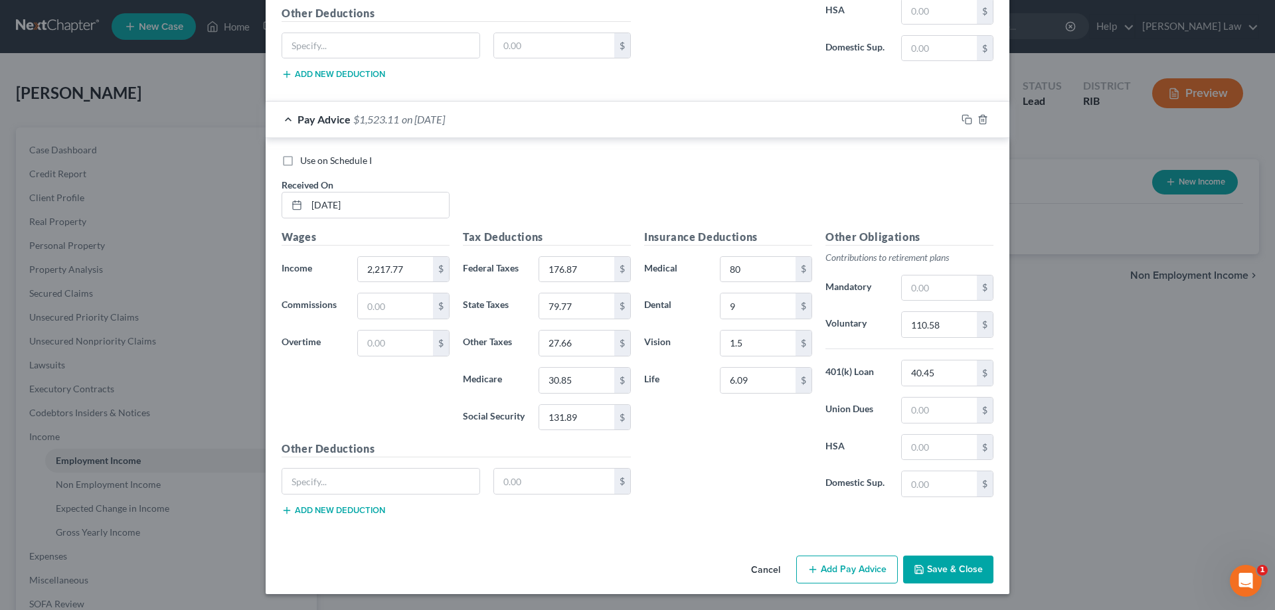
click at [838, 572] on button "Add Pay Advice" at bounding box center [847, 570] width 102 height 28
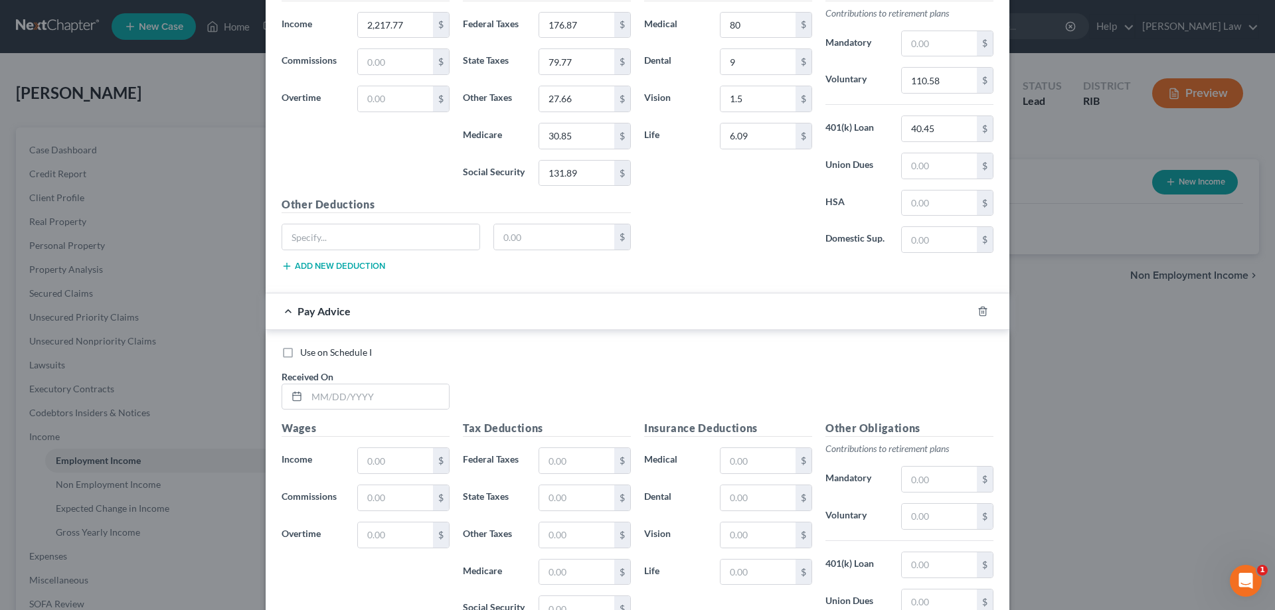
scroll to position [2427, 0]
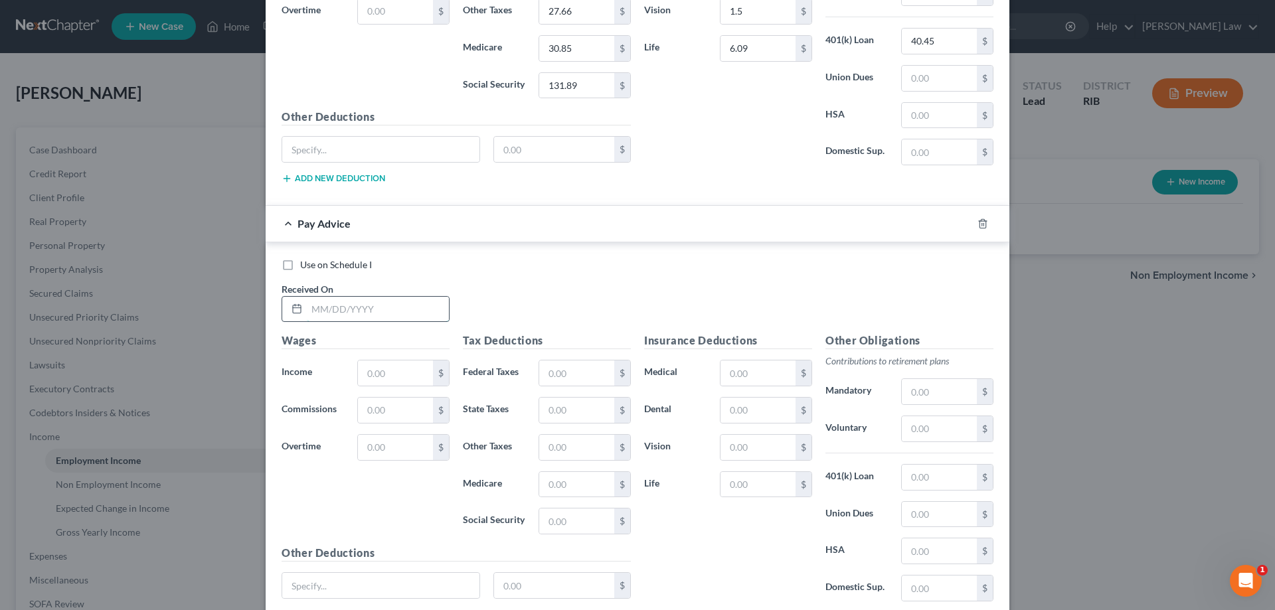
click at [351, 307] on input "text" at bounding box center [378, 309] width 142 height 25
type input "7/3/25"
type input "2,172.36"
type input "171.42"
type input "78.07"
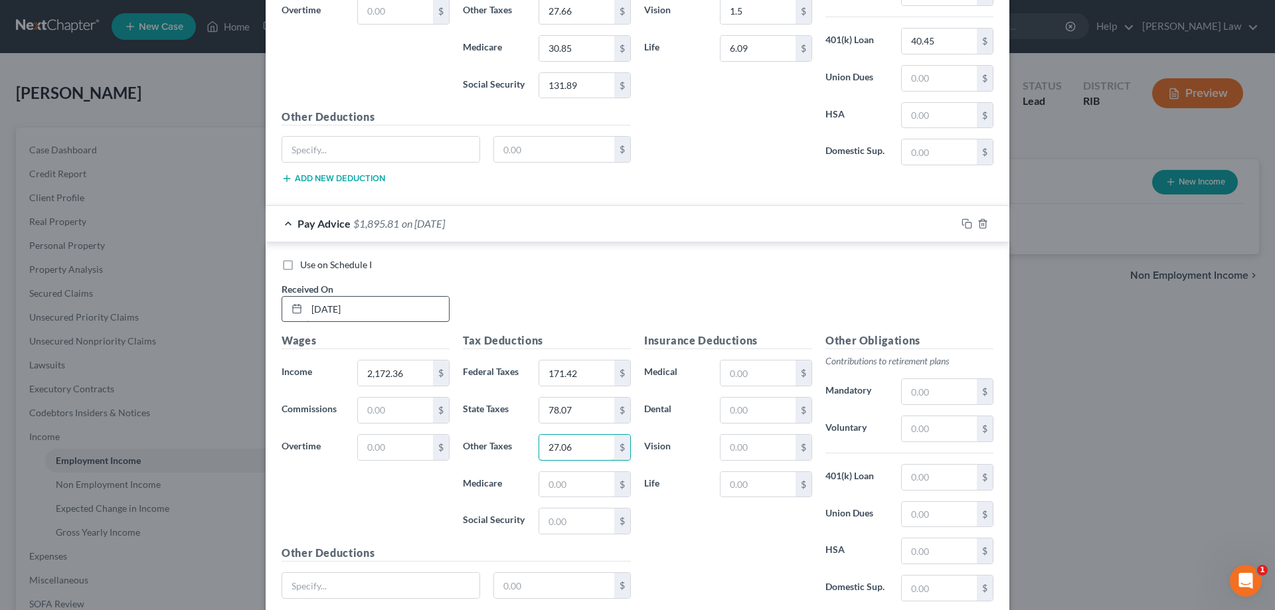
type input "27.06"
type input "30.19"
type input "129.07"
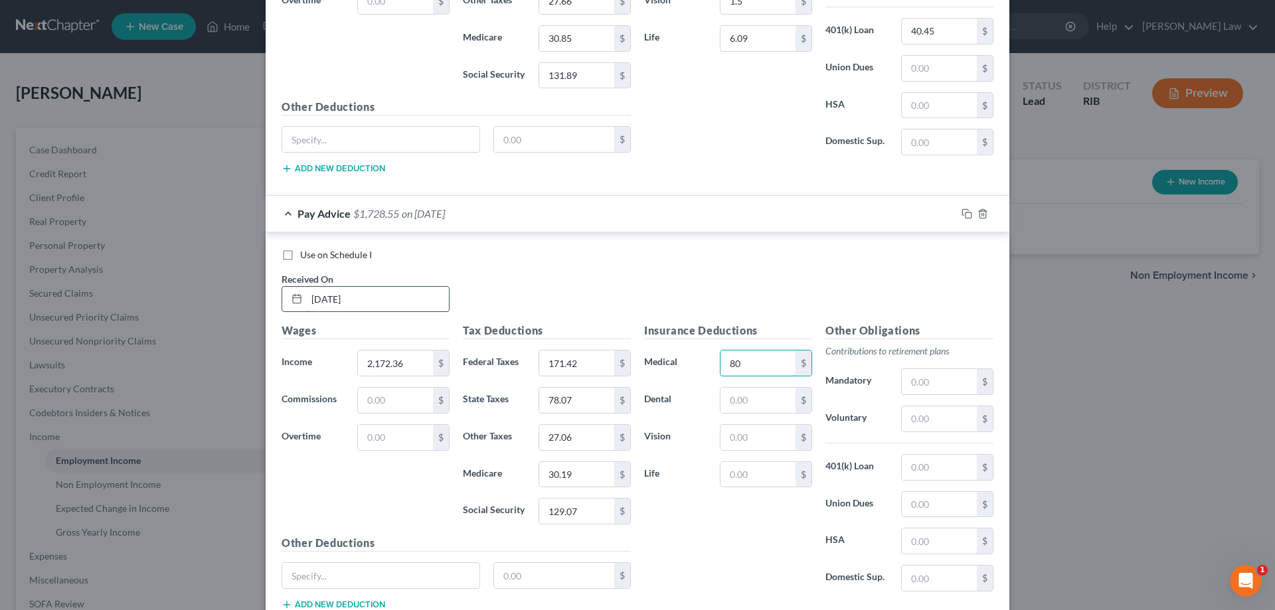
type input "80"
type input "9"
type input "1.5"
type input "6.09"
type input "40.45"
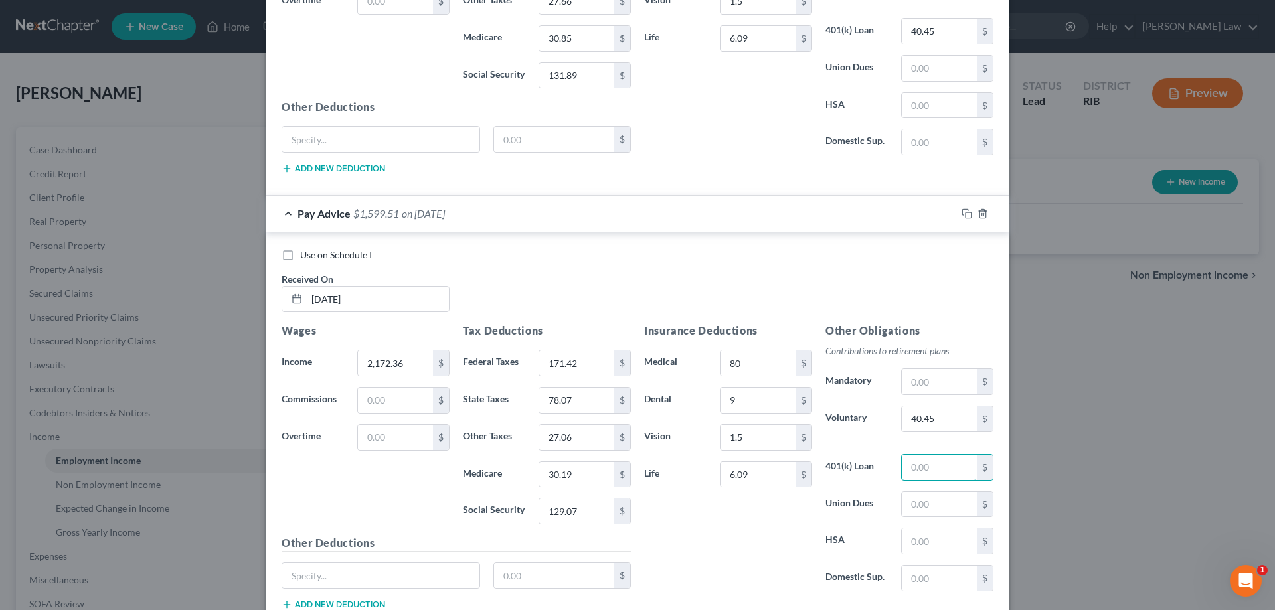
scroll to position [2531, 0]
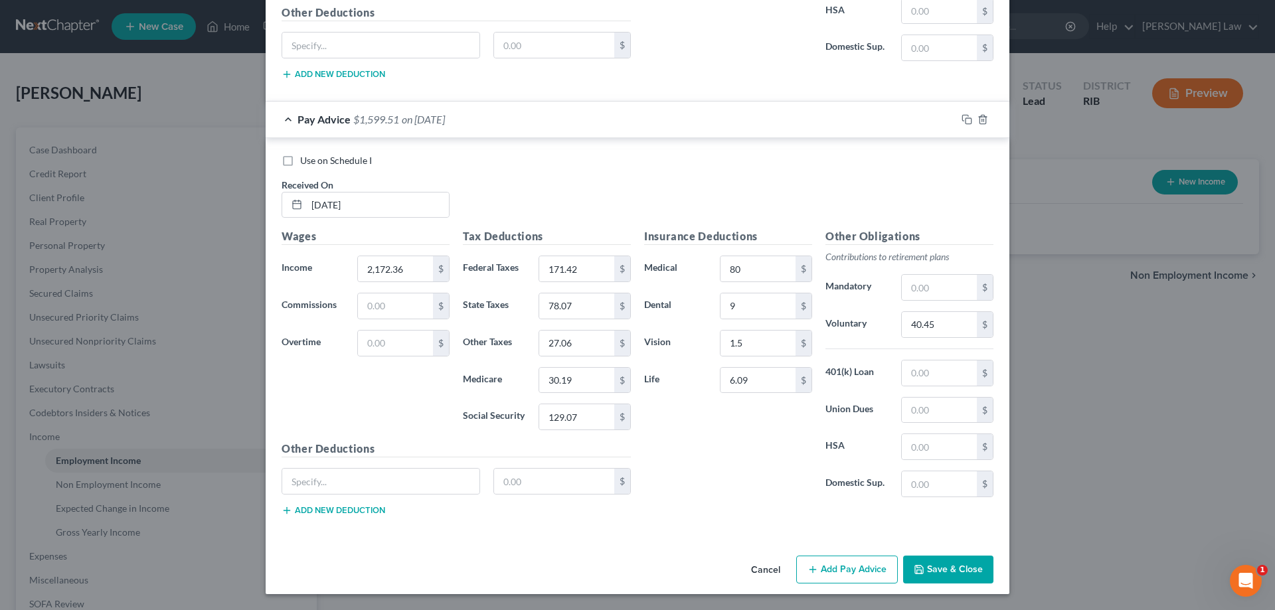
click at [838, 564] on button "Add Pay Advice" at bounding box center [847, 570] width 102 height 28
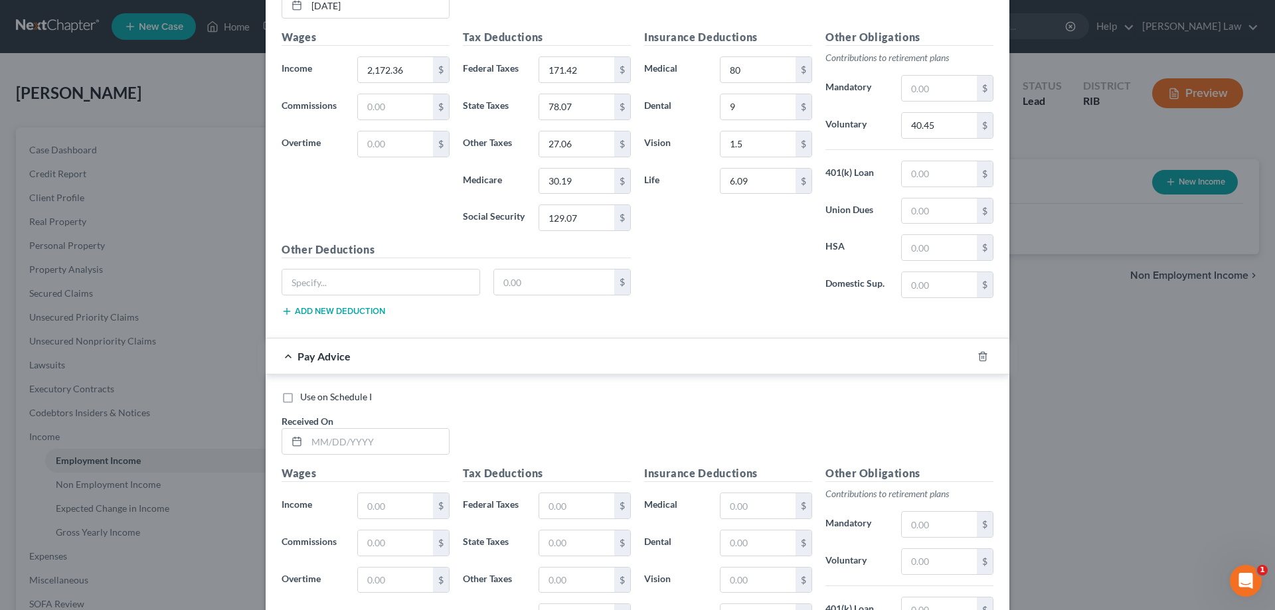
scroll to position [2863, 0]
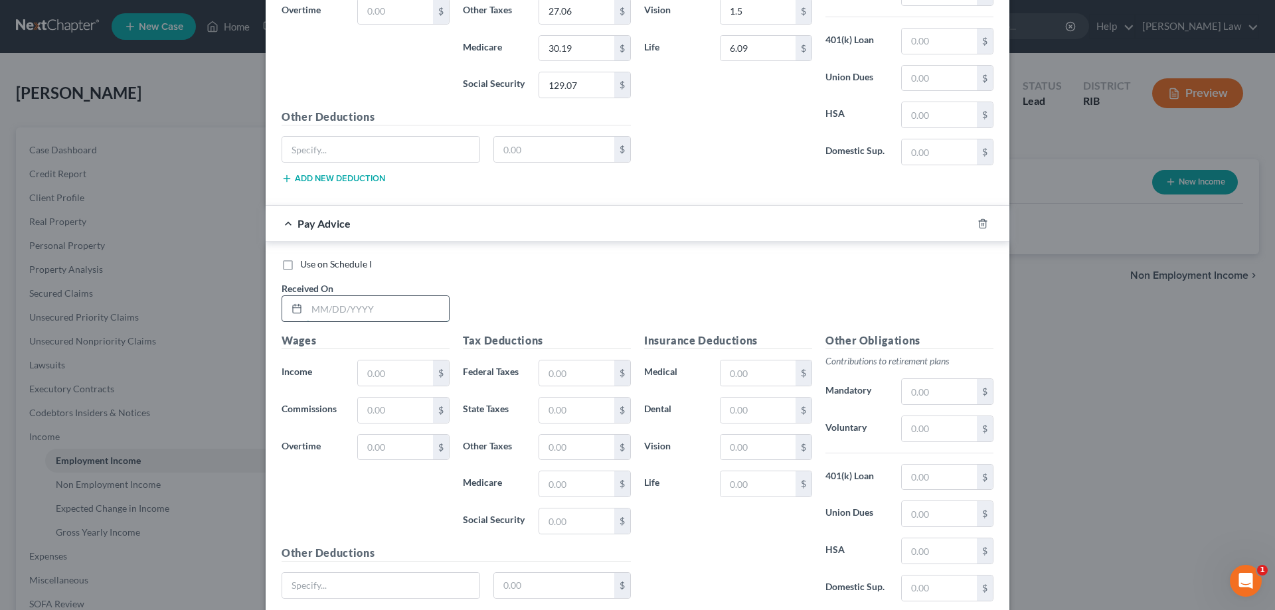
click at [312, 317] on input "text" at bounding box center [378, 308] width 142 height 25
type input "6/20/25"
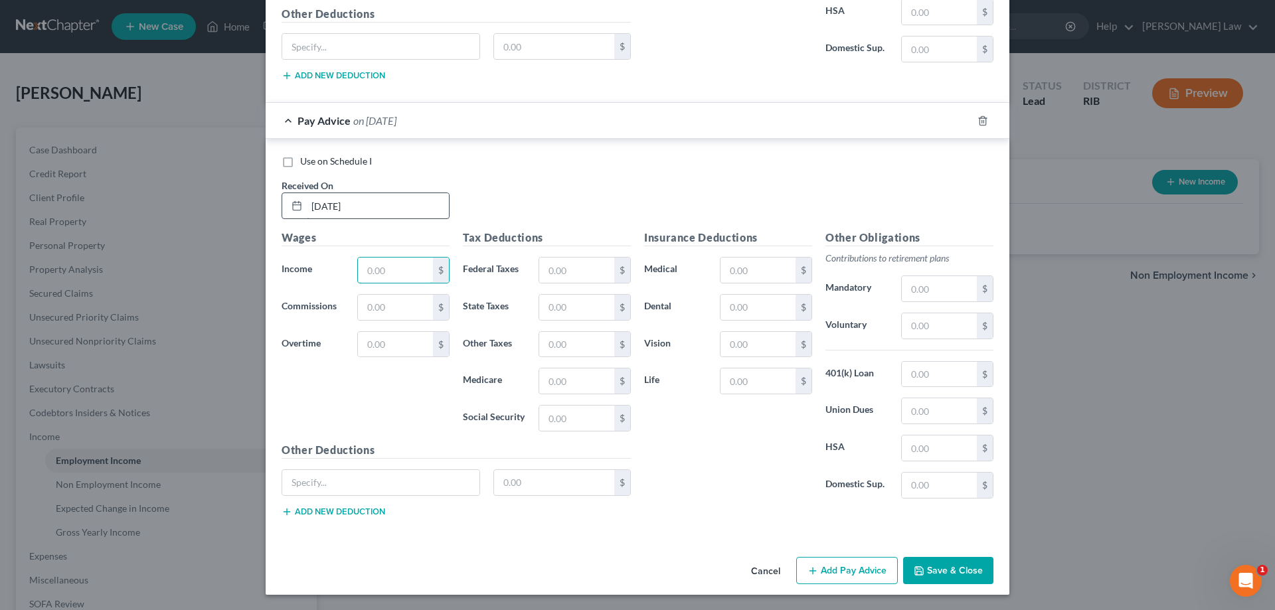
scroll to position [2966, 0]
type input "2,325.13"
type input "168.32"
type input "77.10"
type input "26.73"
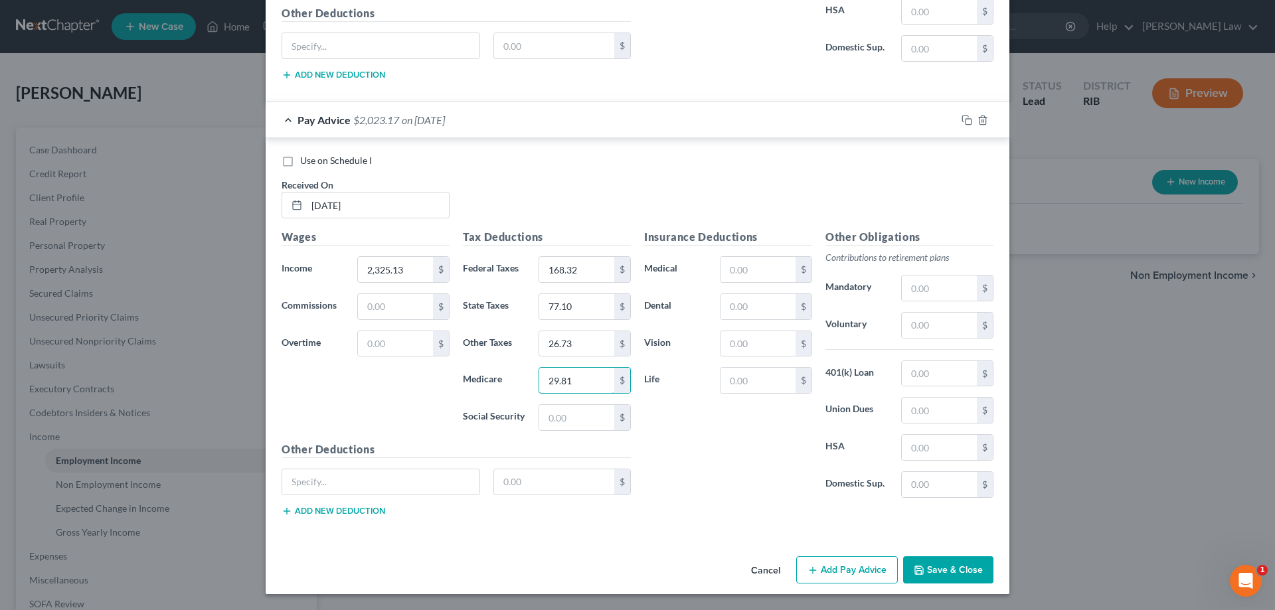
type input "29.81"
click at [854, 562] on button "Add Pay Advice" at bounding box center [847, 571] width 102 height 28
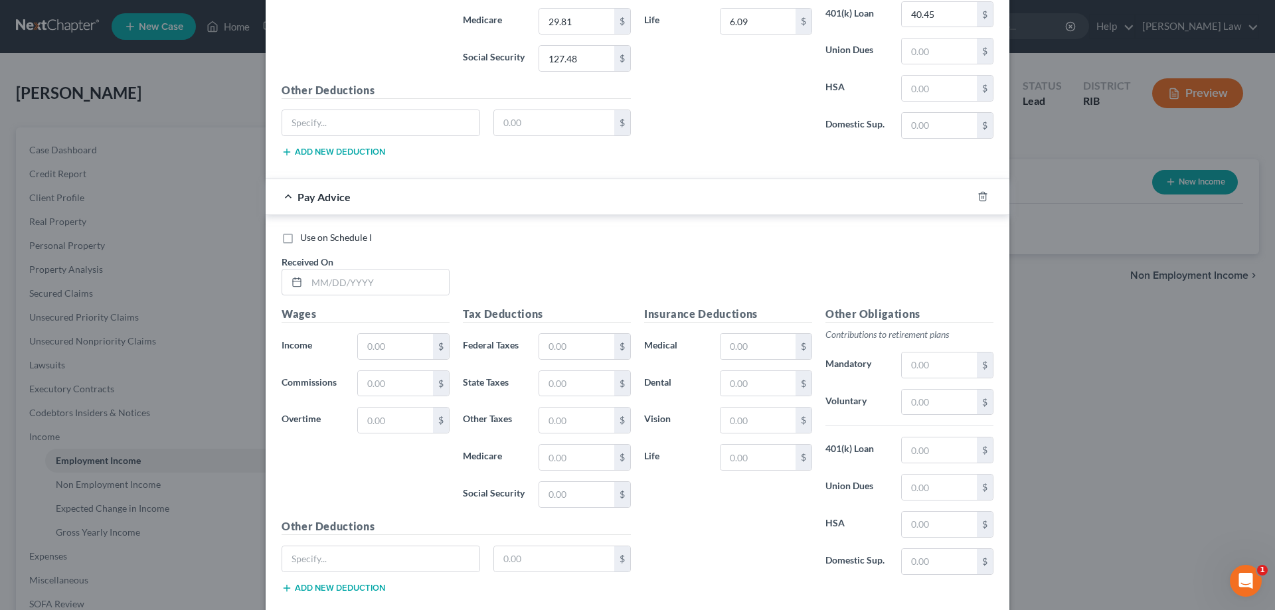
scroll to position [3403, 0]
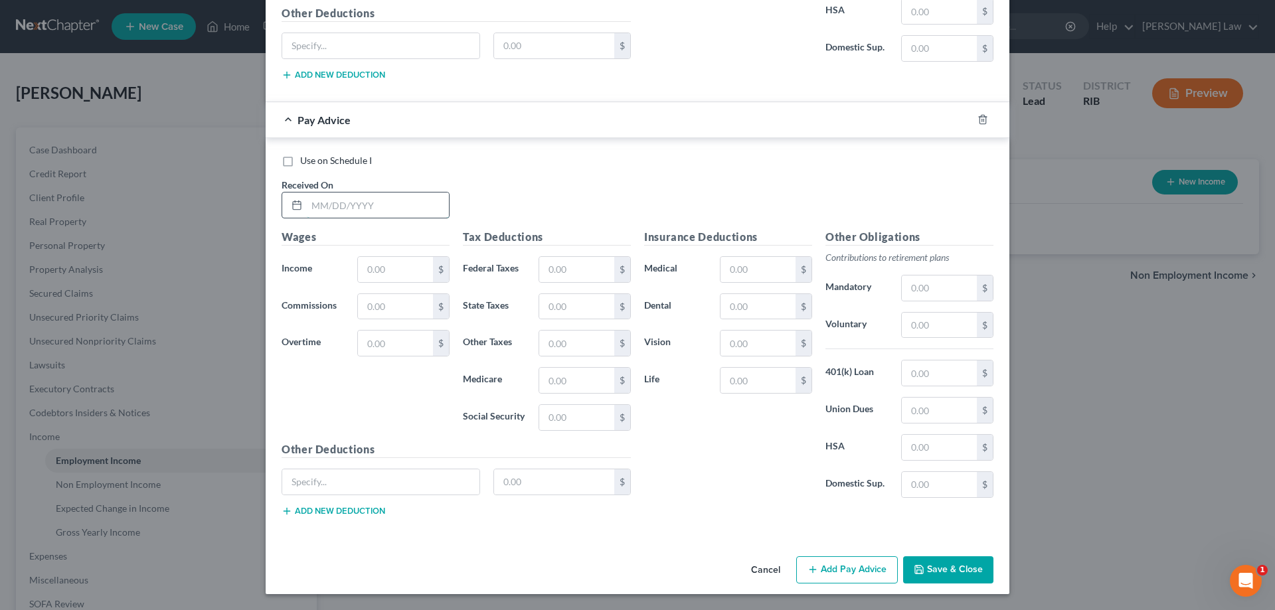
click at [375, 207] on input "text" at bounding box center [378, 205] width 142 height 25
click at [862, 568] on button "Add Pay Advice" at bounding box center [847, 571] width 102 height 28
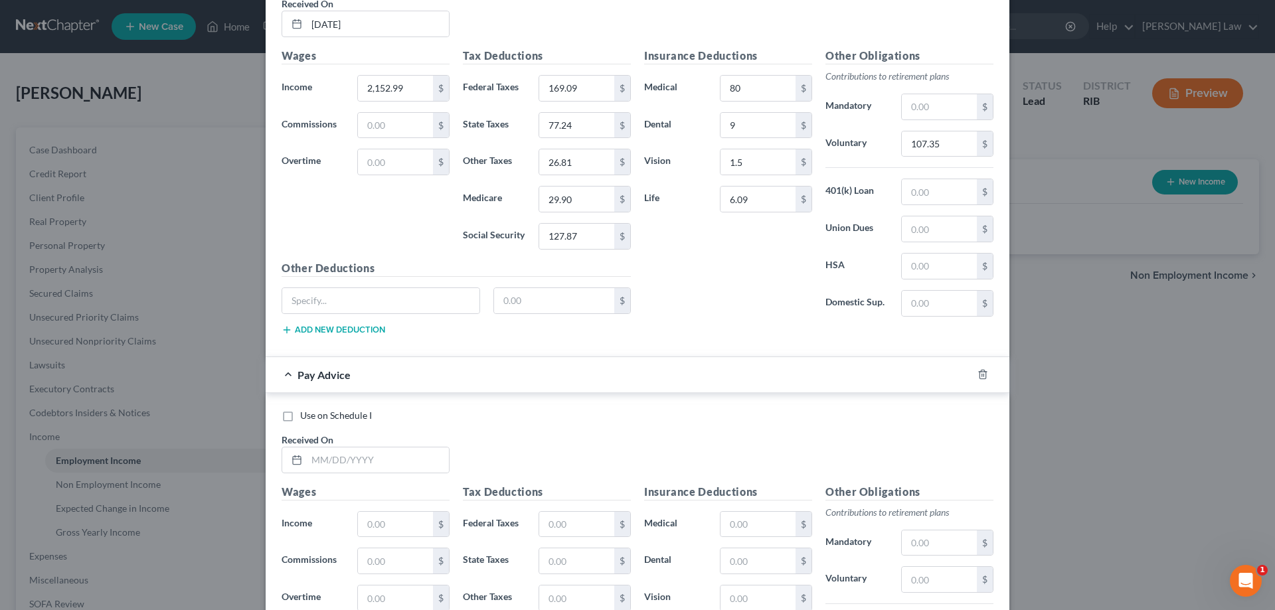
scroll to position [3602, 0]
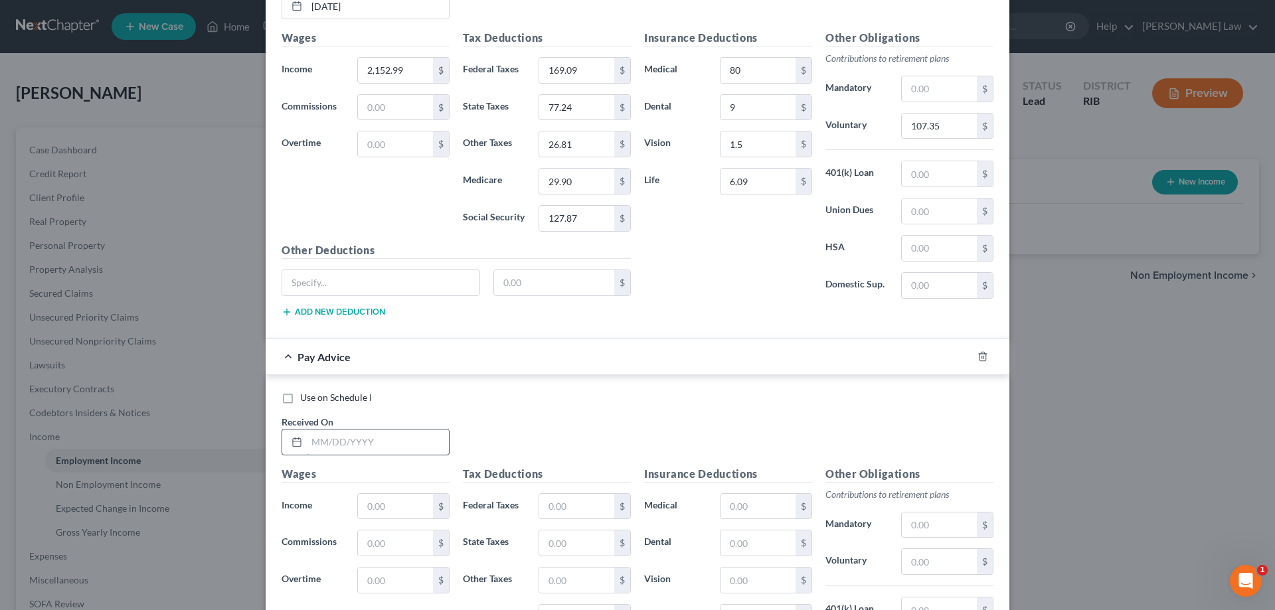
click at [357, 448] on input "text" at bounding box center [378, 442] width 142 height 25
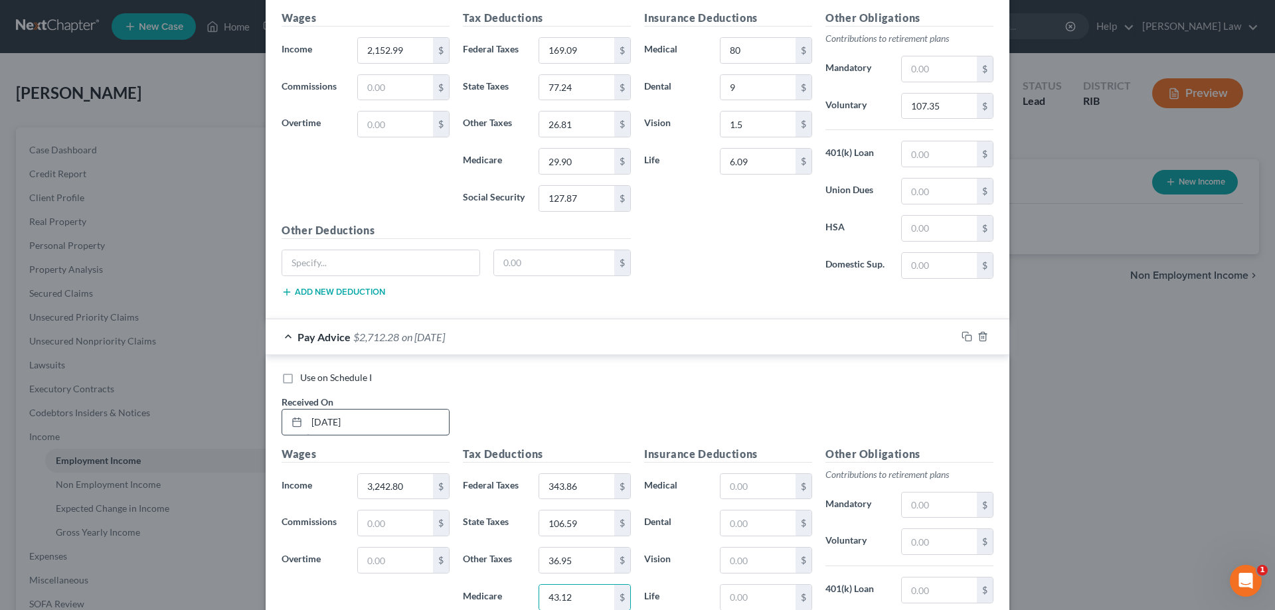
scroll to position [3839, 0]
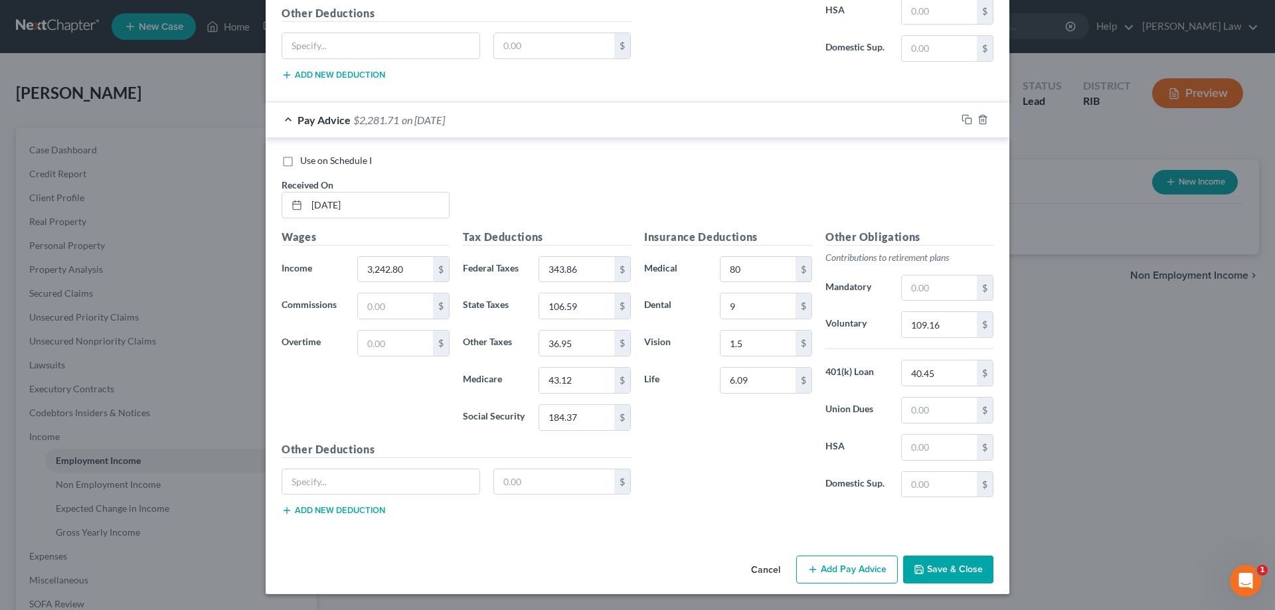
click at [854, 578] on button "Add Pay Advice" at bounding box center [847, 570] width 102 height 28
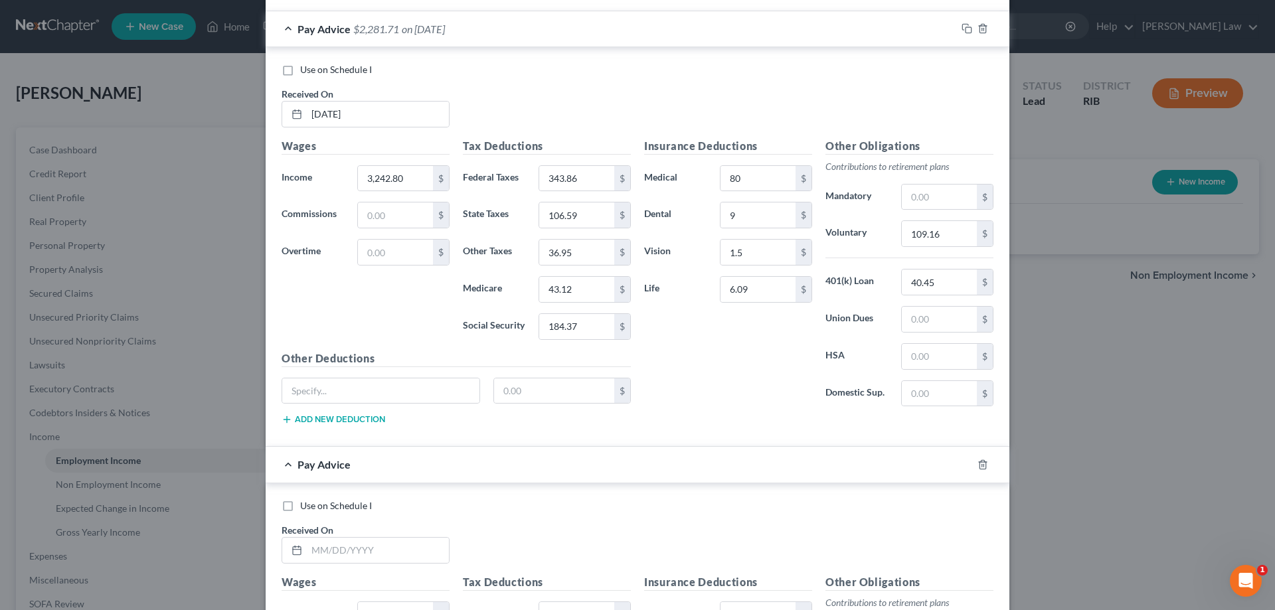
scroll to position [4105, 0]
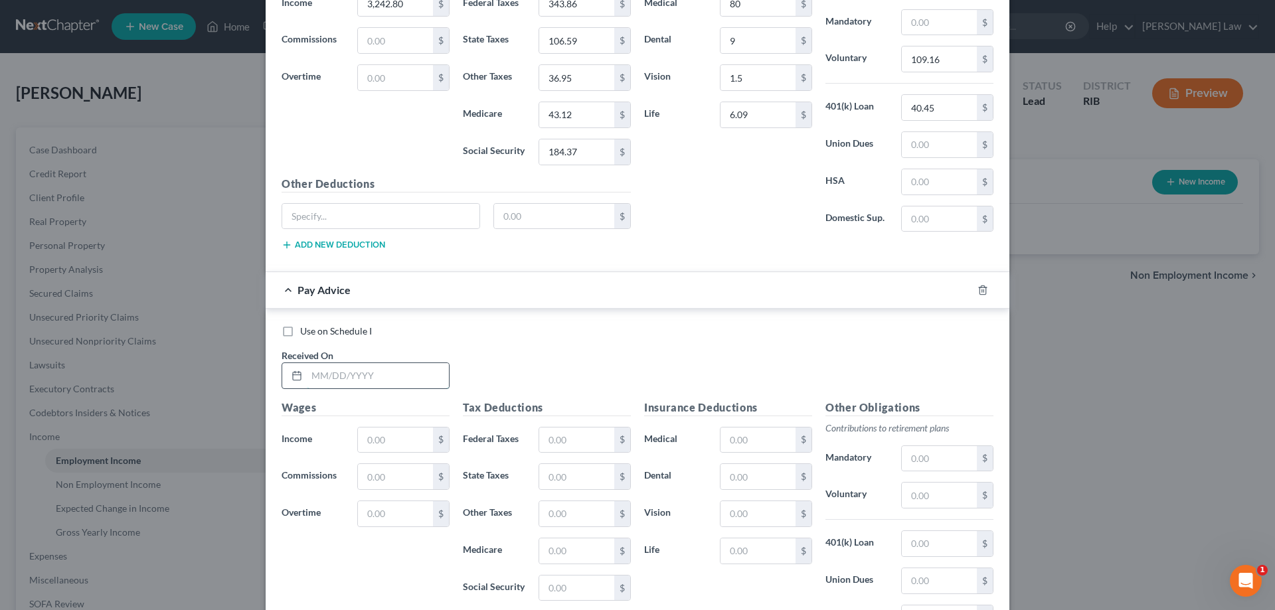
click at [366, 384] on input "text" at bounding box center [378, 375] width 142 height 25
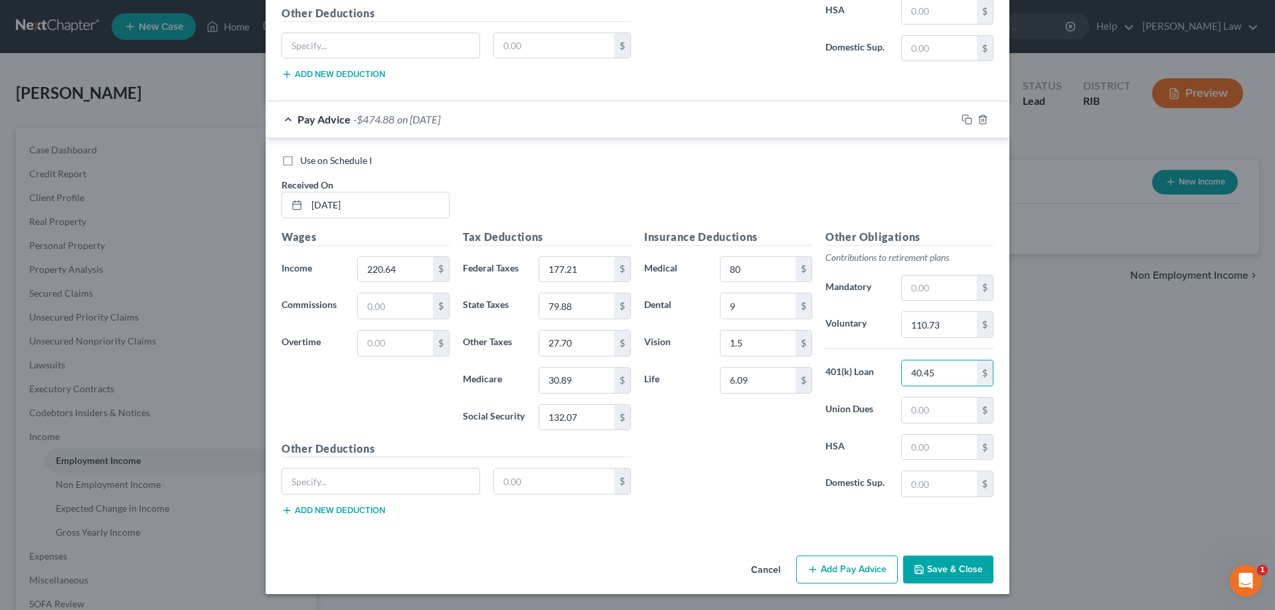
click at [880, 564] on button "Add Pay Advice" at bounding box center [847, 570] width 102 height 28
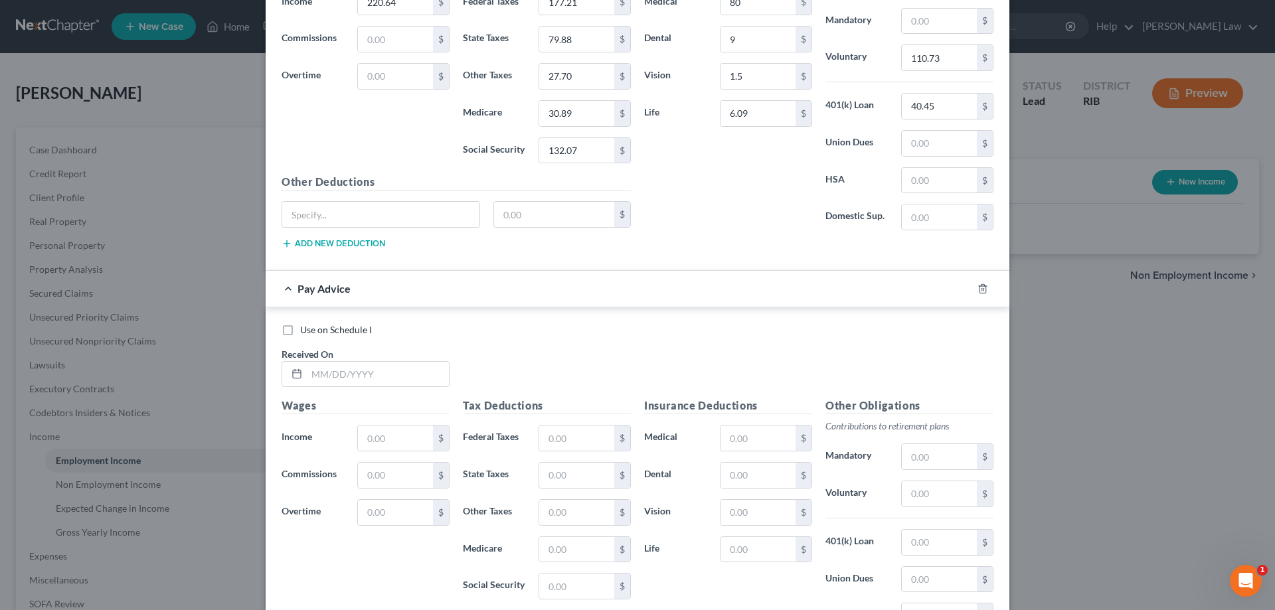
scroll to position [4607, 0]
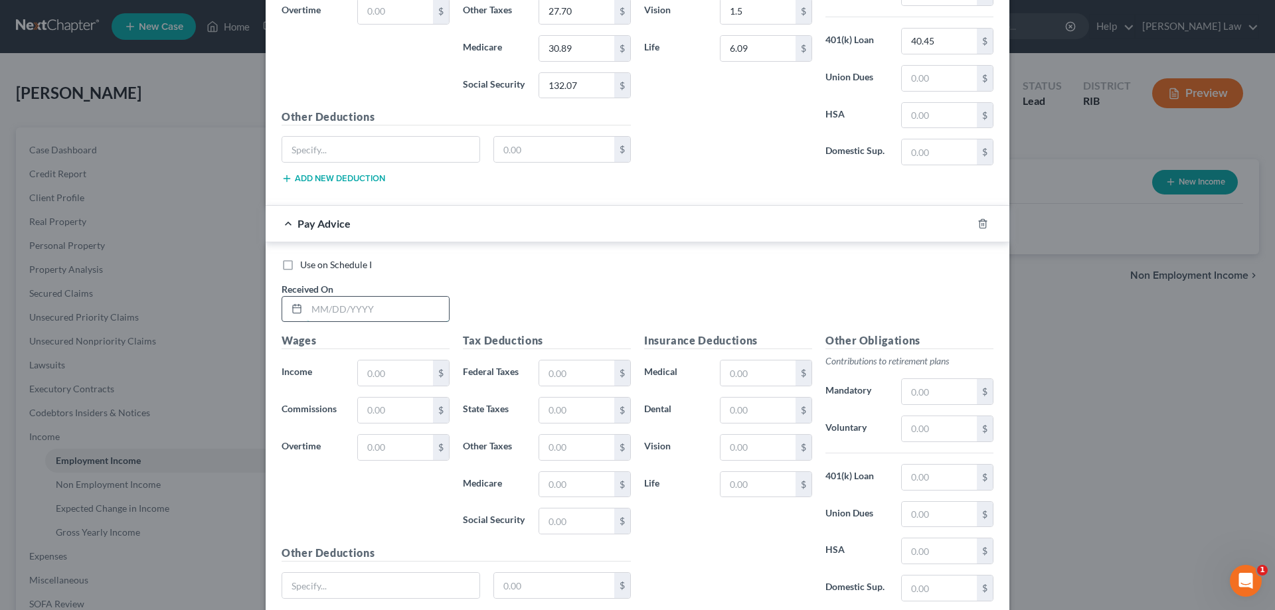
click at [337, 307] on input "text" at bounding box center [378, 309] width 142 height 25
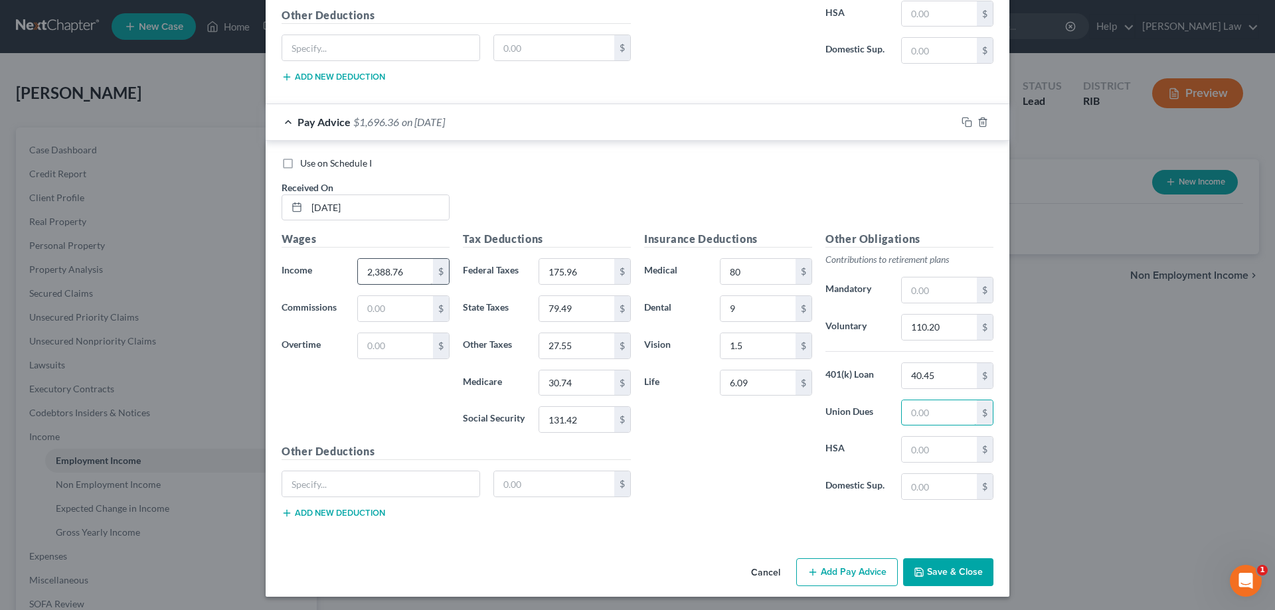
scroll to position [4712, 0]
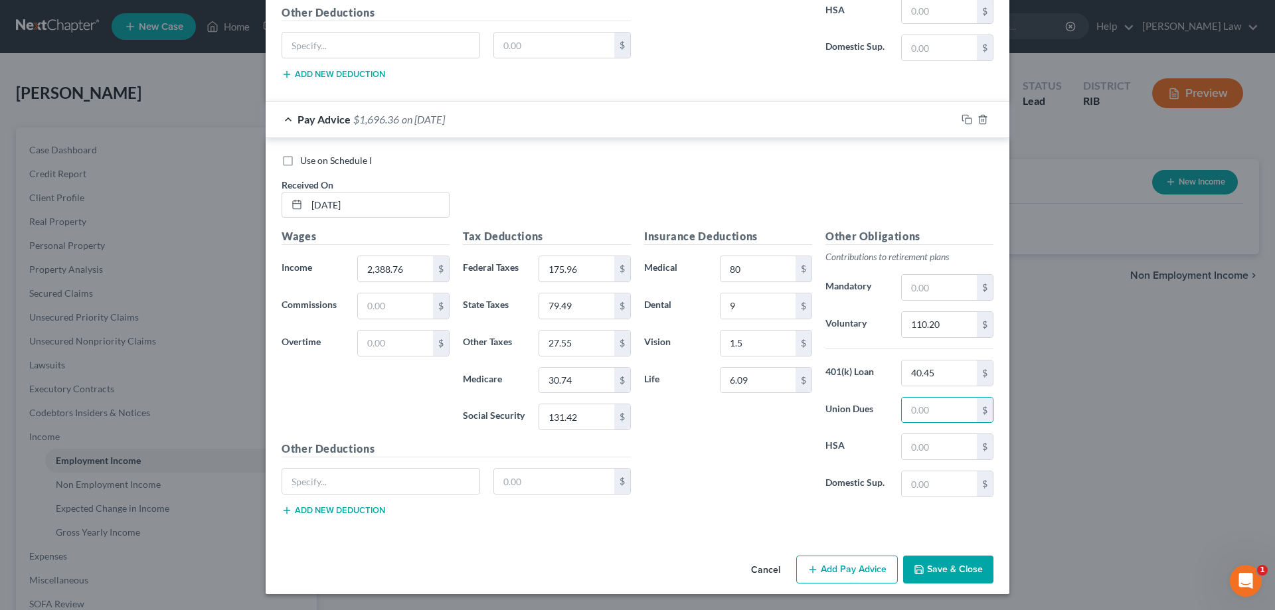
click at [865, 565] on button "Add Pay Advice" at bounding box center [847, 570] width 102 height 28
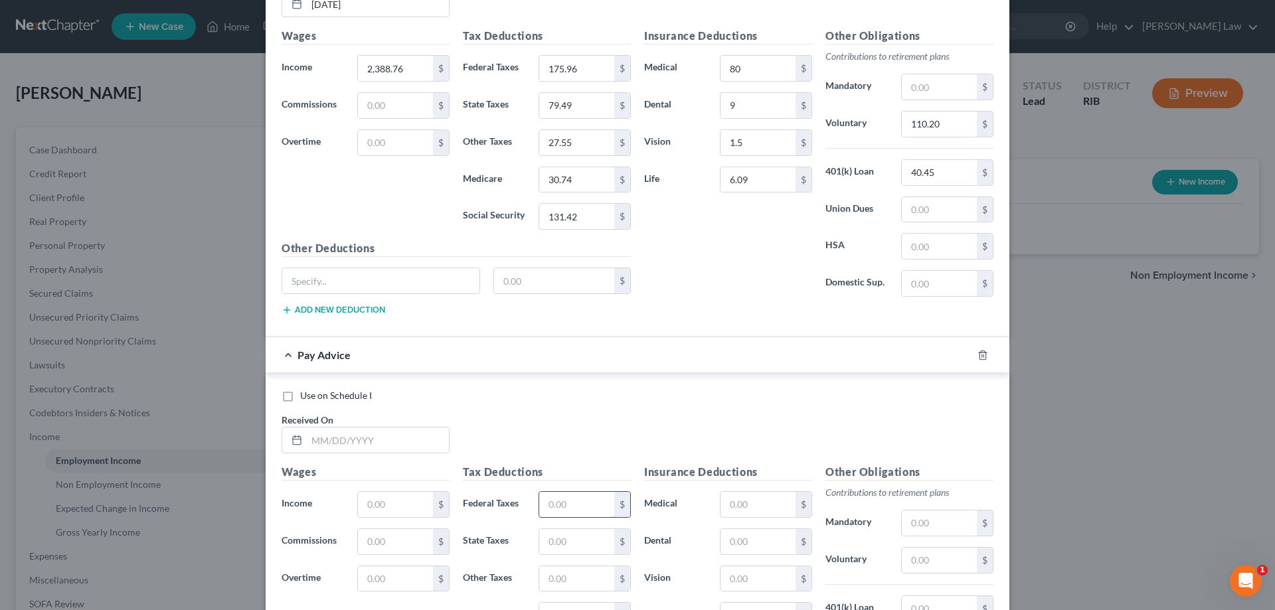
scroll to position [4977, 0]
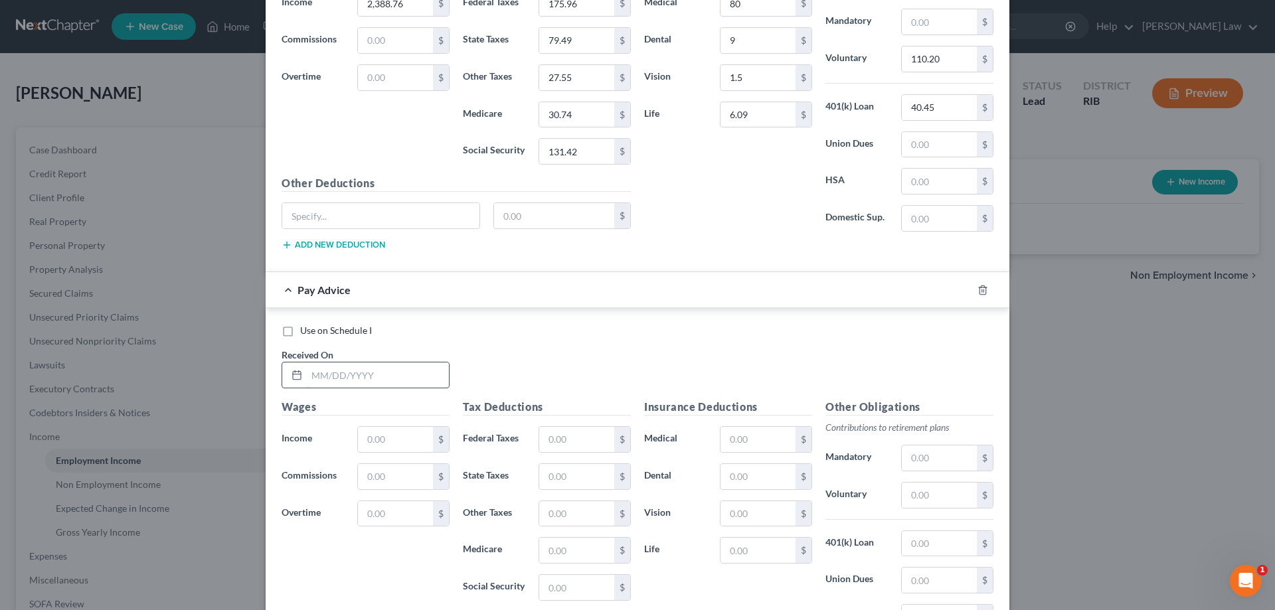
click at [388, 373] on input "text" at bounding box center [378, 375] width 142 height 25
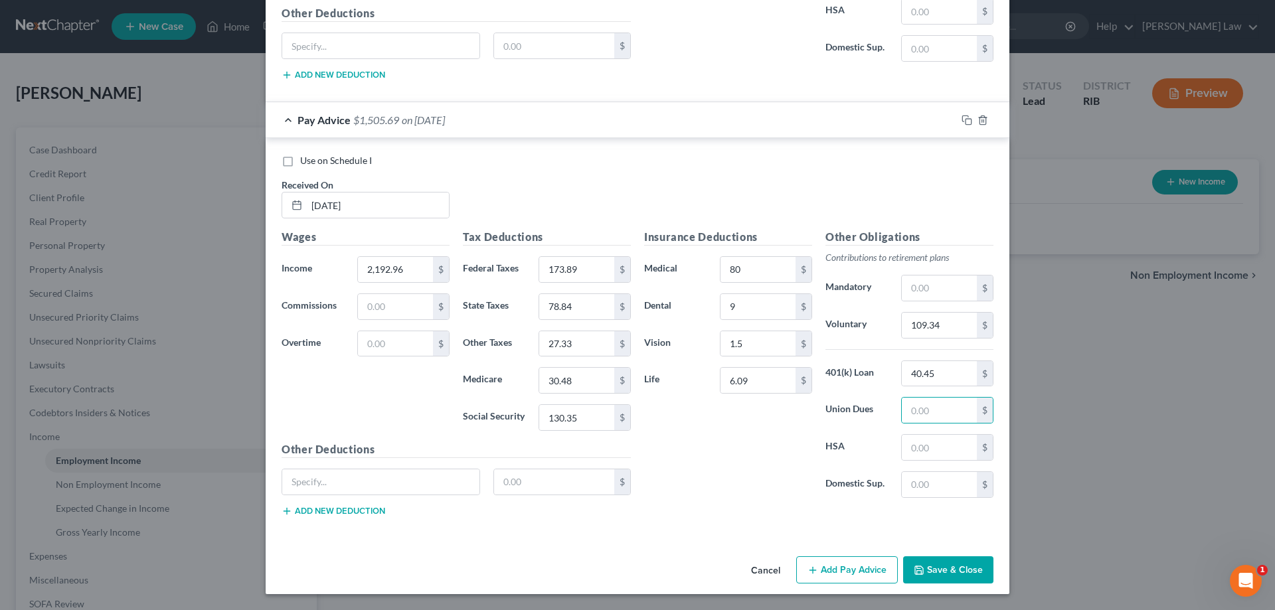
click at [806, 578] on button "Add Pay Advice" at bounding box center [847, 571] width 102 height 28
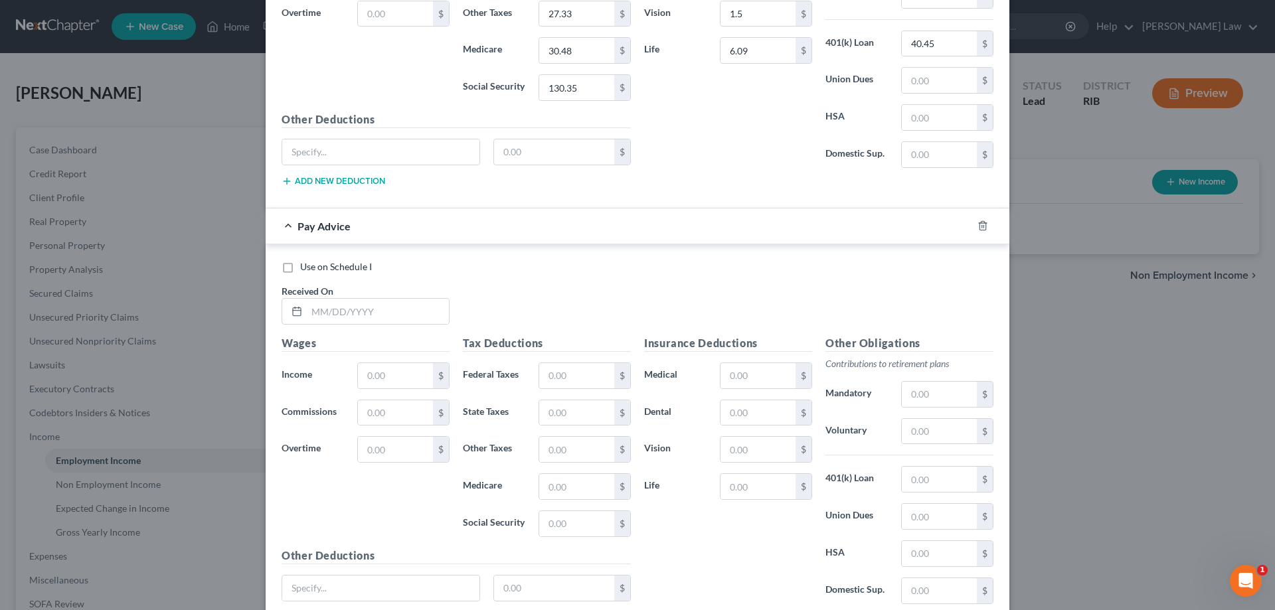
scroll to position [5479, 0]
click at [315, 317] on input "text" at bounding box center [378, 309] width 142 height 25
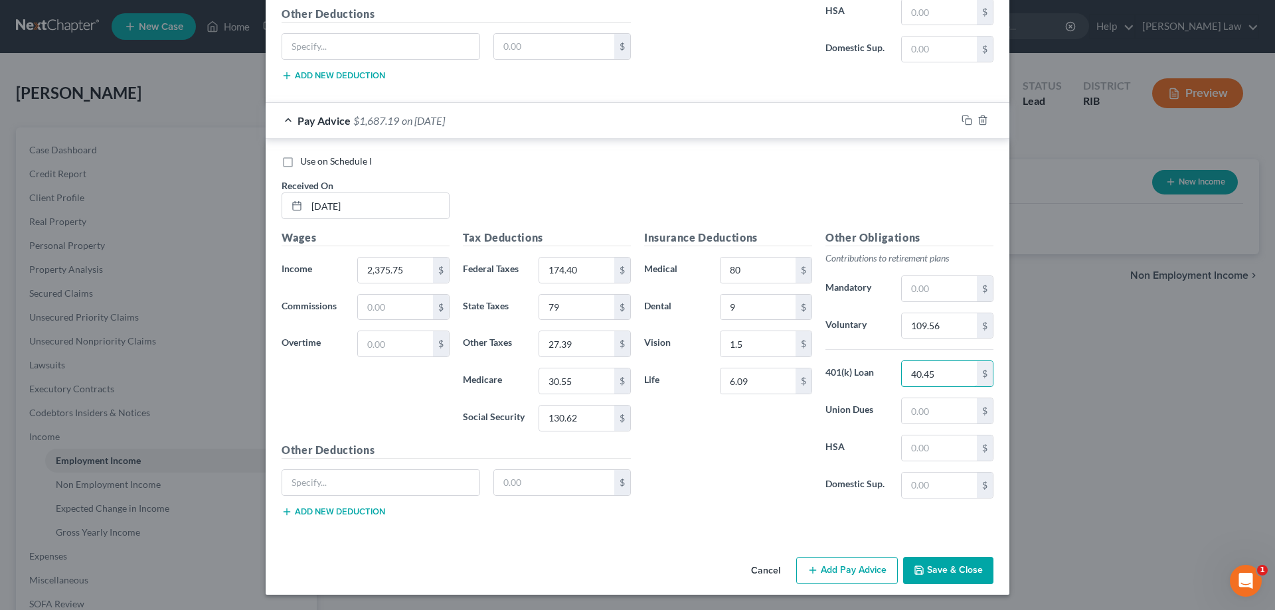
scroll to position [5584, 0]
click at [972, 562] on button "Save & Close" at bounding box center [948, 571] width 90 height 28
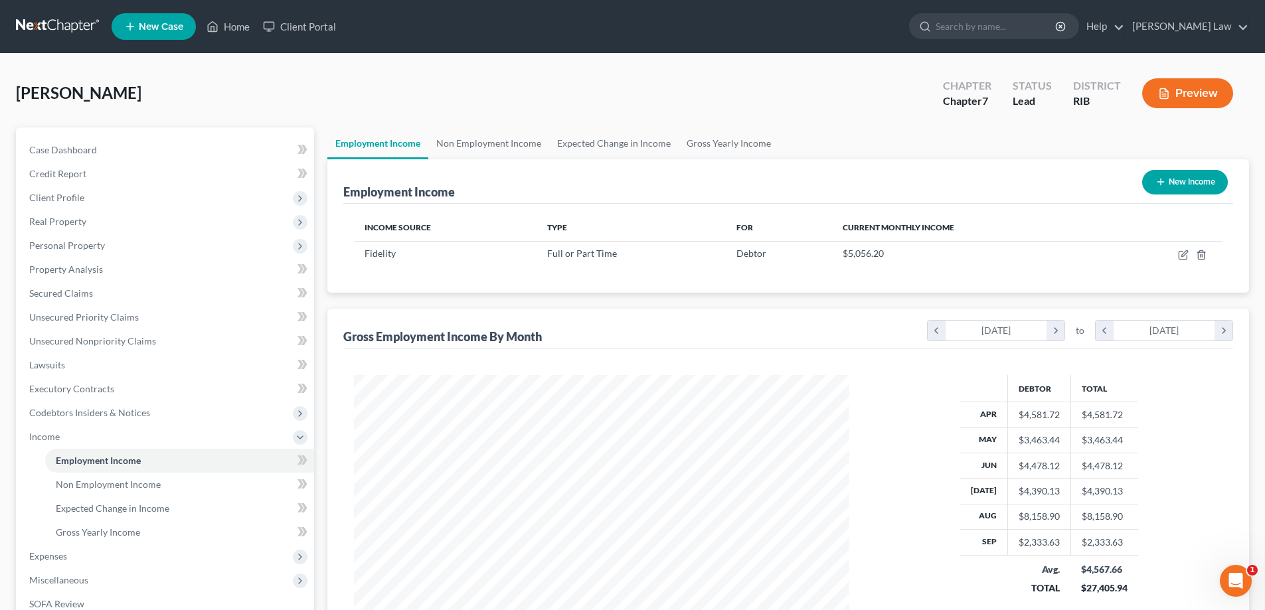
scroll to position [663835, 663560]
